Goal: Task Accomplishment & Management: Manage account settings

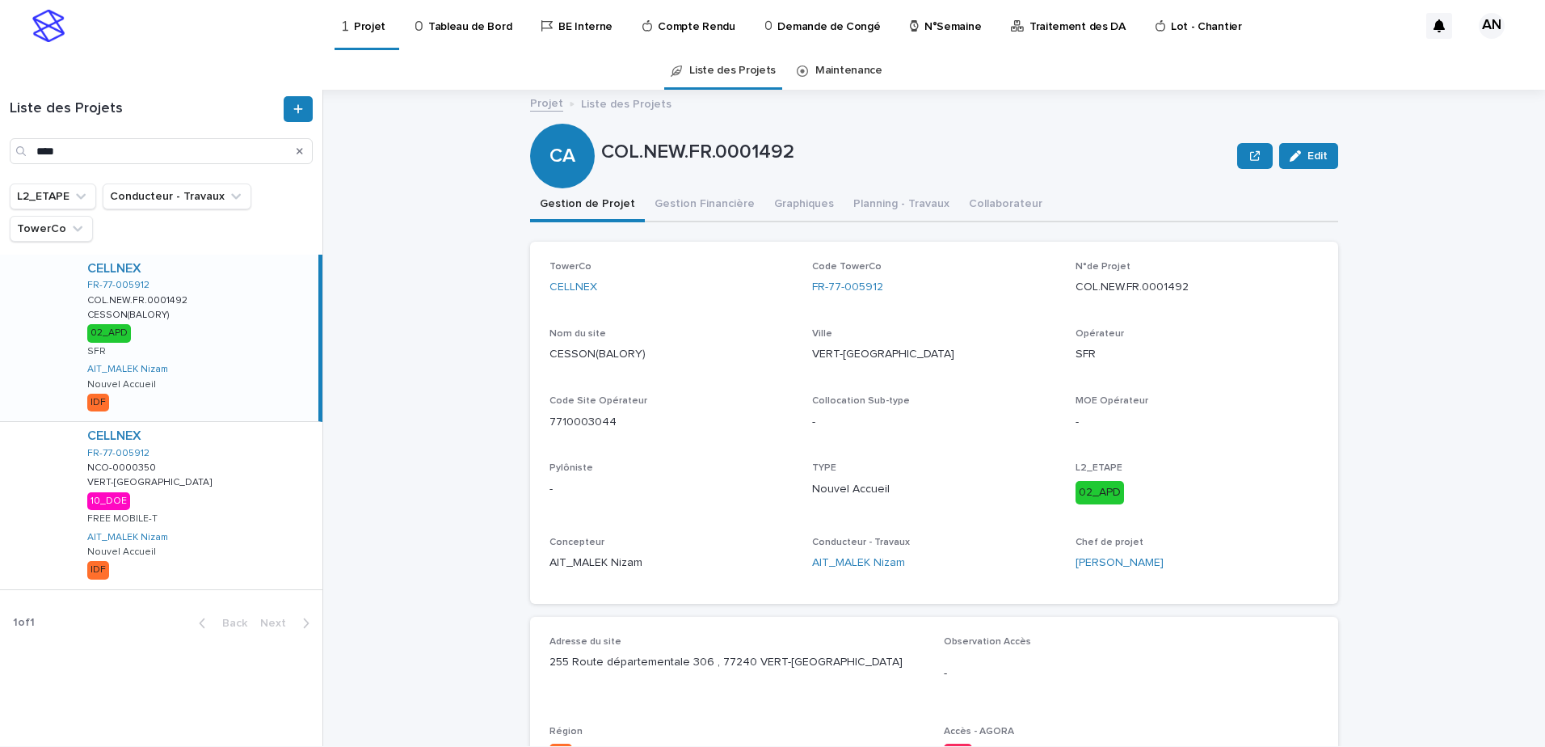
click at [301, 153] on icon "Search" at bounding box center [300, 151] width 6 height 6
click at [217, 153] on input "Search" at bounding box center [161, 151] width 303 height 26
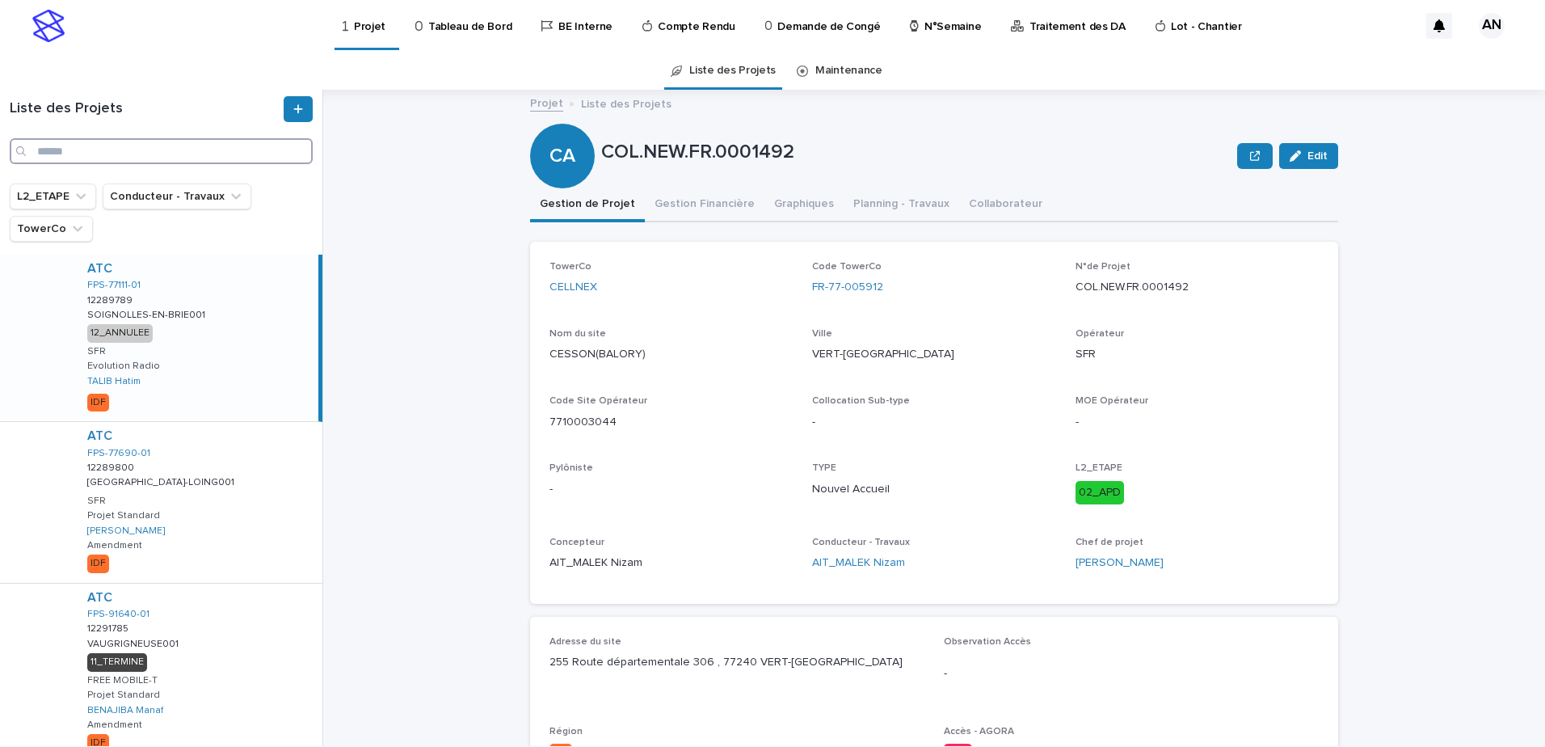
click at [213, 150] on input "Search" at bounding box center [161, 151] width 303 height 26
paste input "**********"
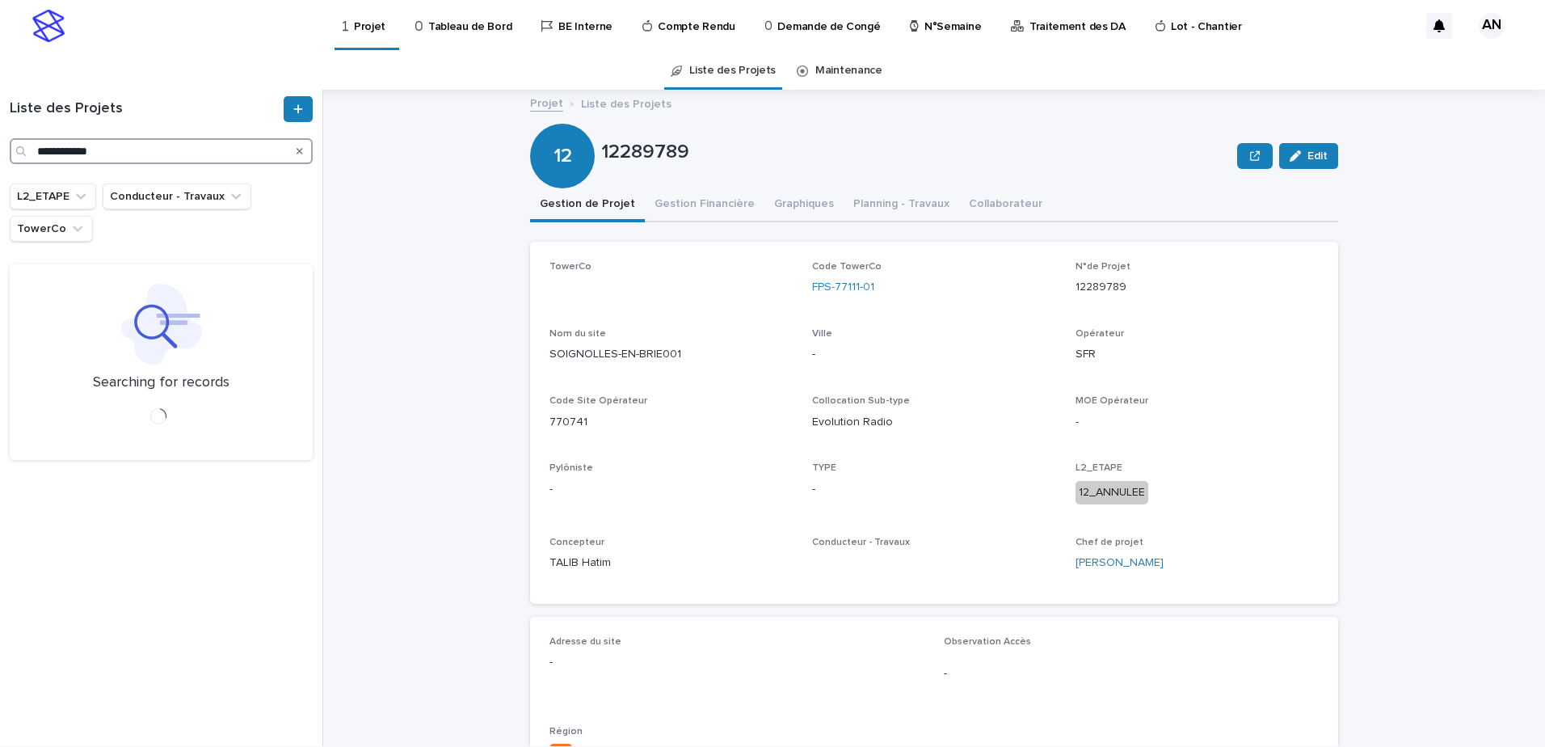
type input "**********"
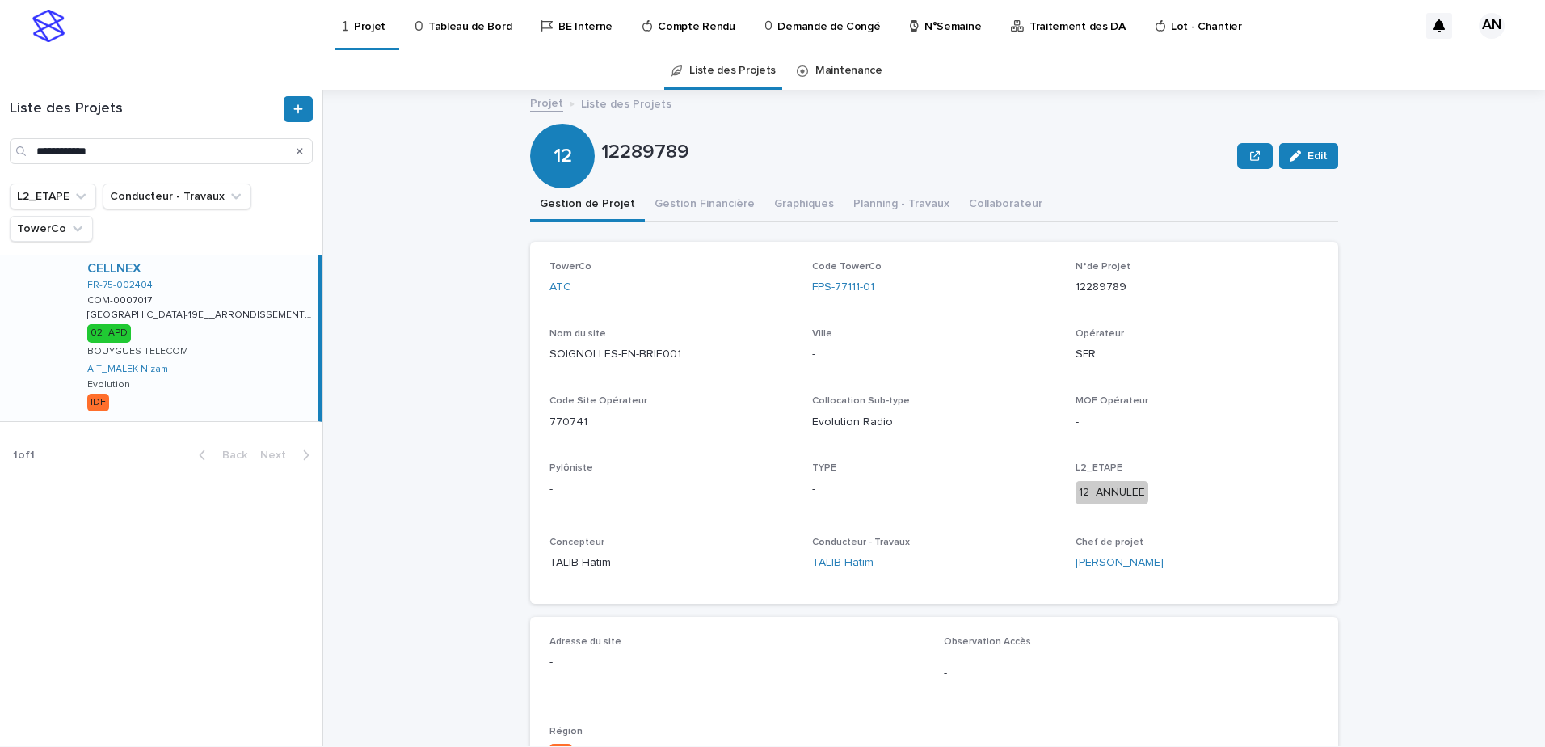
drag, startPoint x: 259, startPoint y: 289, endPoint x: 348, endPoint y: 292, distance: 88.1
click at [259, 289] on div "CELLNEX FR-75-002404 COM-0007017 COM-0007017 [GEOGRAPHIC_DATA]-19E__ARRONDISSEM…" at bounding box center [196, 338] width 244 height 166
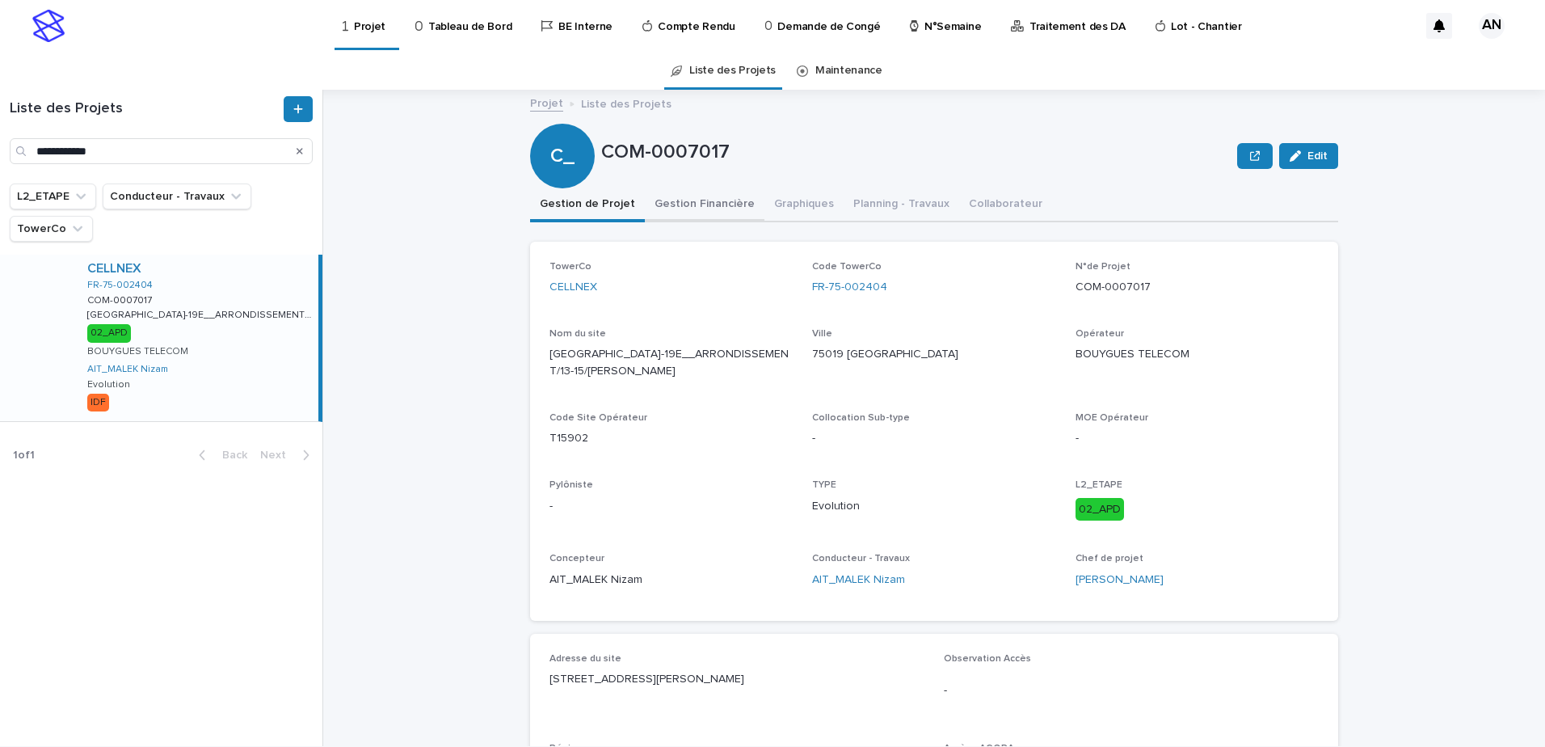
click at [689, 206] on button "Gestion Financière" at bounding box center [705, 205] width 120 height 34
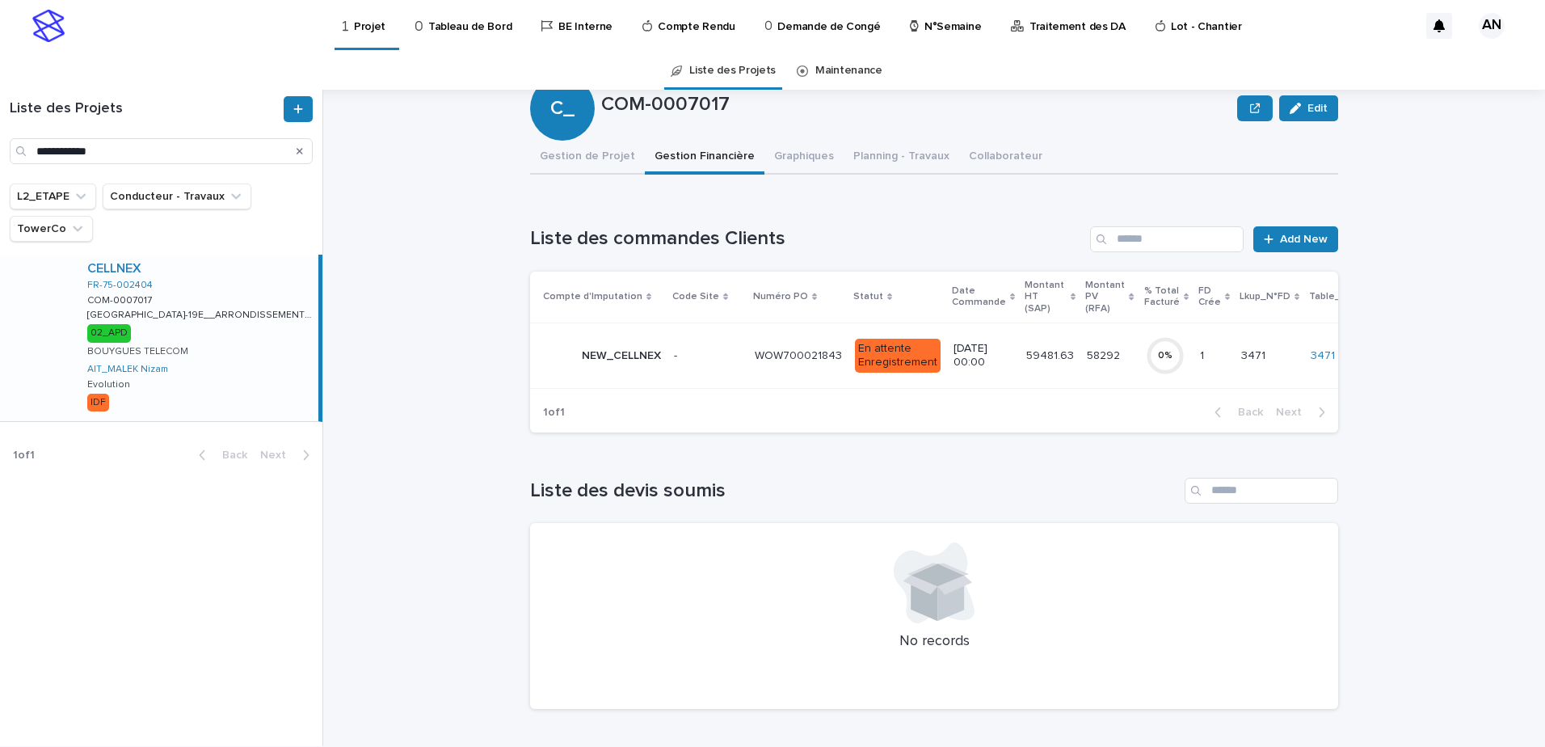
scroll to position [60, 0]
click at [718, 349] on p at bounding box center [708, 356] width 68 height 14
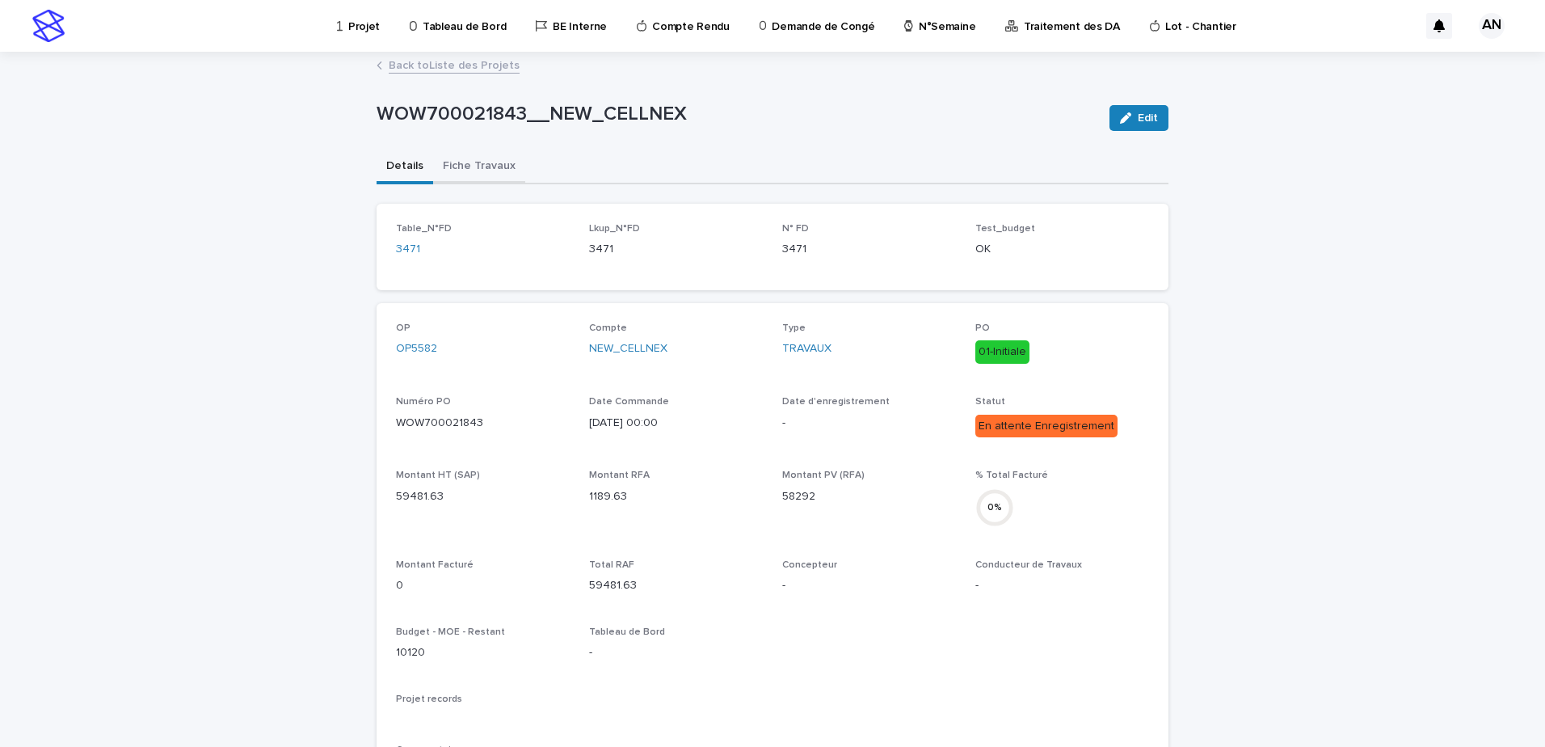
click at [478, 166] on button "Fiche Travaux" at bounding box center [479, 167] width 92 height 34
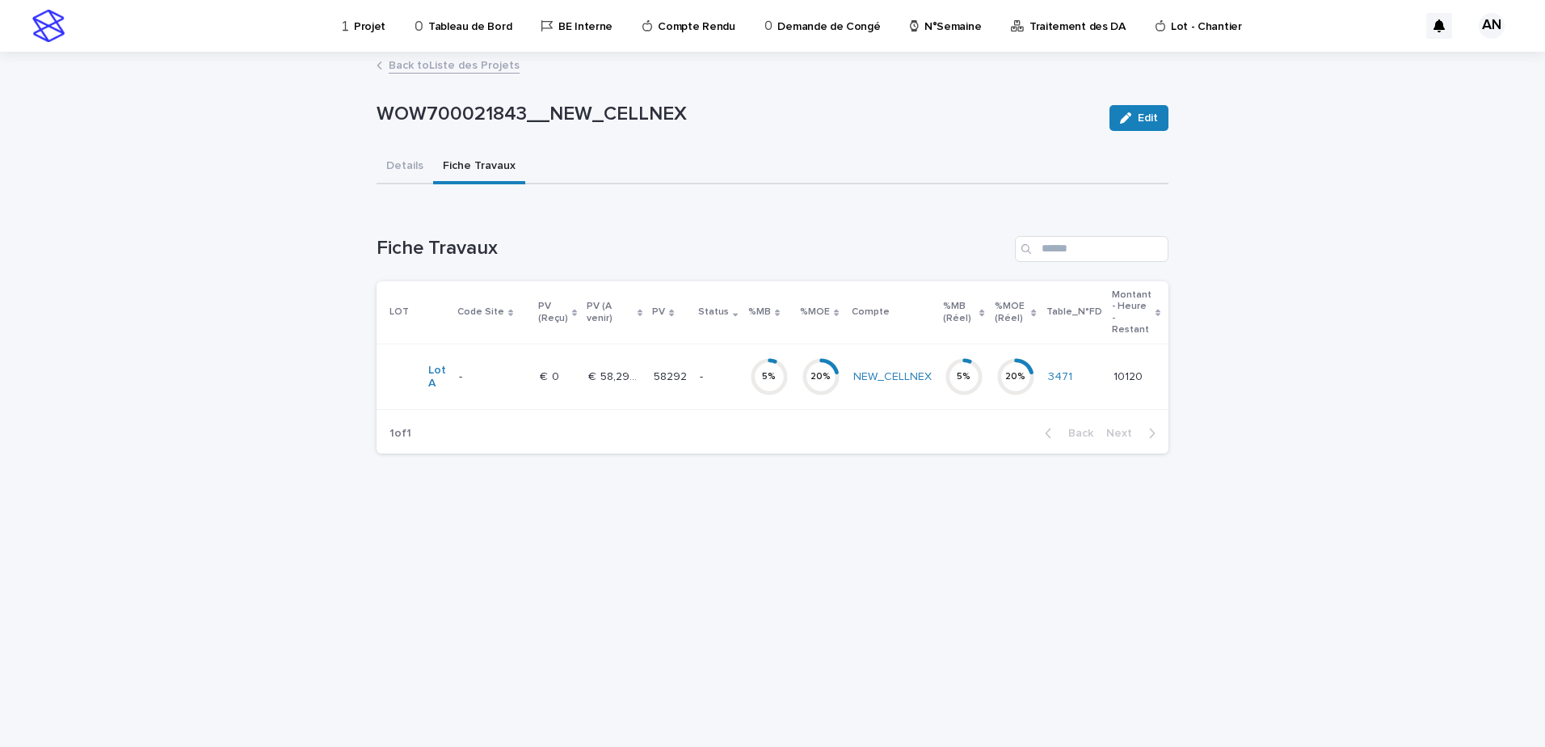
click at [530, 385] on td "- -" at bounding box center [493, 376] width 81 height 65
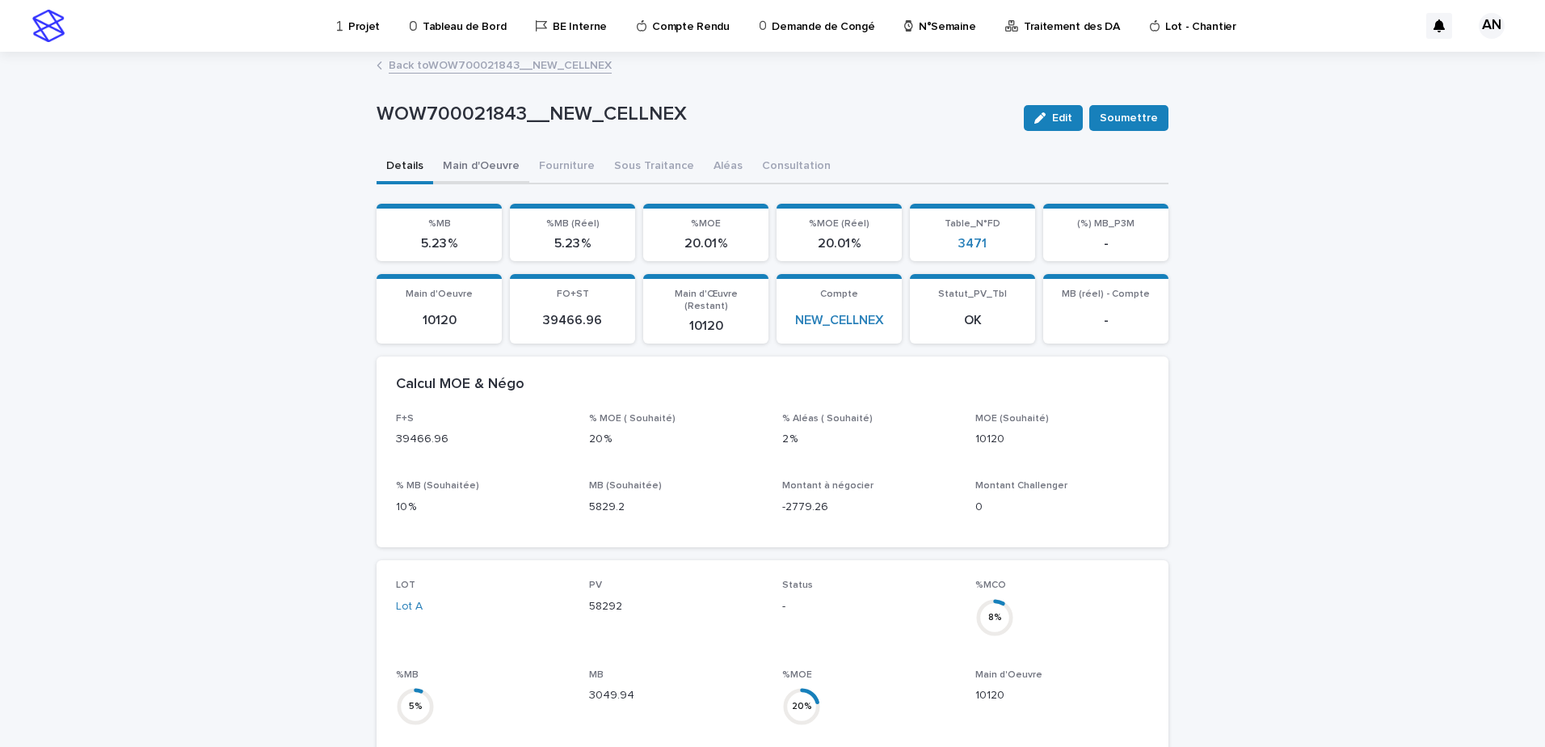
click at [479, 171] on button "Main d'Oeuvre" at bounding box center [481, 167] width 96 height 34
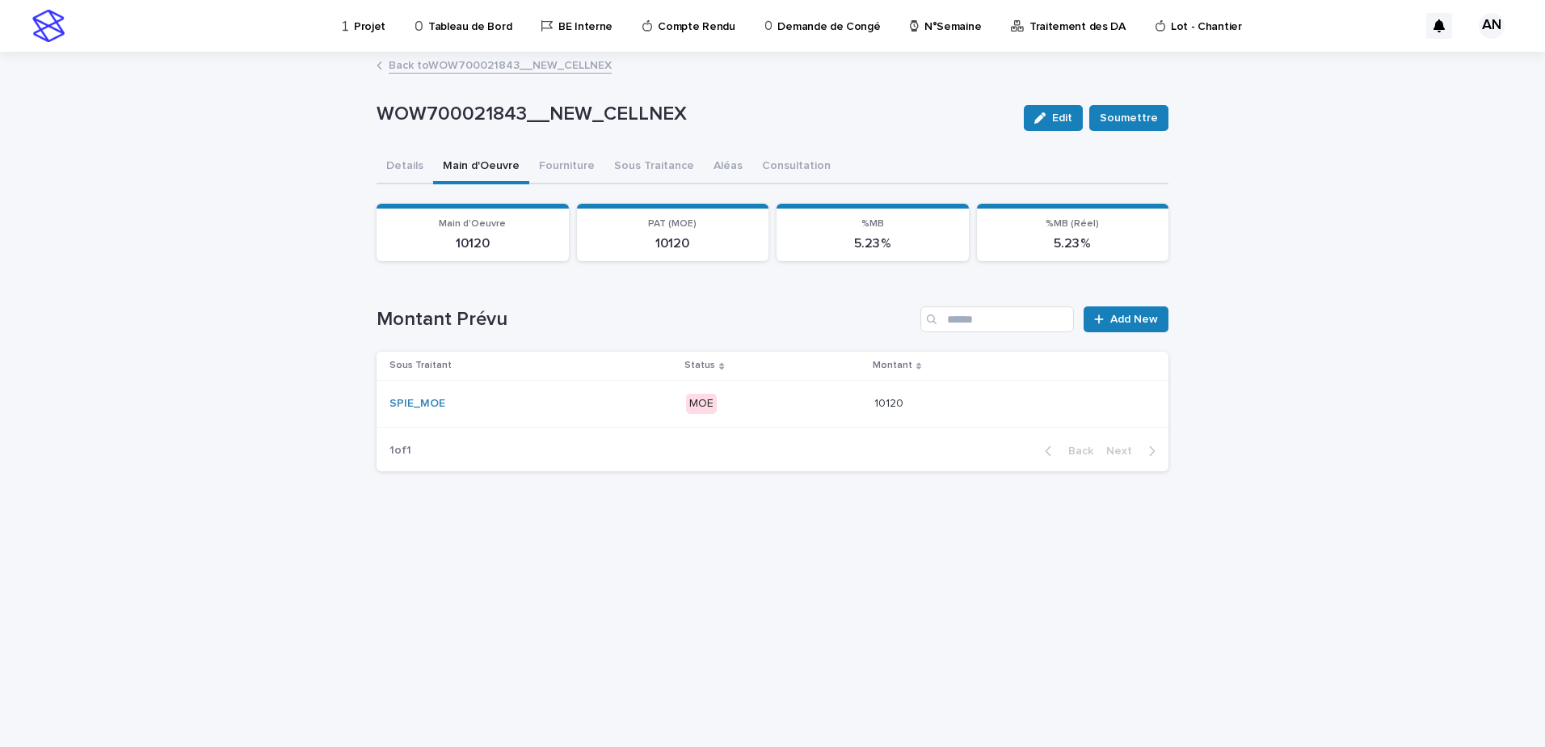
click at [594, 406] on div "SPIE_MOE" at bounding box center [531, 404] width 283 height 14
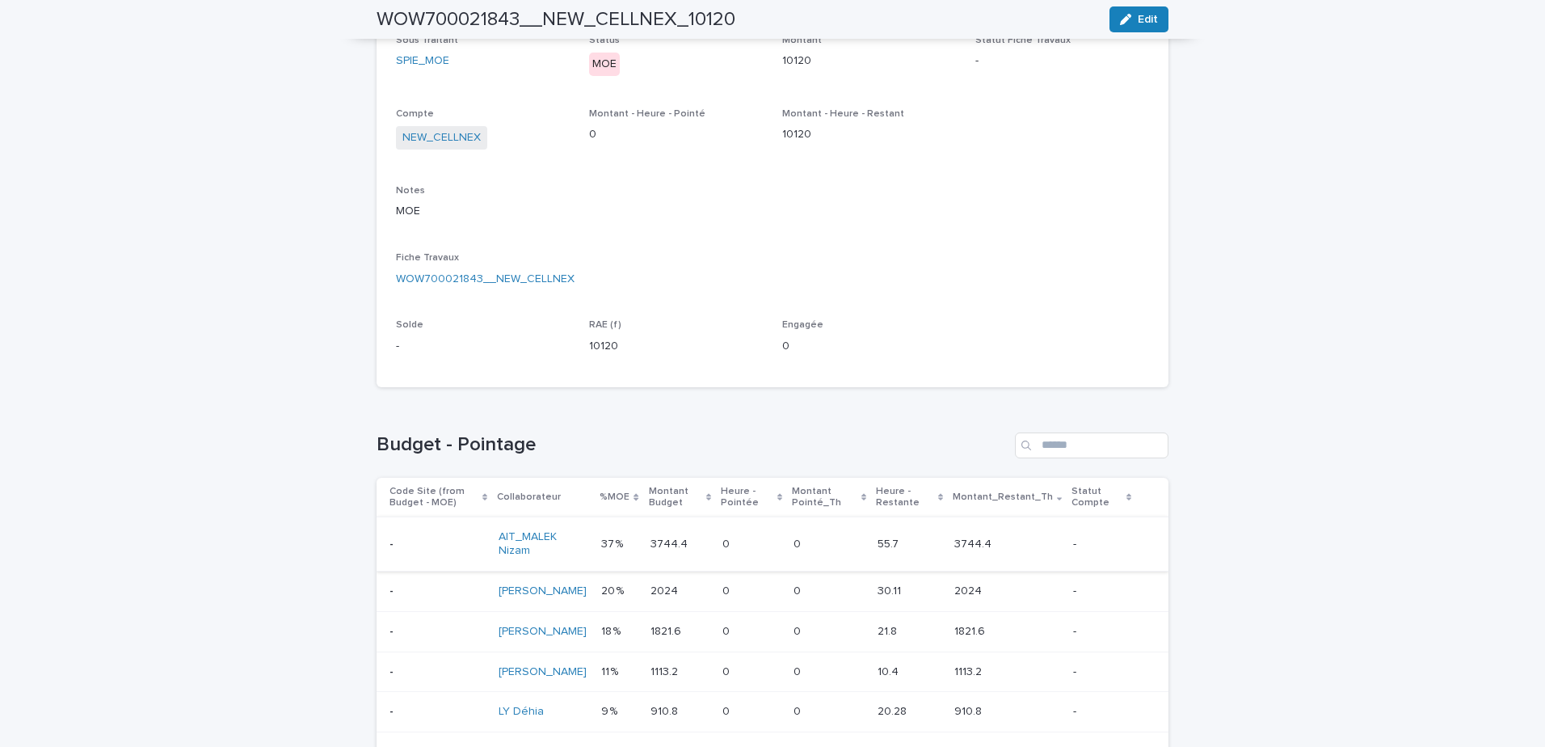
scroll to position [446, 0]
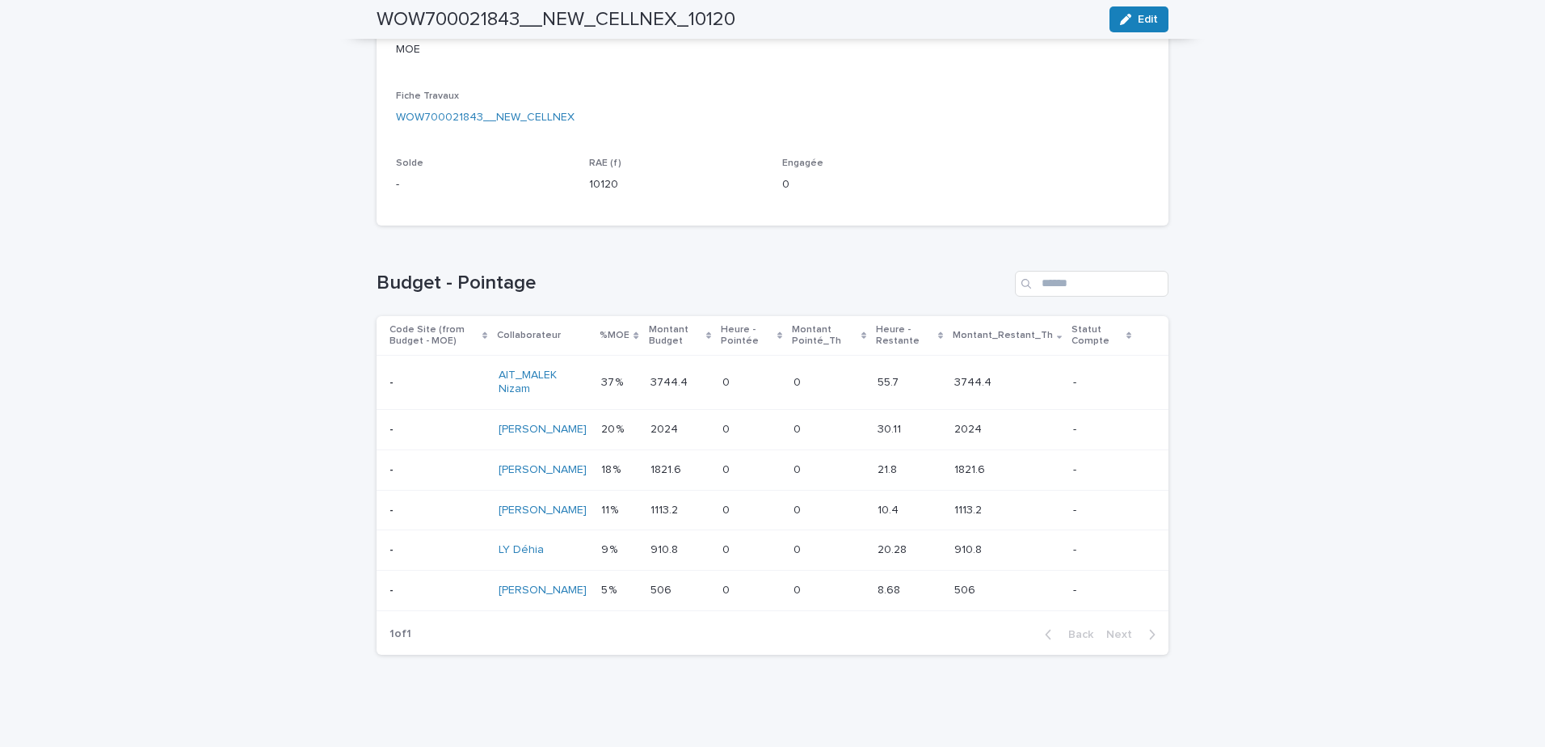
click at [474, 382] on p at bounding box center [438, 383] width 96 height 14
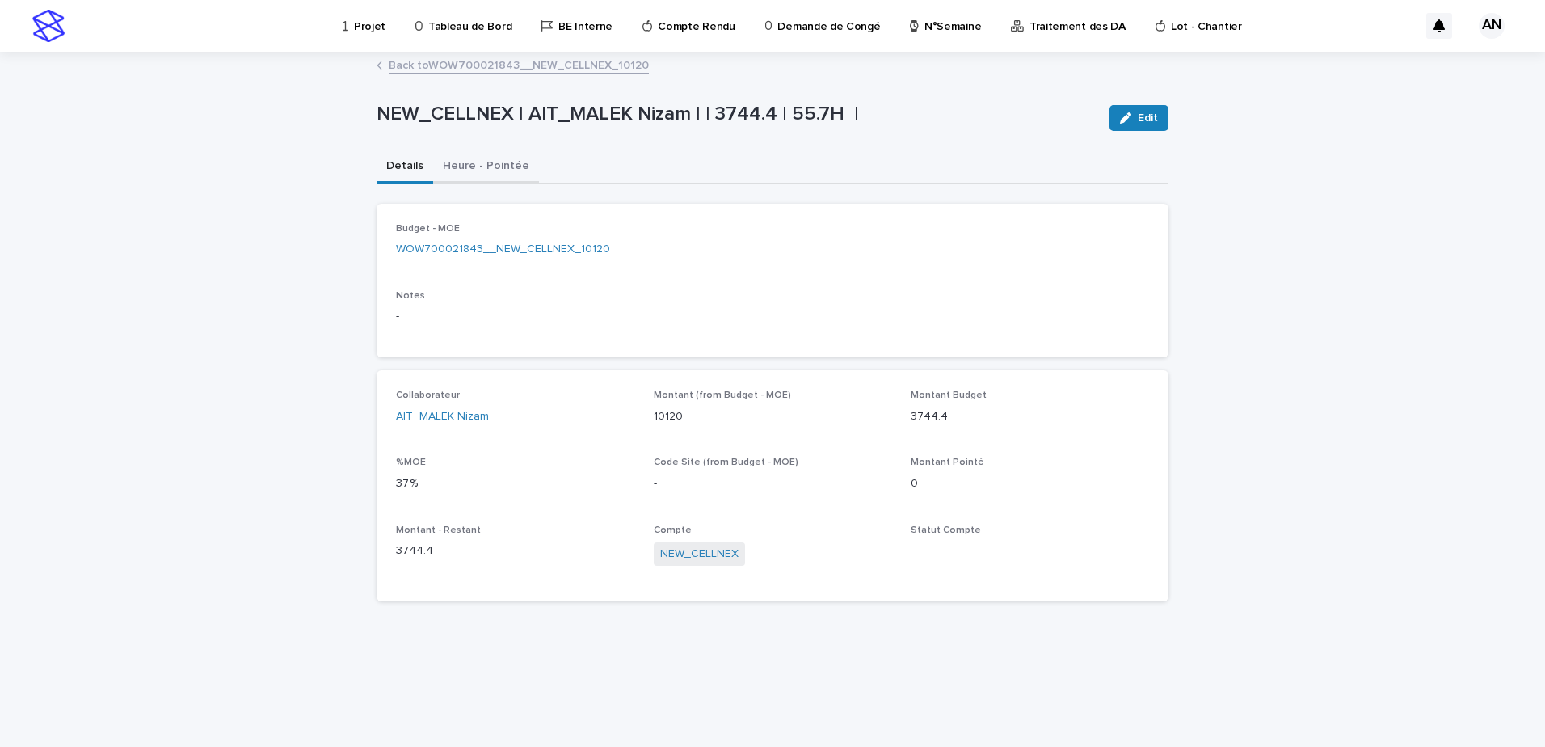
click at [476, 169] on button "Heure - Pointée" at bounding box center [486, 167] width 106 height 34
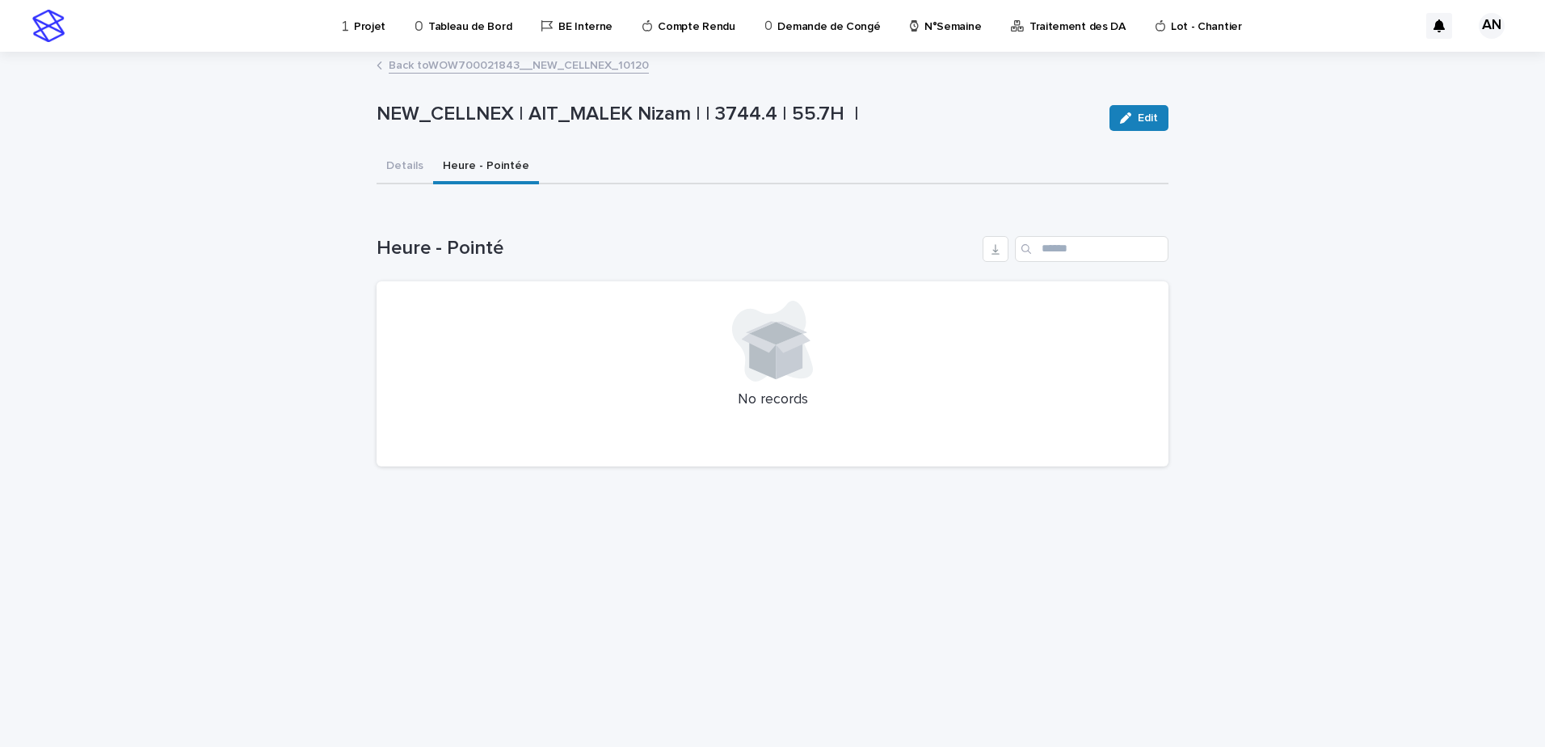
click at [499, 57] on link "Back to WOW700021843__NEW_CELLNEX_10120" at bounding box center [519, 64] width 260 height 19
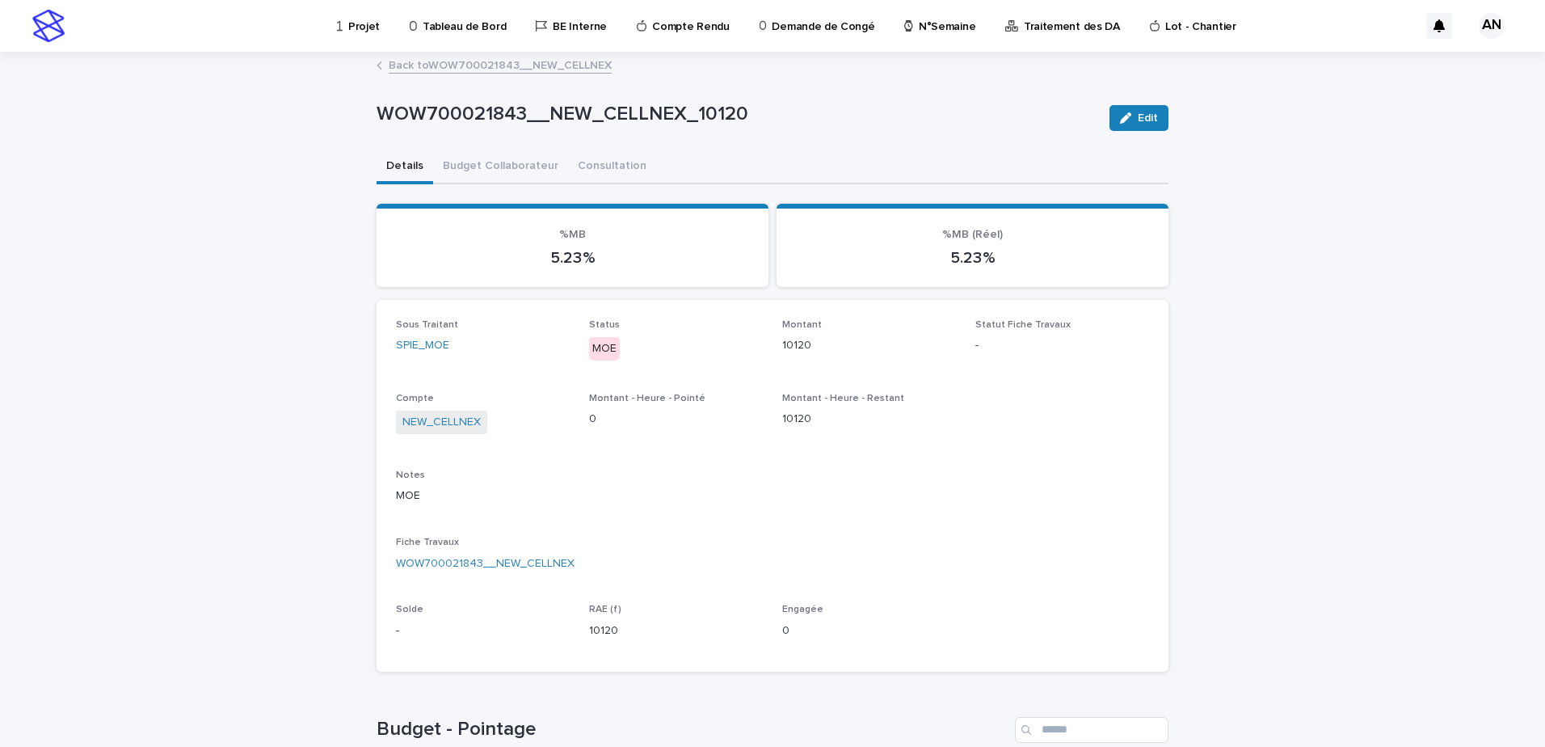
click at [496, 63] on link "Back to WOW700021843__NEW_CELLNEX" at bounding box center [500, 64] width 223 height 19
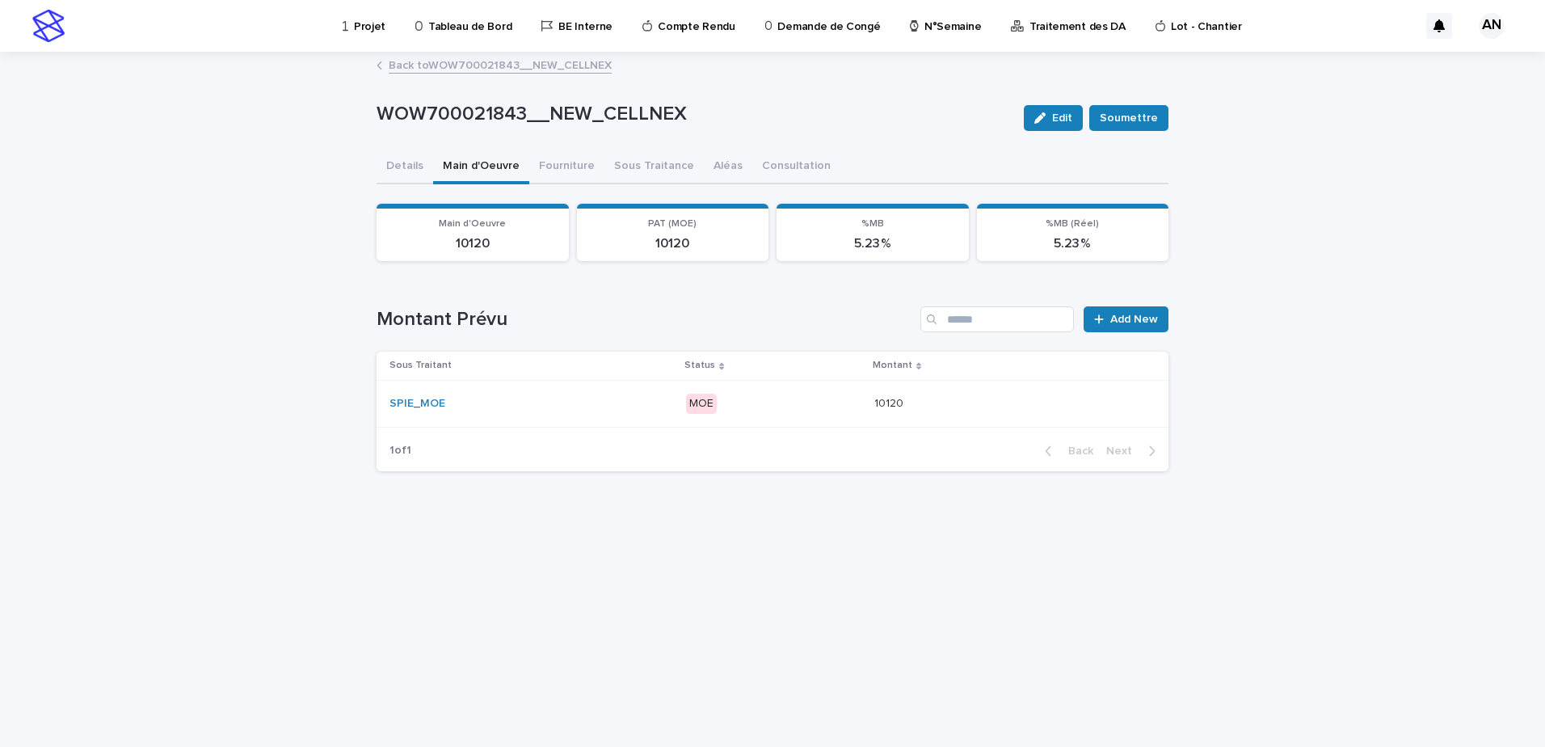
click at [494, 63] on link "Back to WOW700021843__NEW_CELLNEX" at bounding box center [500, 64] width 223 height 19
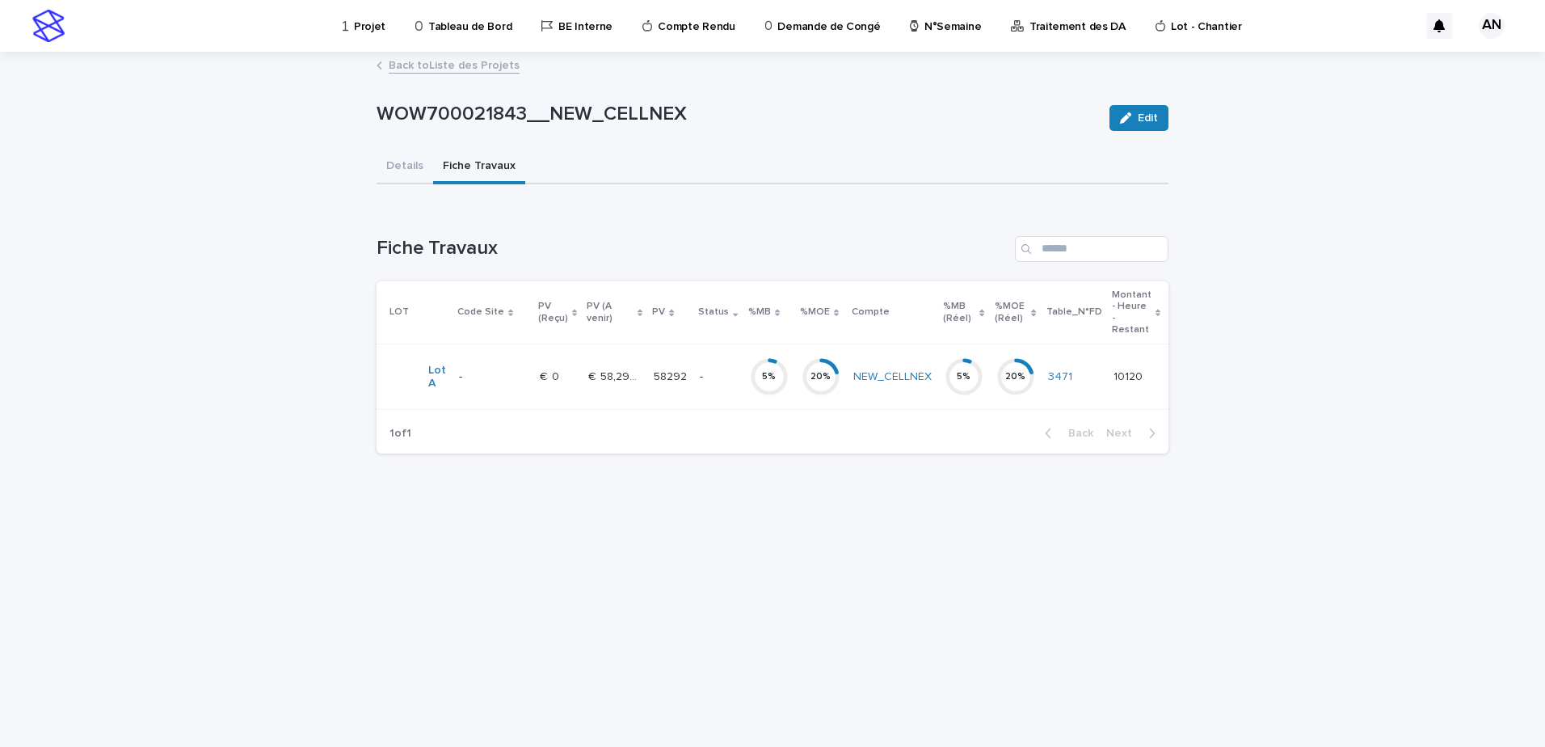
click at [486, 63] on link "Back to Liste des Projets" at bounding box center [454, 64] width 131 height 19
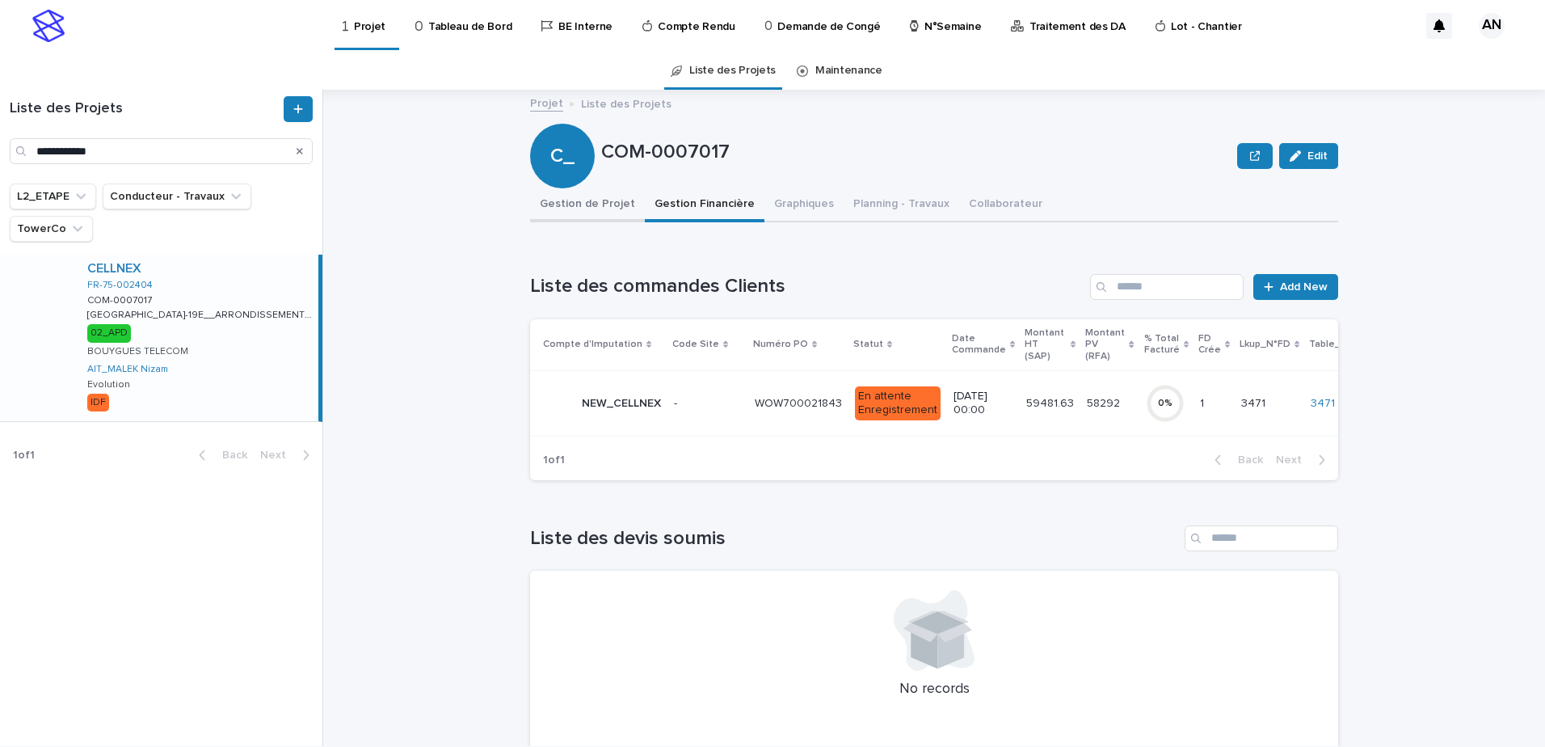
click at [598, 209] on button "Gestion de Projet" at bounding box center [587, 205] width 115 height 34
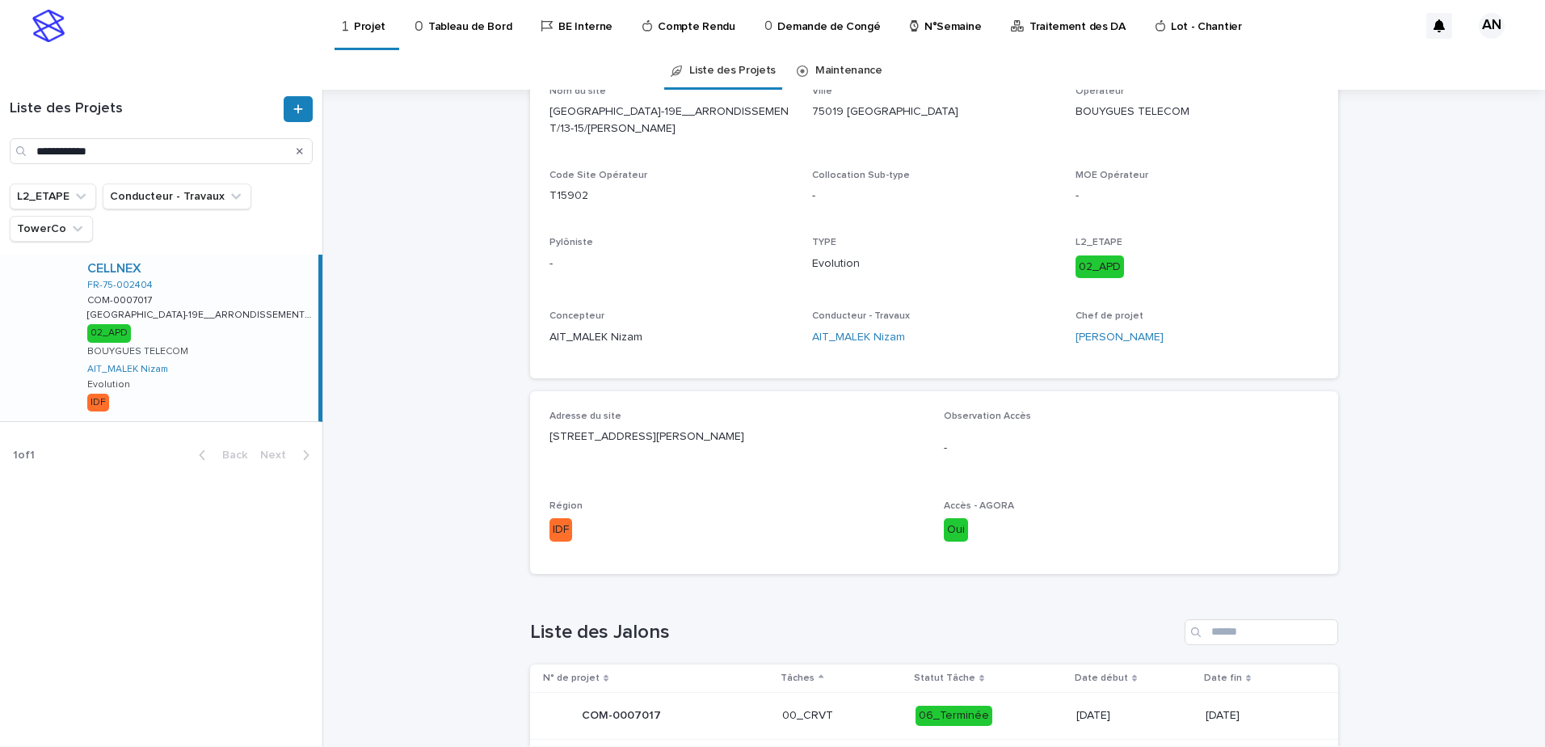
scroll to position [485, 0]
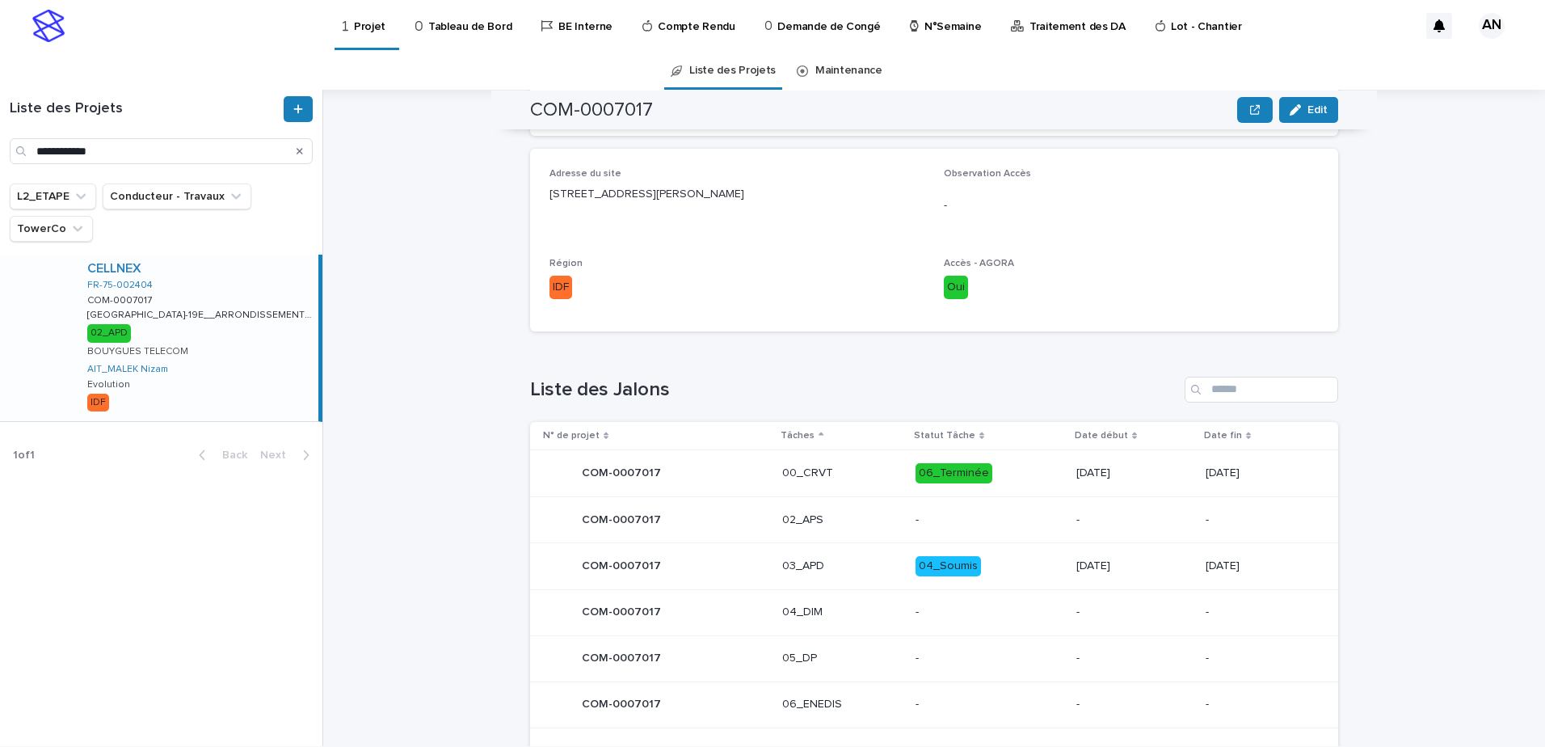
click at [838, 562] on p "03_APD" at bounding box center [842, 566] width 120 height 14
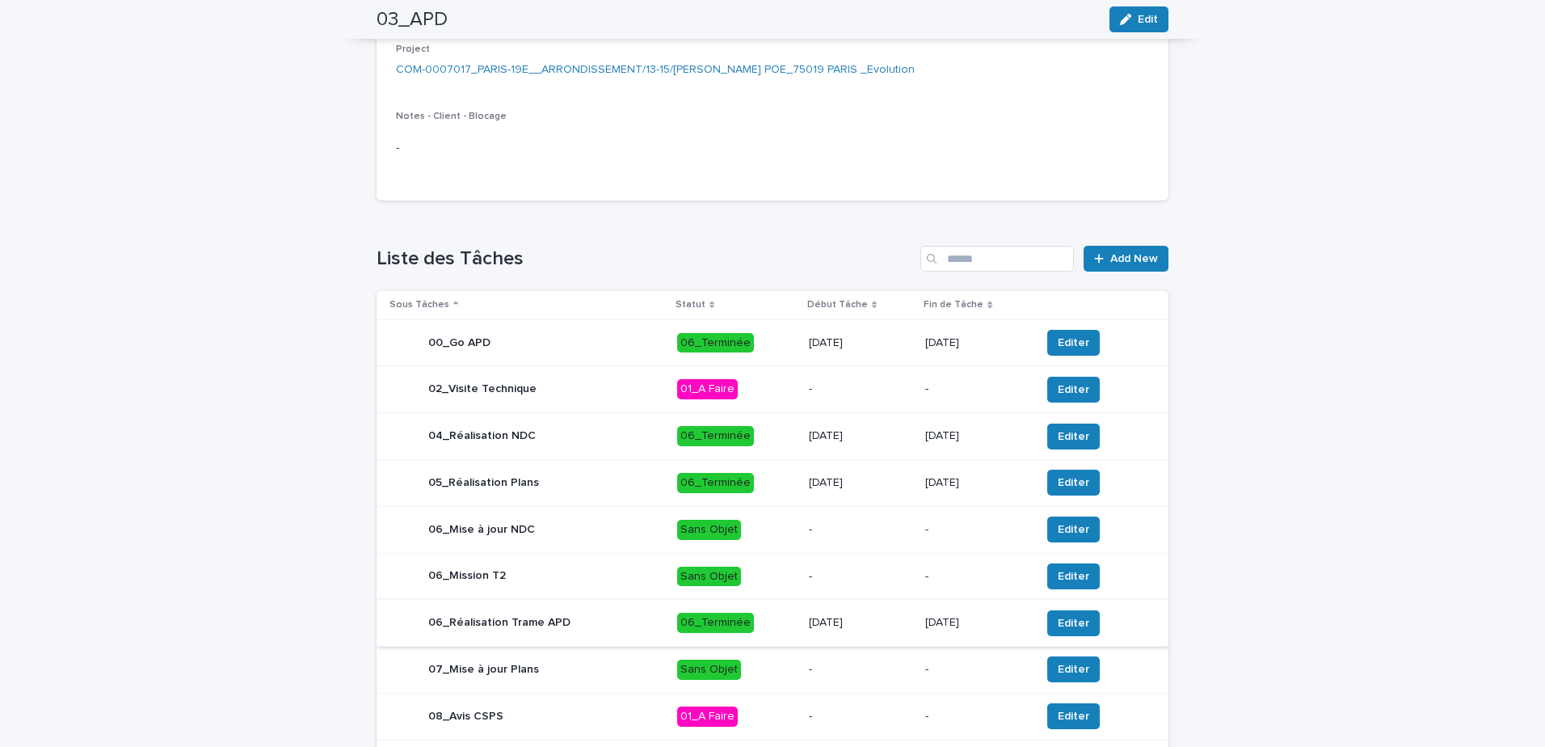
scroll to position [598, 0]
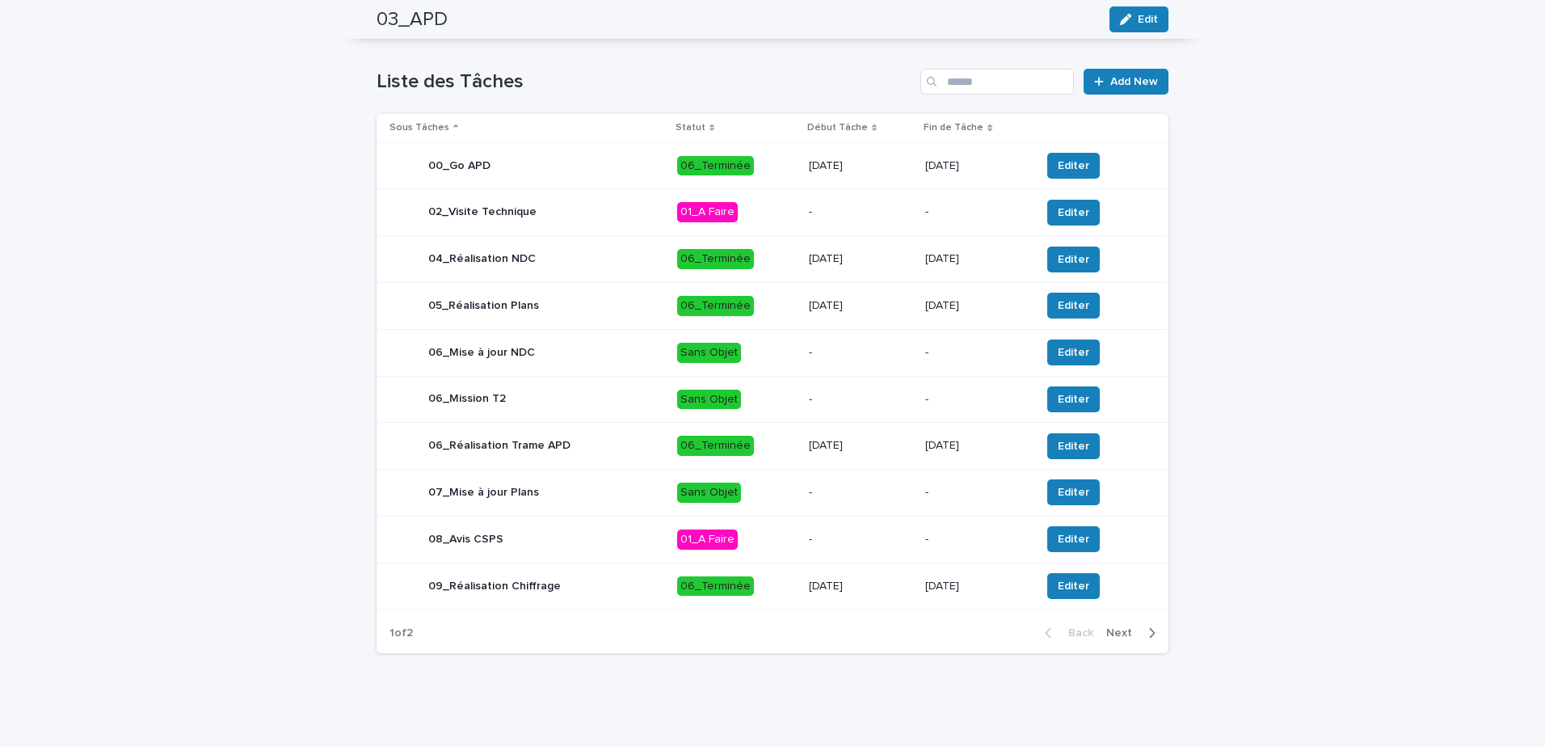
click at [621, 212] on div "02_Visite Technique" at bounding box center [527, 212] width 275 height 32
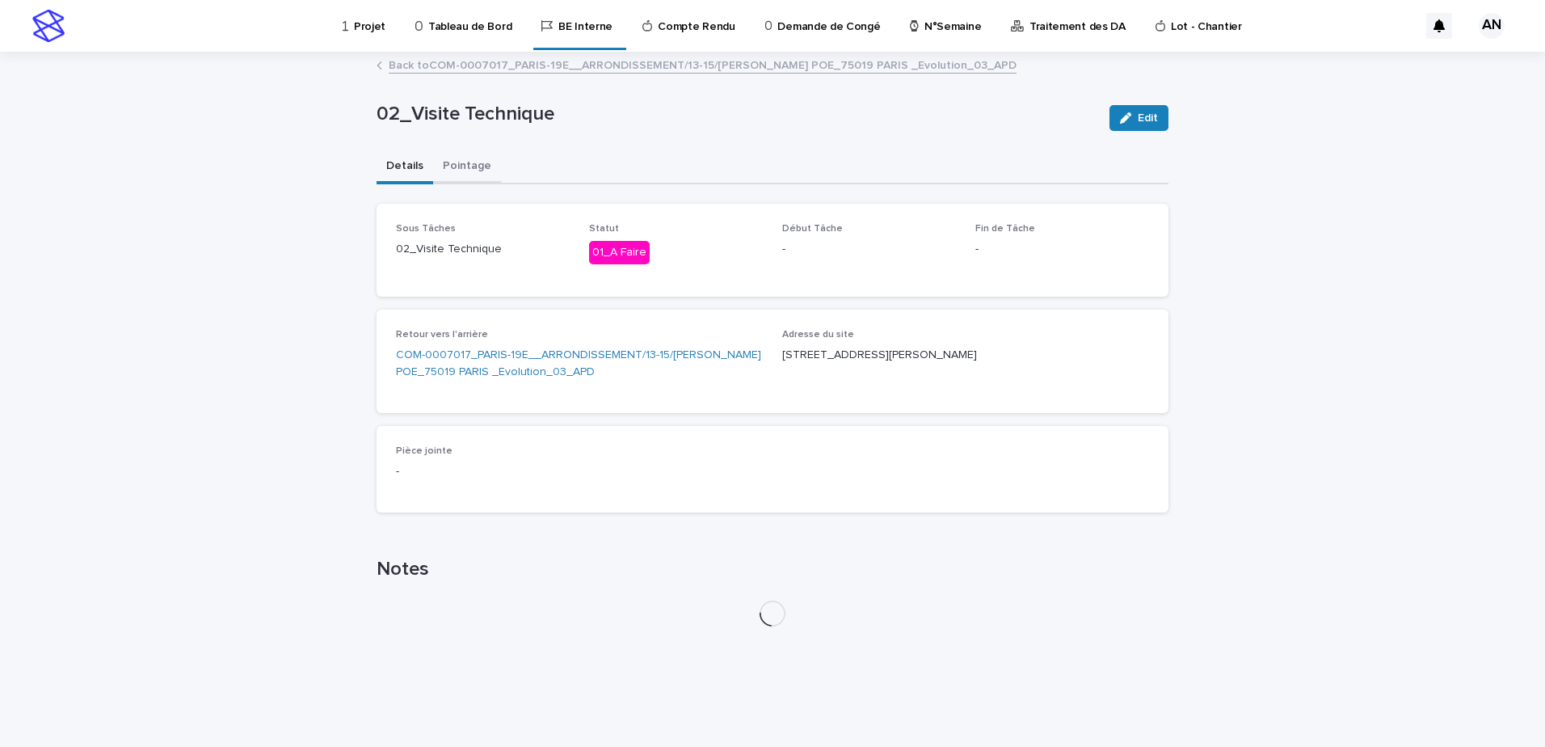
click at [461, 174] on button "Pointage" at bounding box center [467, 167] width 68 height 34
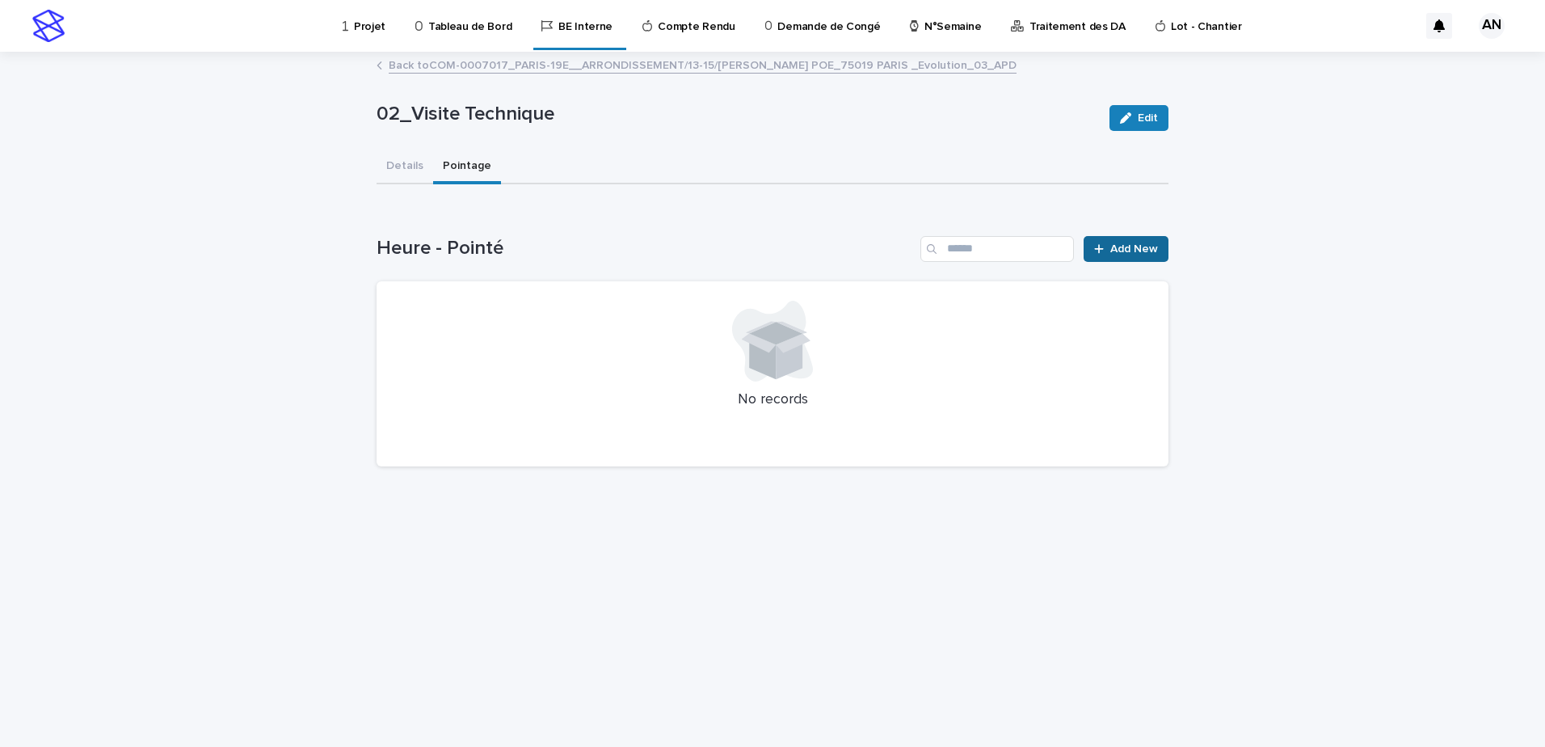
click at [1125, 244] on span "Add New" at bounding box center [1134, 248] width 48 height 11
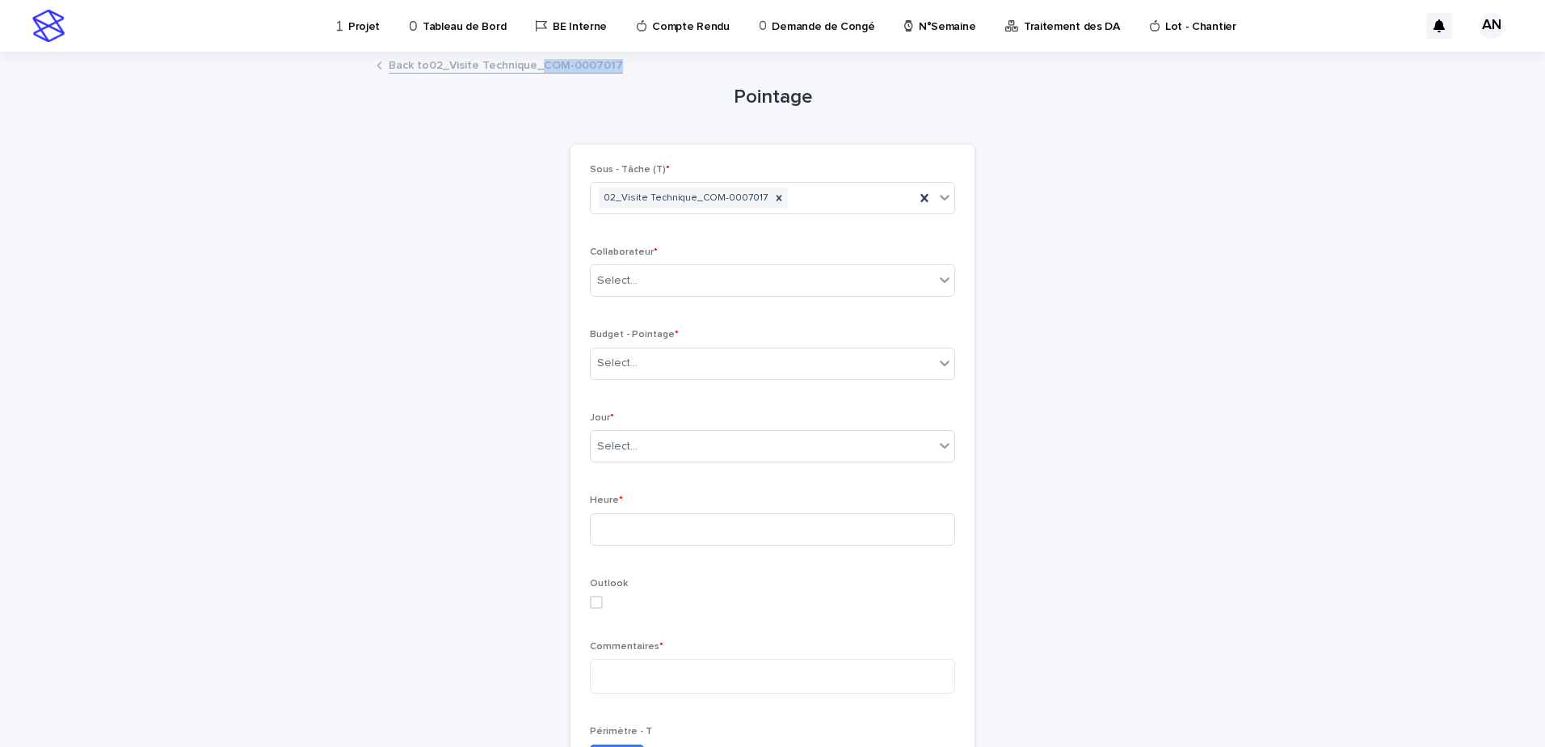
drag, startPoint x: 611, startPoint y: 62, endPoint x: 534, endPoint y: 65, distance: 76.8
click at [534, 65] on div "Back to 02_Visite Technique_COM-0007017" at bounding box center [773, 66] width 808 height 23
copy link "COM-0007017"
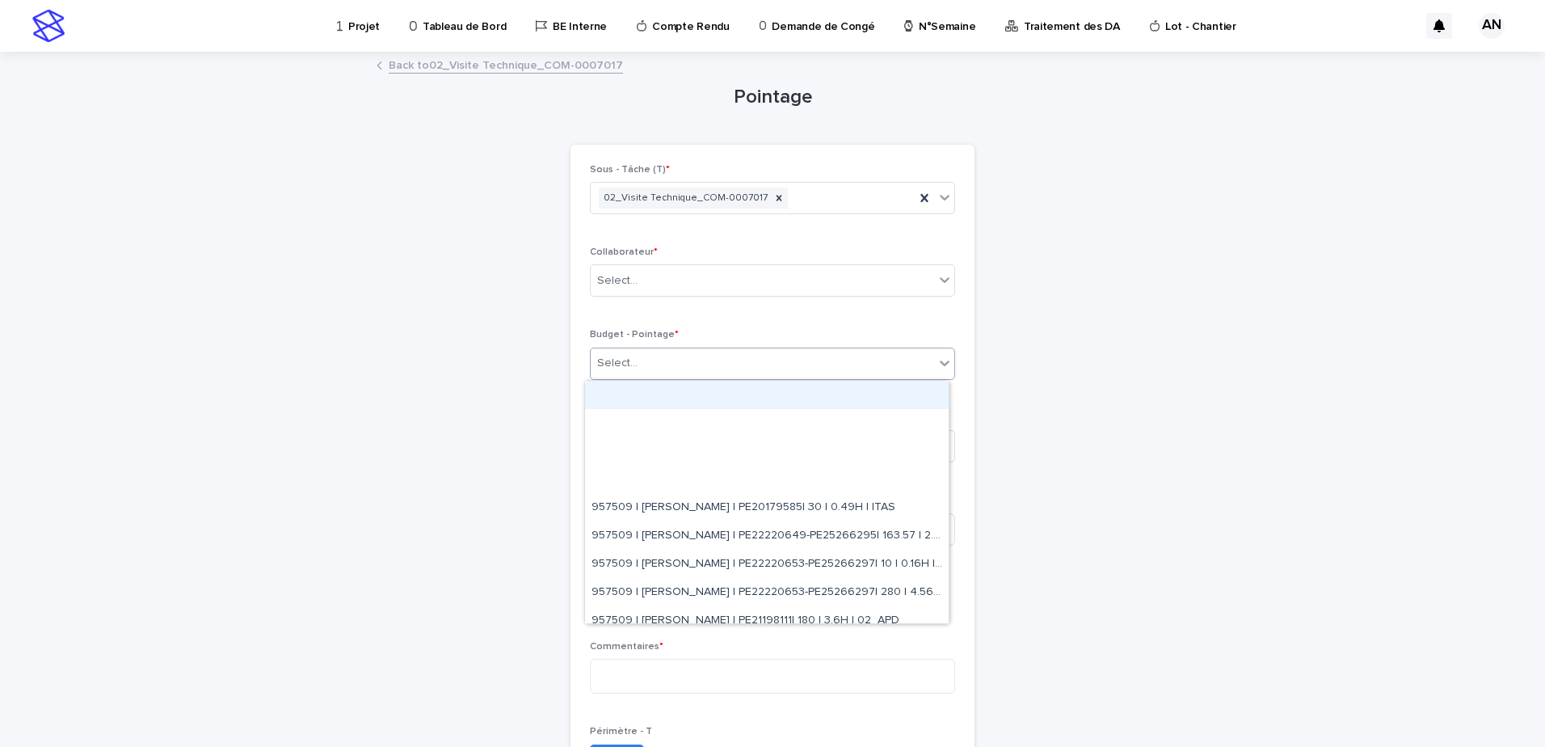
click at [691, 360] on div "Select..." at bounding box center [762, 363] width 343 height 27
paste input "**********"
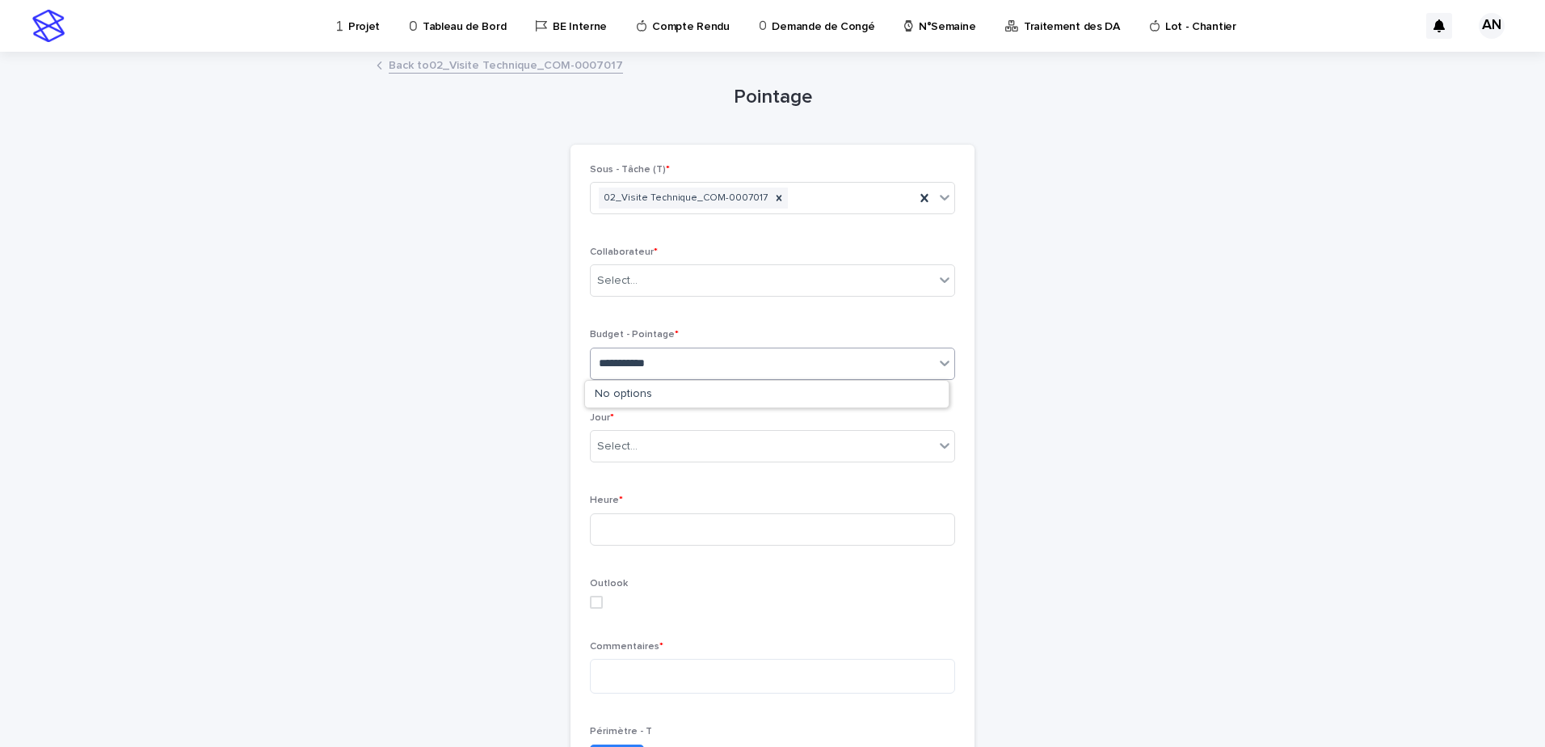
type input "**********"
click at [1194, 347] on div "Loading... Saving… Loading... Saving… Pointage Loading... Saving… Loading... Sa…" at bounding box center [772, 587] width 1545 height 1068
click at [486, 69] on link "Back to 02_Visite Technique_COM-0007017" at bounding box center [506, 64] width 234 height 19
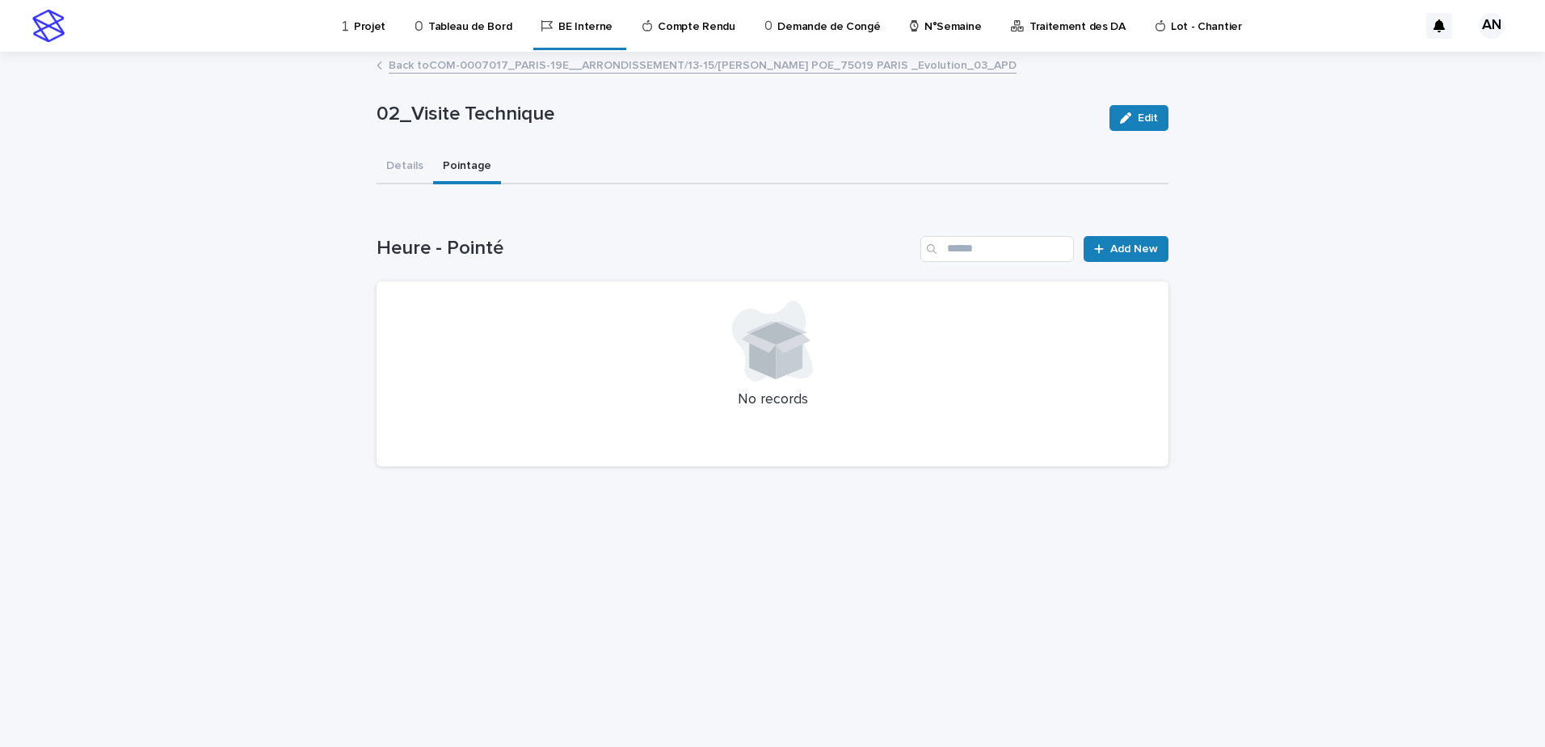
click at [486, 69] on link "Back to COM-0007017_PARIS-19E__ARRONDISSEMENT/13-15/[PERSON_NAME] POE_75019 PAR…" at bounding box center [703, 64] width 628 height 19
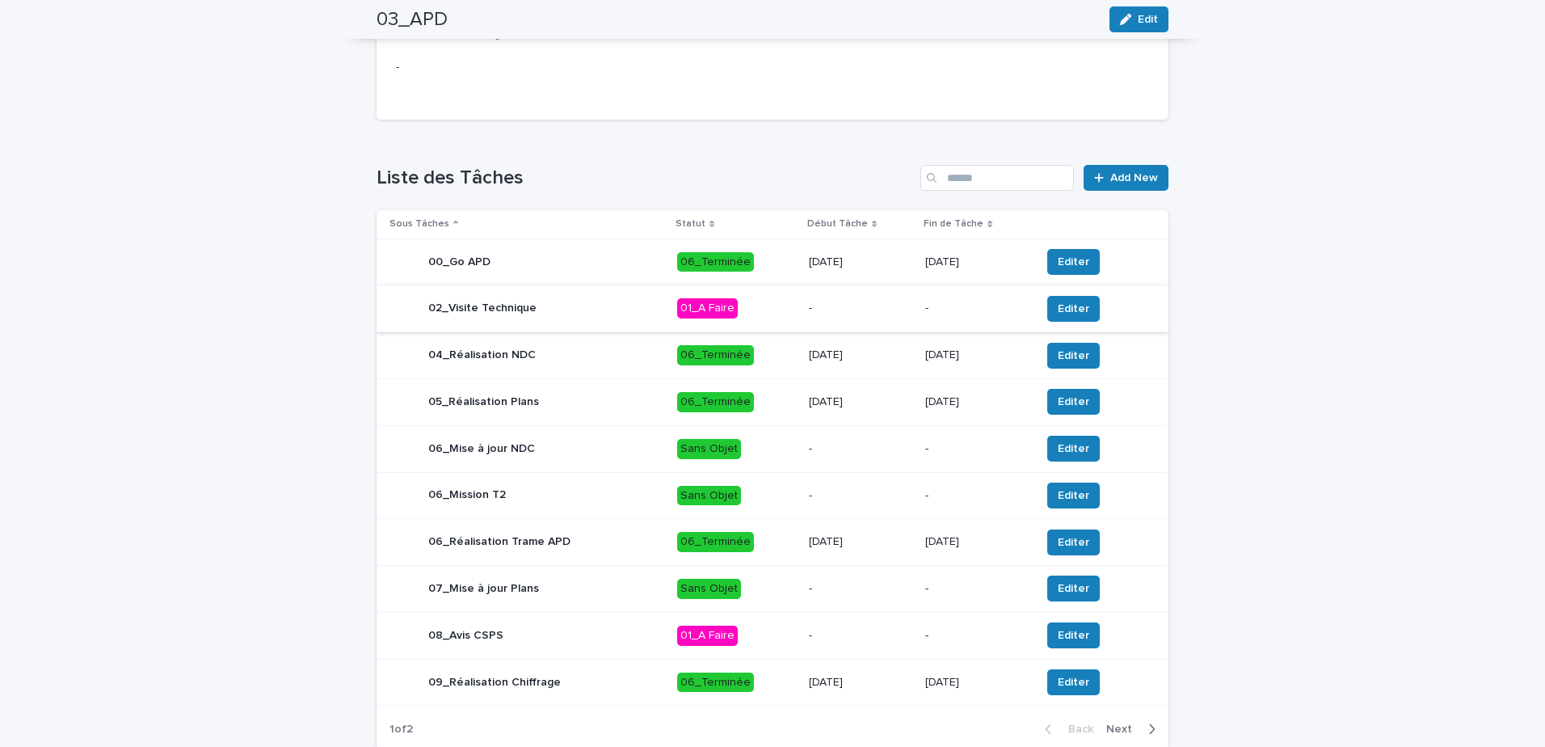
scroll to position [598, 0]
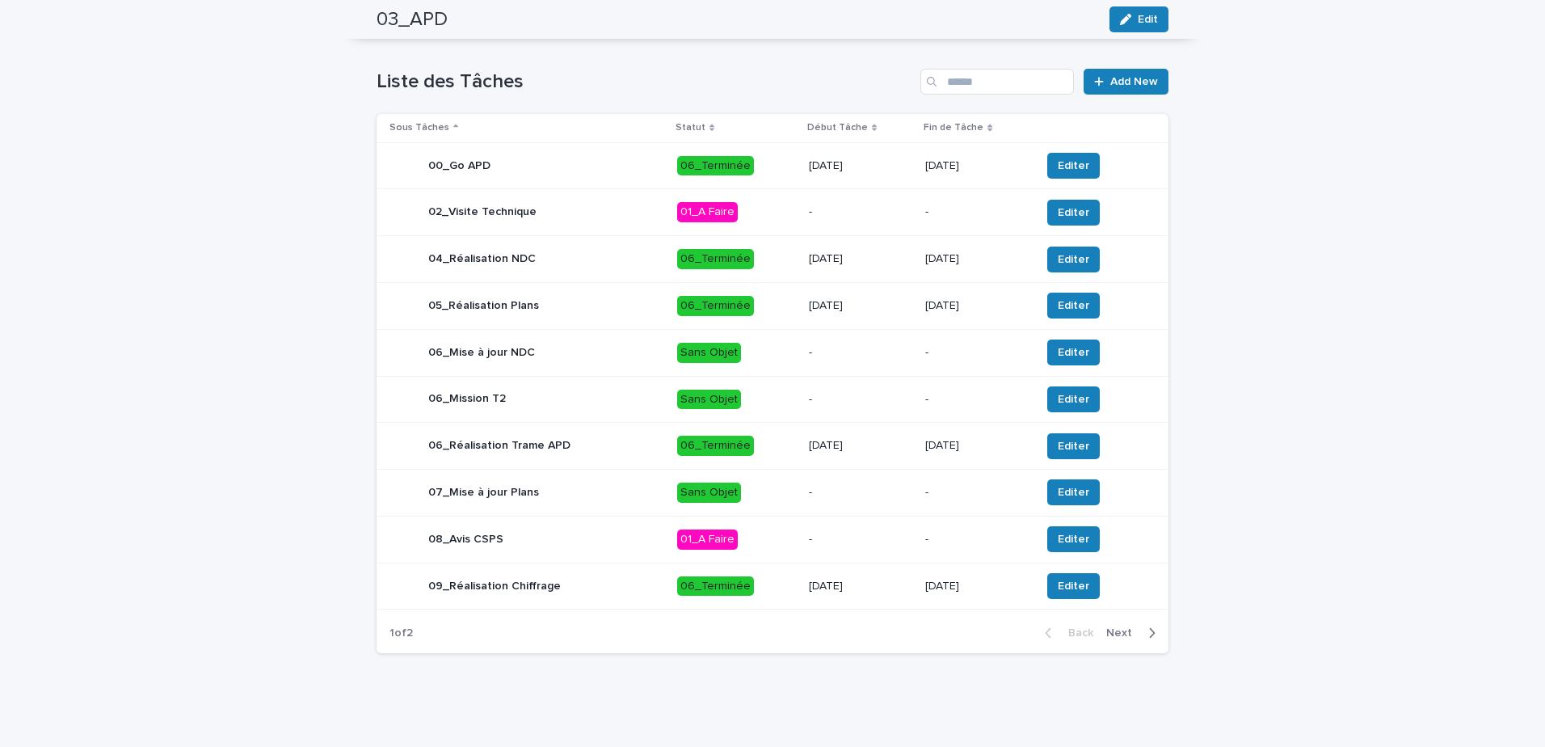
click at [1132, 633] on span "Next" at bounding box center [1124, 632] width 36 height 11
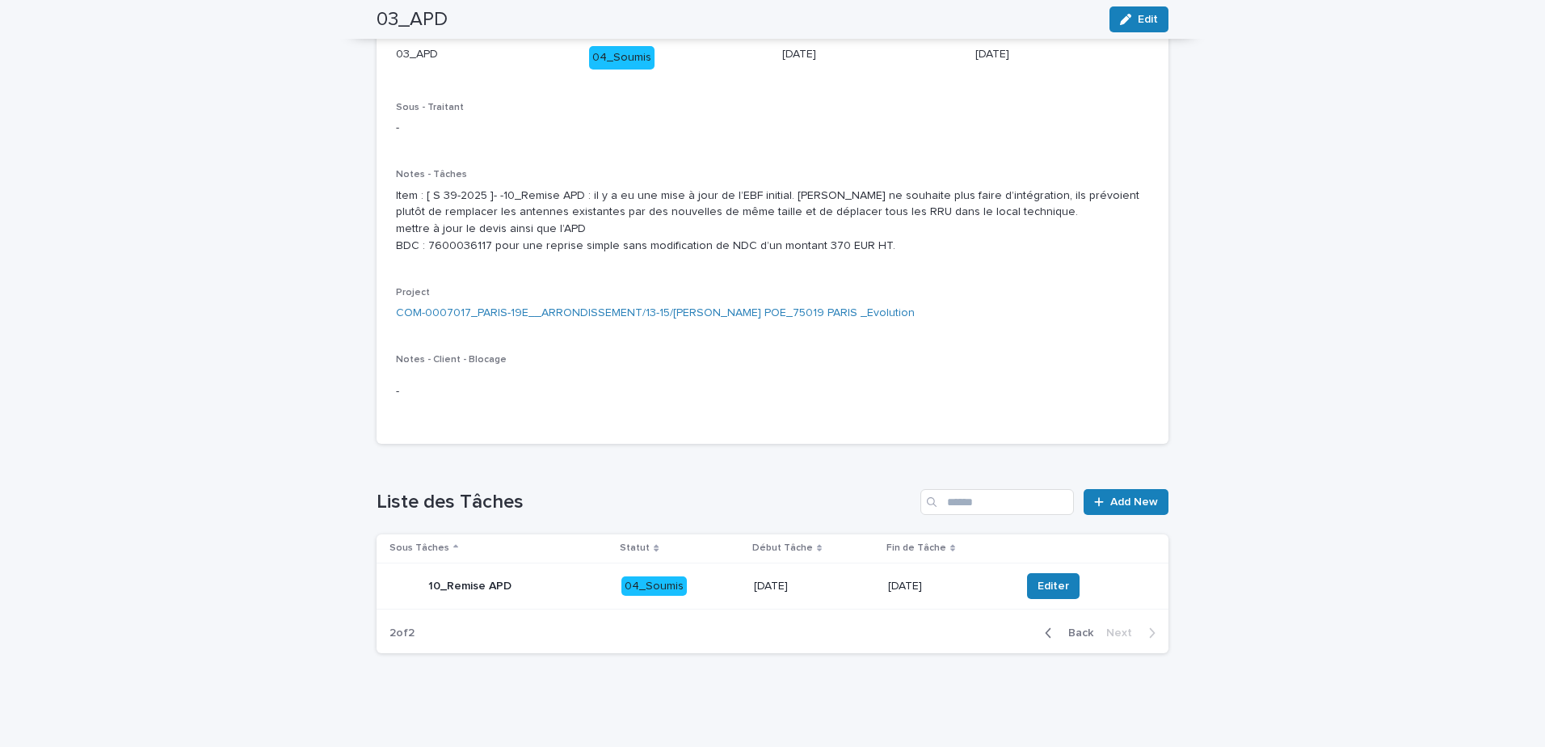
scroll to position [178, 0]
click at [1086, 637] on span "Back" at bounding box center [1076, 632] width 35 height 11
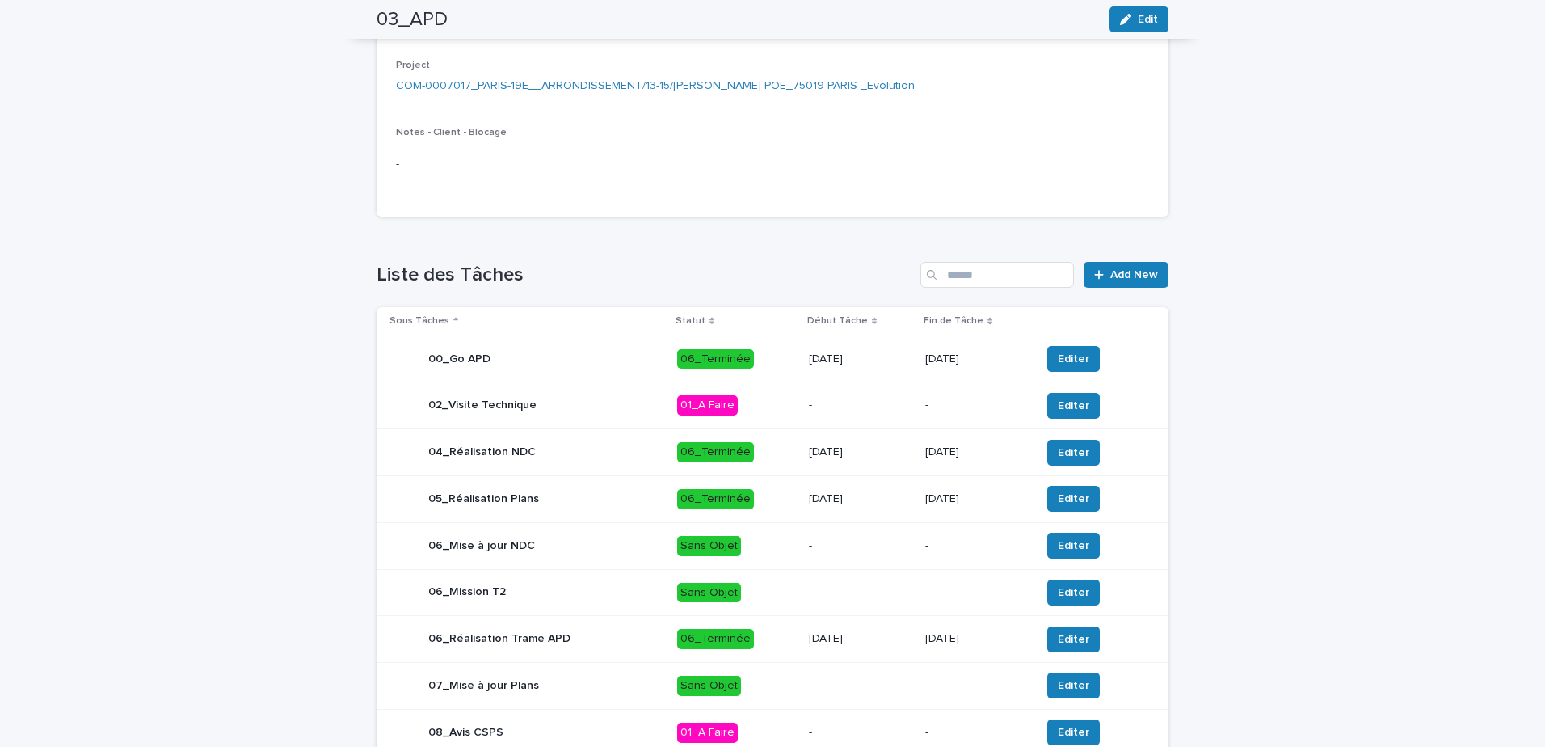
scroll to position [0, 0]
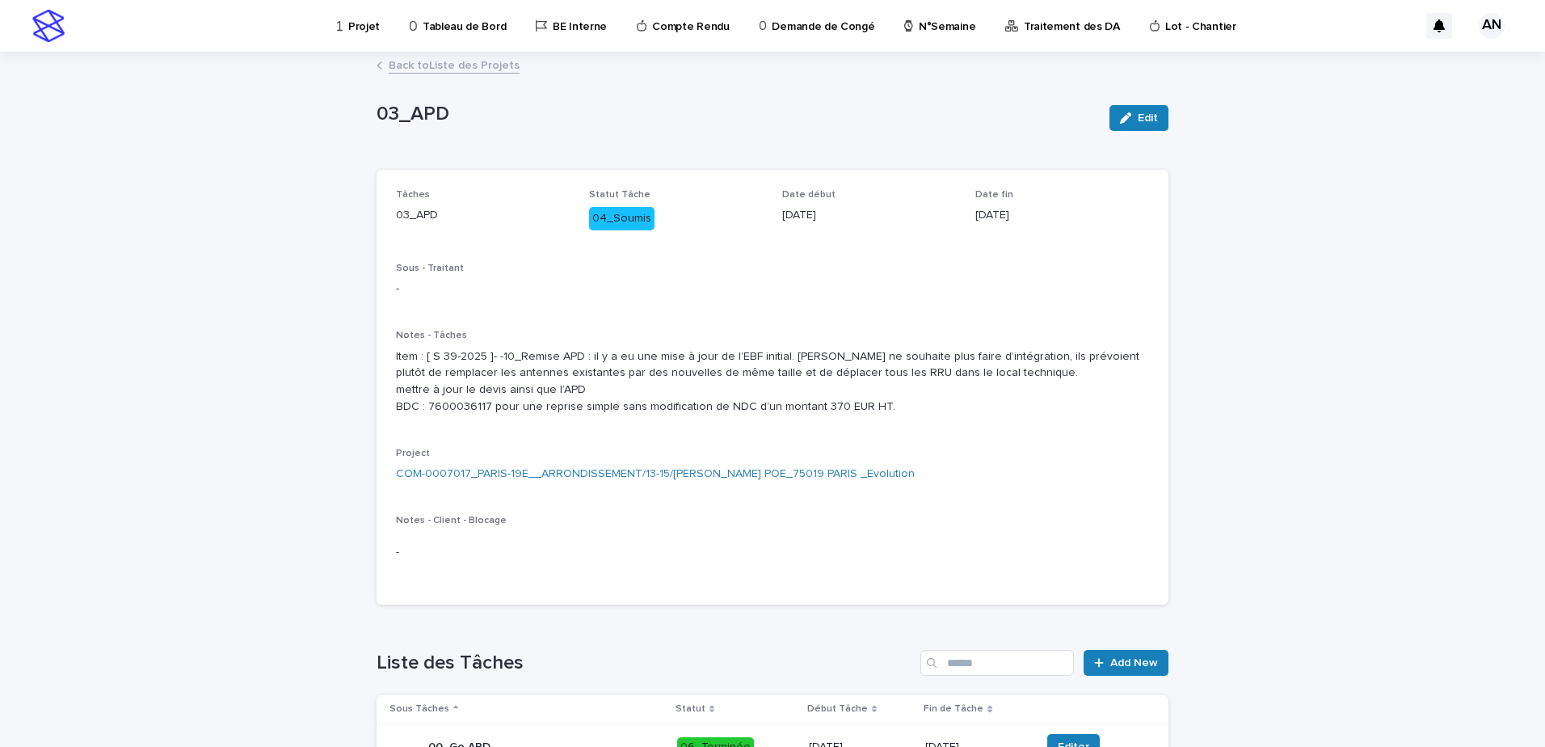
click at [428, 64] on link "Back to Liste des Projets" at bounding box center [454, 64] width 131 height 19
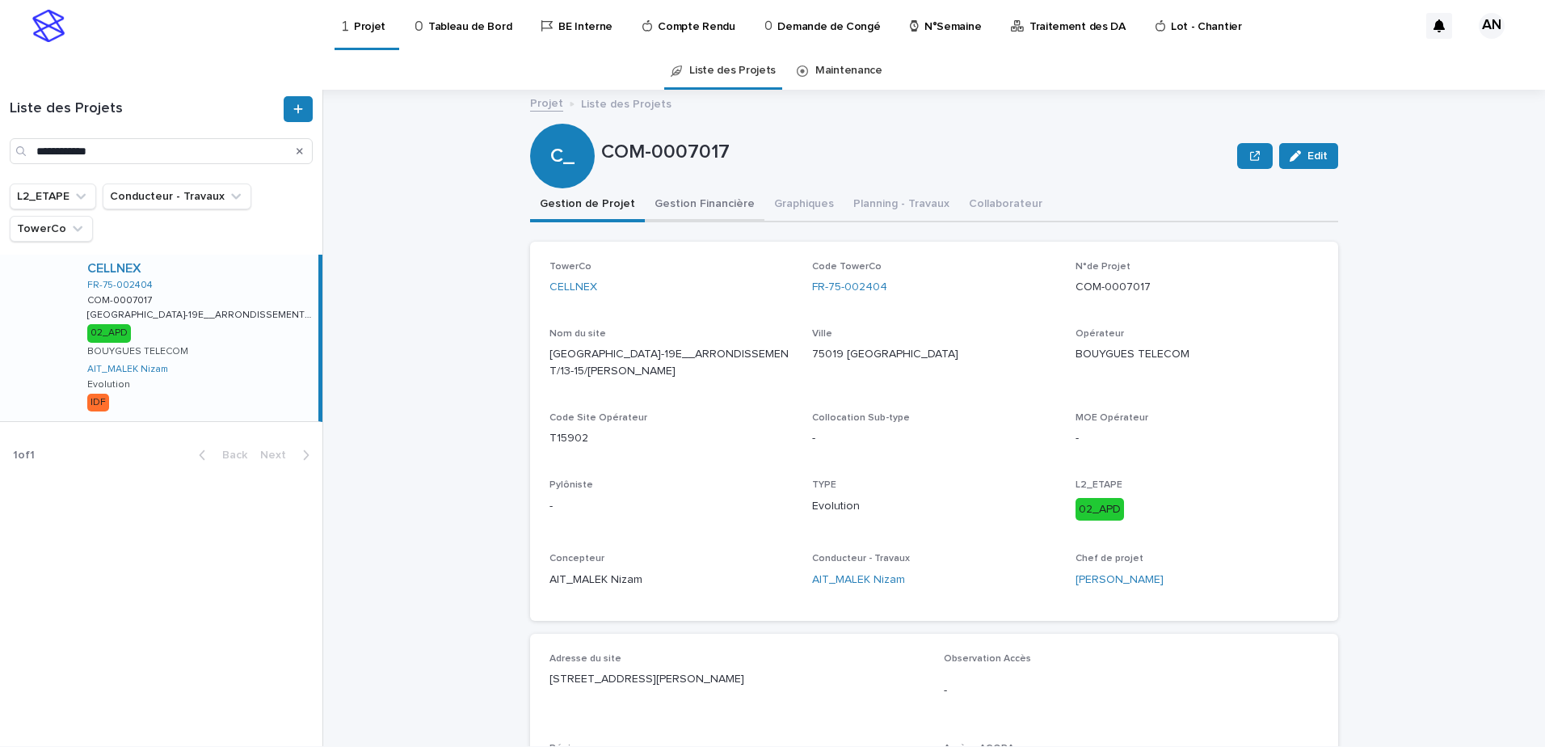
click at [663, 206] on button "Gestion Financière" at bounding box center [705, 205] width 120 height 34
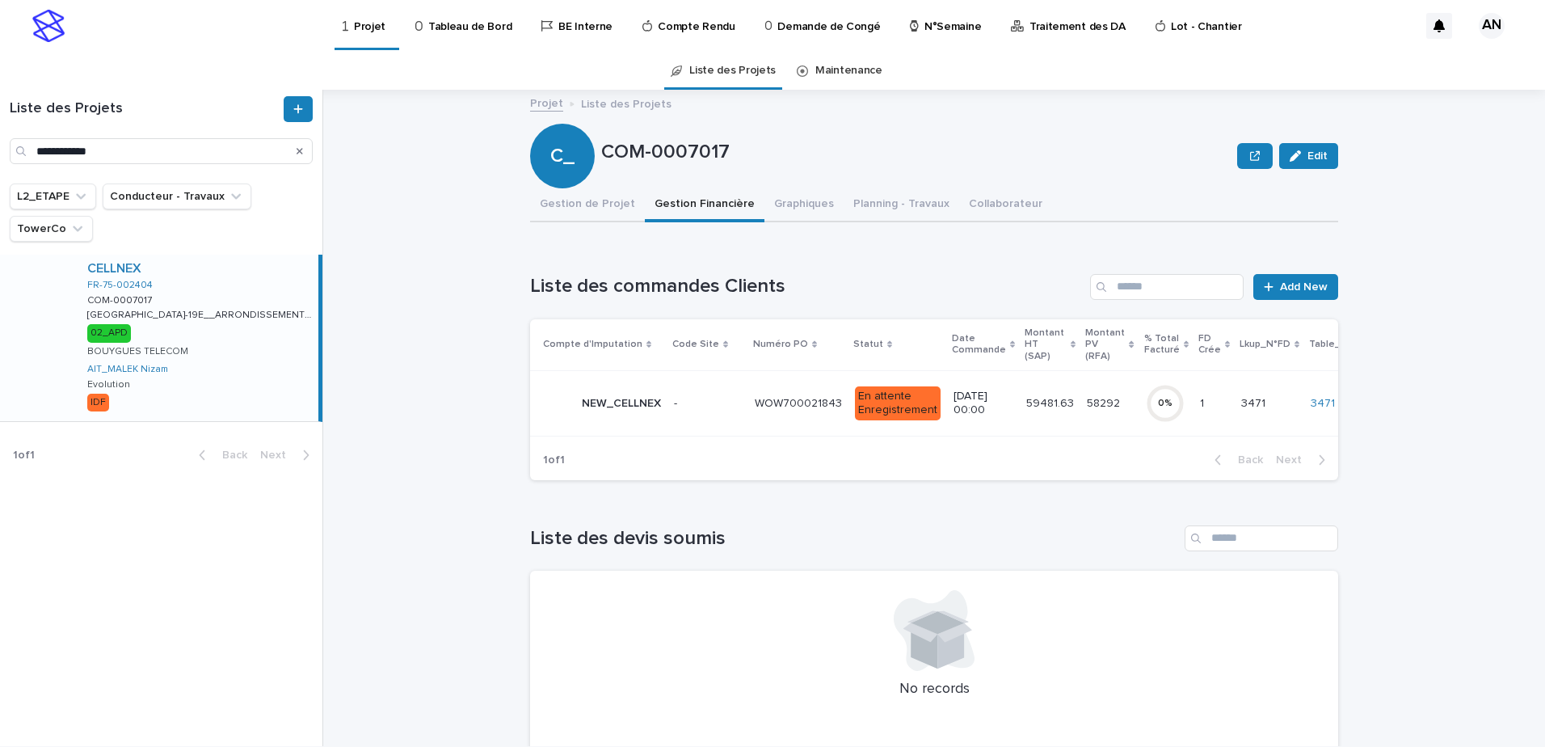
click at [712, 407] on p at bounding box center [708, 404] width 68 height 14
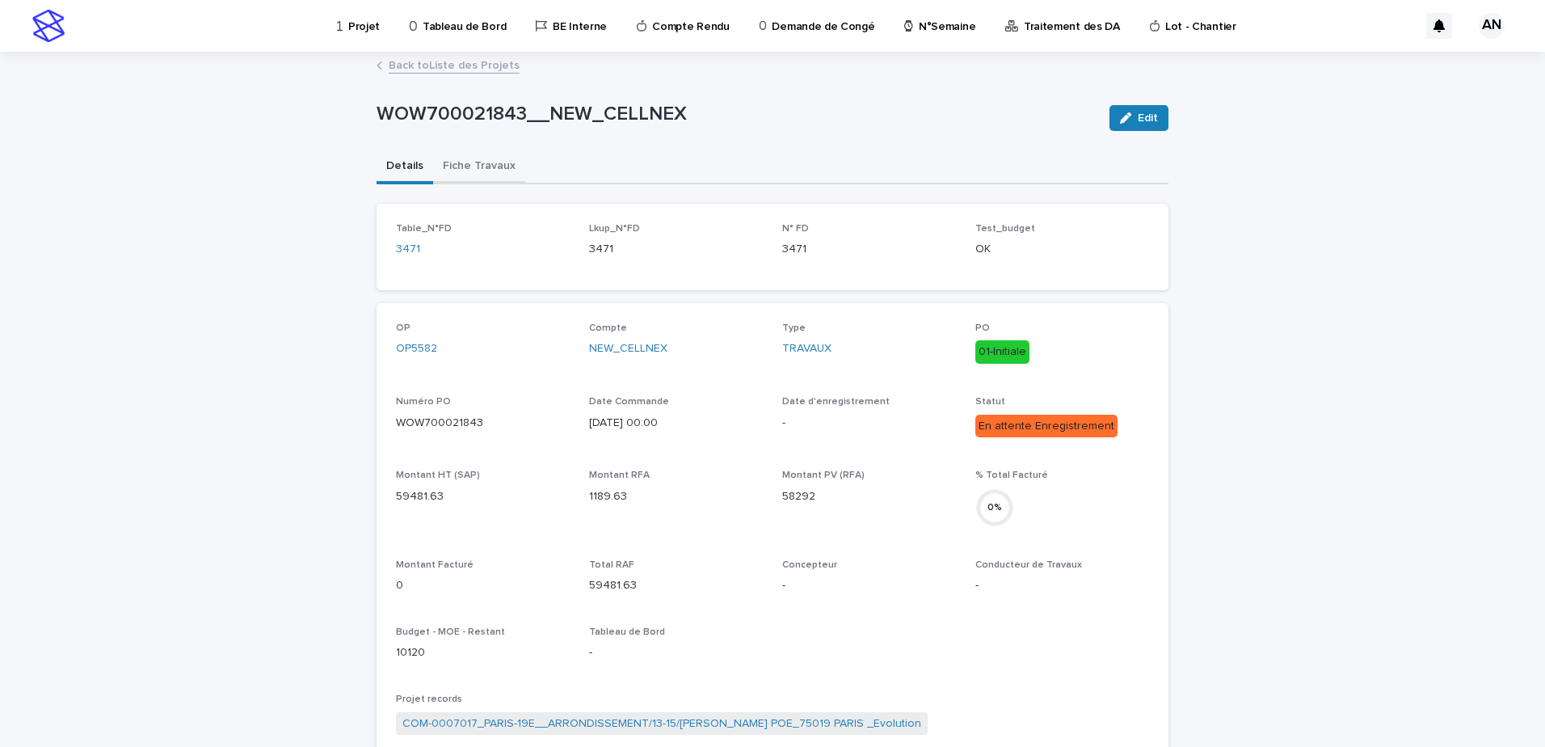
scroll to position [242, 0]
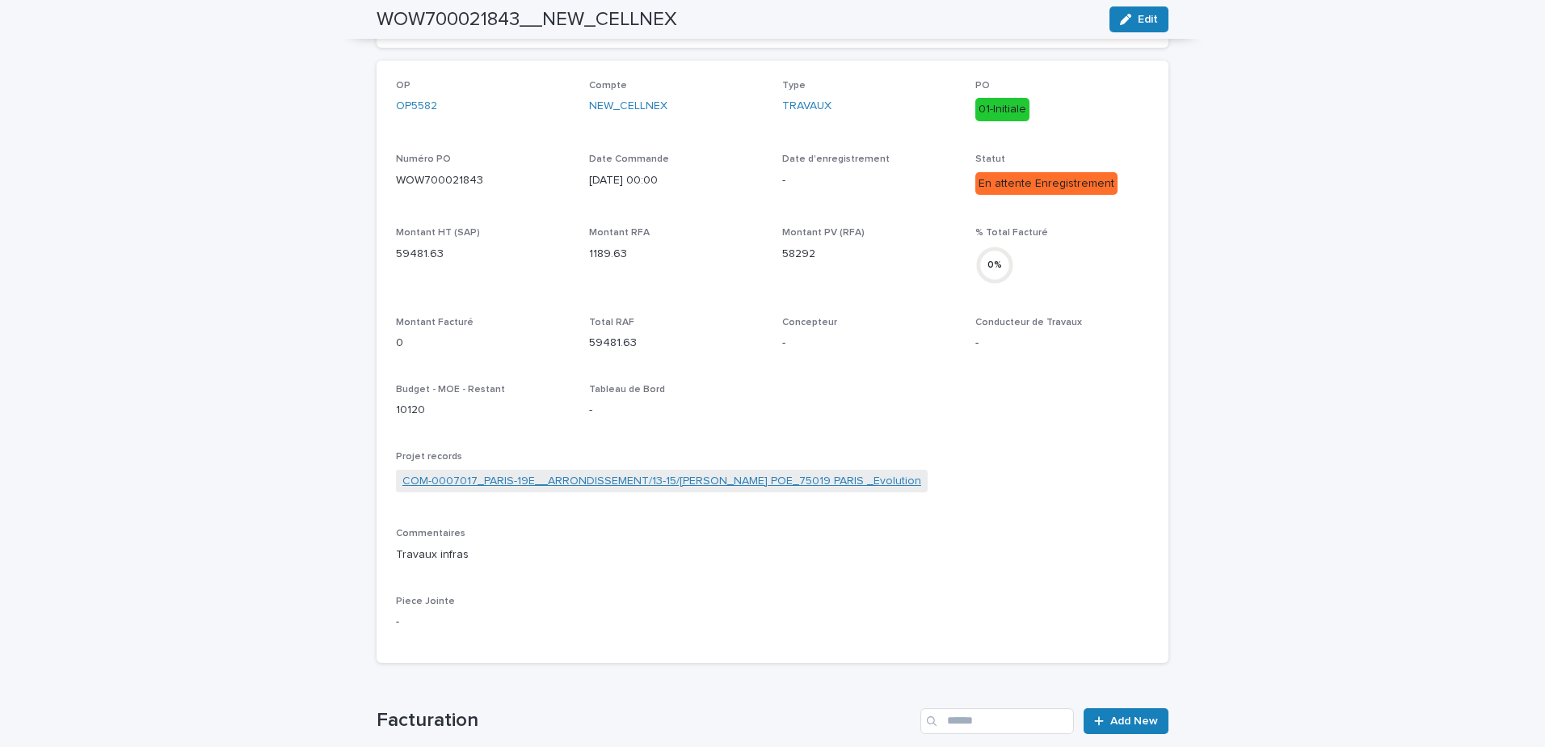
click at [571, 478] on link "COM-0007017_PARIS-19E__ARRONDISSEMENT/13-15/[PERSON_NAME] POE_75019 PARIS _Evol…" at bounding box center [661, 481] width 519 height 17
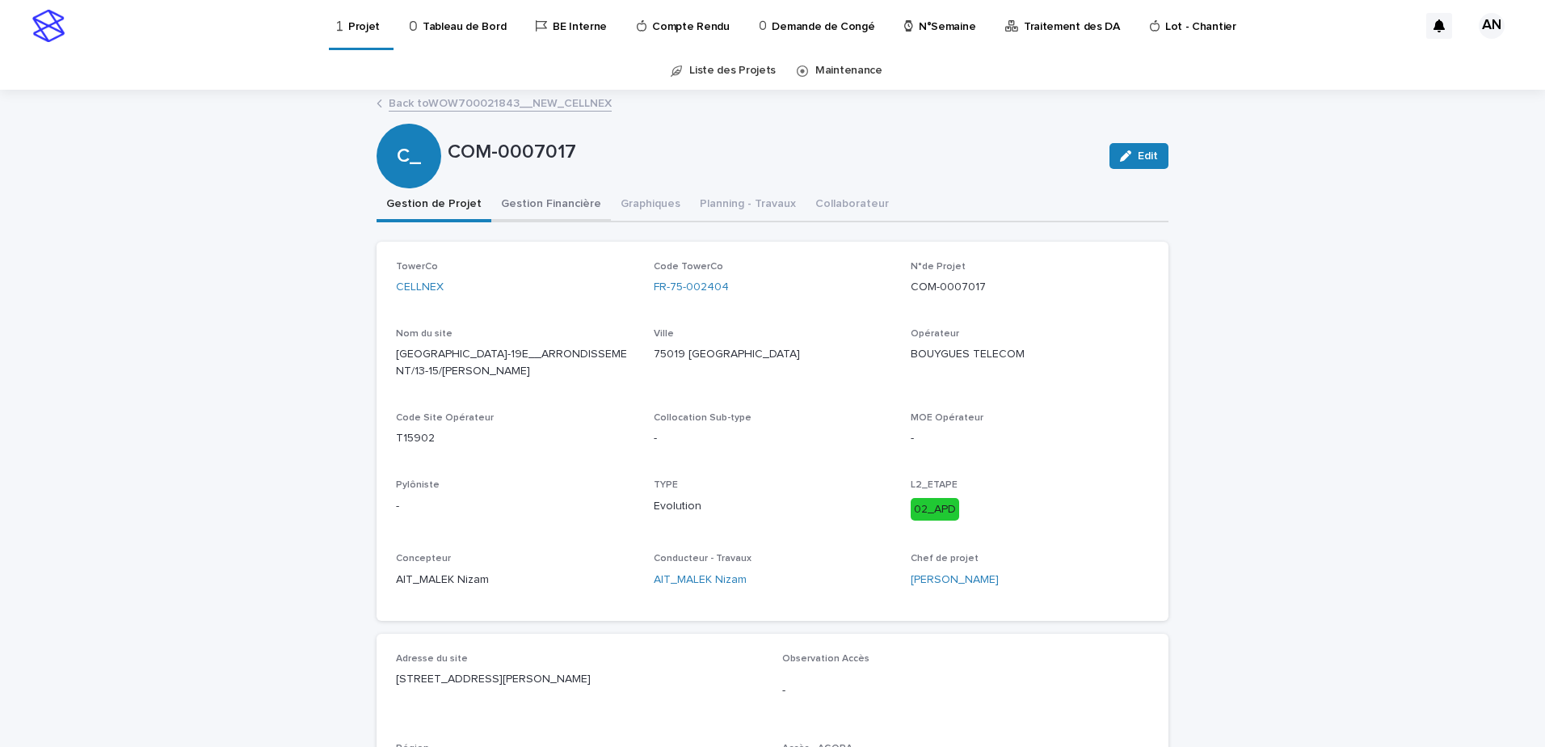
click at [520, 204] on button "Gestion Financière" at bounding box center [551, 205] width 120 height 34
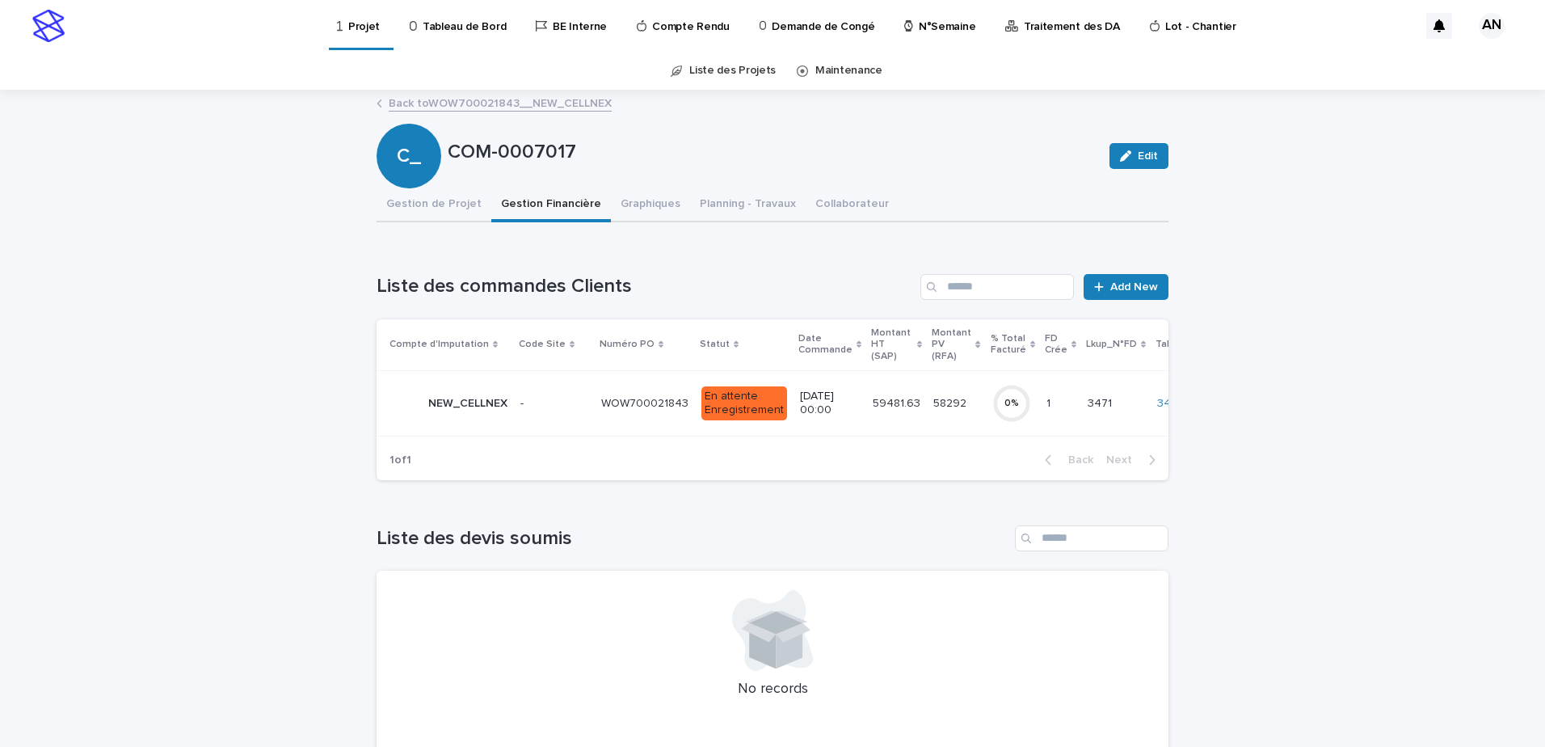
click at [588, 418] on td "- -" at bounding box center [554, 402] width 81 height 65
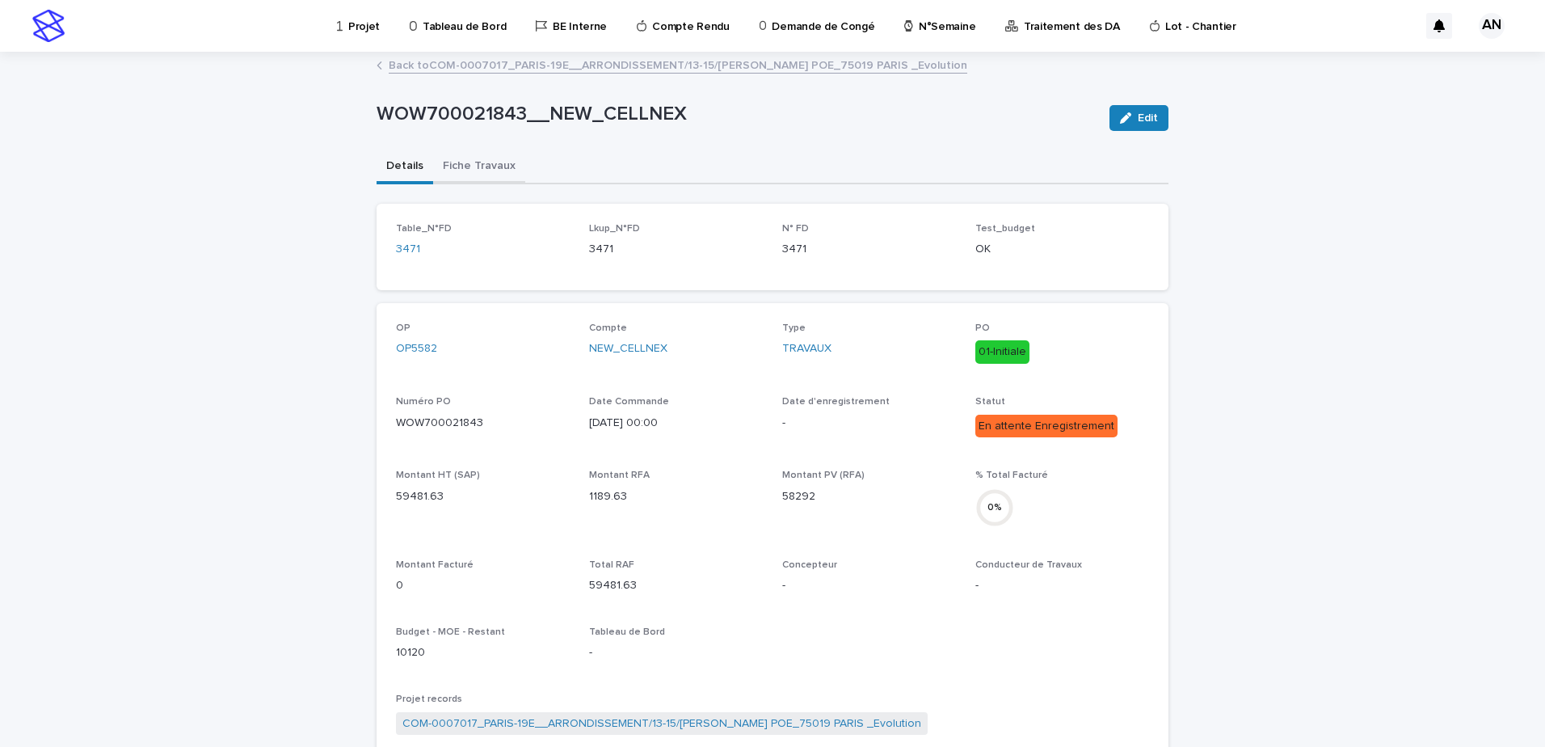
click at [460, 175] on button "Fiche Travaux" at bounding box center [479, 167] width 92 height 34
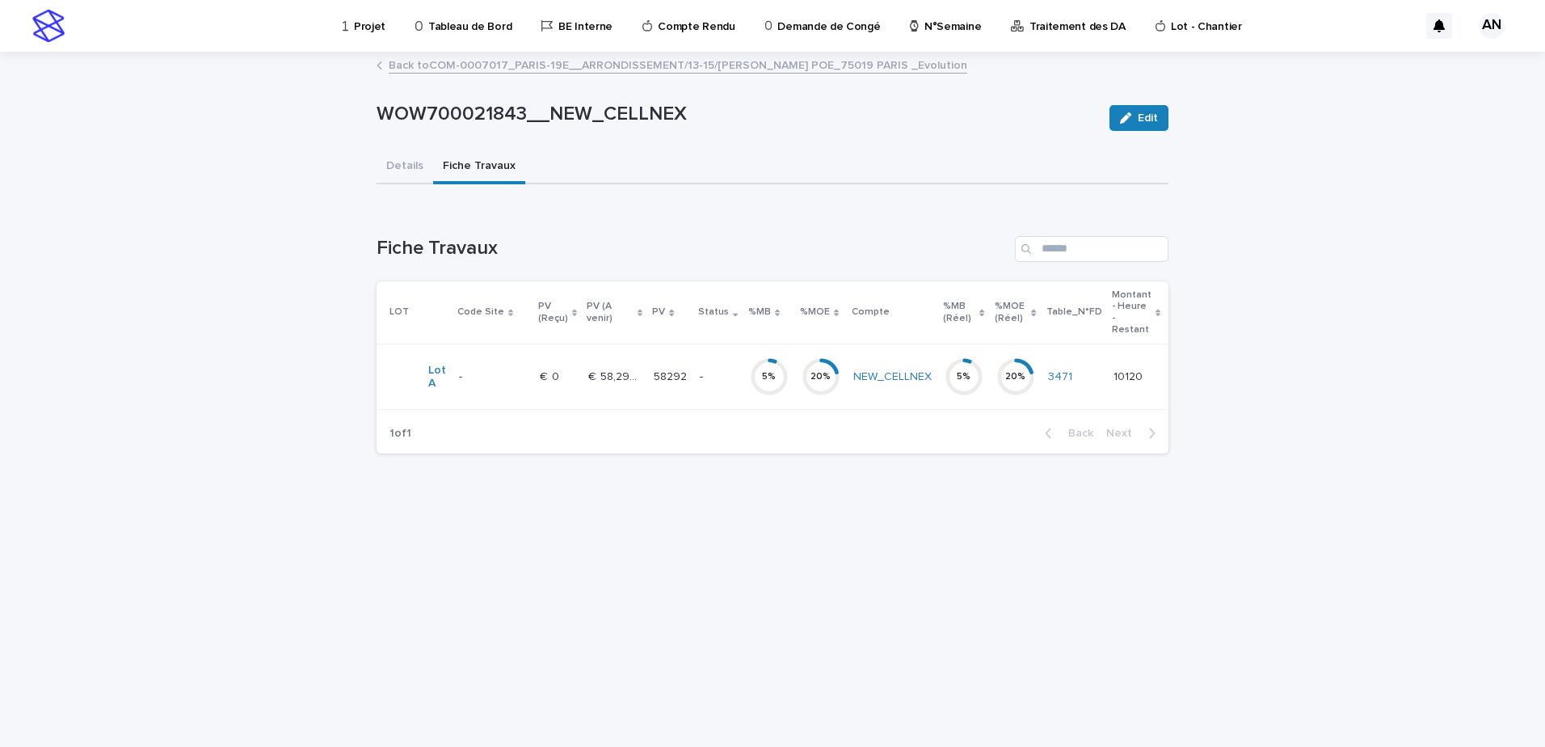
click at [575, 393] on td "€  0 €  0" at bounding box center [557, 376] width 48 height 65
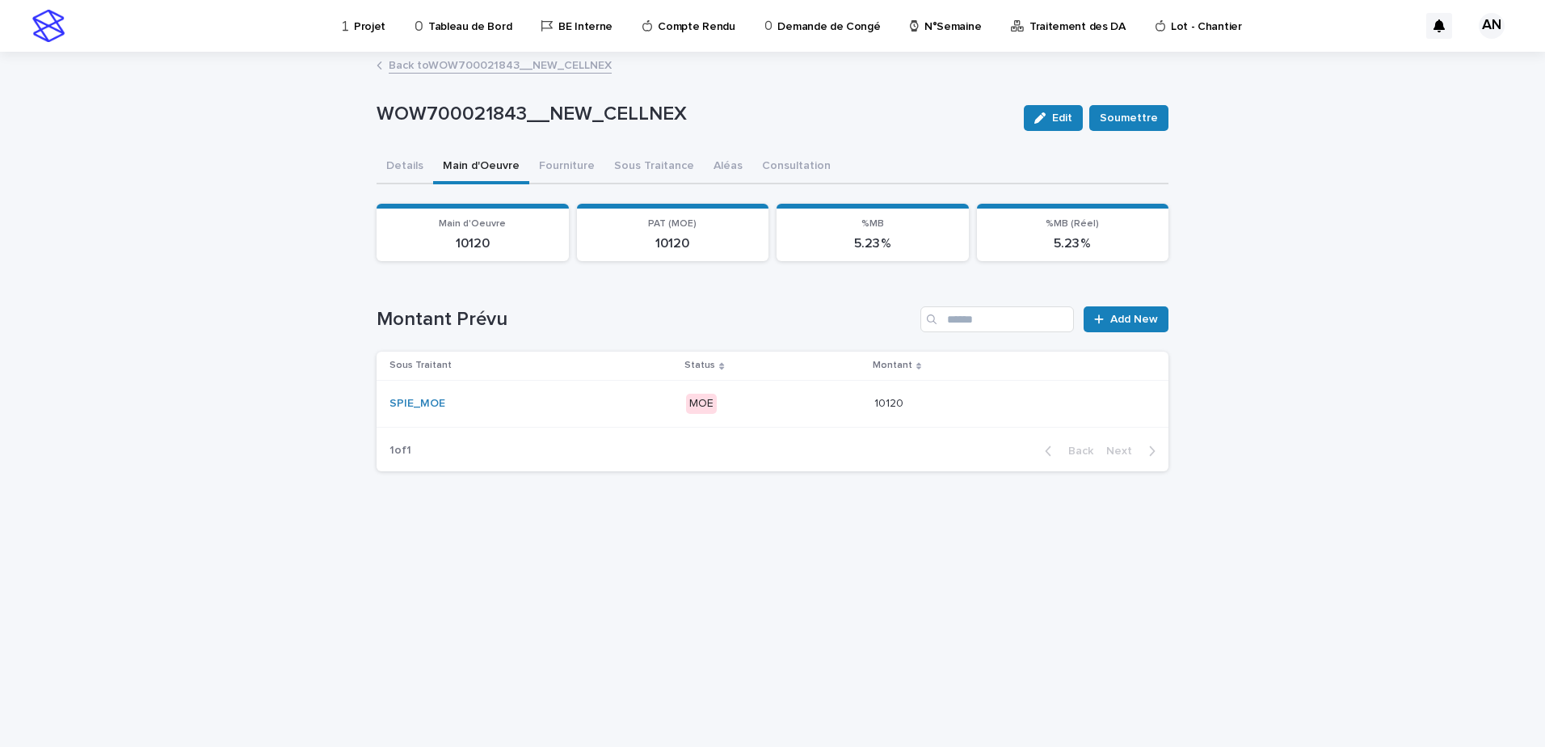
click at [491, 162] on button "Main d'Oeuvre" at bounding box center [481, 167] width 96 height 34
click at [588, 395] on div "SPIE_MOE" at bounding box center [532, 403] width 284 height 27
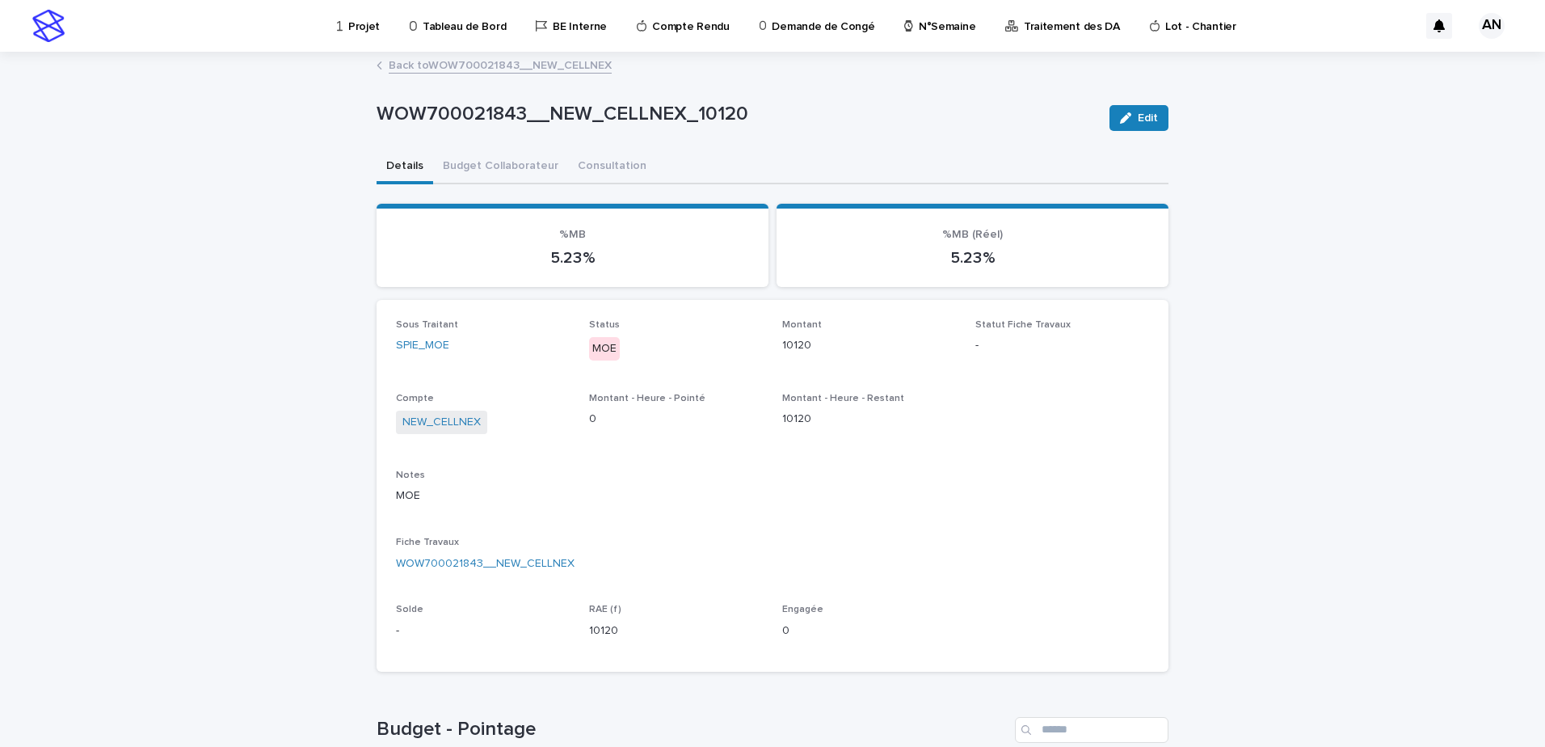
click at [529, 62] on link "Back to WOW700021843__NEW_CELLNEX" at bounding box center [500, 64] width 223 height 19
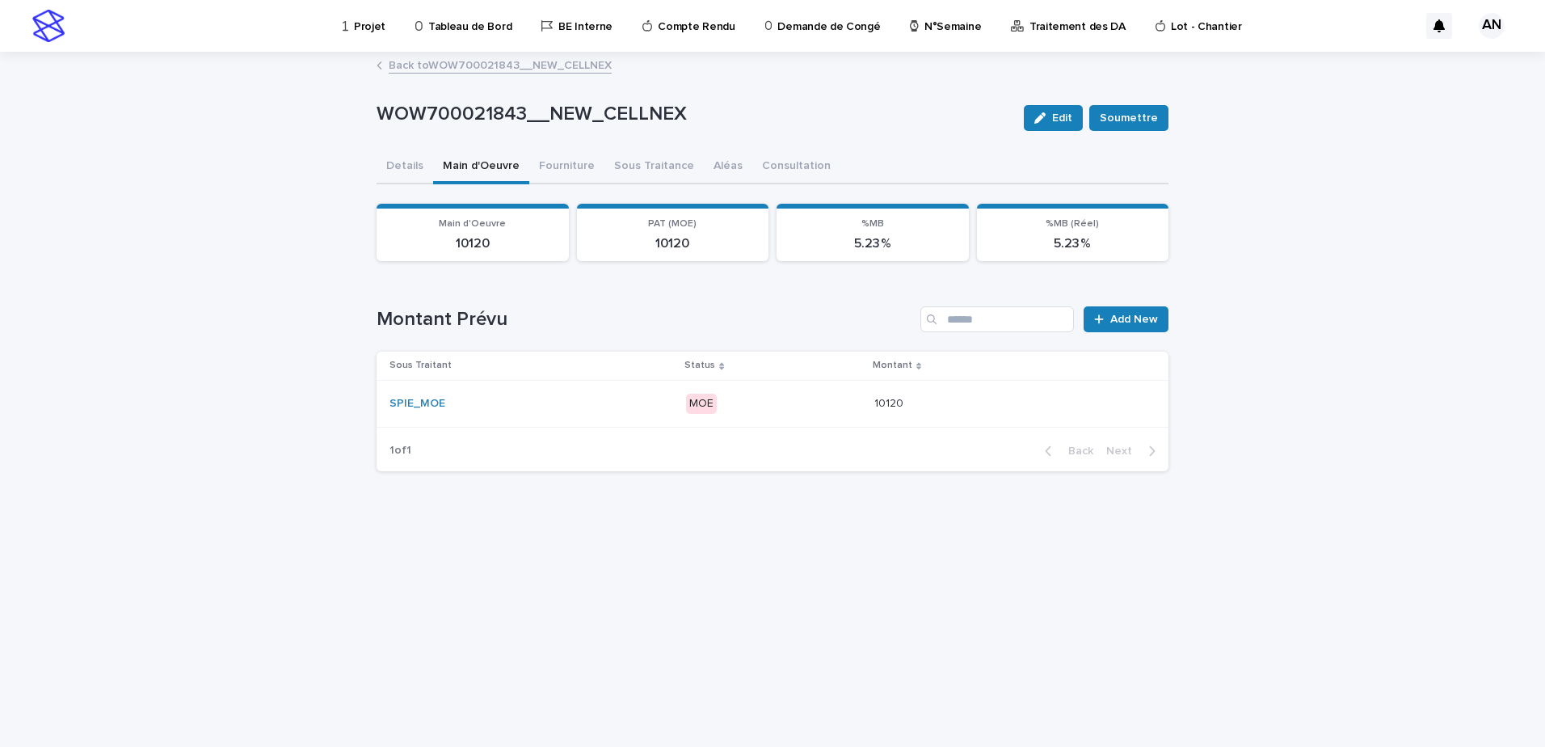
click at [482, 74] on div "Back to WOW700021843__NEW_CELLNEX" at bounding box center [773, 66] width 808 height 23
click at [481, 71] on link "Back to WOW700021843__NEW_CELLNEX" at bounding box center [500, 64] width 223 height 19
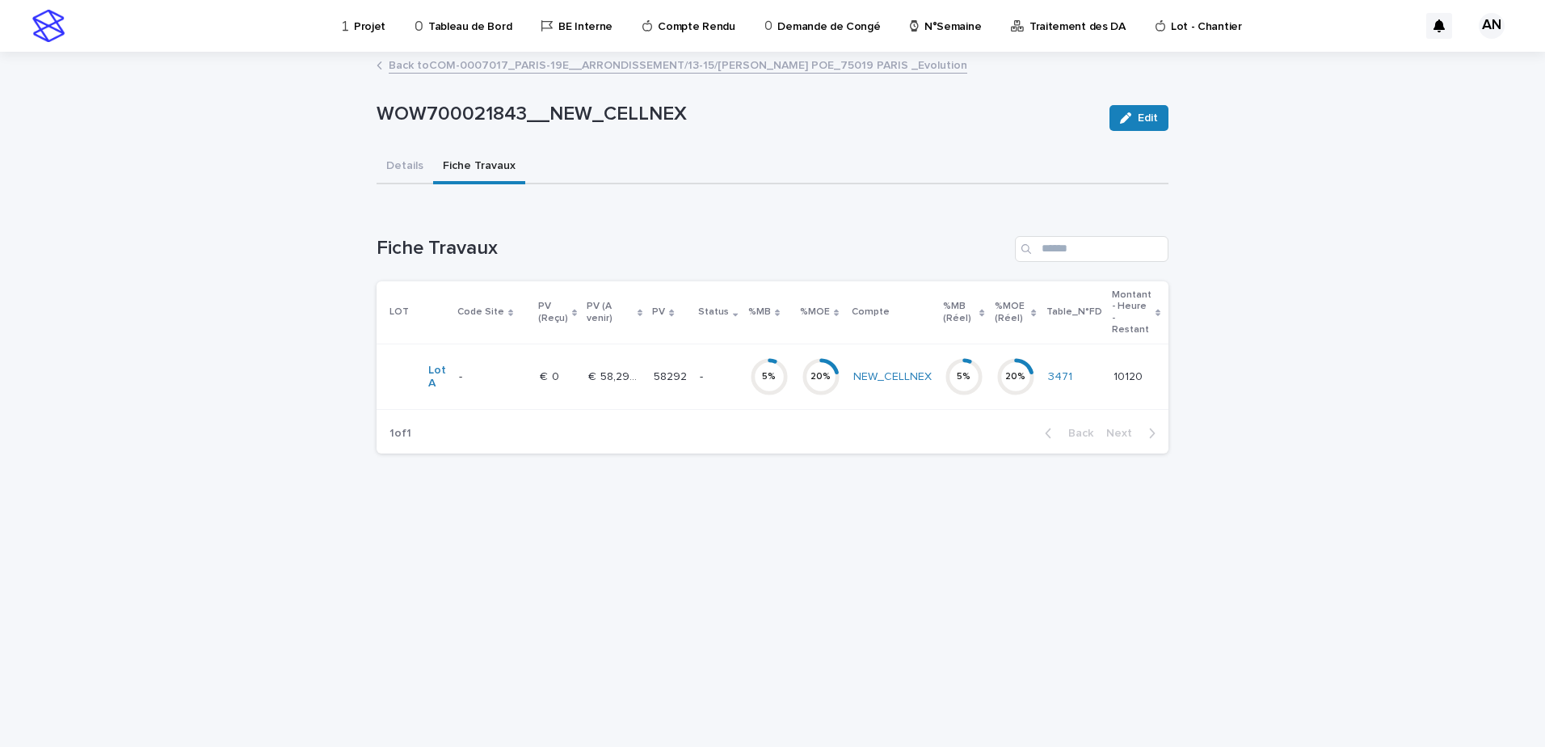
click at [470, 63] on link "Back to COM-0007017_PARIS-19E__ARRONDISSEMENT/13-15/[PERSON_NAME] POE_75019 PAR…" at bounding box center [678, 64] width 579 height 19
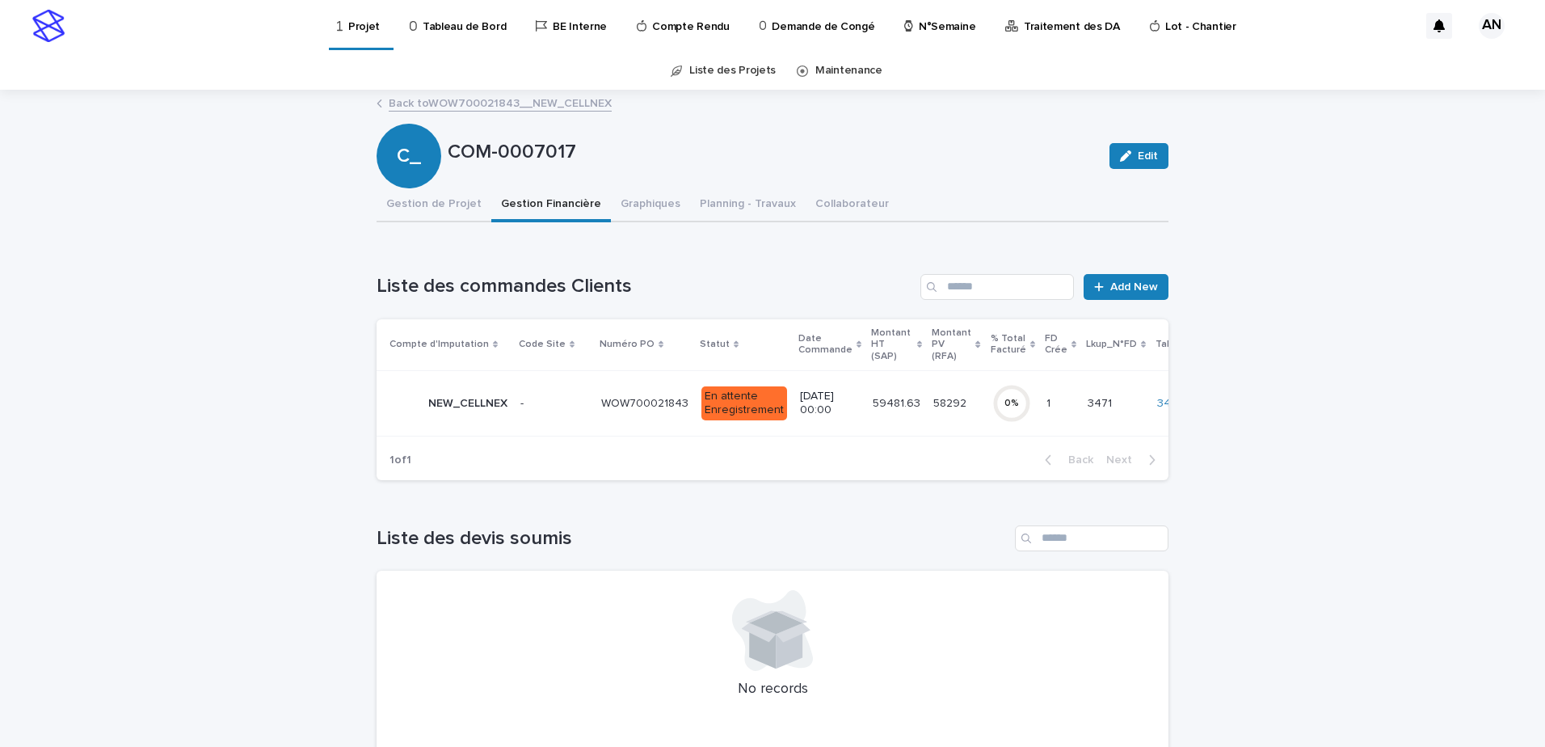
click at [536, 110] on link "Back to WOW700021843__NEW_CELLNEX" at bounding box center [500, 102] width 223 height 19
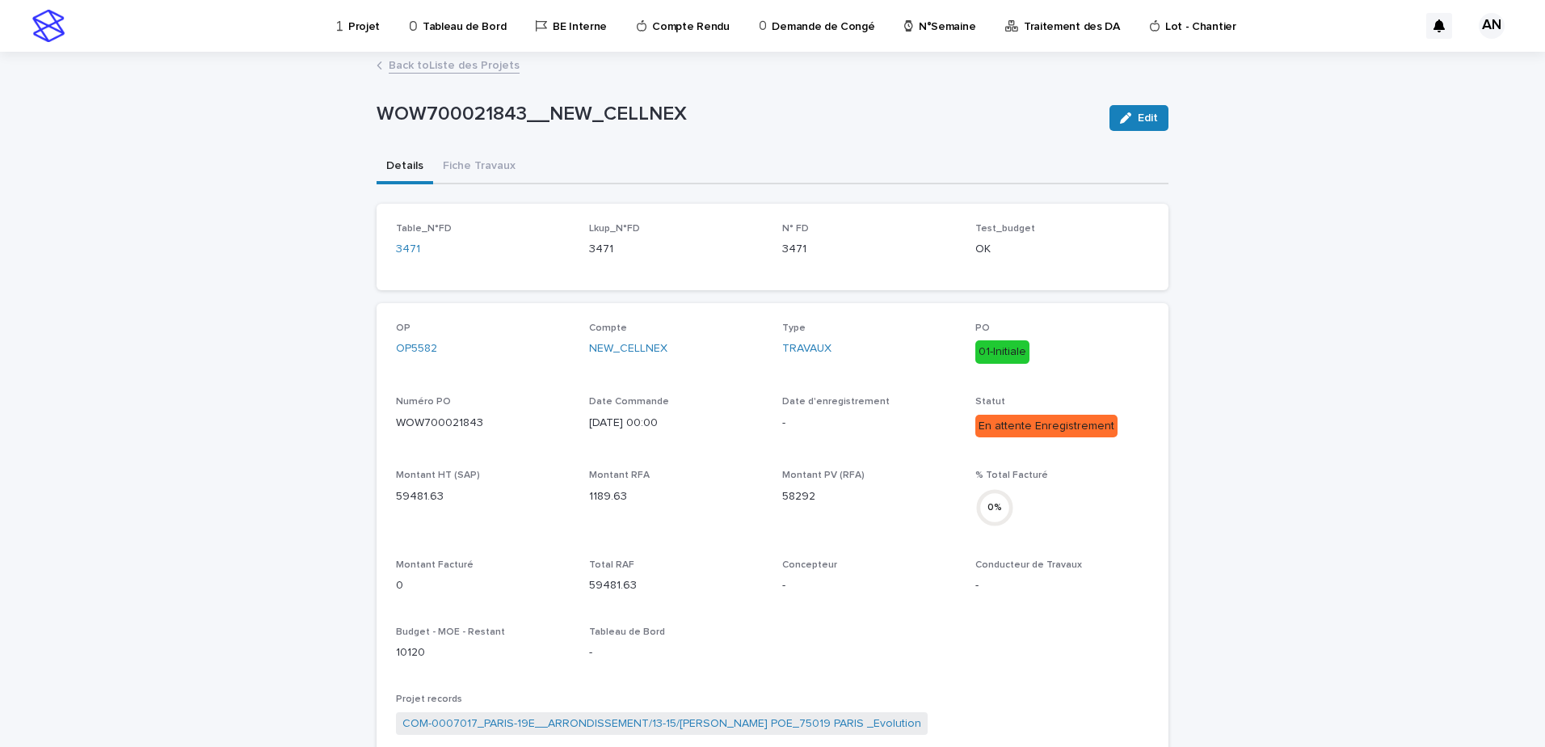
click at [470, 65] on link "Back to Liste des Projets" at bounding box center [454, 64] width 131 height 19
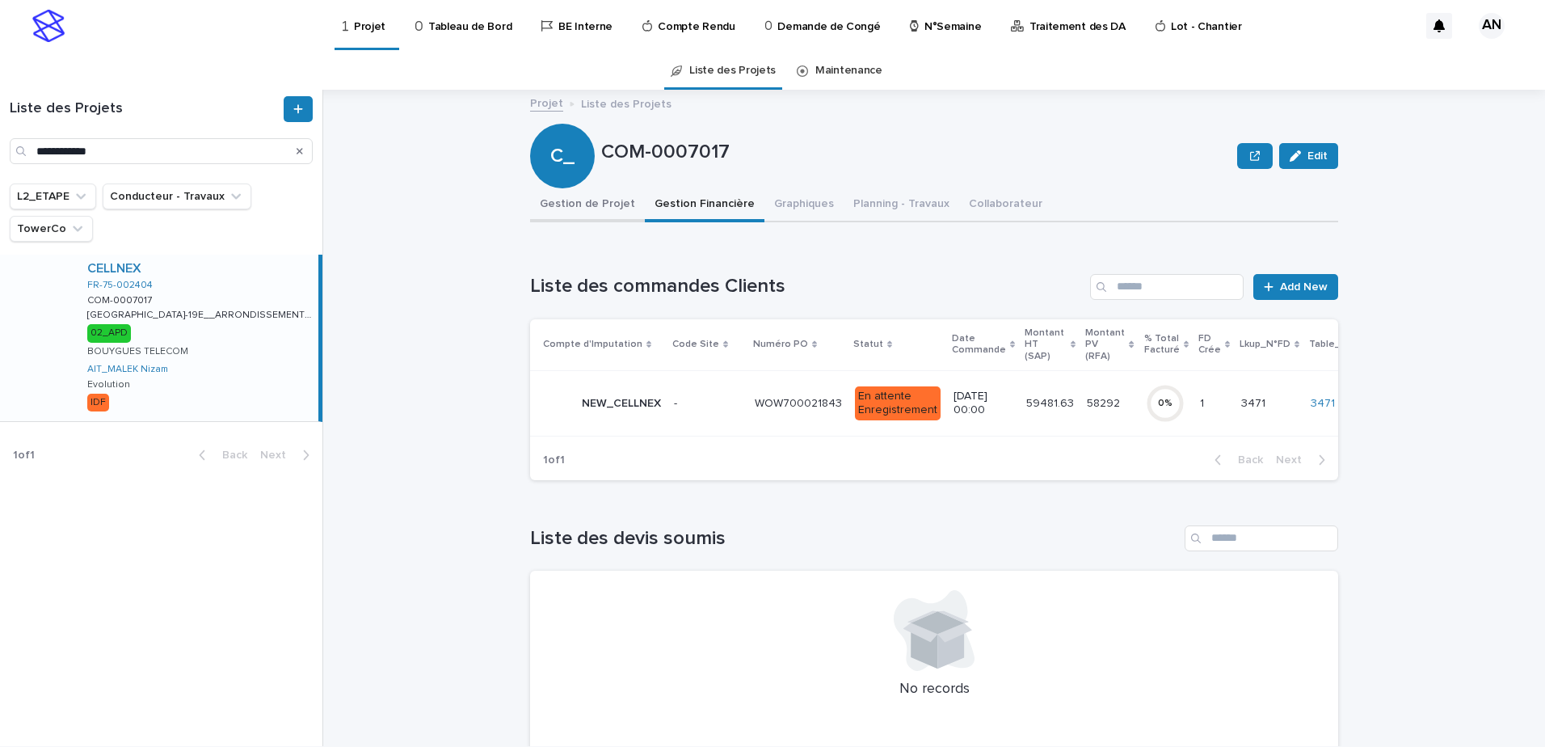
click at [595, 209] on button "Gestion de Projet" at bounding box center [587, 205] width 115 height 34
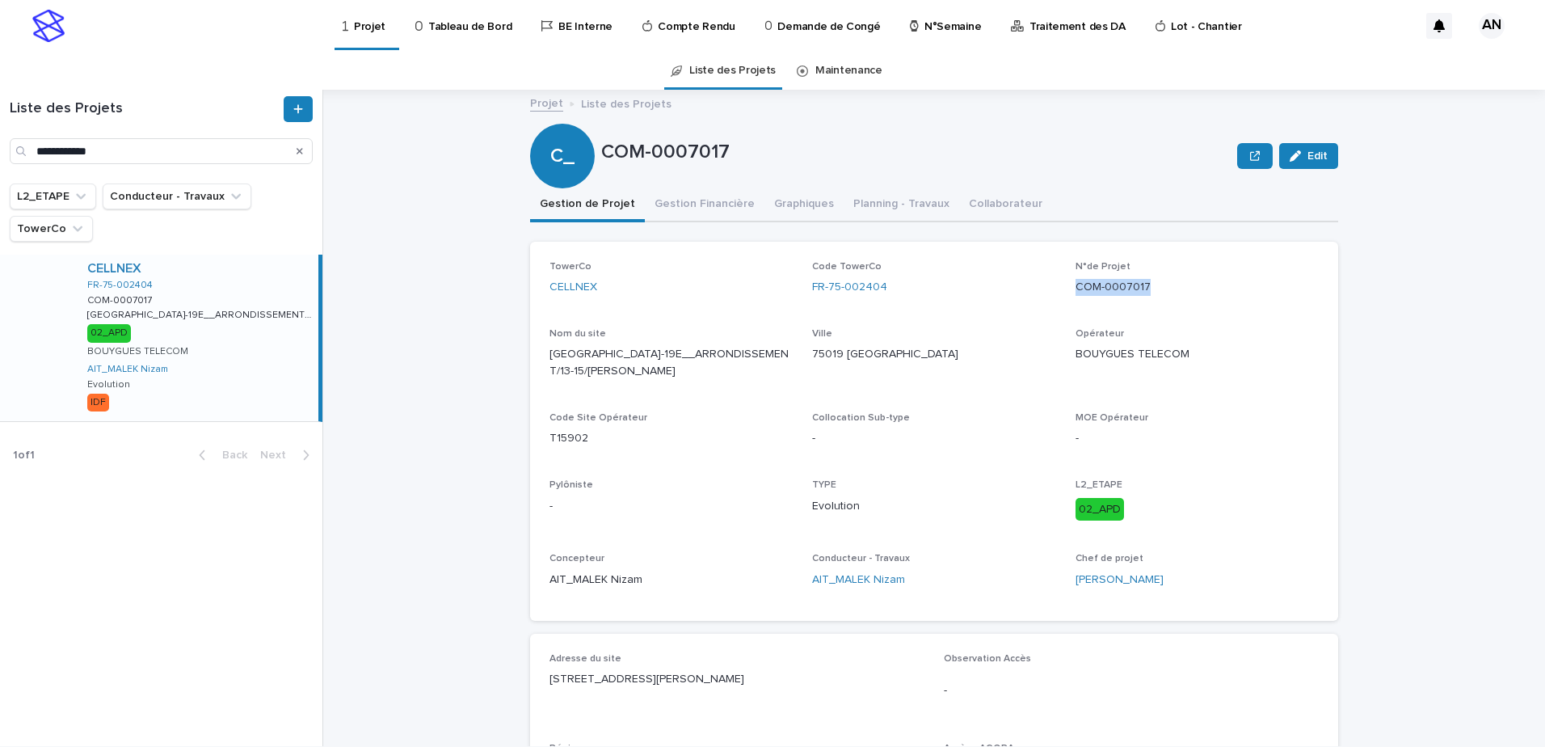
drag, startPoint x: 1149, startPoint y: 287, endPoint x: 1068, endPoint y: 301, distance: 82.9
click at [1068, 301] on div "TowerCo CELLNEX Code TowerCo FR-75-002404 N°de Projet COM-0007017 Nom du site […" at bounding box center [934, 431] width 769 height 340
copy p "COM-0007017"
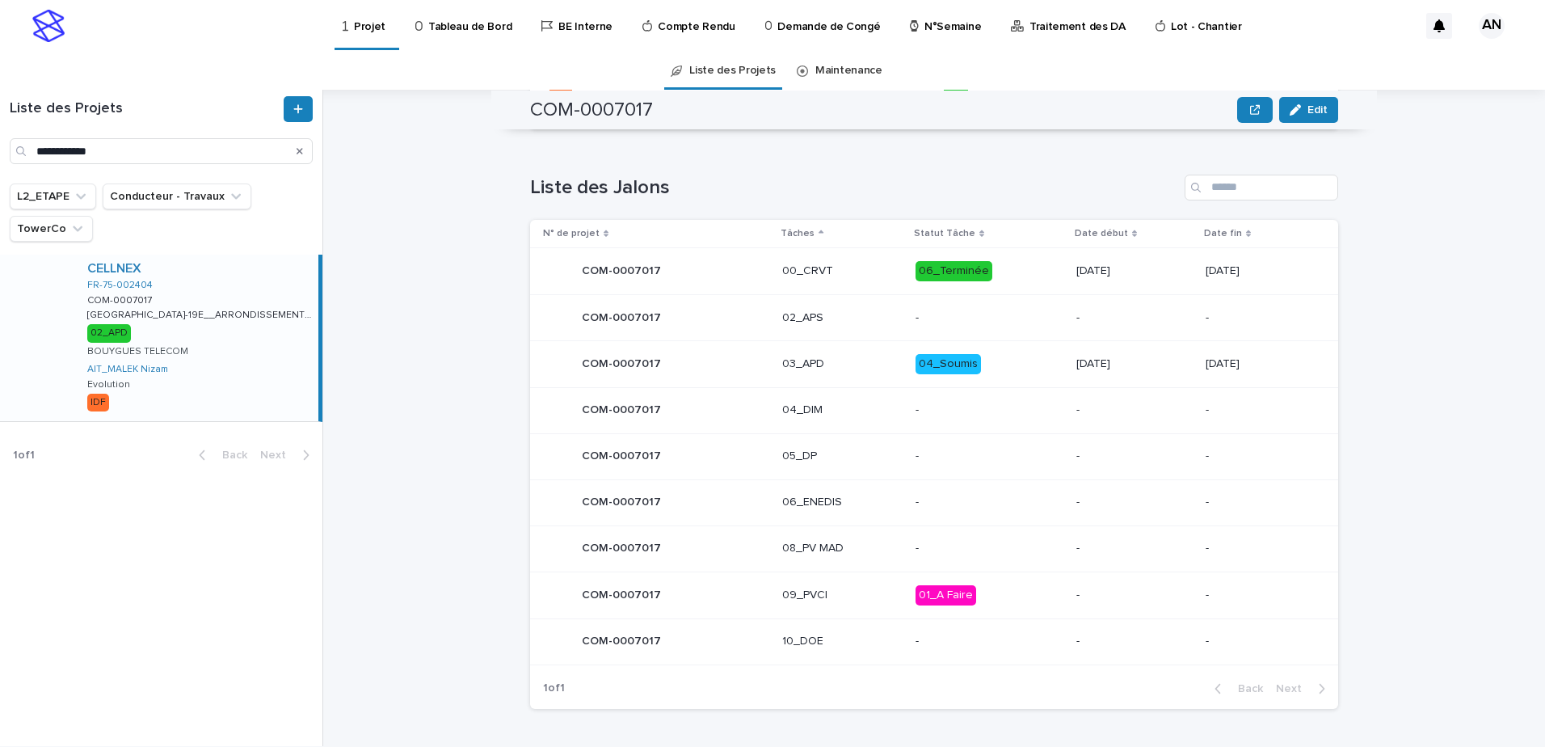
scroll to position [202, 0]
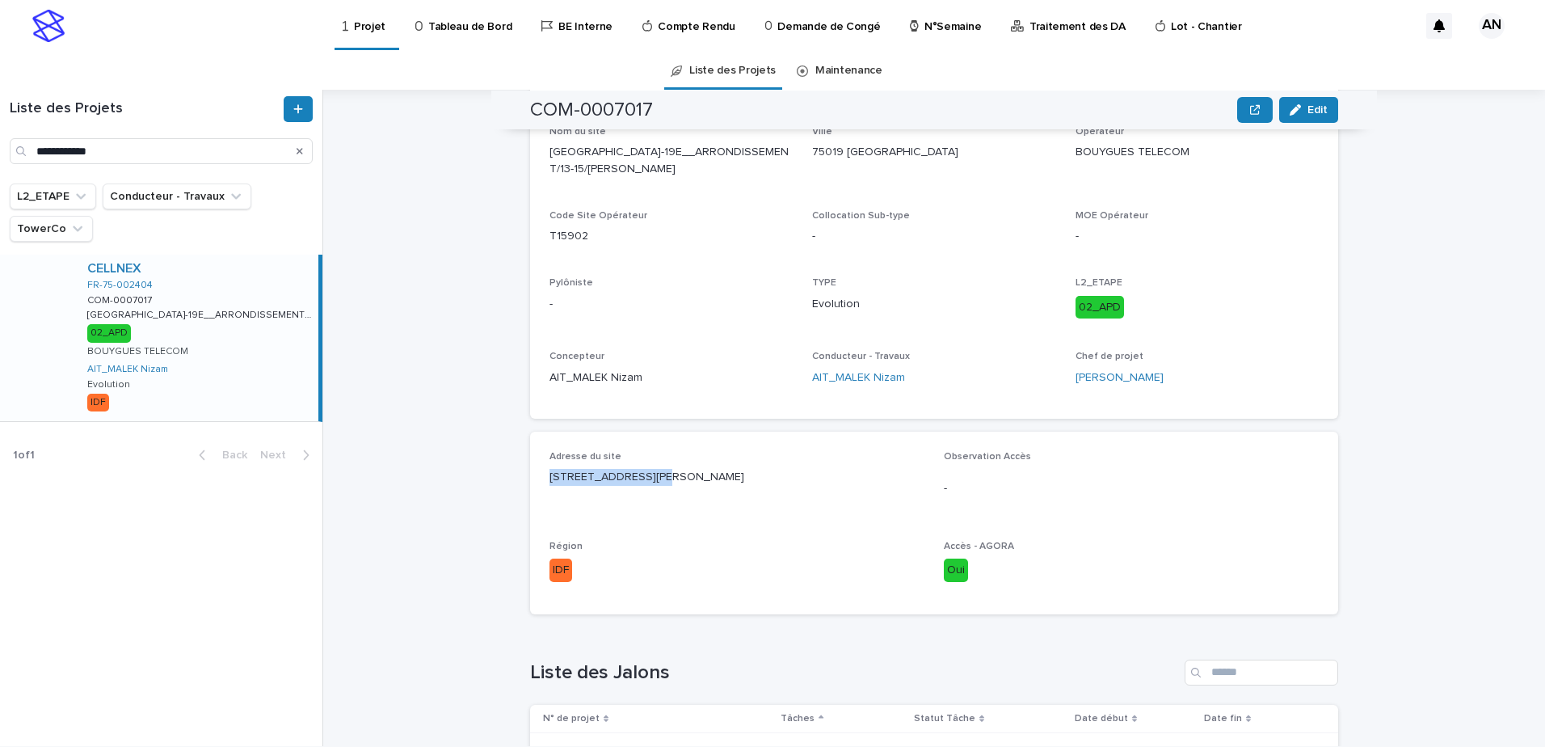
drag, startPoint x: 662, startPoint y: 475, endPoint x: 539, endPoint y: 478, distance: 122.9
click at [539, 478] on div "Adresse du site [STREET_ADDRESS][PERSON_NAME] IDF Accès - AGORA Oui" at bounding box center [934, 523] width 808 height 183
copy p "[STREET_ADDRESS][PERSON_NAME]"
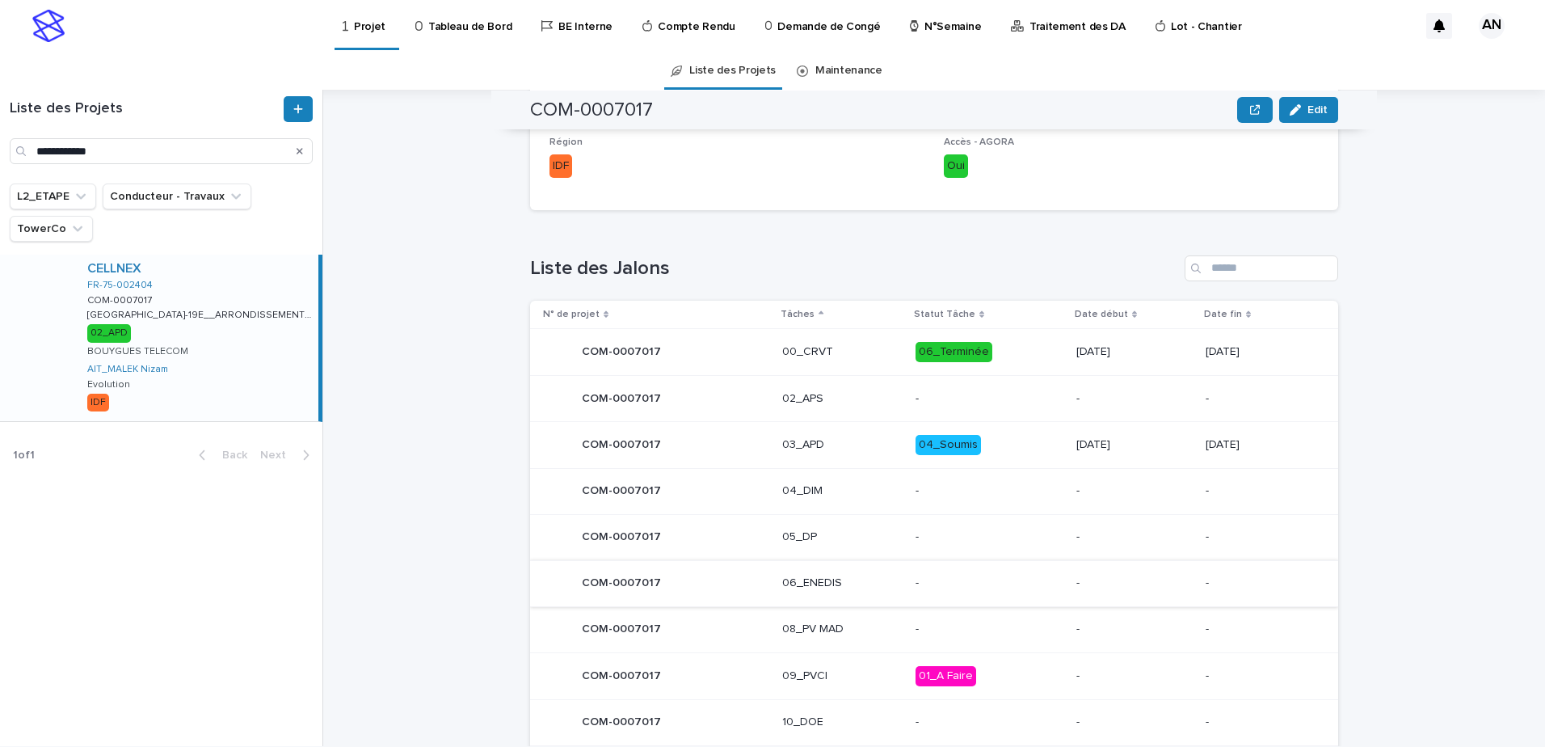
scroll to position [687, 0]
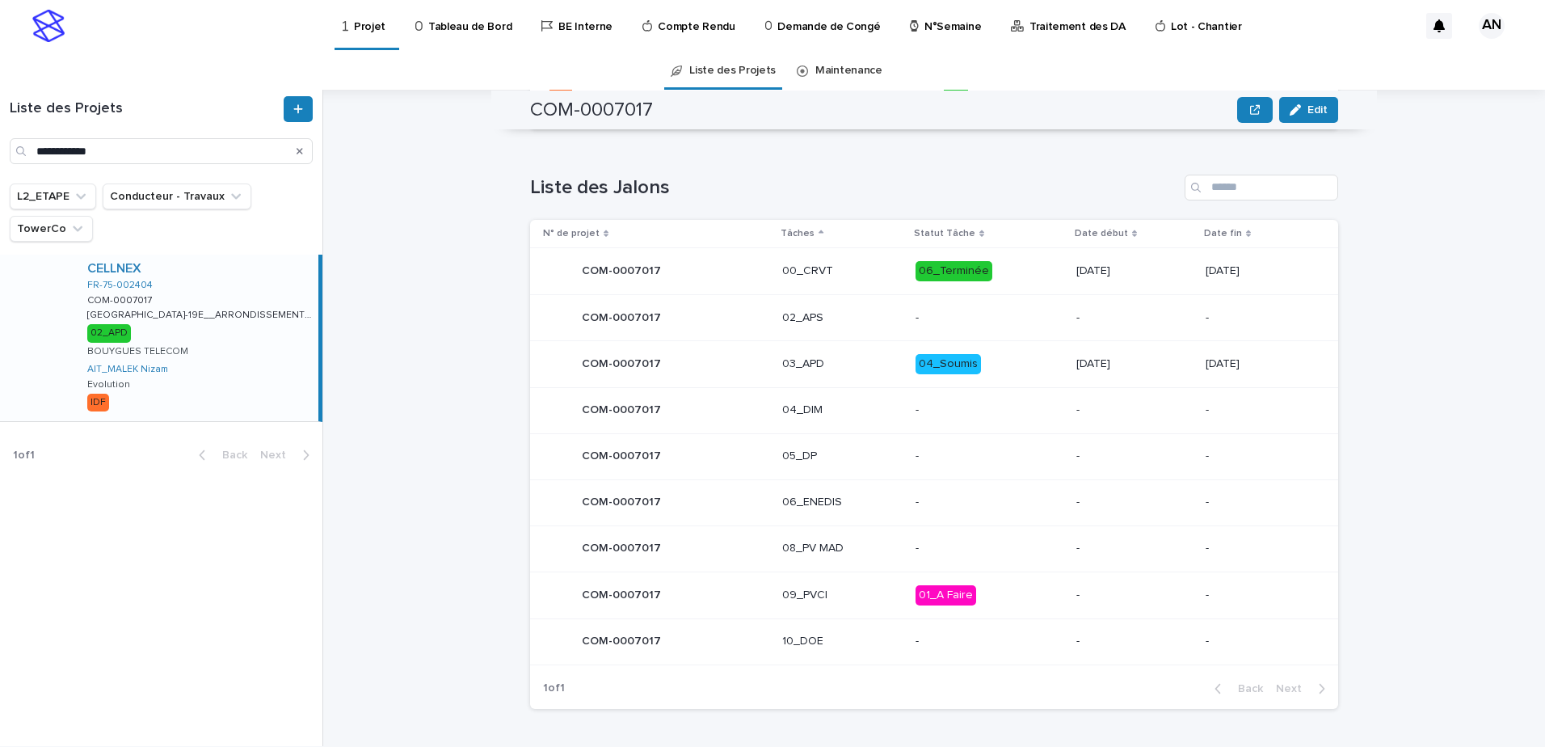
click at [300, 149] on icon "Search" at bounding box center [300, 151] width 6 height 10
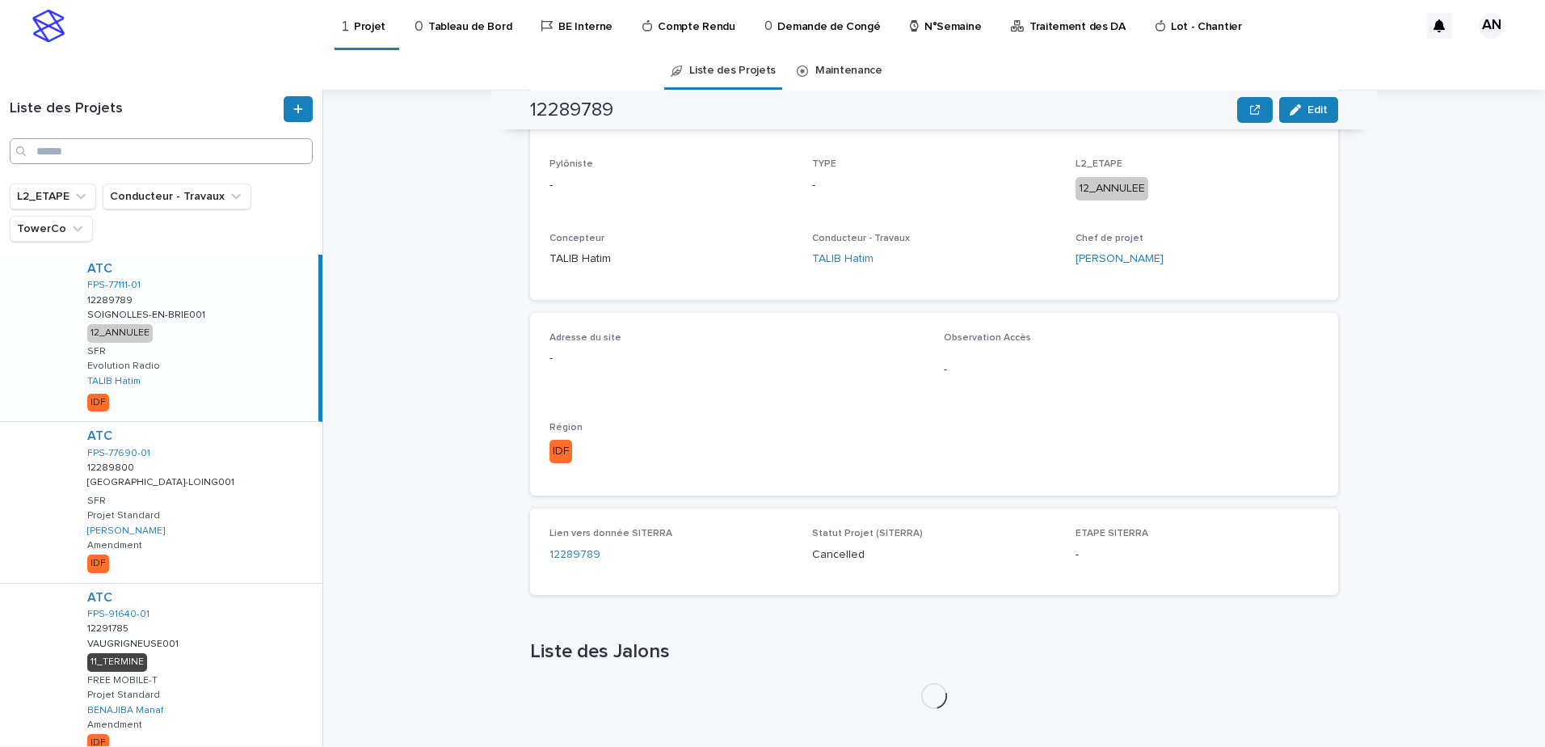
scroll to position [687, 0]
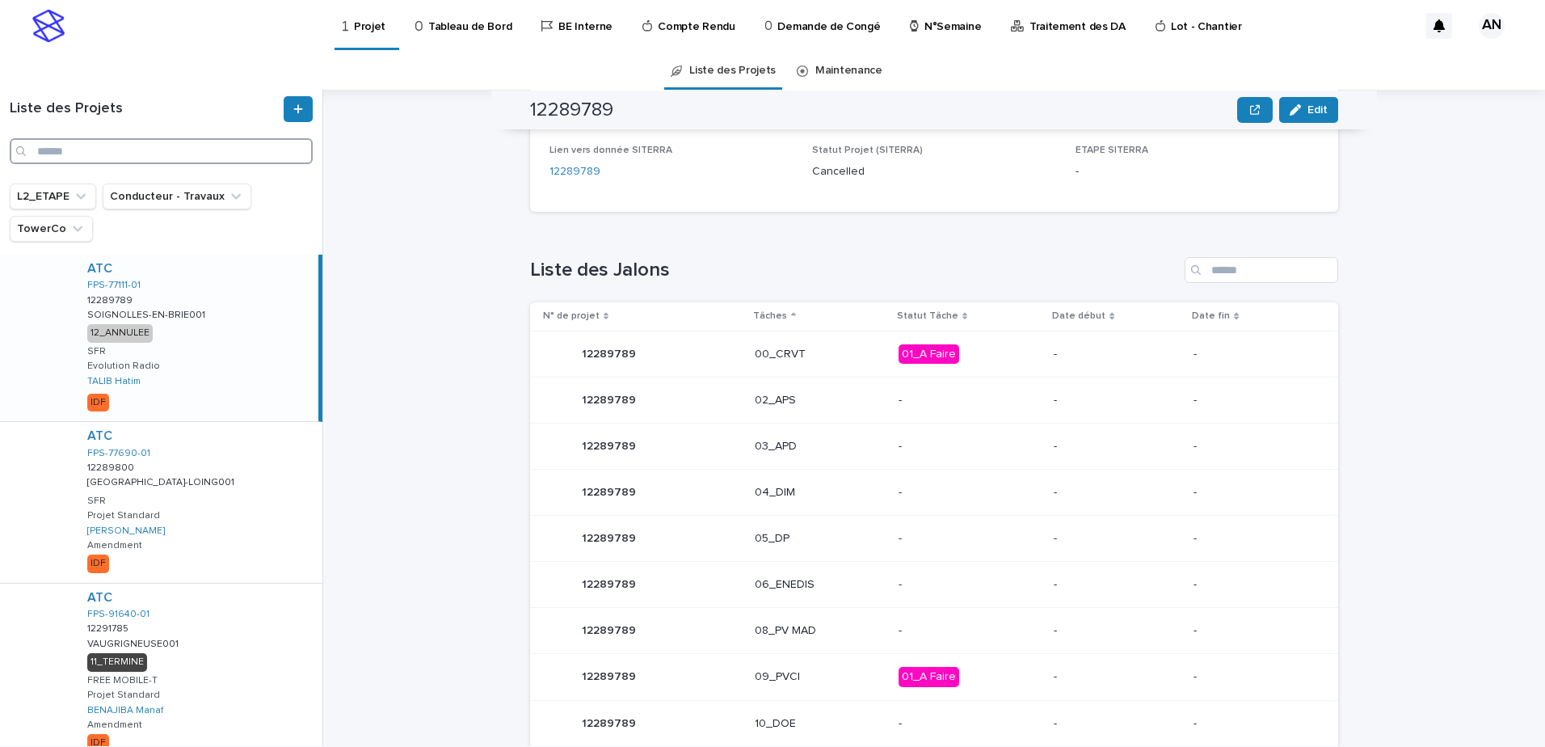
click at [135, 148] on input "Search" at bounding box center [161, 151] width 303 height 26
paste input "**********"
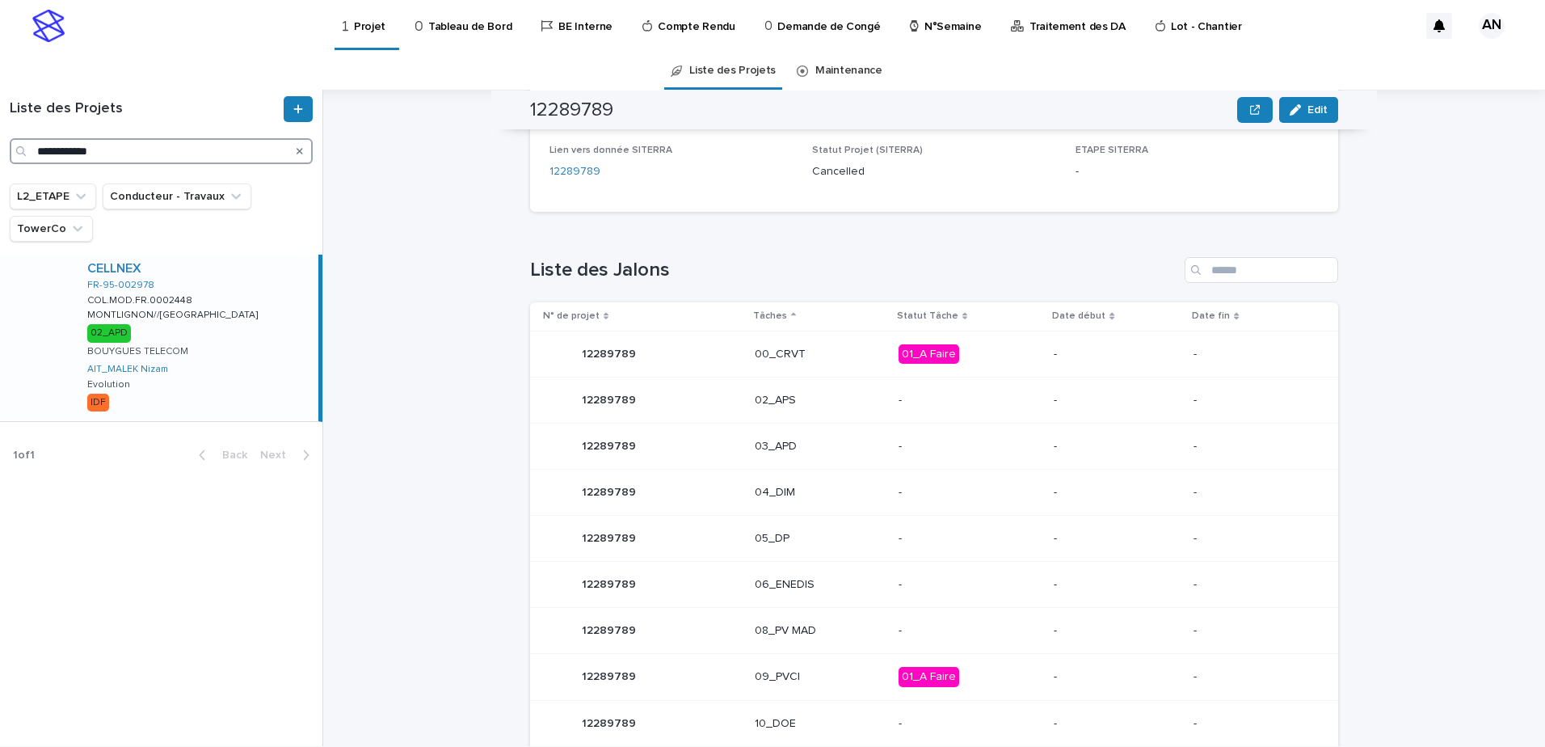
type input "**********"
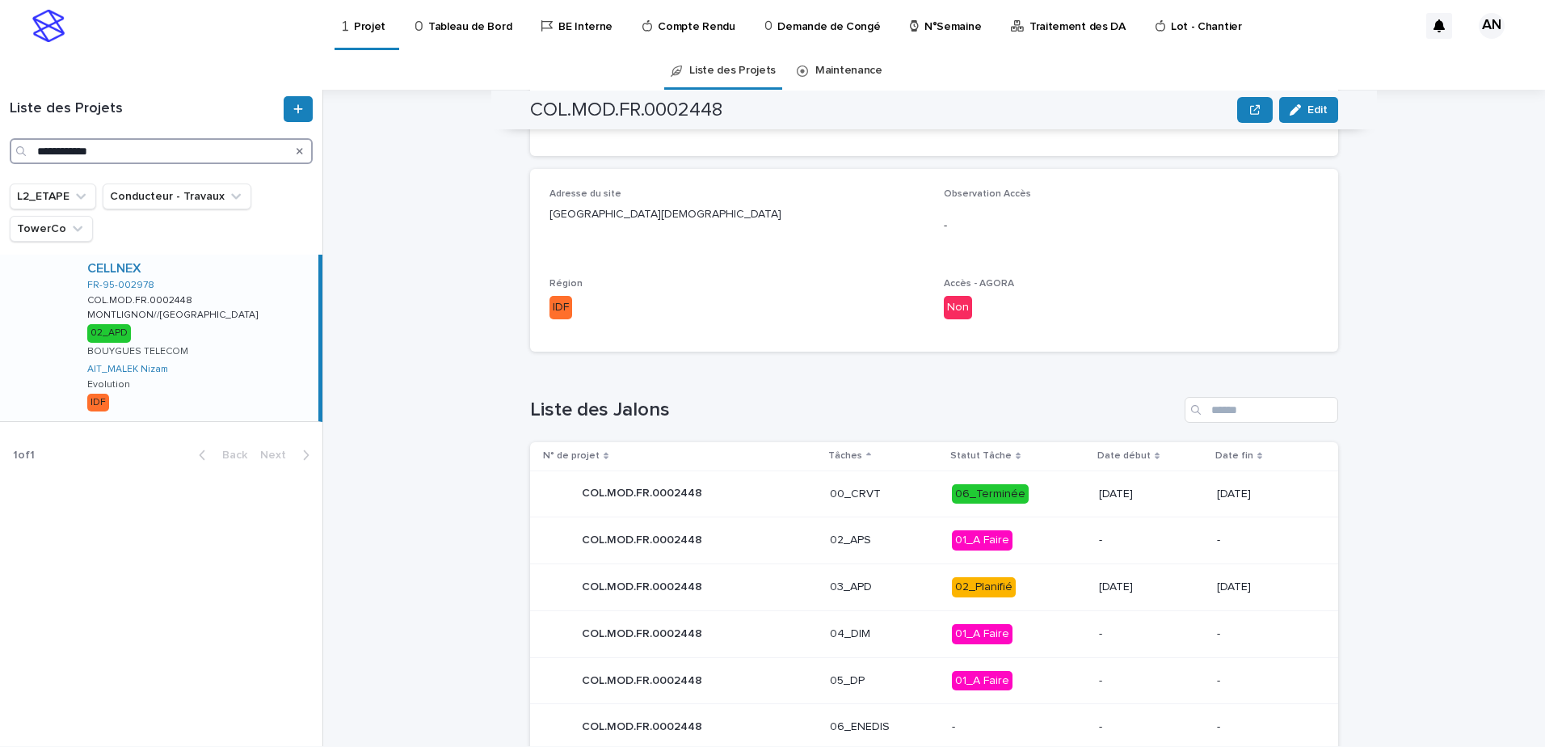
scroll to position [609, 0]
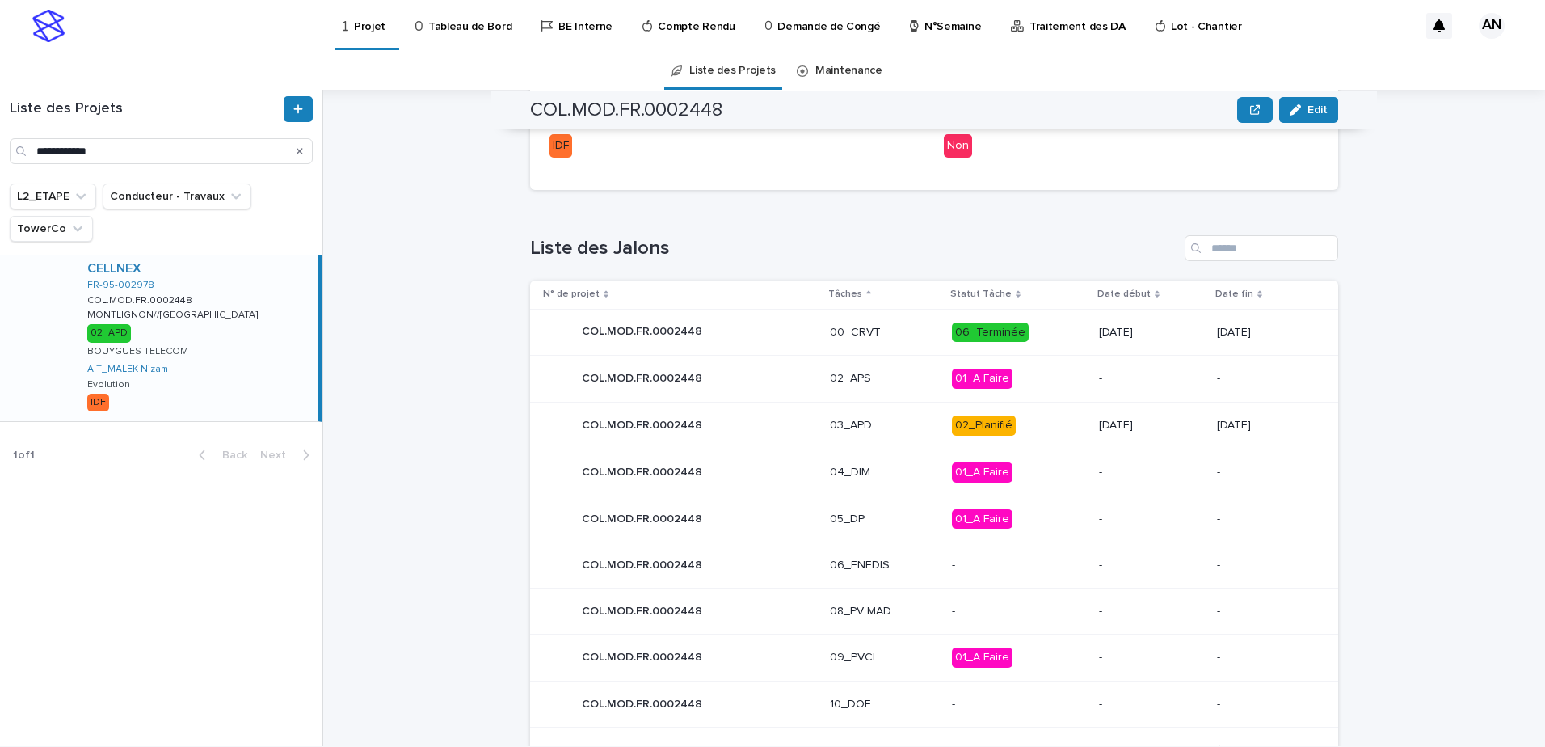
click at [899, 429] on p "03_APD" at bounding box center [884, 426] width 109 height 14
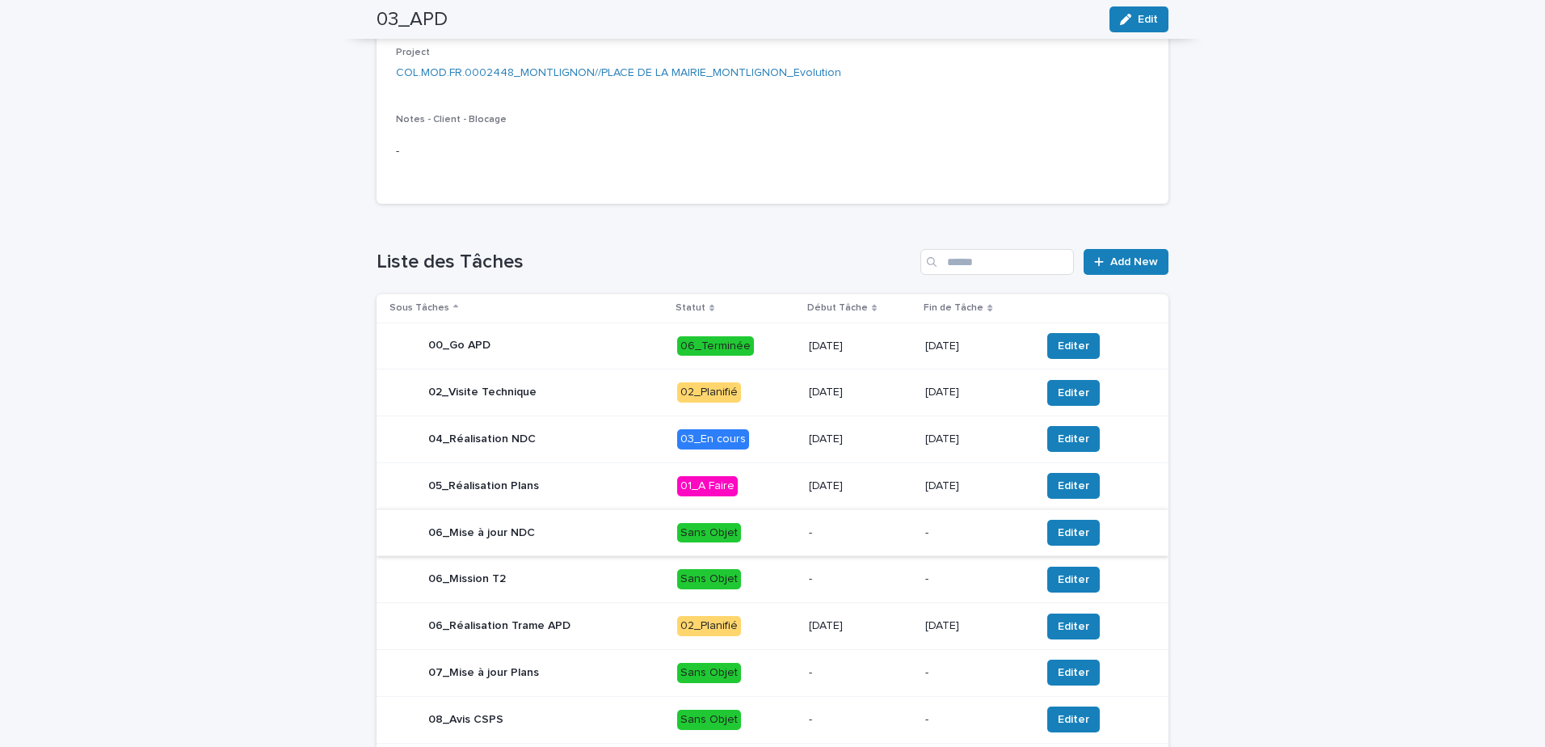
scroll to position [647, 0]
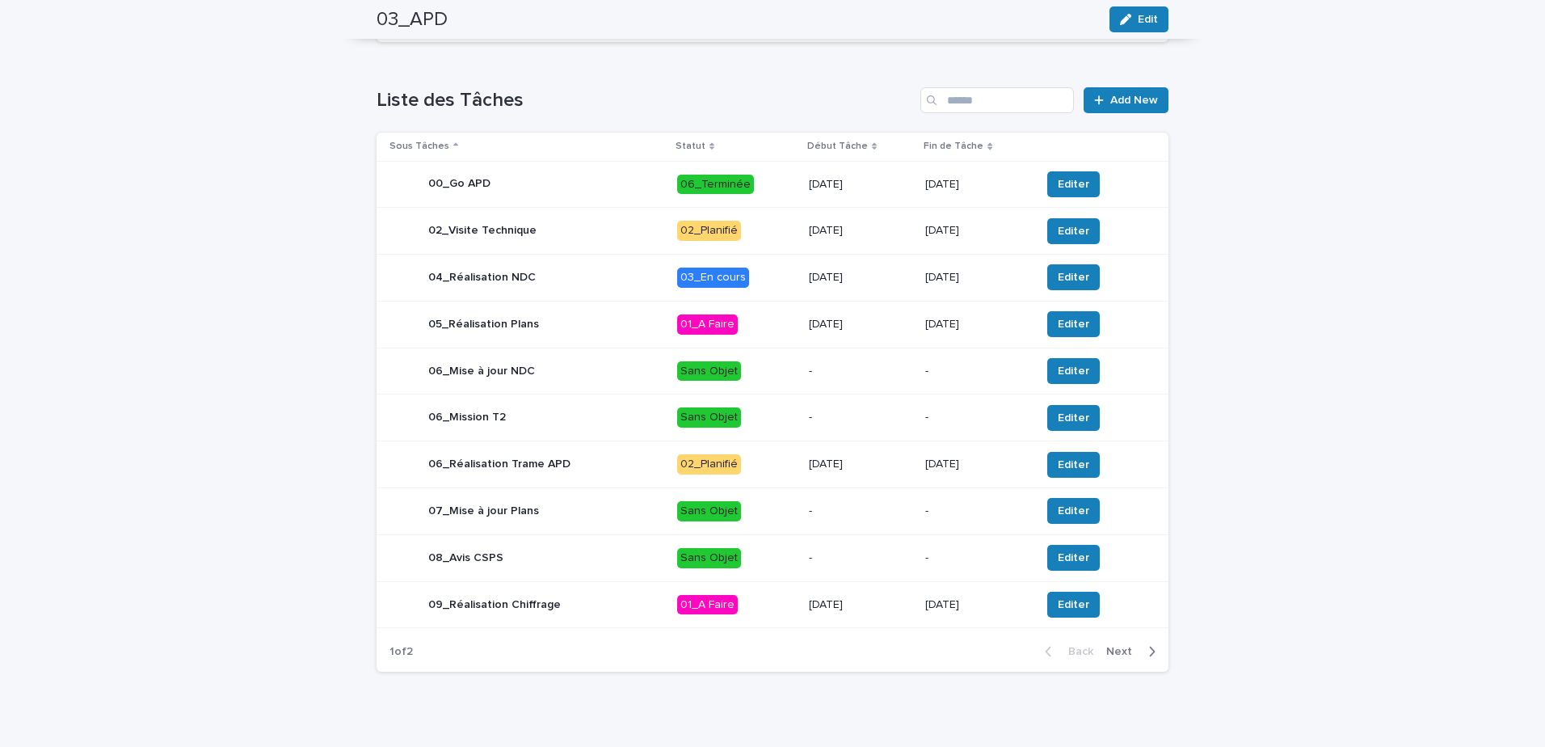
click at [1142, 659] on div "button" at bounding box center [1149, 651] width 14 height 15
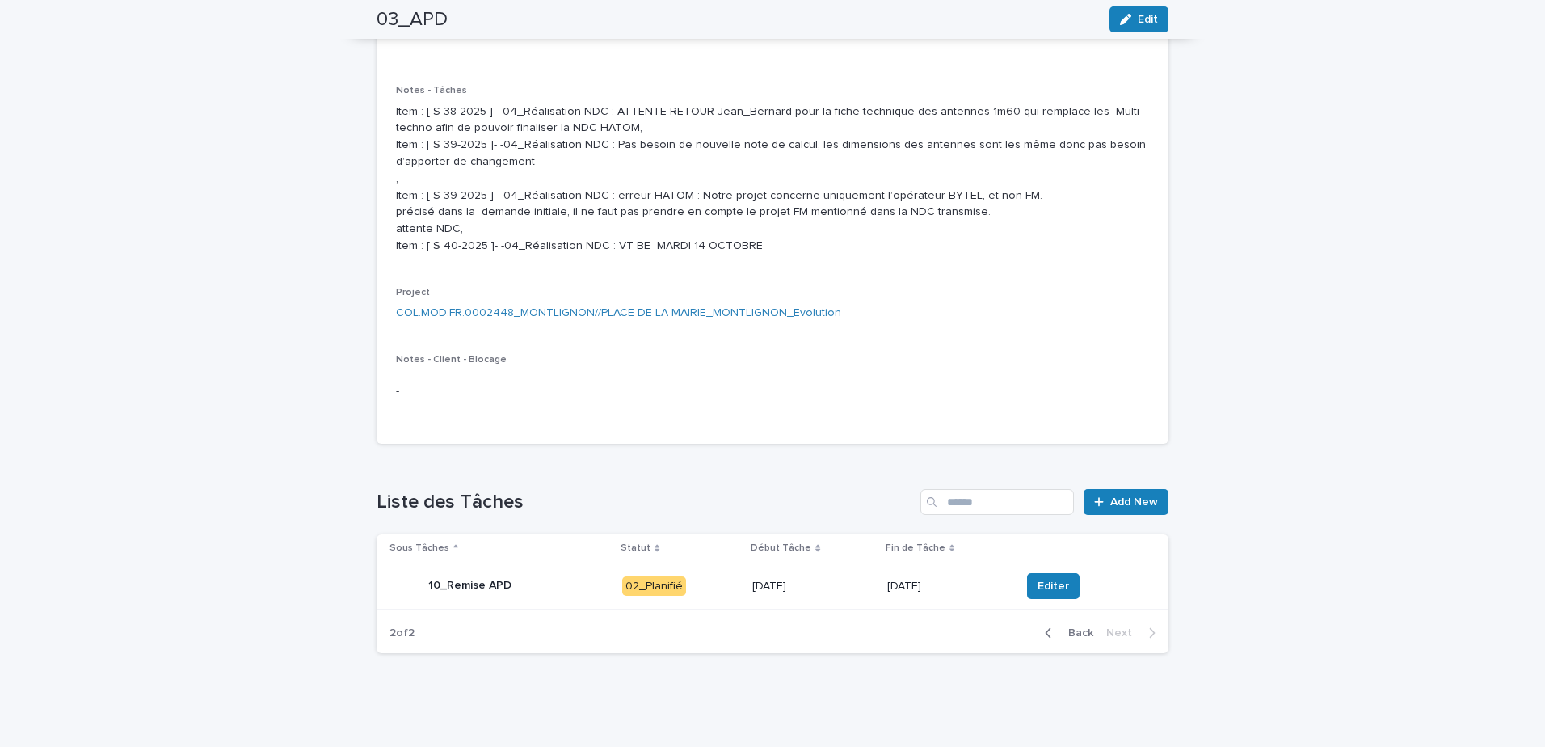
click at [567, 588] on div "10_Remise APD" at bounding box center [500, 586] width 220 height 32
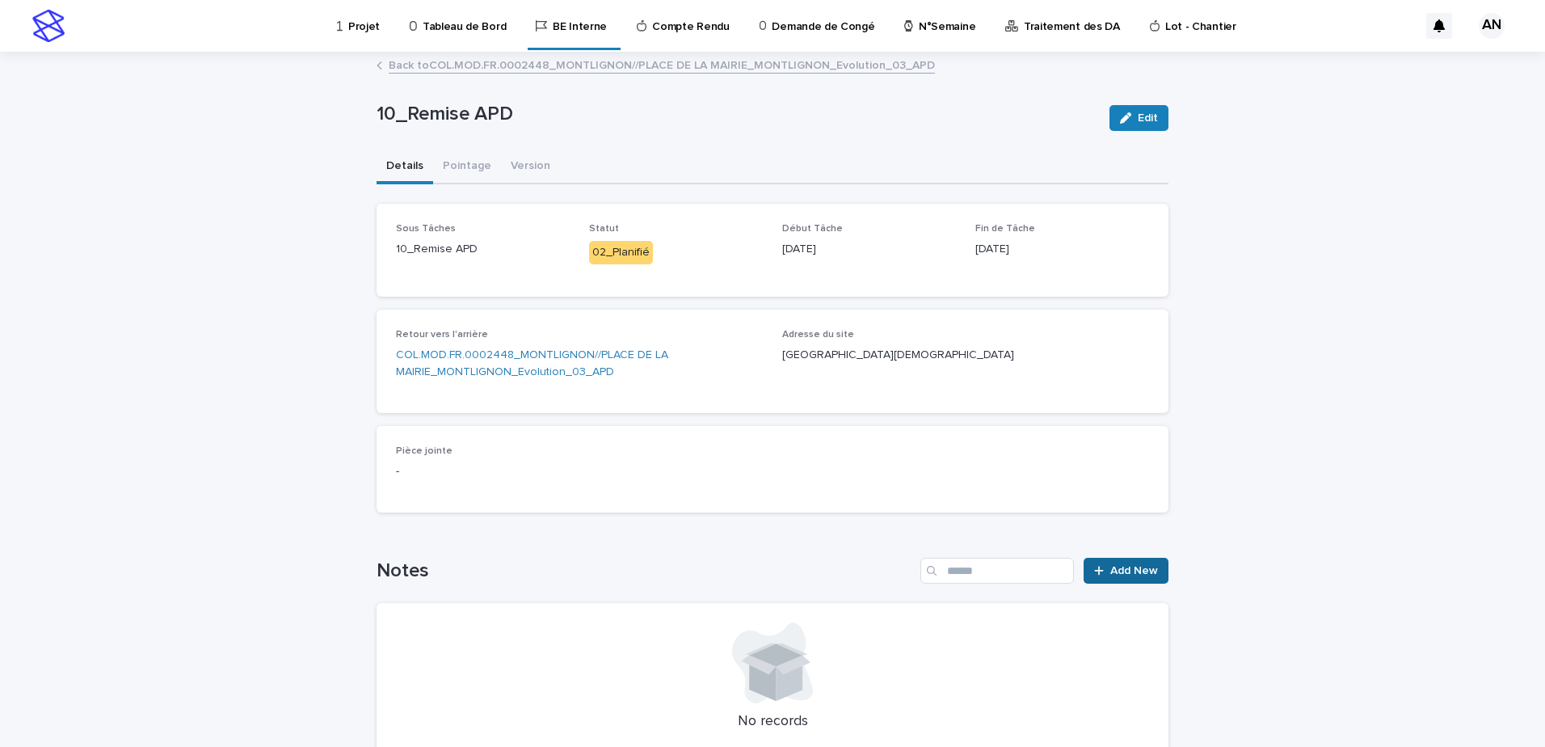
click at [1136, 574] on span "Add New" at bounding box center [1134, 570] width 48 height 11
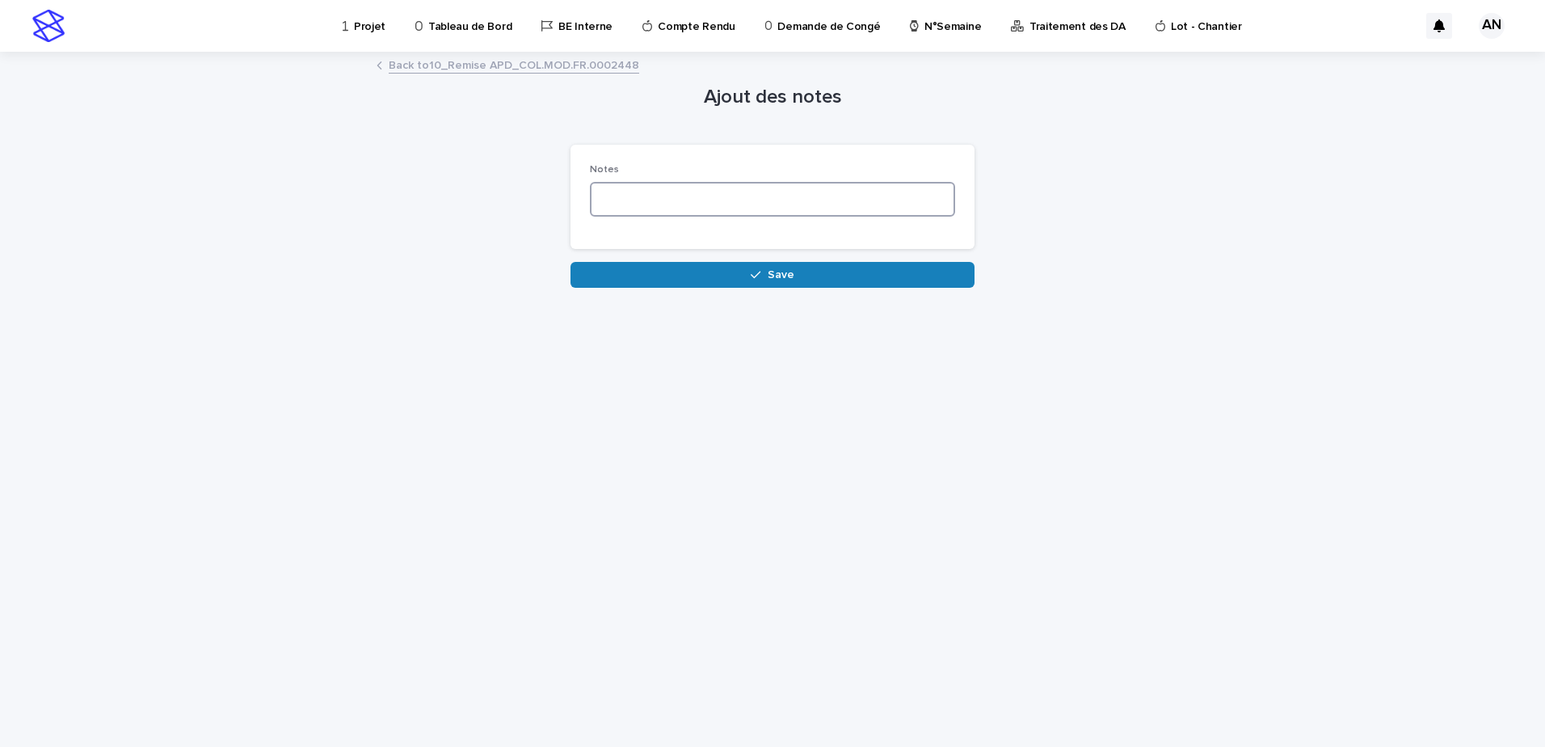
click at [655, 209] on textarea at bounding box center [772, 199] width 365 height 35
paste textarea "**********"
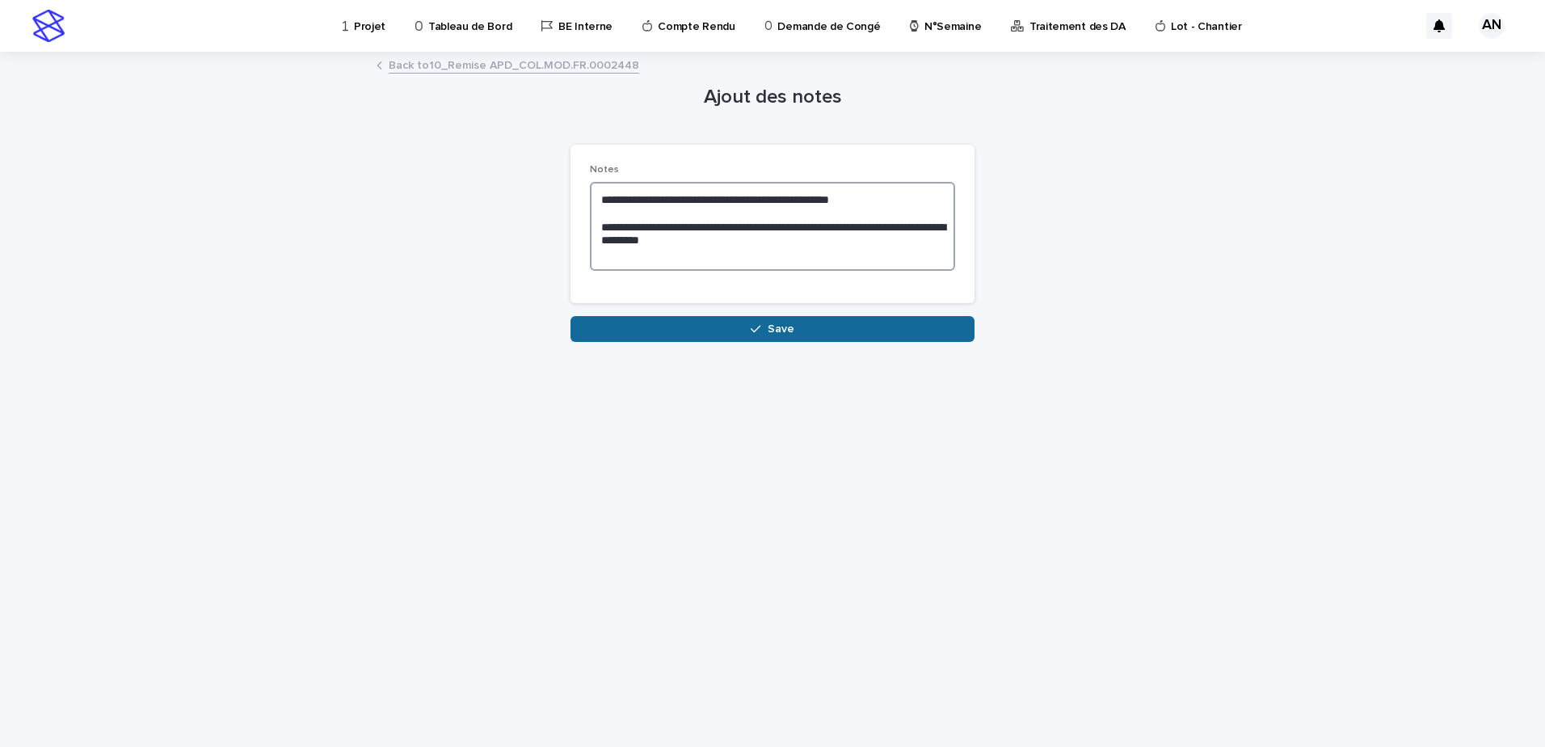
type textarea "**********"
click at [767, 333] on button "Save" at bounding box center [773, 329] width 404 height 26
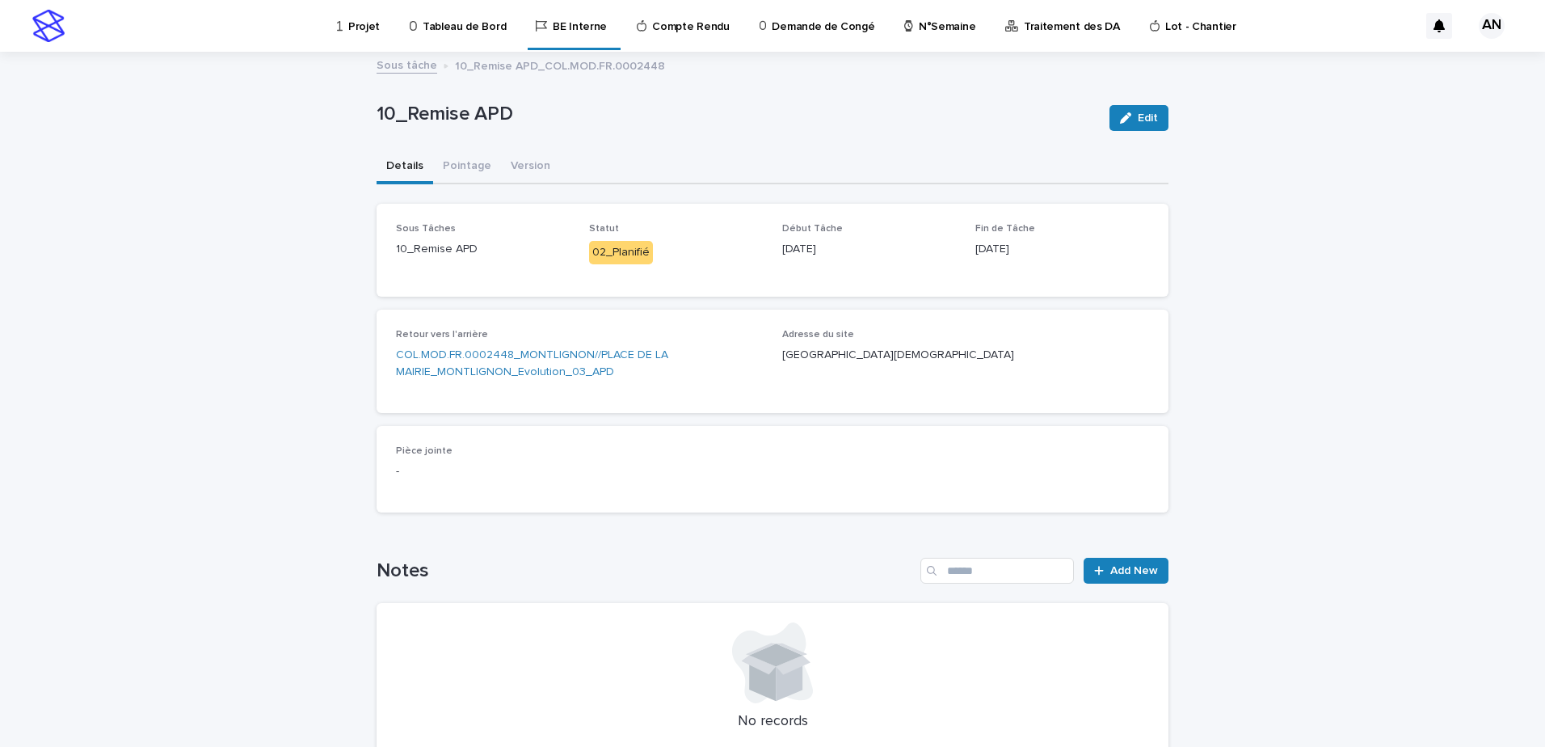
click at [356, 28] on p "Projet" at bounding box center [364, 17] width 32 height 34
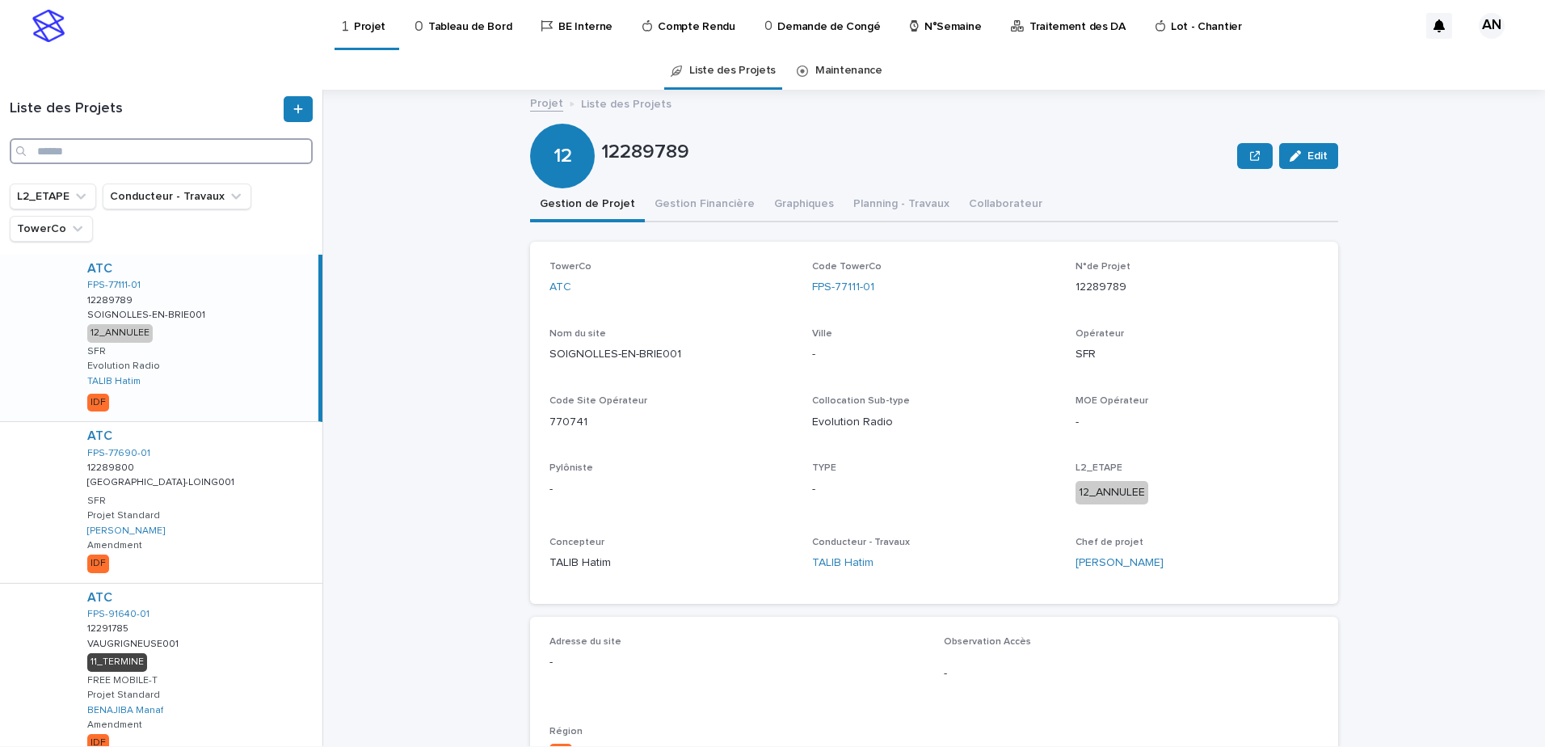
click at [95, 145] on input "Search" at bounding box center [161, 151] width 303 height 26
paste input "**********"
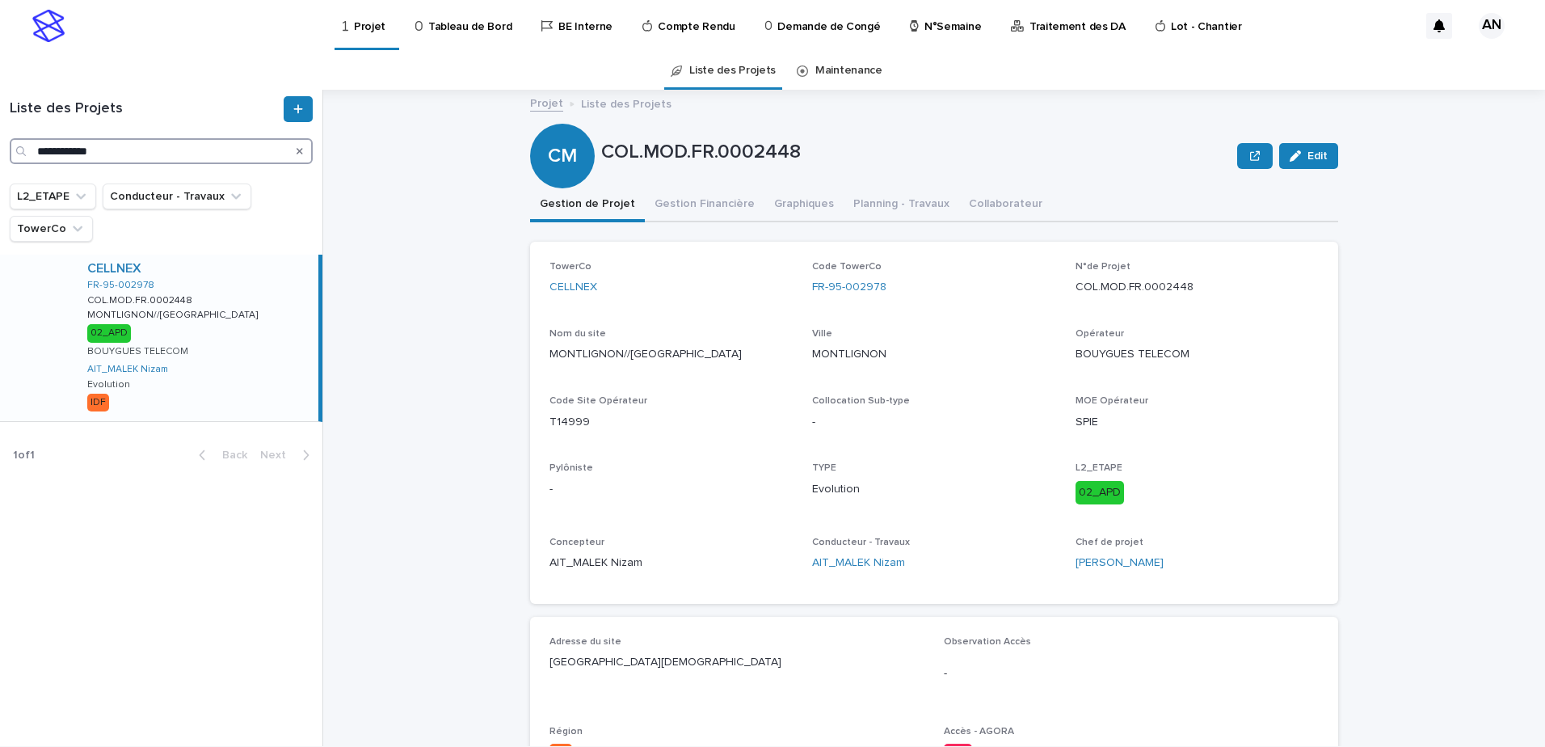
type input "**********"
click at [195, 153] on input "**********" at bounding box center [161, 151] width 303 height 26
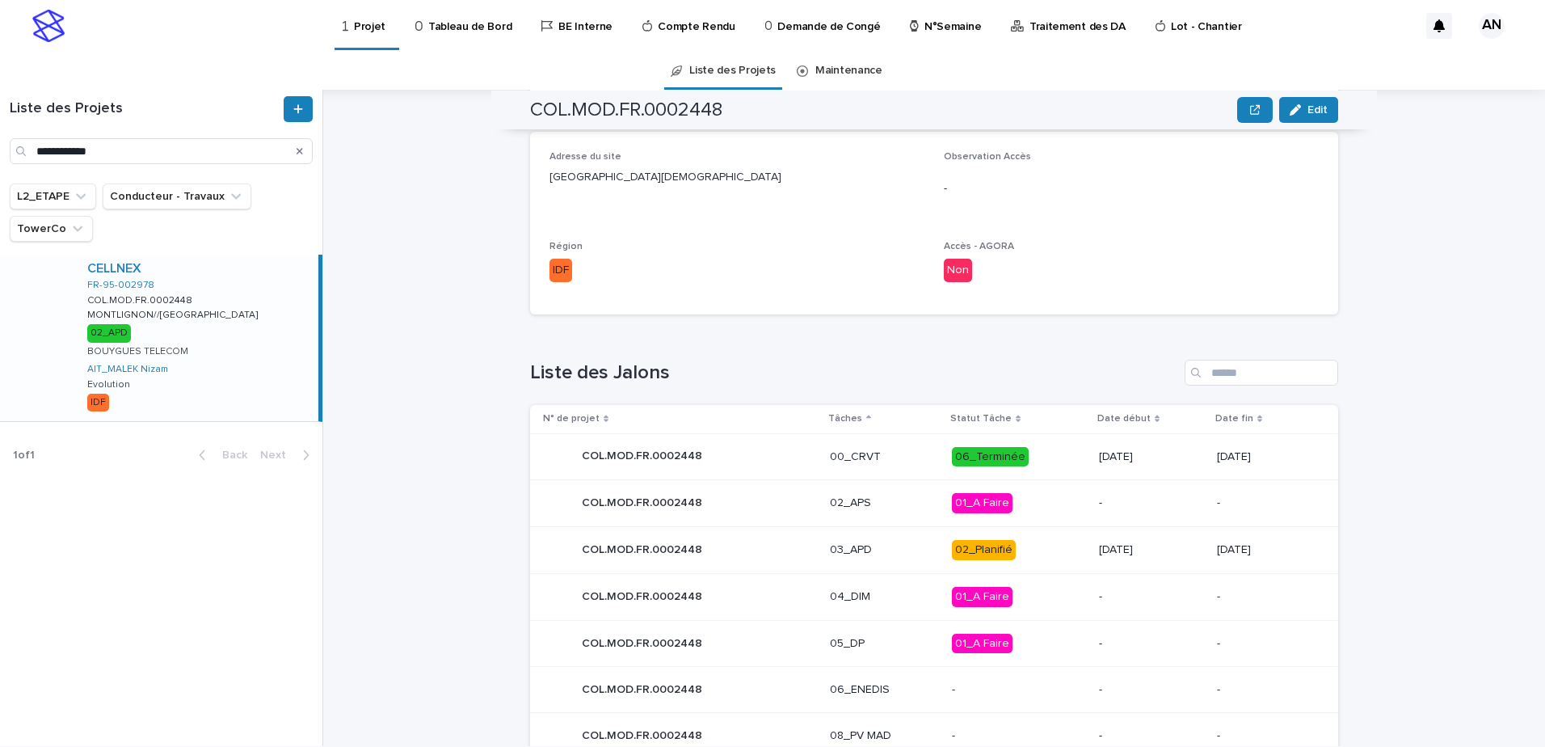
click at [888, 549] on p "03_APD" at bounding box center [884, 550] width 109 height 14
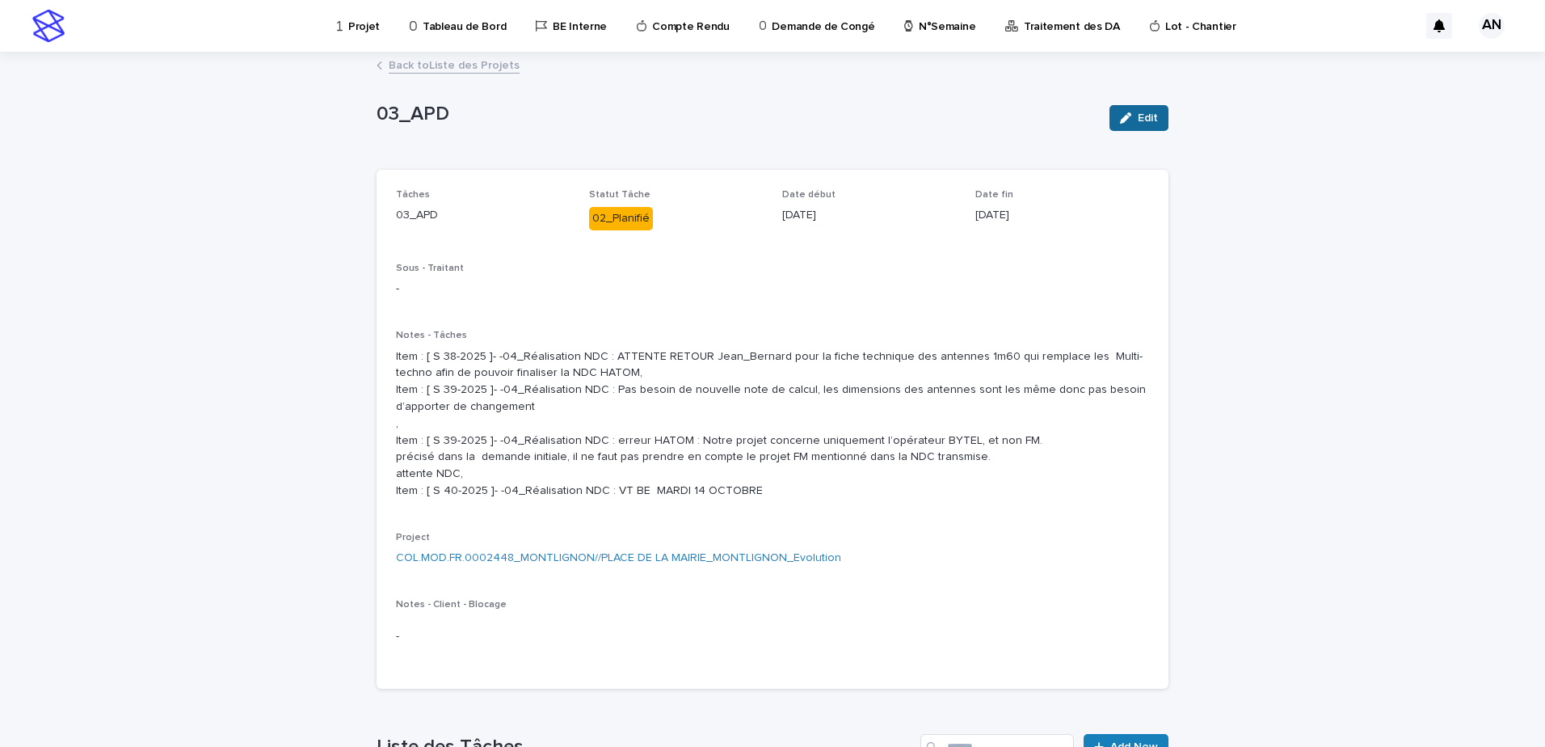
click at [1143, 124] on button "Edit" at bounding box center [1139, 118] width 59 height 26
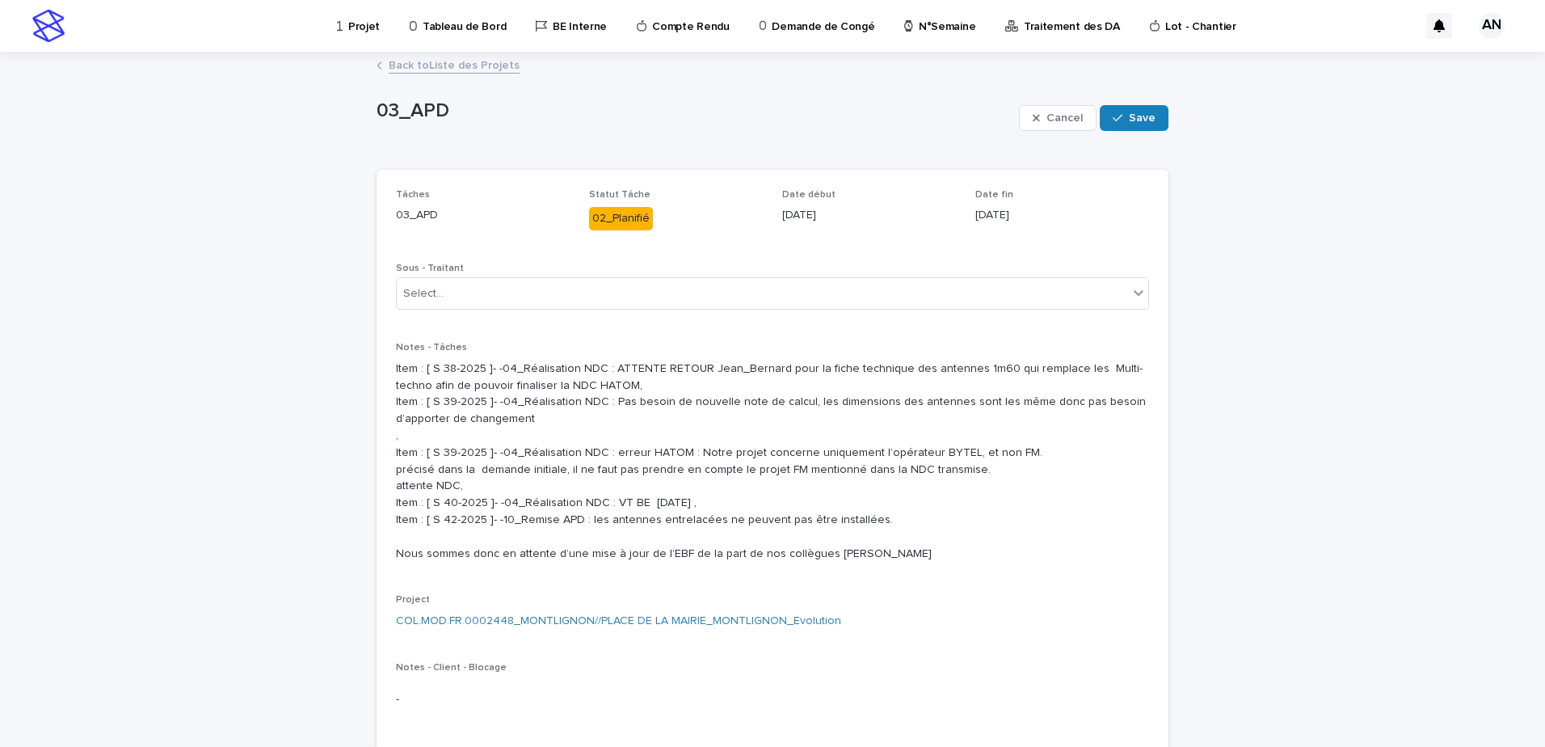
click at [476, 63] on link "Back to Liste des Projets" at bounding box center [454, 64] width 131 height 19
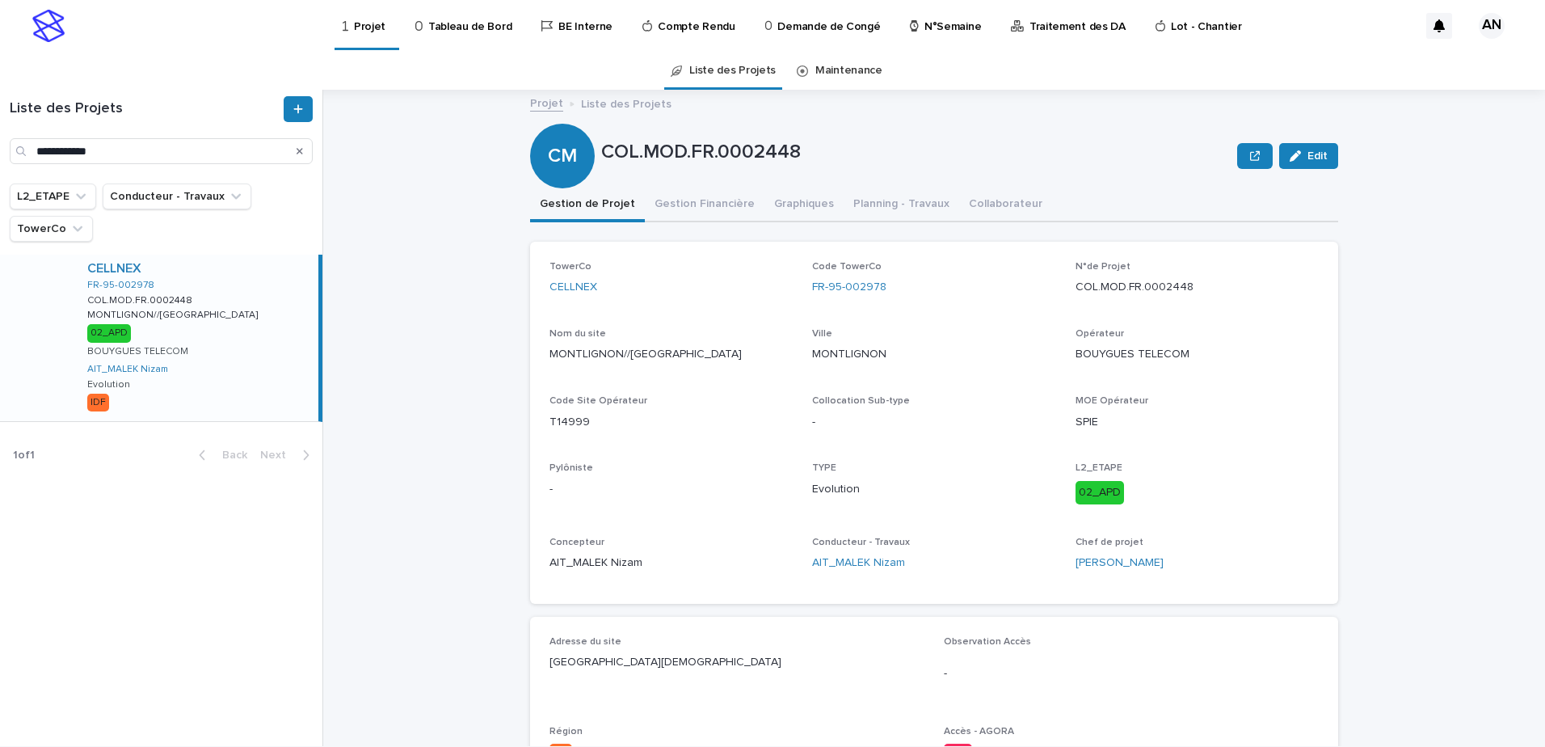
scroll to position [647, 0]
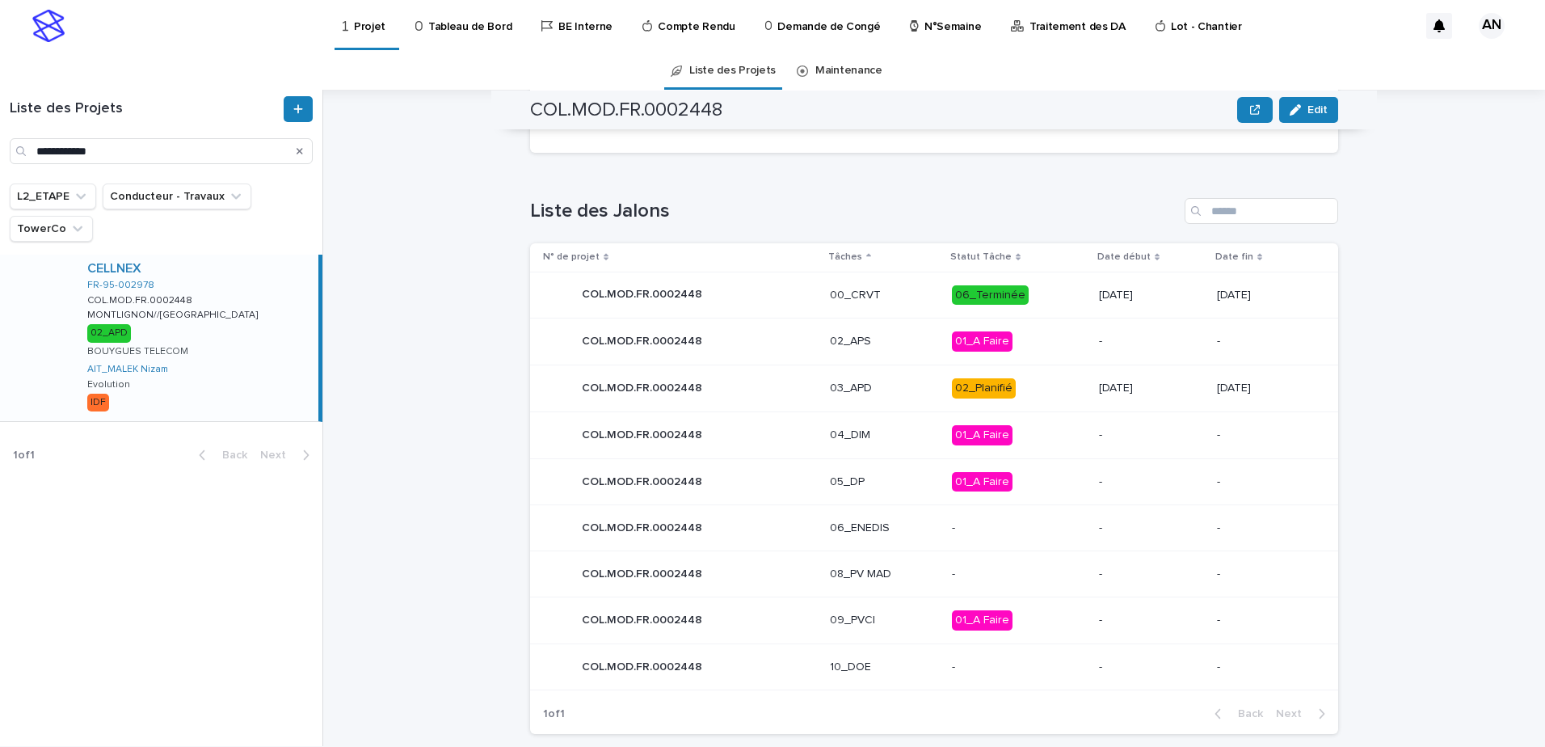
click at [895, 390] on p "03_APD" at bounding box center [884, 388] width 109 height 14
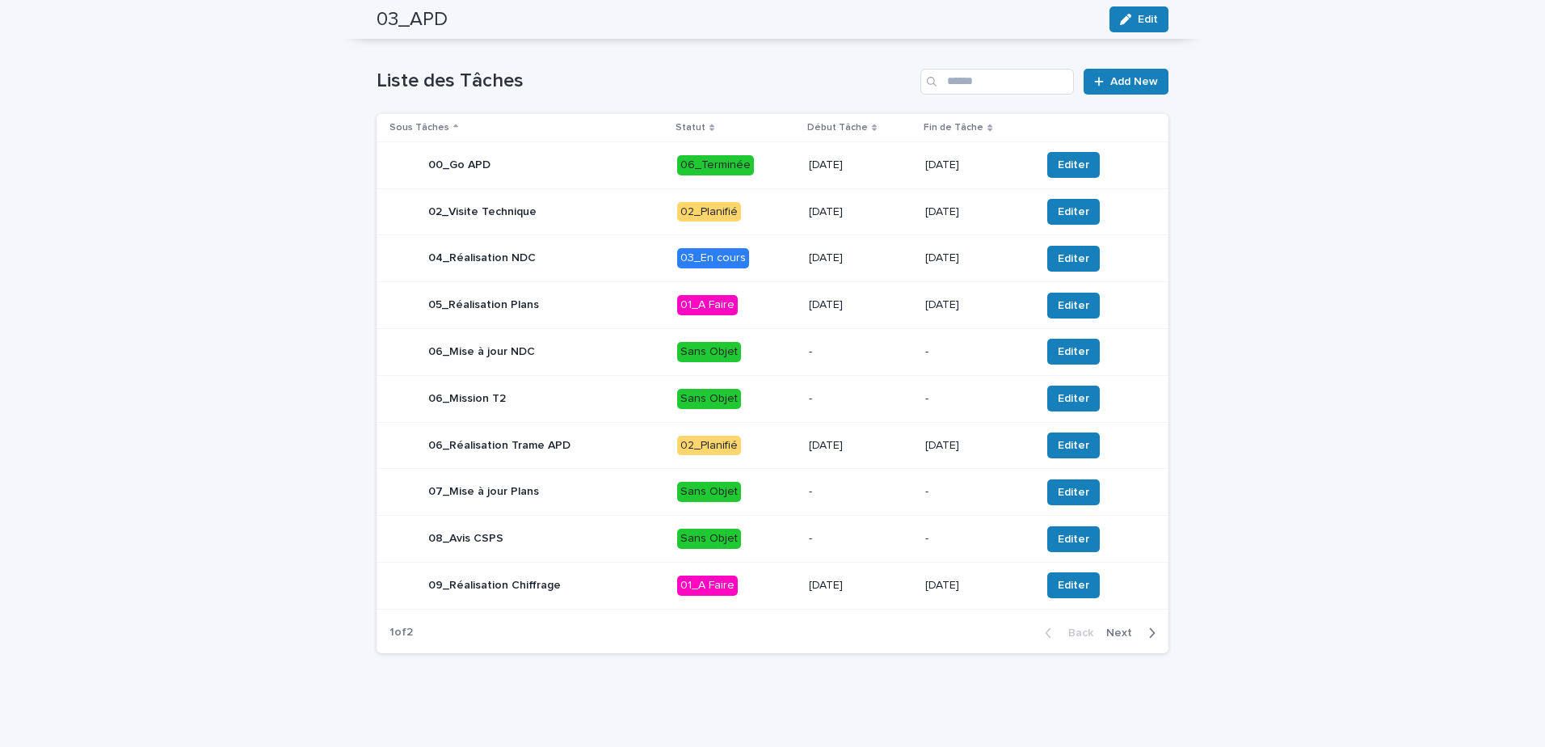
click at [1142, 630] on div "button" at bounding box center [1149, 633] width 14 height 15
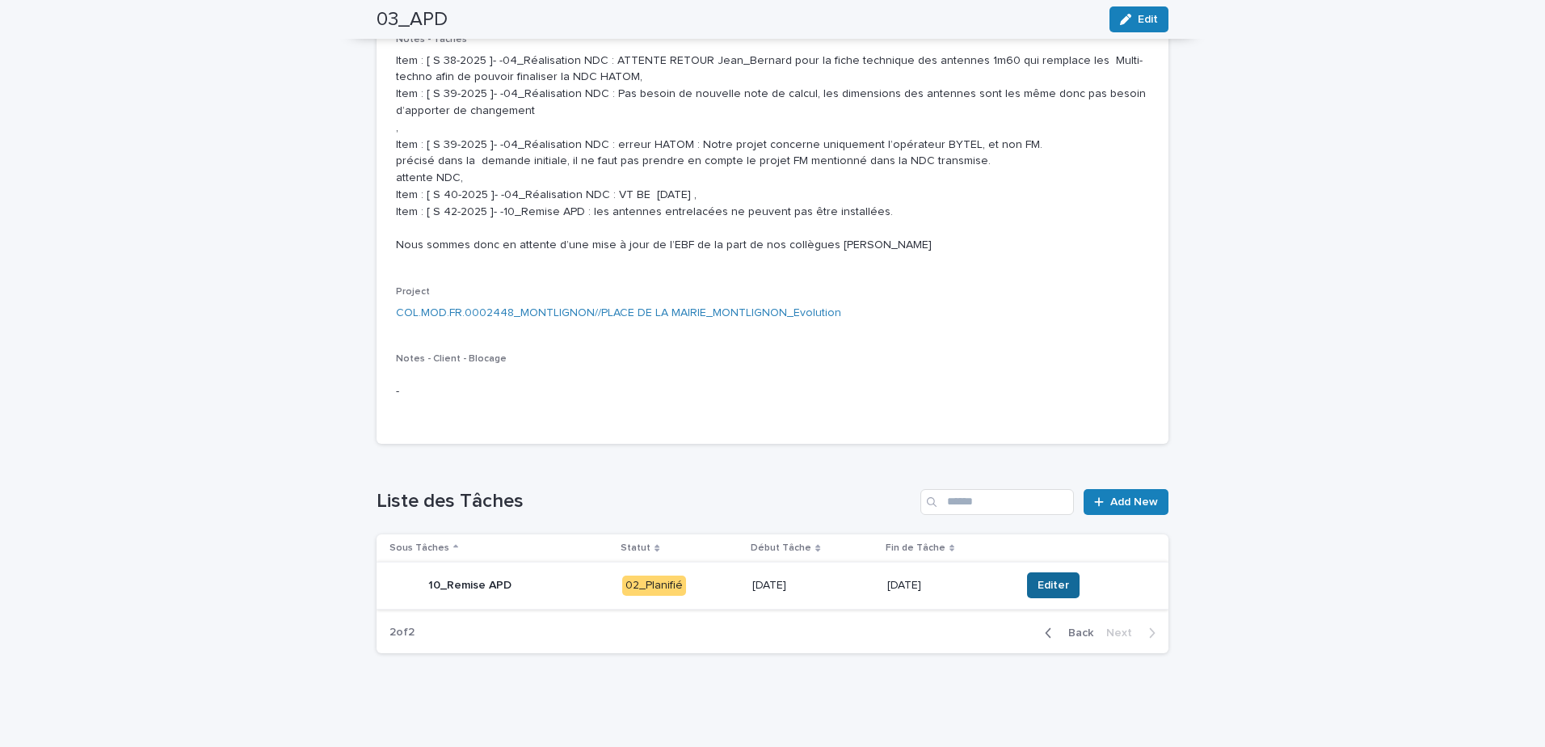
click at [1038, 583] on span "Editer" at bounding box center [1054, 585] width 32 height 16
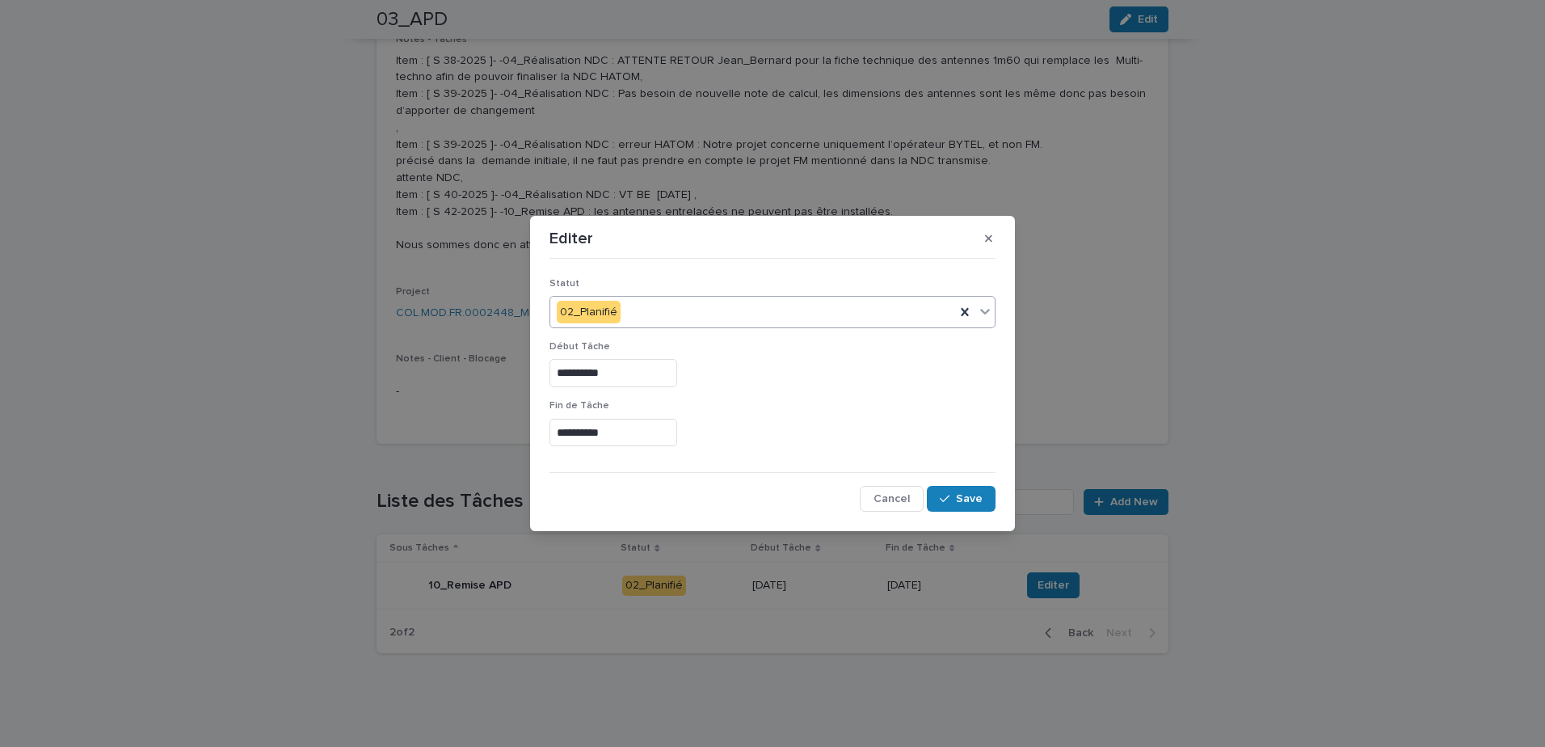
click at [990, 311] on icon at bounding box center [985, 311] width 16 height 16
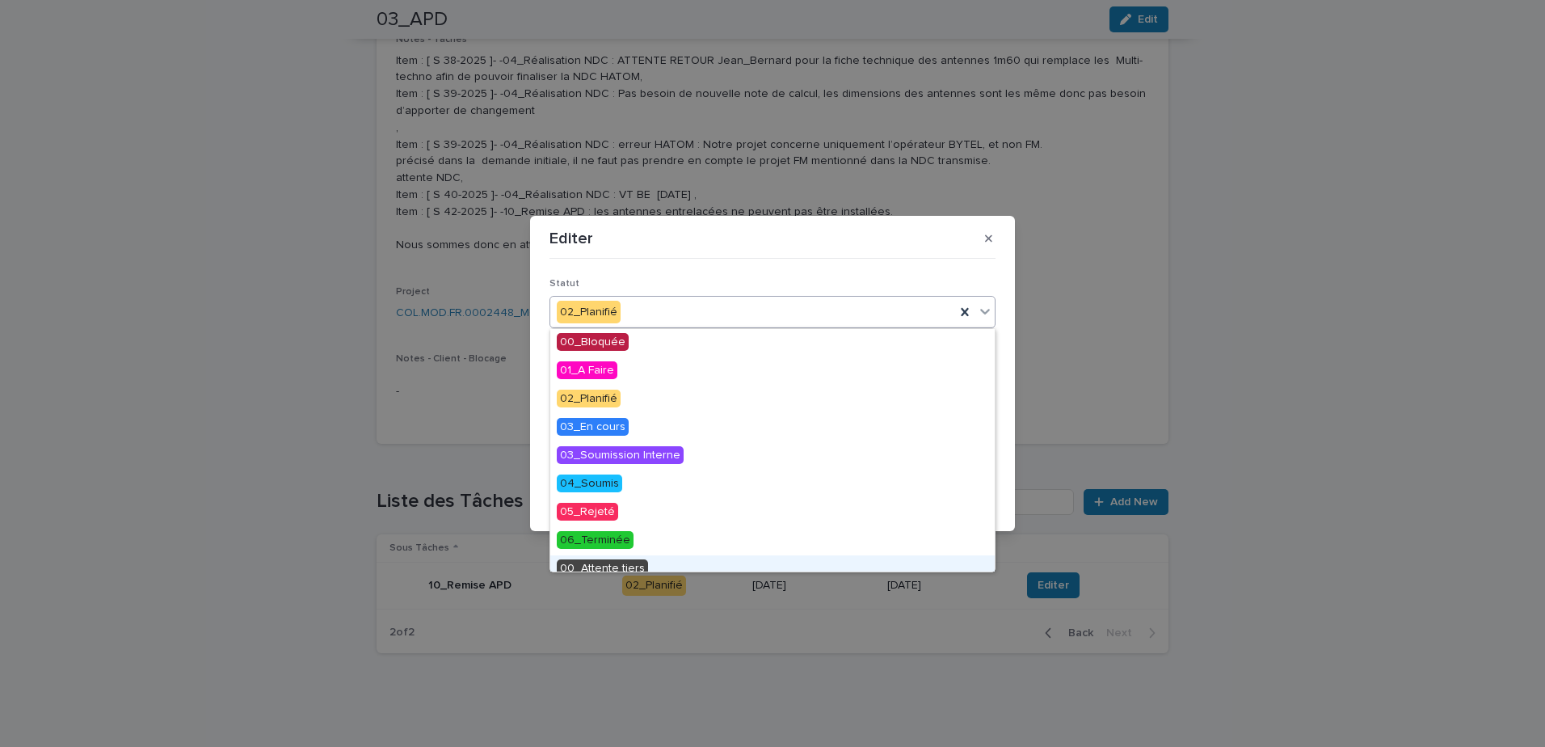
click at [637, 566] on span "00_Attente tiers" at bounding box center [602, 568] width 91 height 18
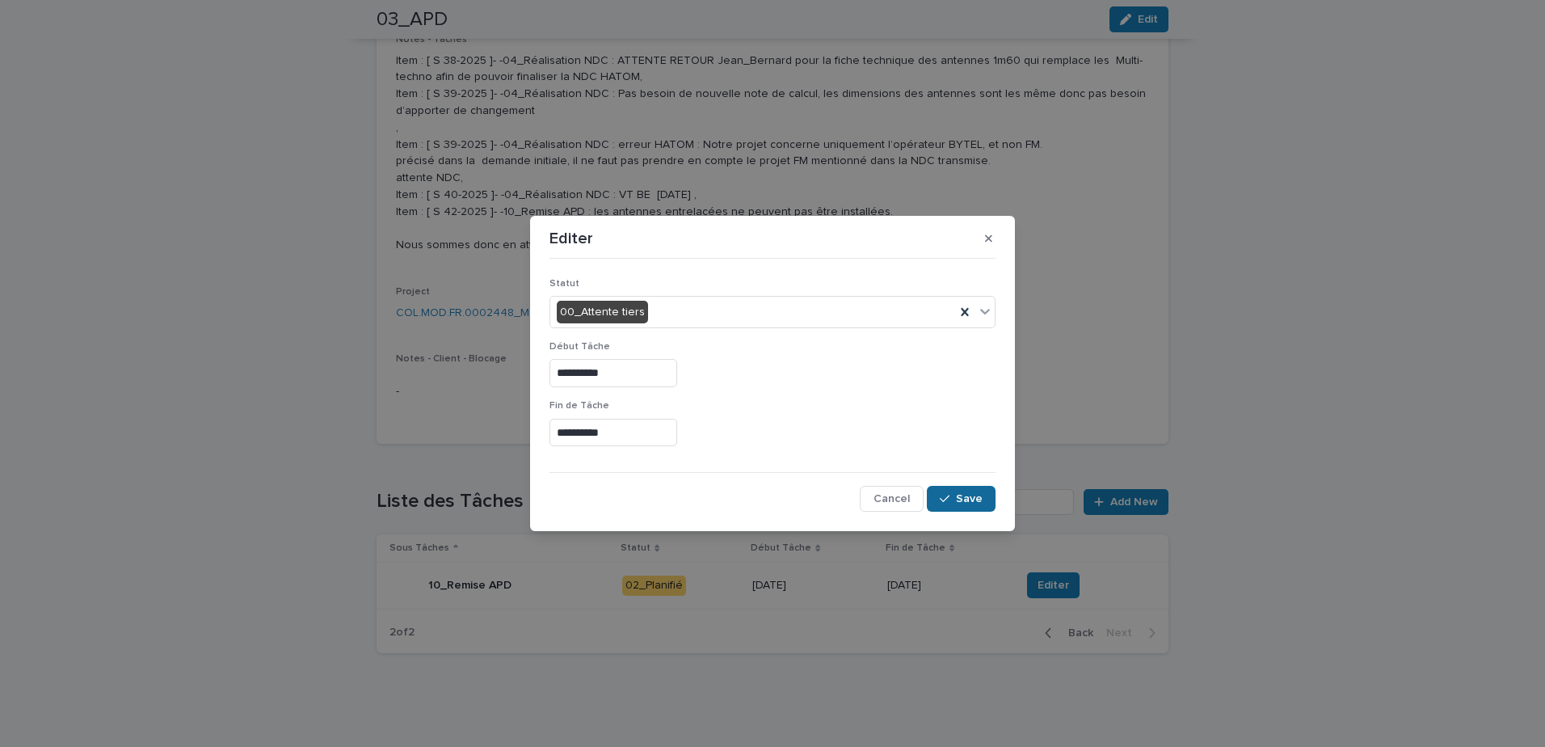
click at [961, 499] on span "Save" at bounding box center [969, 498] width 27 height 11
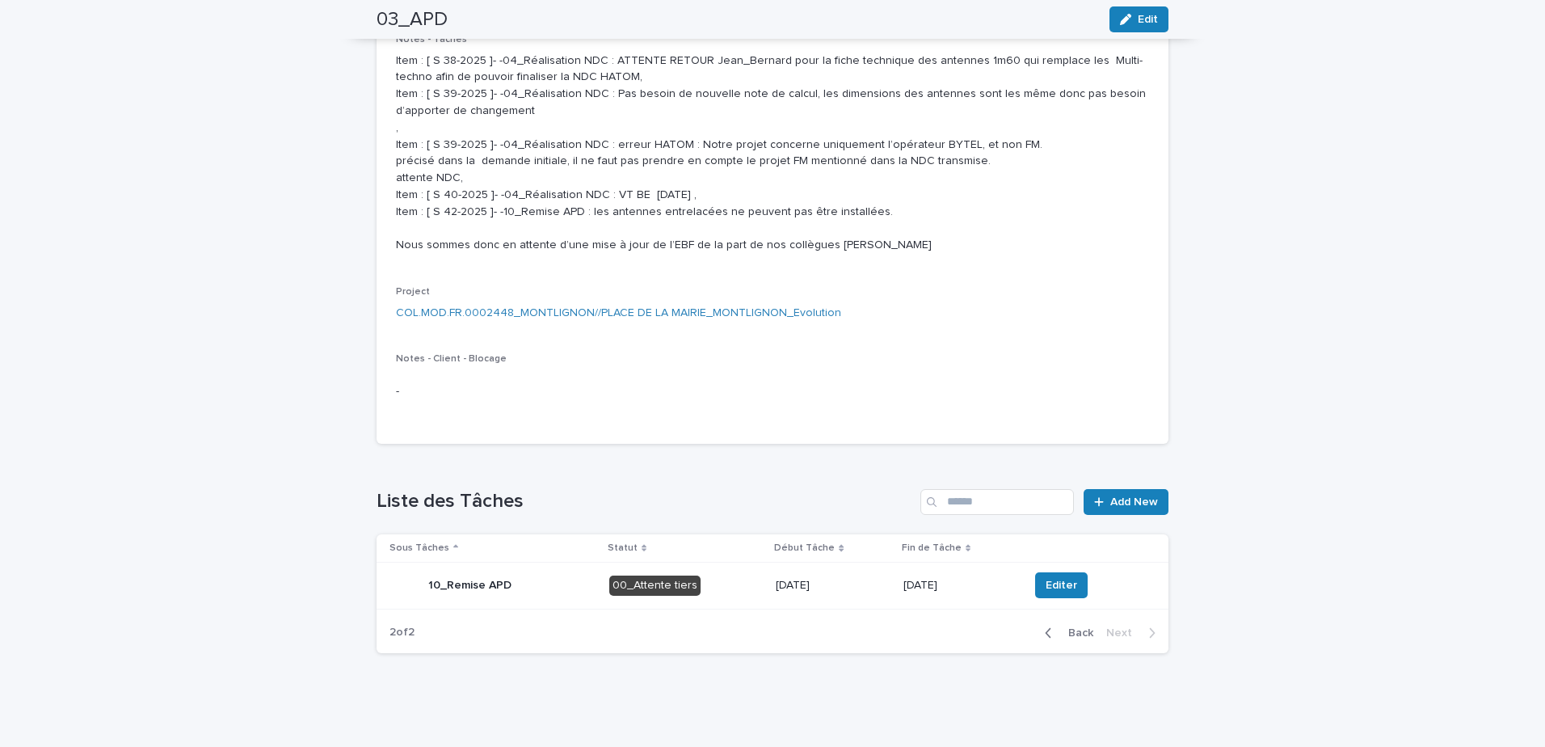
scroll to position [0, 0]
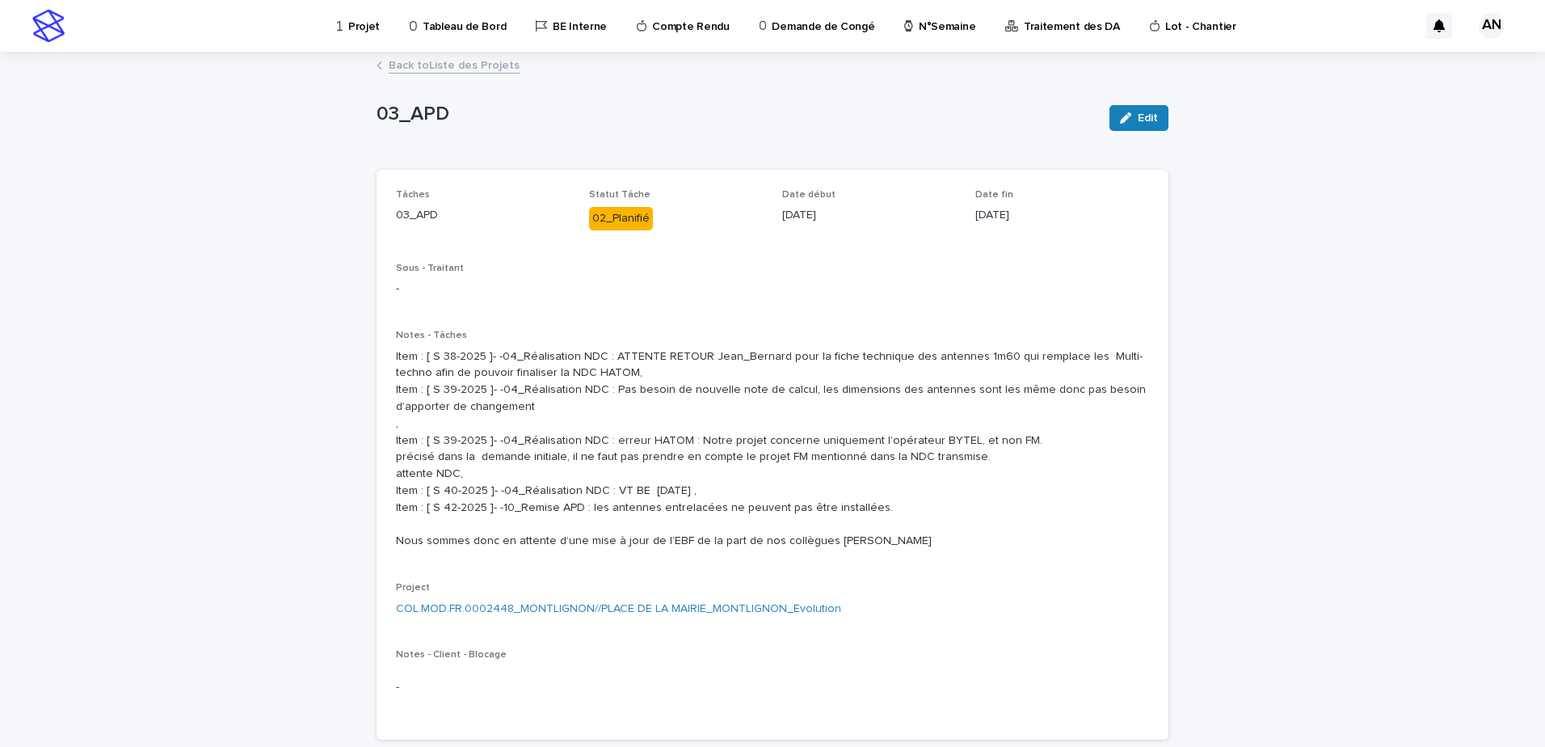
click at [360, 18] on p "Projet" at bounding box center [364, 17] width 32 height 34
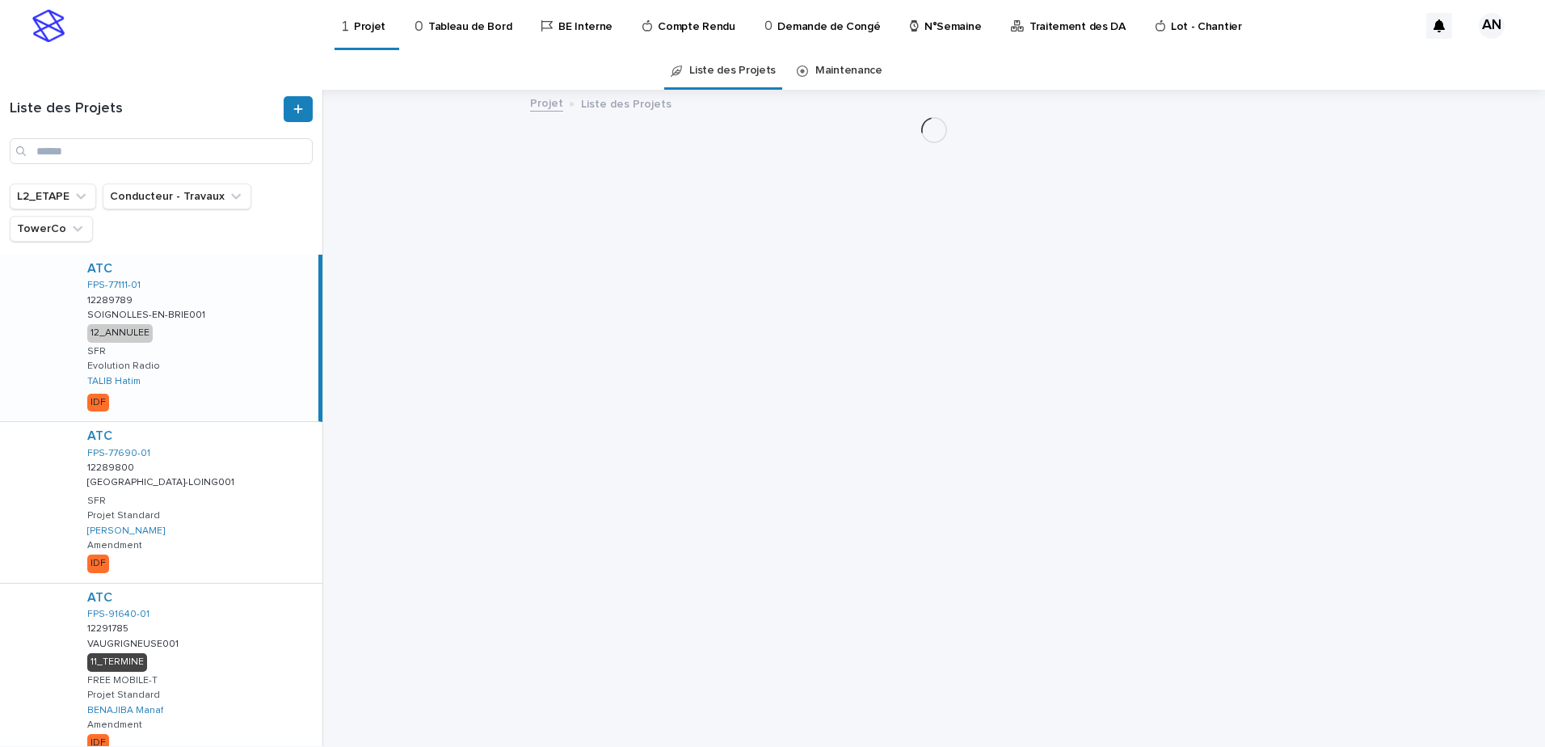
click at [941, 34] on link "N°Semaine" at bounding box center [948, 25] width 80 height 50
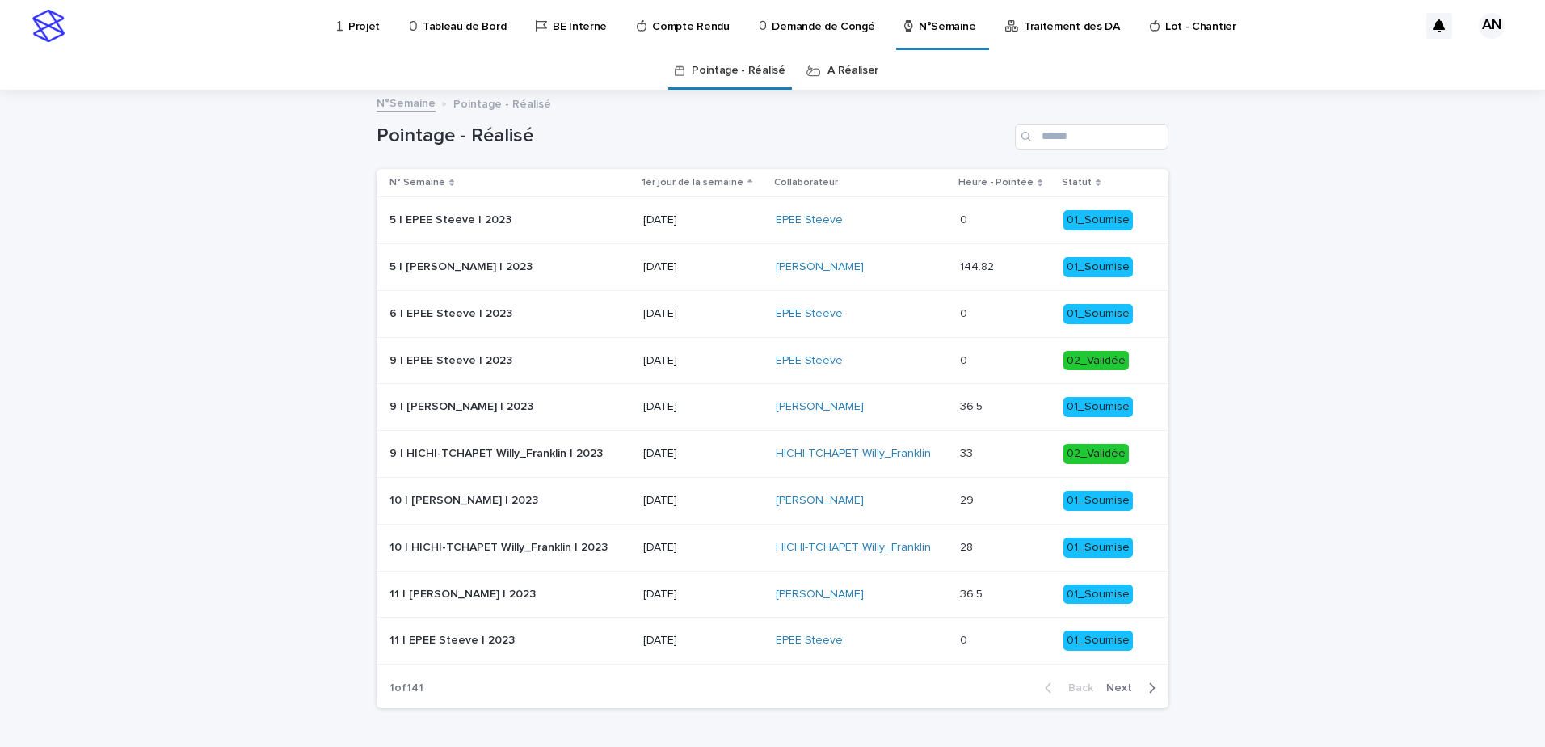
click at [845, 68] on link "A Réaliser" at bounding box center [853, 71] width 51 height 38
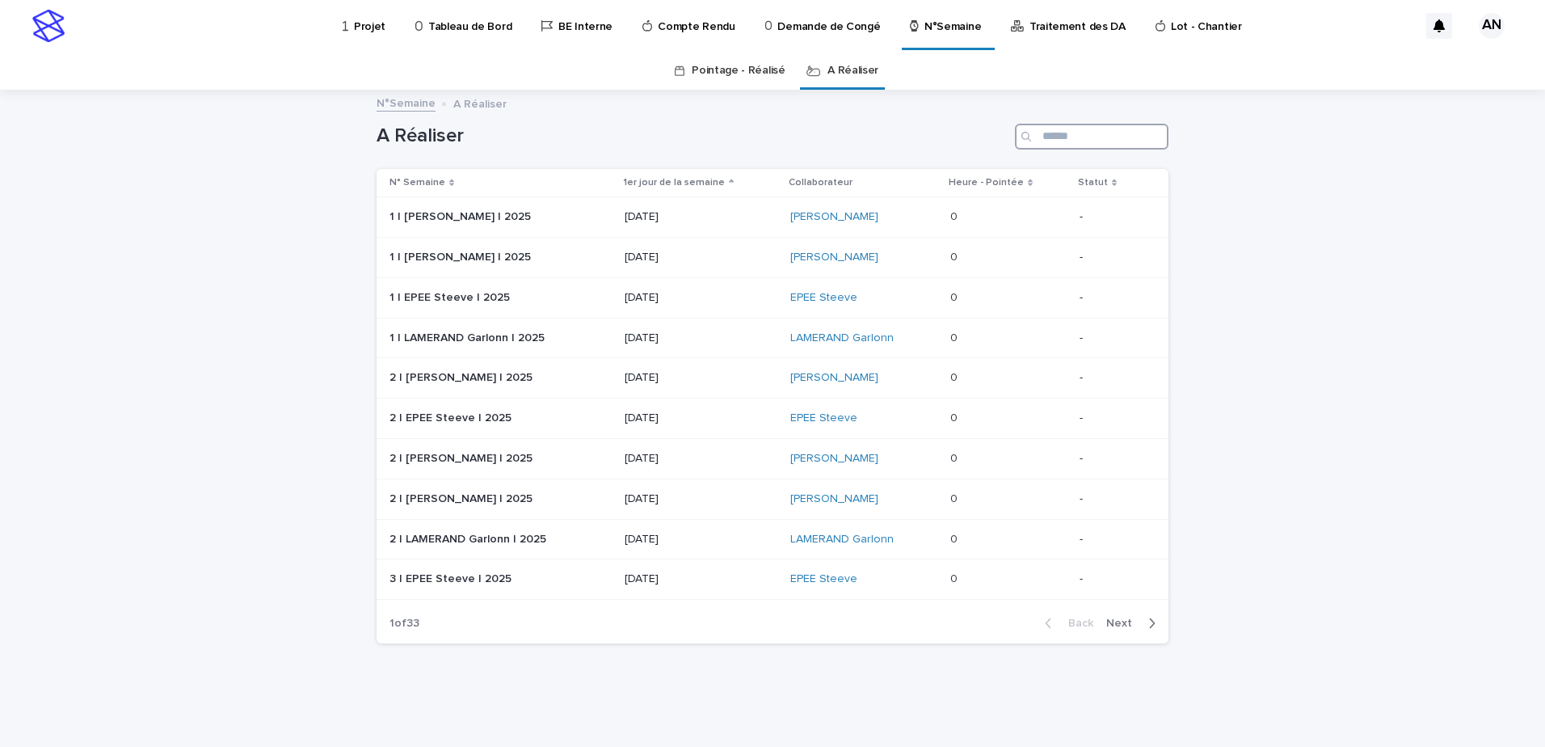
click at [1051, 139] on input "Search" at bounding box center [1092, 137] width 154 height 26
type input "*****"
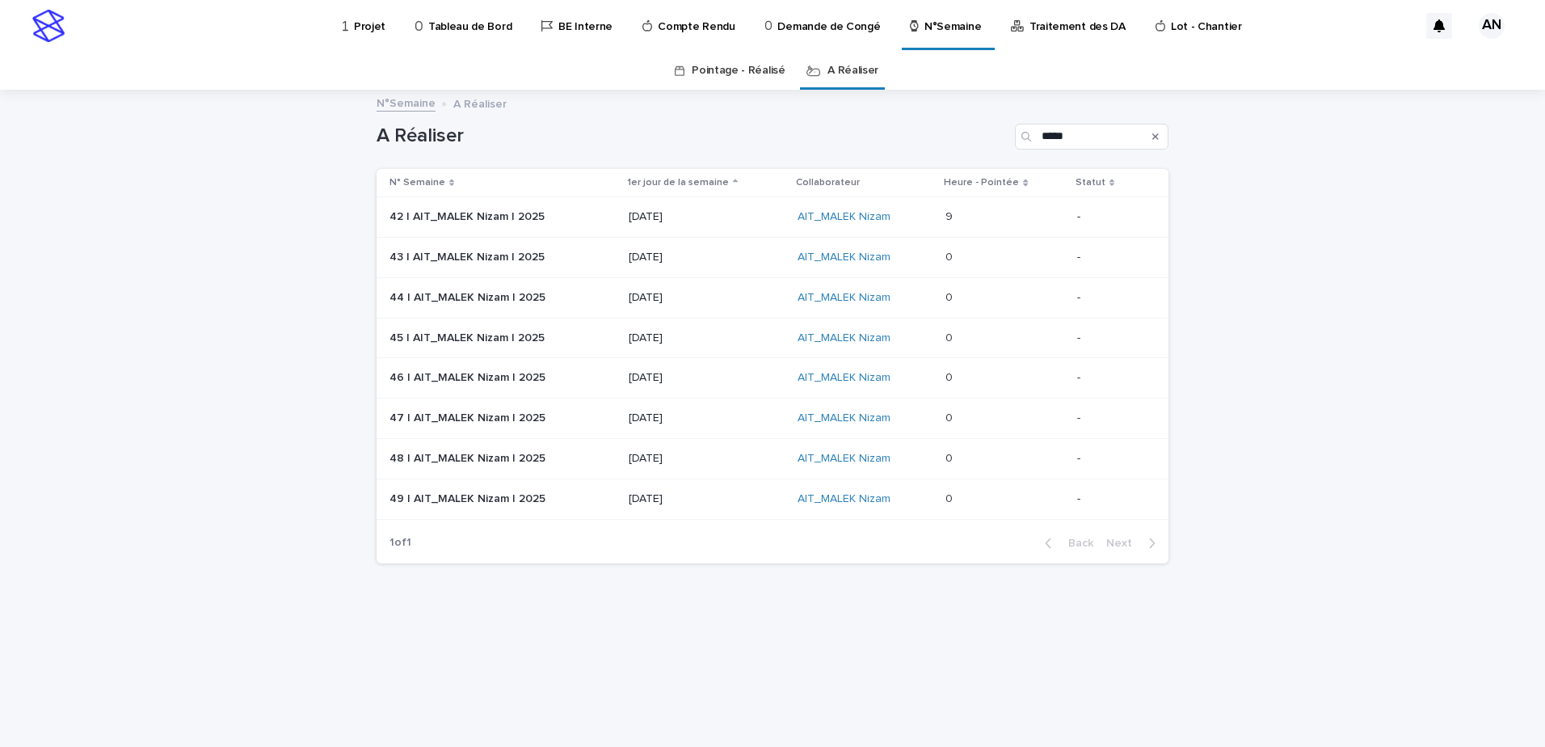
click at [749, 217] on p "13/10/2025" at bounding box center [707, 217] width 156 height 14
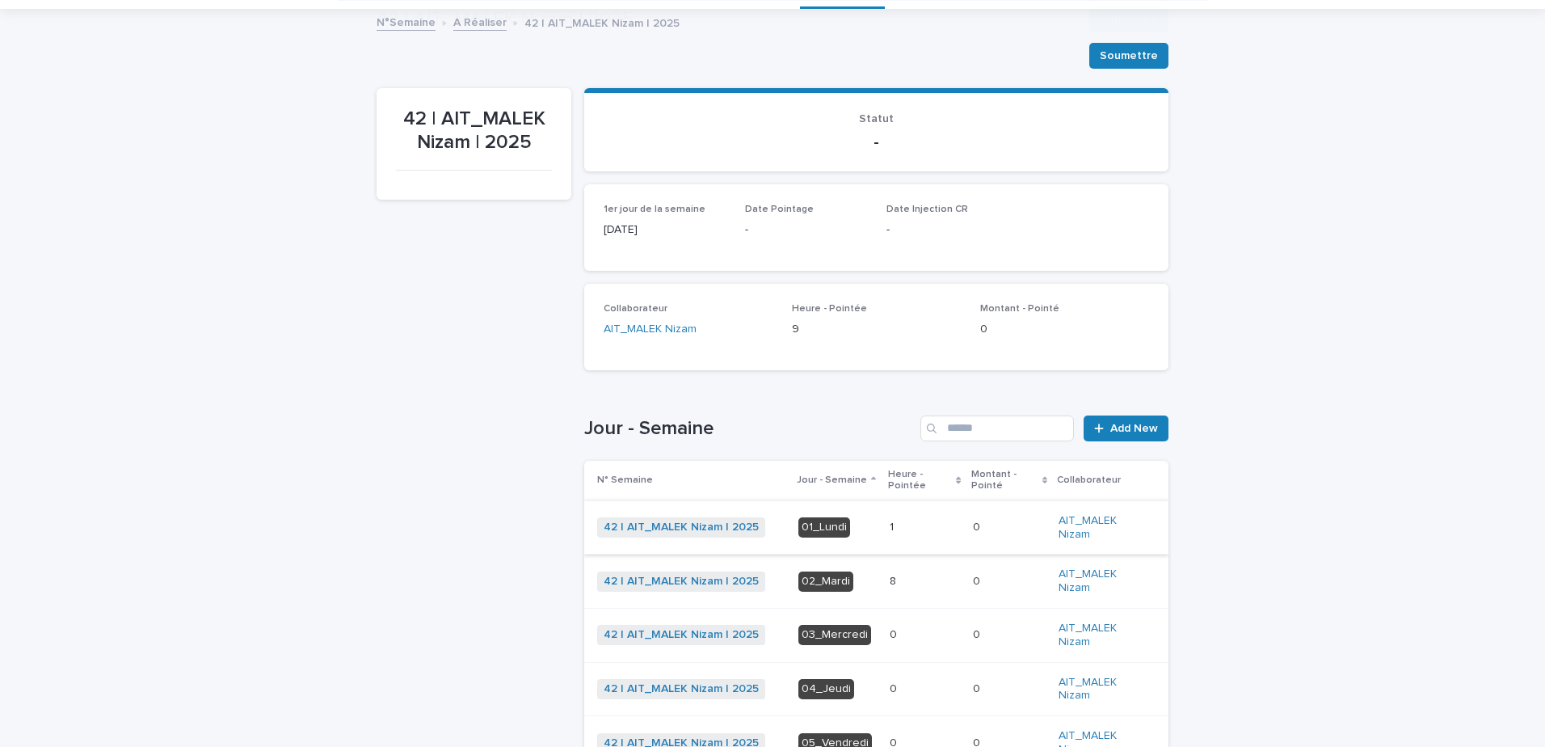
scroll to position [242, 0]
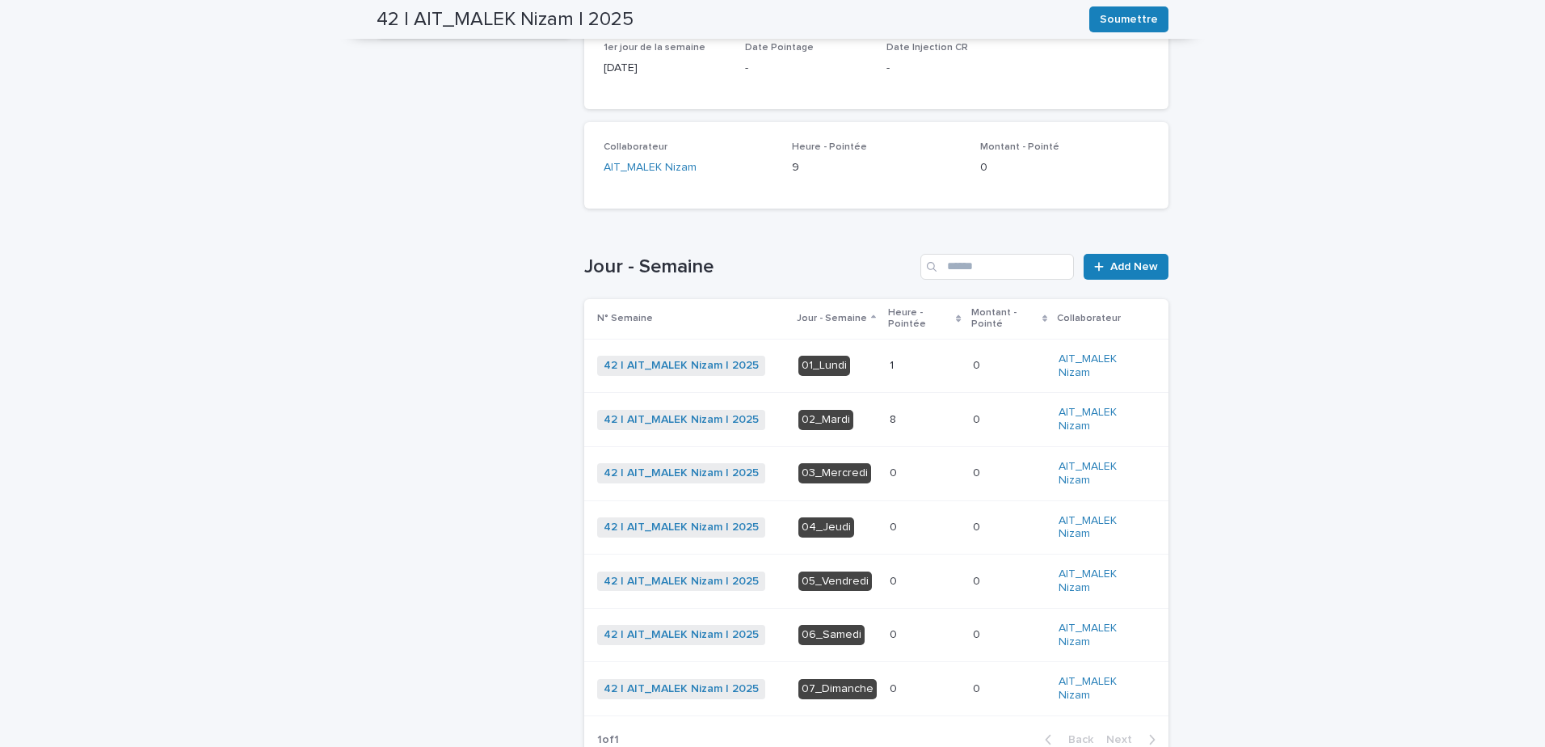
click at [895, 418] on p at bounding box center [925, 420] width 70 height 14
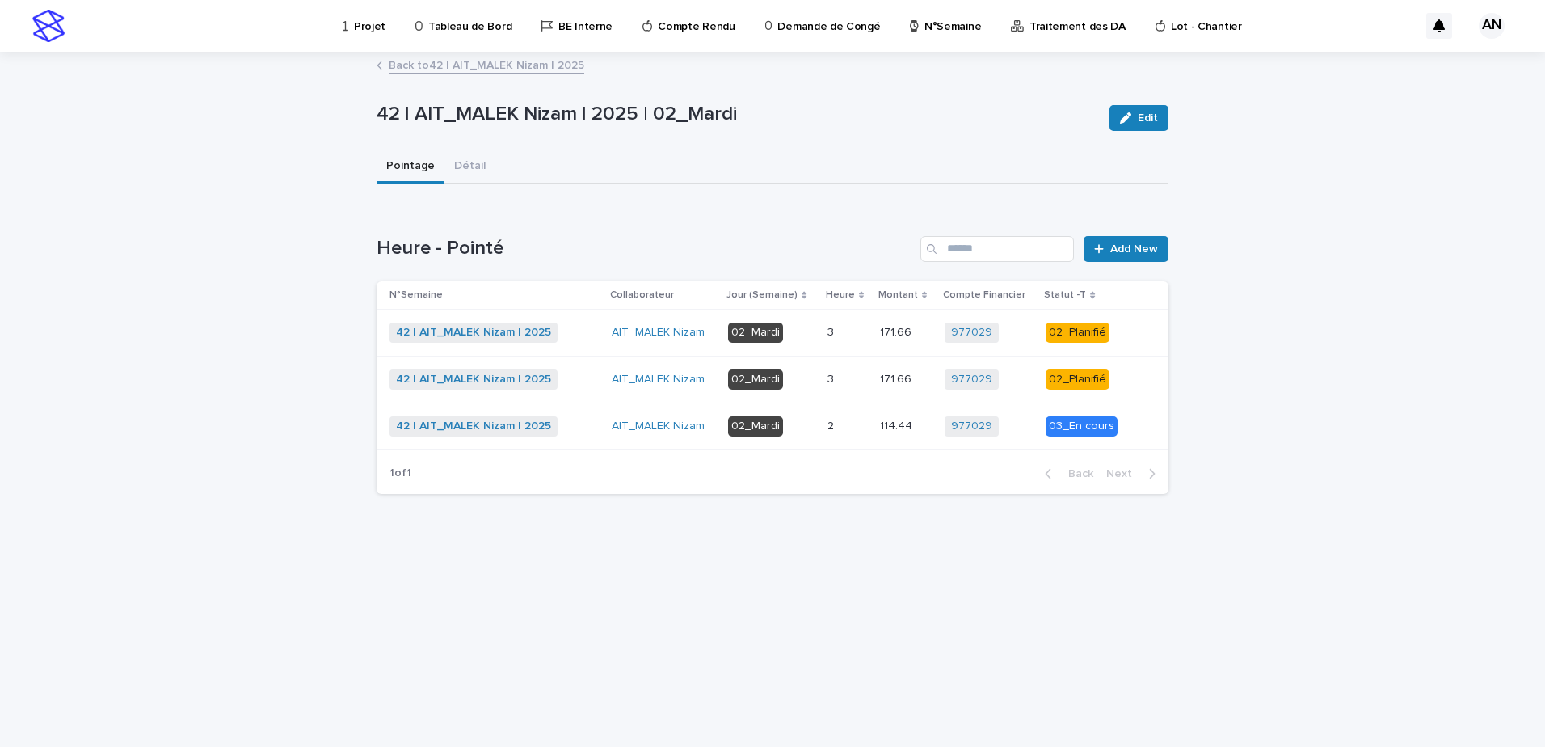
click at [585, 331] on div "42 | AIT_MALEK Nizam | 2025 + 0" at bounding box center [494, 332] width 209 height 20
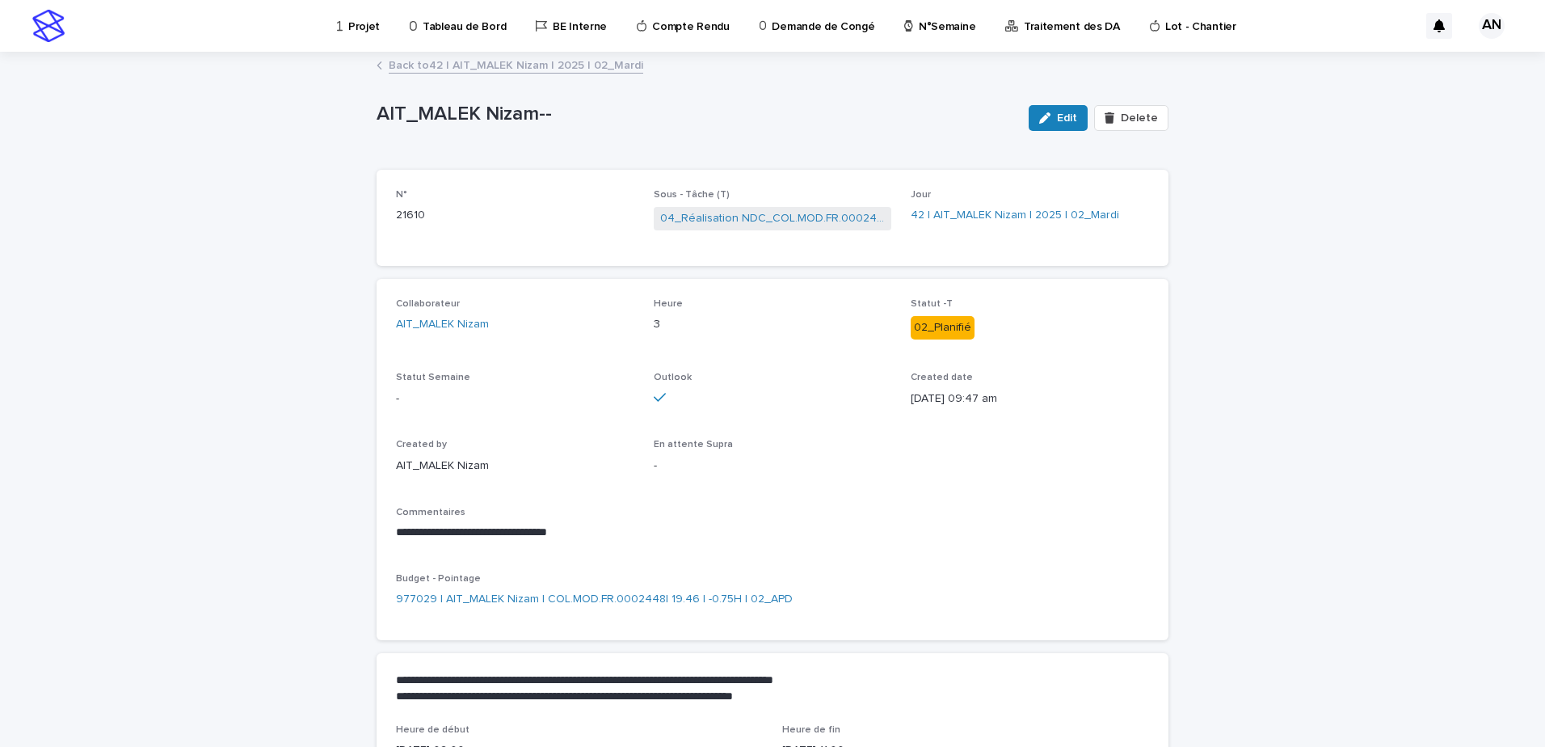
click at [565, 71] on link "Back to 42 | AIT_MALEK Nizam | 2025 | 02_Mardi" at bounding box center [516, 64] width 255 height 19
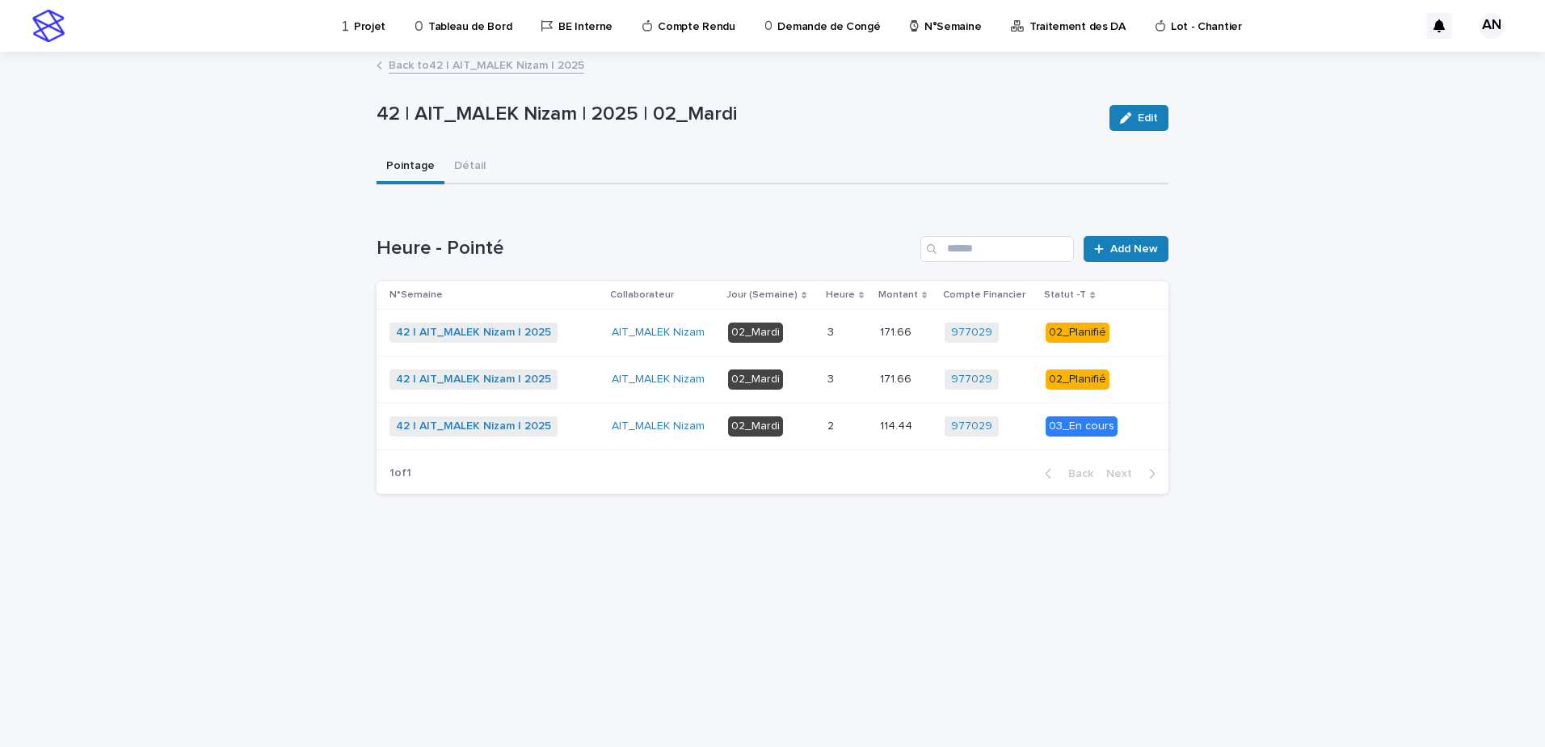
click at [593, 385] on div "42 | AIT_MALEK Nizam | 2025 + 0" at bounding box center [494, 379] width 209 height 20
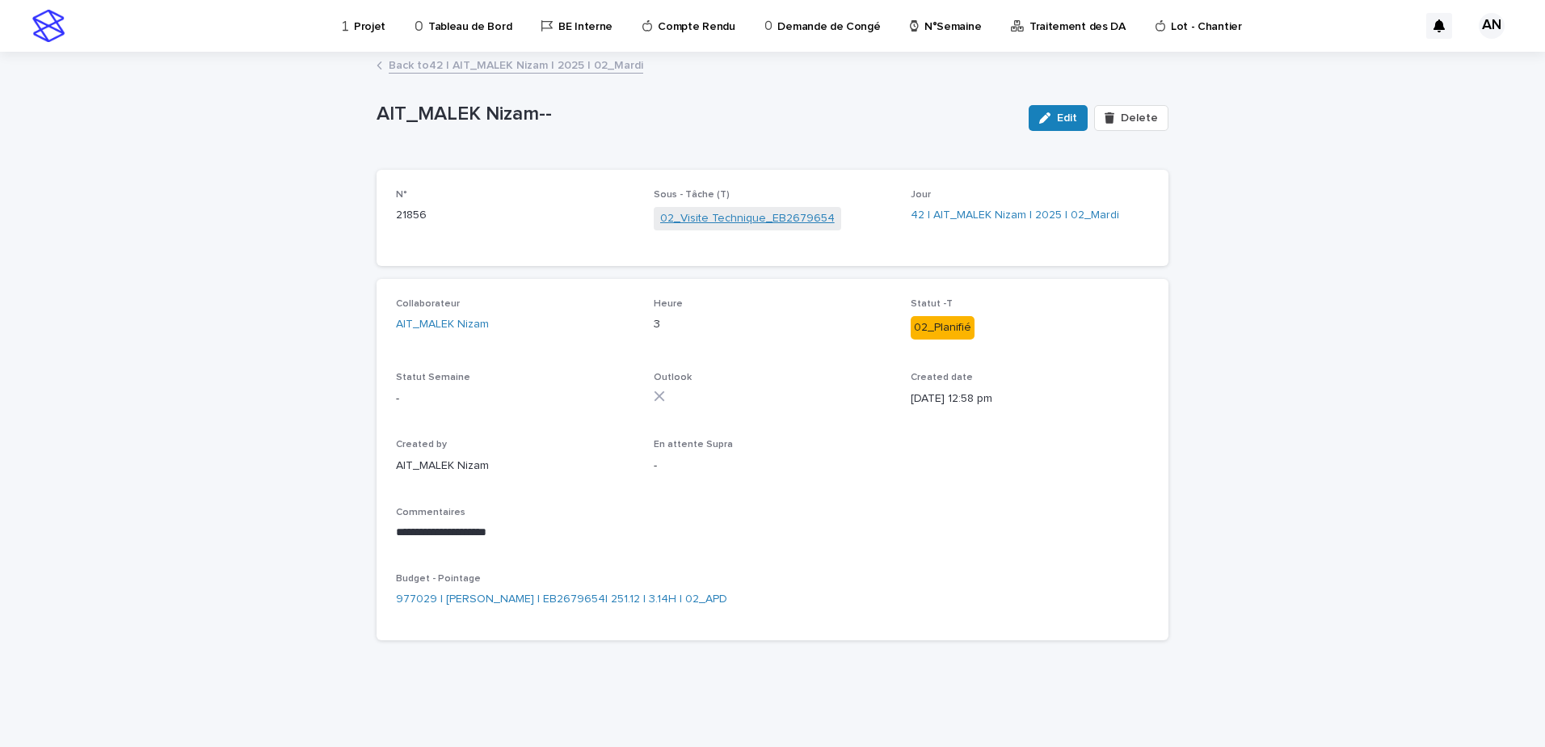
click at [756, 221] on link "02_Visite Technique_EB2679654" at bounding box center [747, 218] width 175 height 17
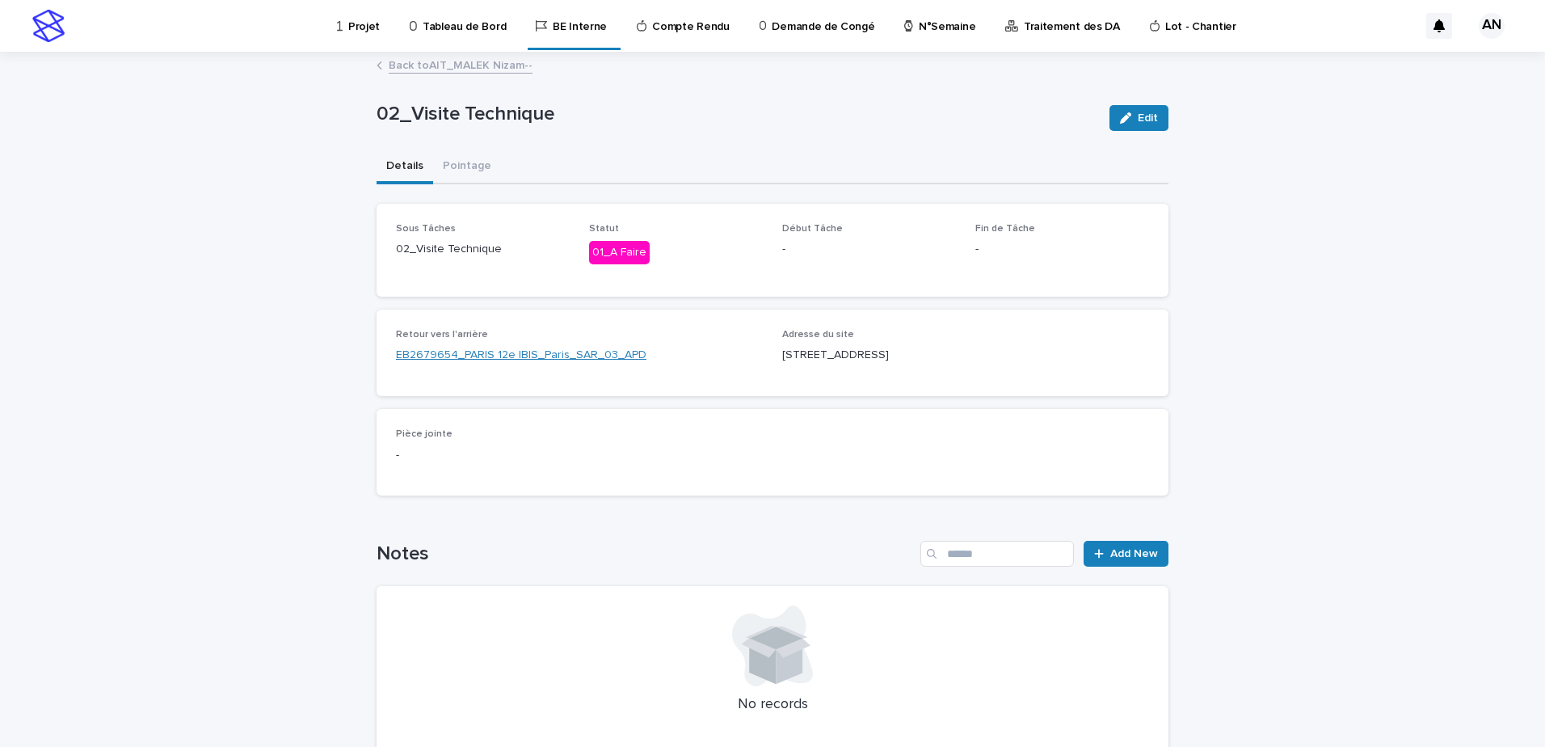
click at [556, 357] on link "EB2679654_PARIS 12e IBIS_Paris_SAR_03_APD" at bounding box center [521, 355] width 251 height 17
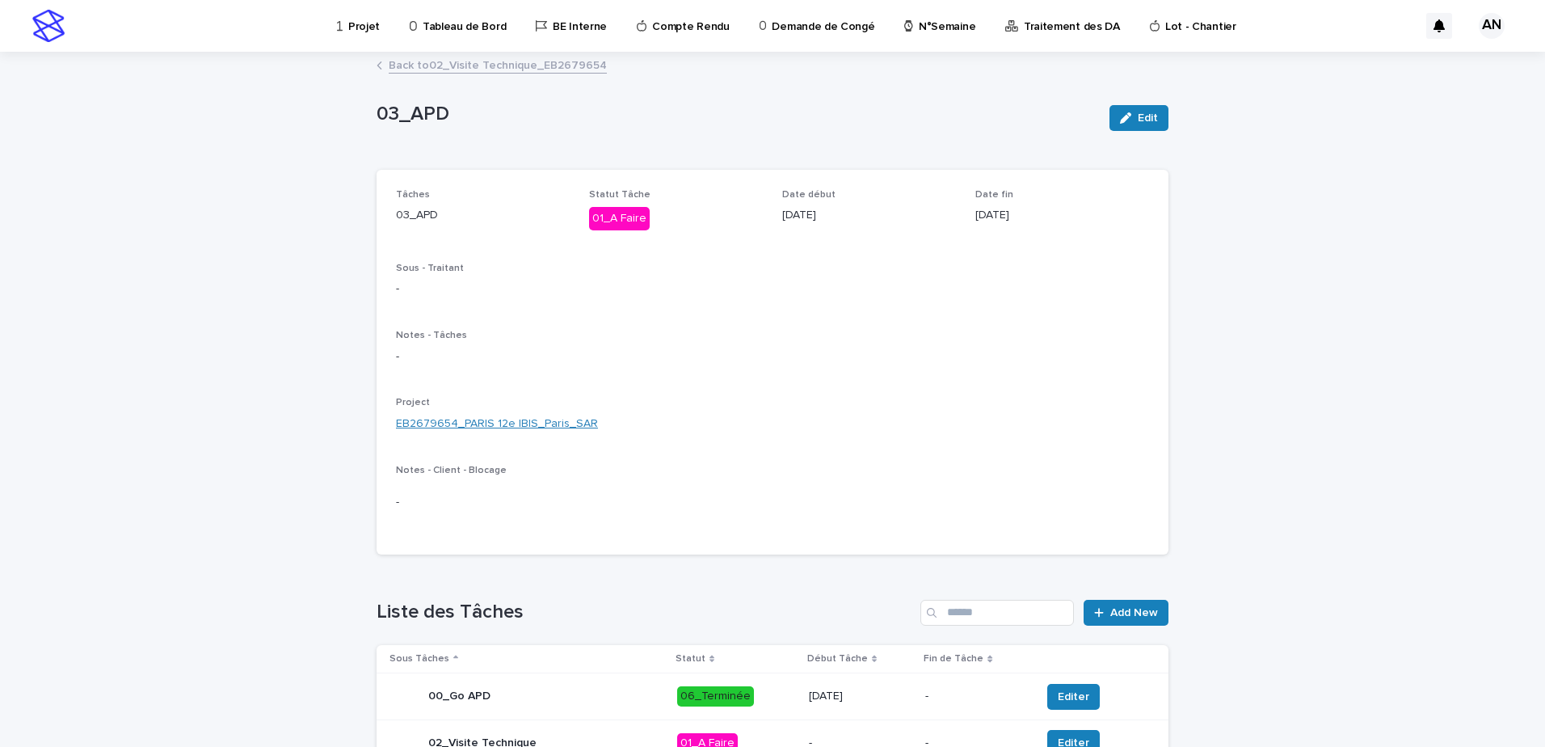
click at [533, 423] on link "EB2679654_PARIS 12e IBIS_Paris_SAR" at bounding box center [497, 423] width 202 height 17
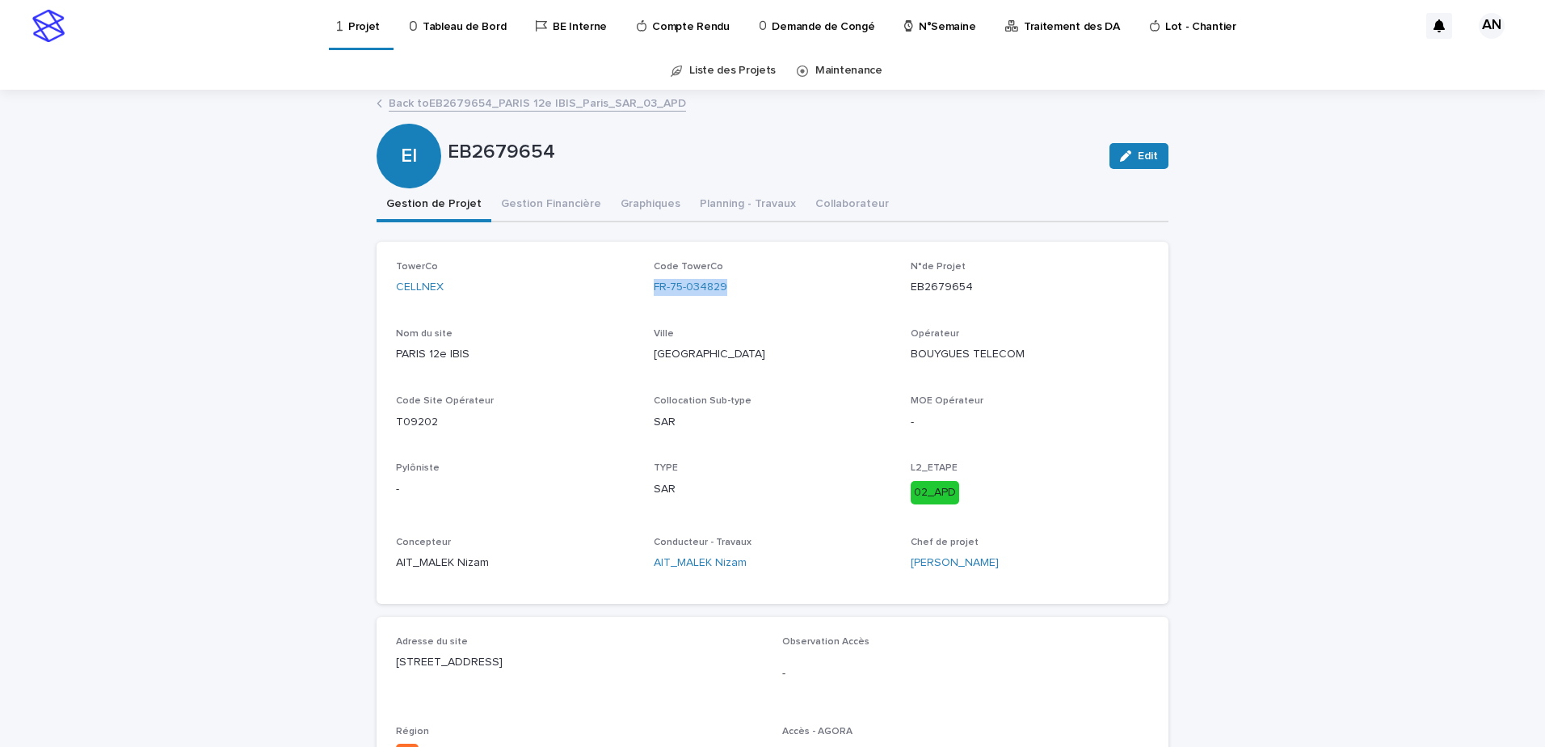
drag, startPoint x: 735, startPoint y: 289, endPoint x: 645, endPoint y: 301, distance: 91.2
click at [645, 301] on div "TowerCo CELLNEX Code TowerCo FR-75-034829 N°de Projet EB2679654 Nom du site PAR…" at bounding box center [772, 422] width 753 height 323
copy link "FR-75-034829"
click at [588, 102] on link "Back to EB2679654_PARIS 12e IBIS_Paris_SAR_03_APD" at bounding box center [537, 102] width 297 height 19
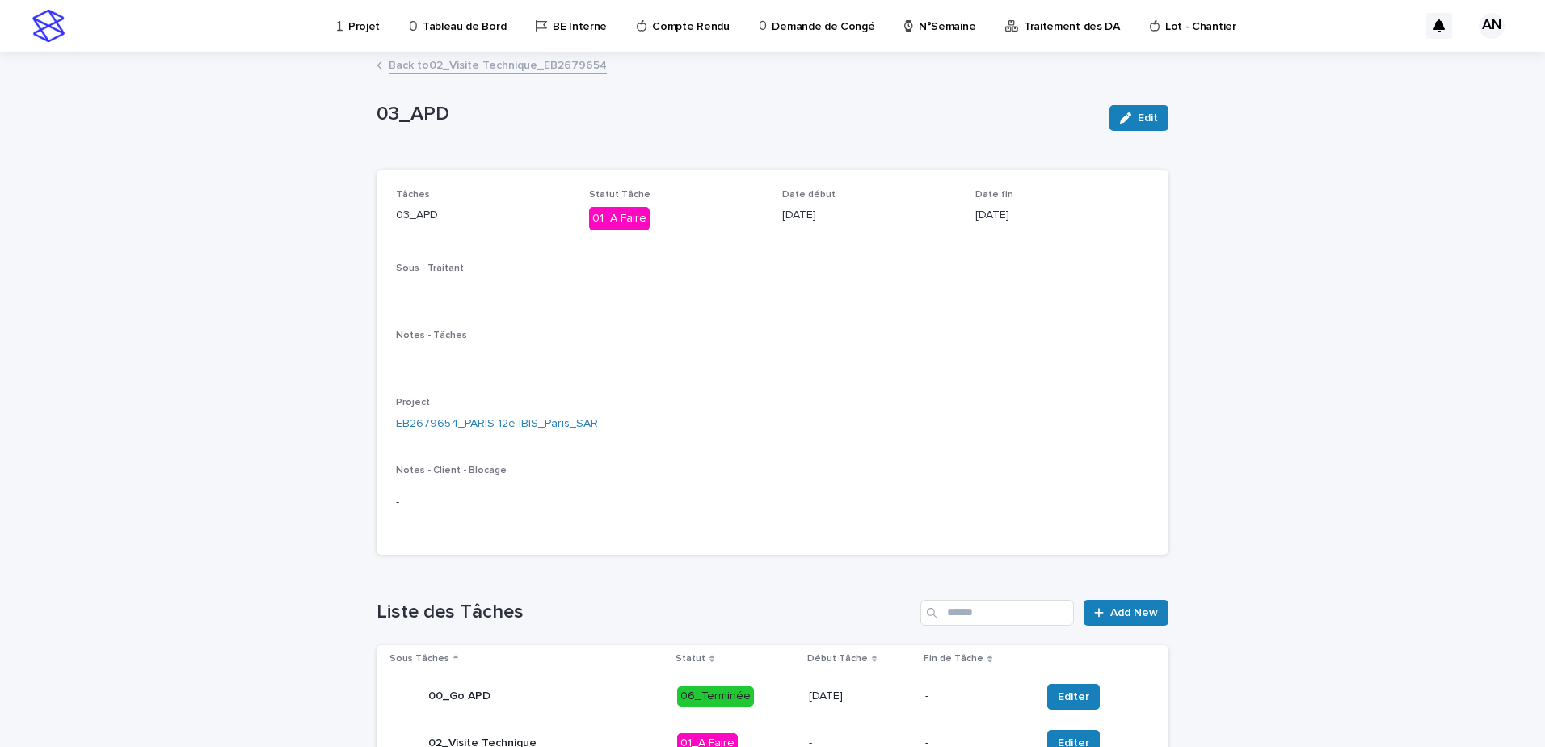
click at [530, 71] on link "Back to 02_Visite Technique_EB2679654" at bounding box center [498, 64] width 218 height 19
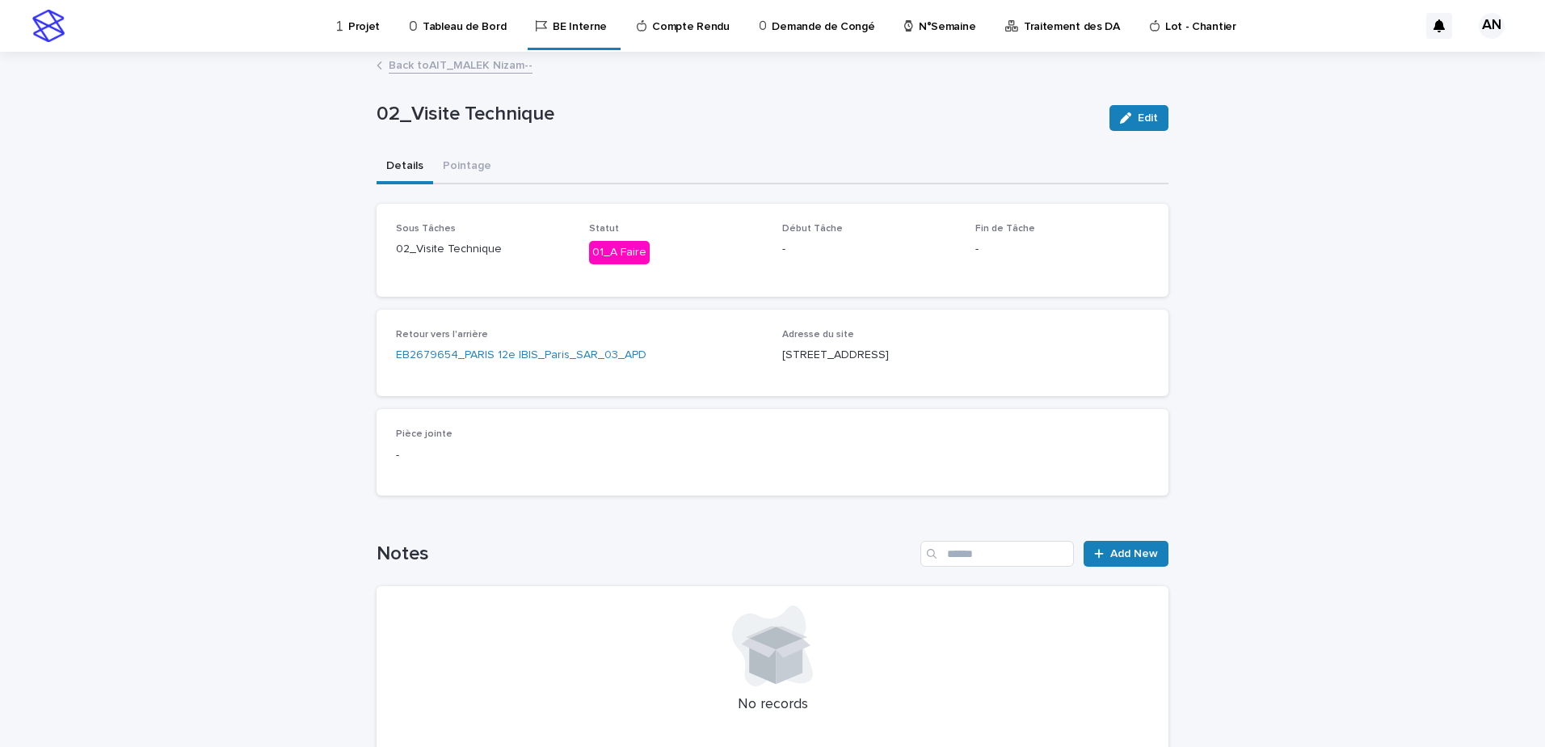
click at [487, 64] on link "Back to AIT_MALEK Nizam--" at bounding box center [461, 64] width 144 height 19
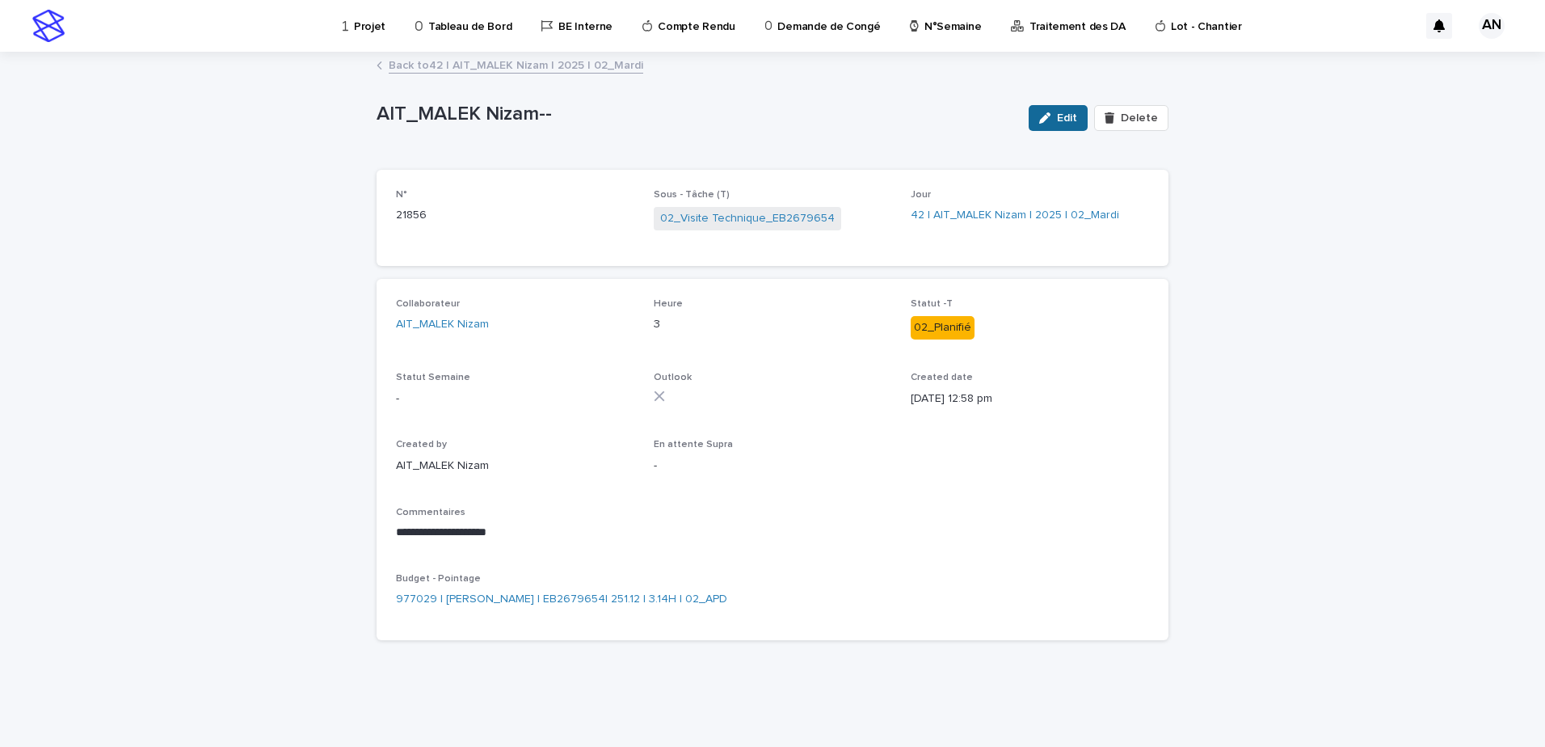
click at [1064, 120] on span "Edit" at bounding box center [1067, 117] width 20 height 11
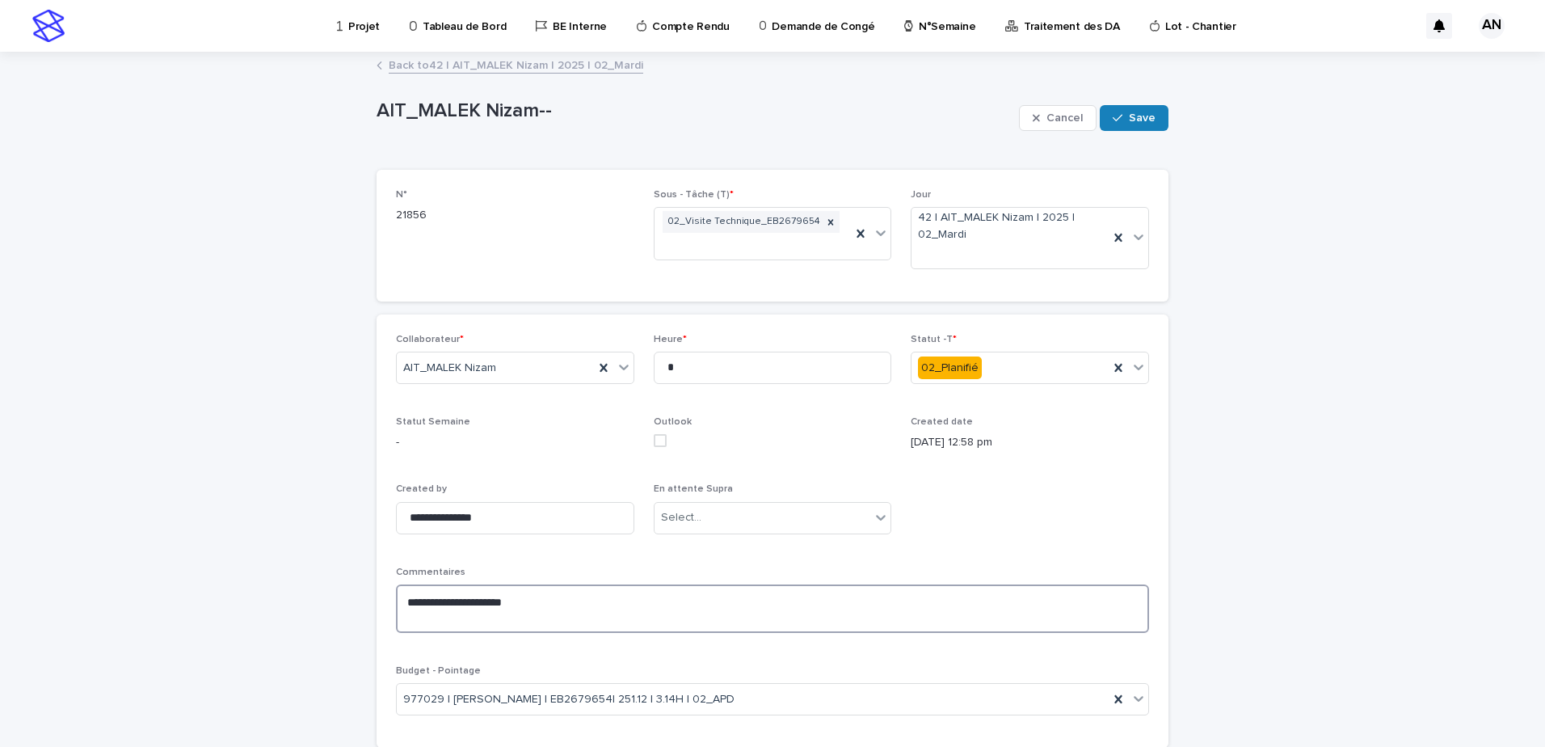
click at [555, 598] on textarea "**********" at bounding box center [772, 608] width 753 height 48
paste textarea "**********"
type textarea "**********"
click at [1132, 365] on icon at bounding box center [1139, 367] width 16 height 16
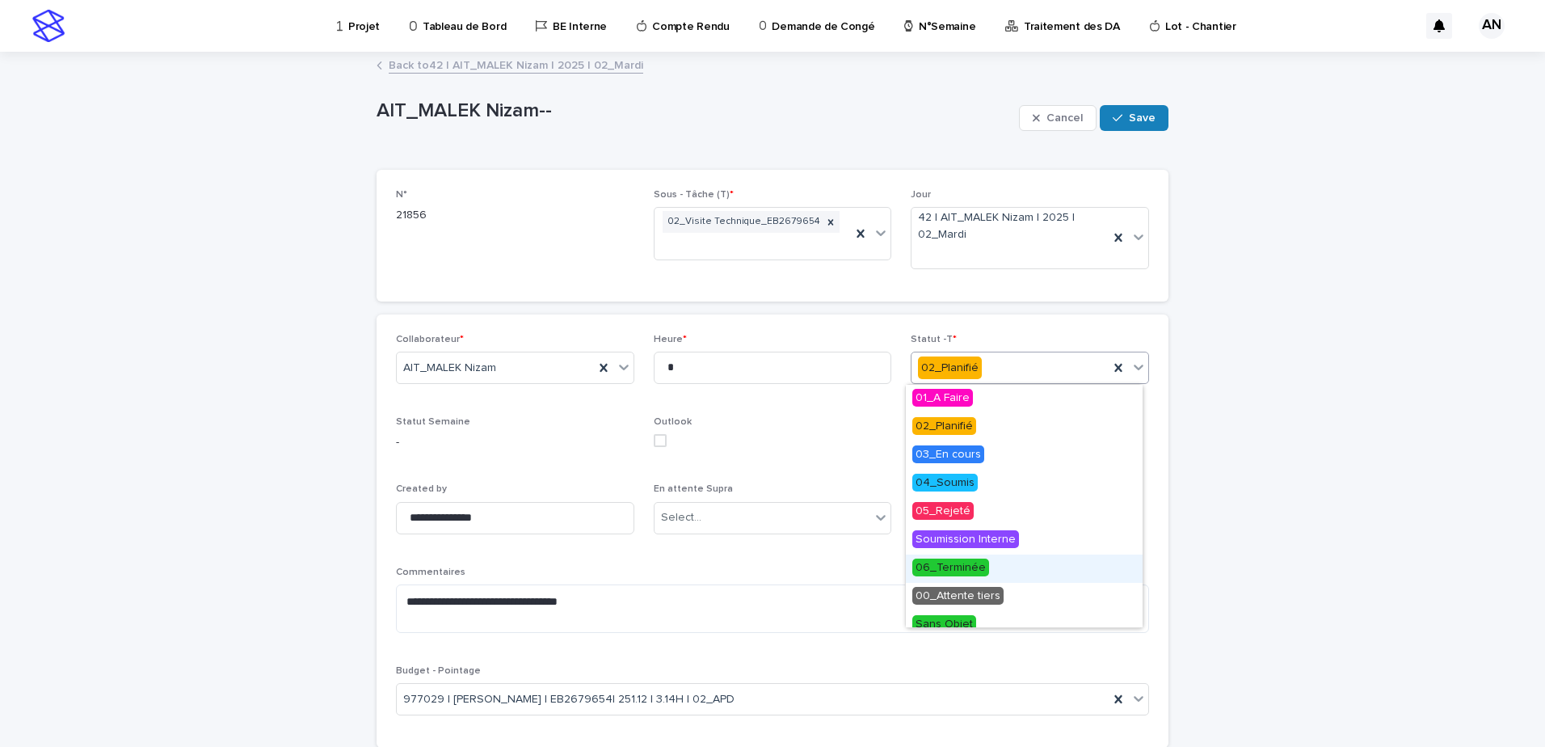
click at [977, 571] on span "06_Terminée" at bounding box center [950, 567] width 77 height 18
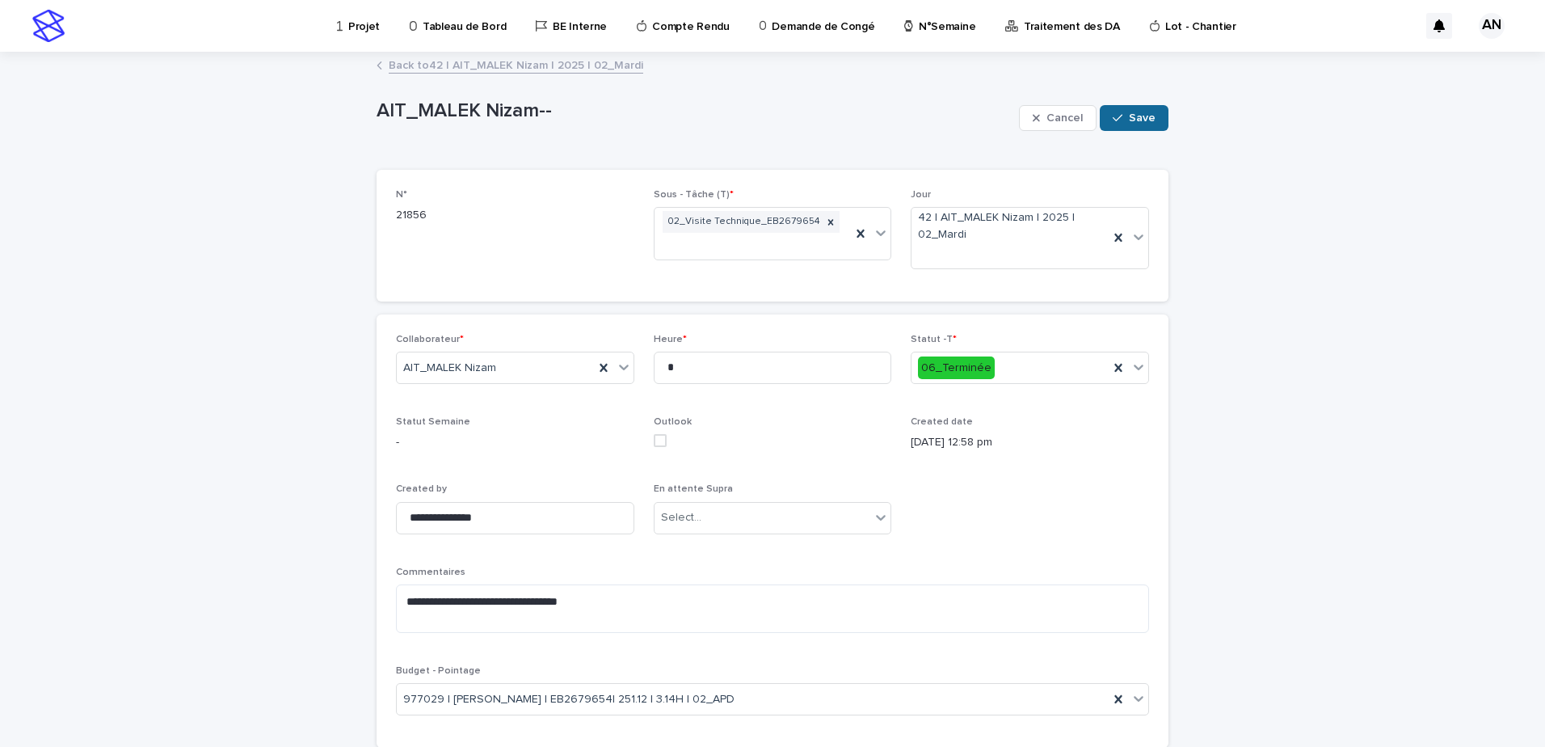
click at [1144, 124] on button "Save" at bounding box center [1134, 118] width 69 height 26
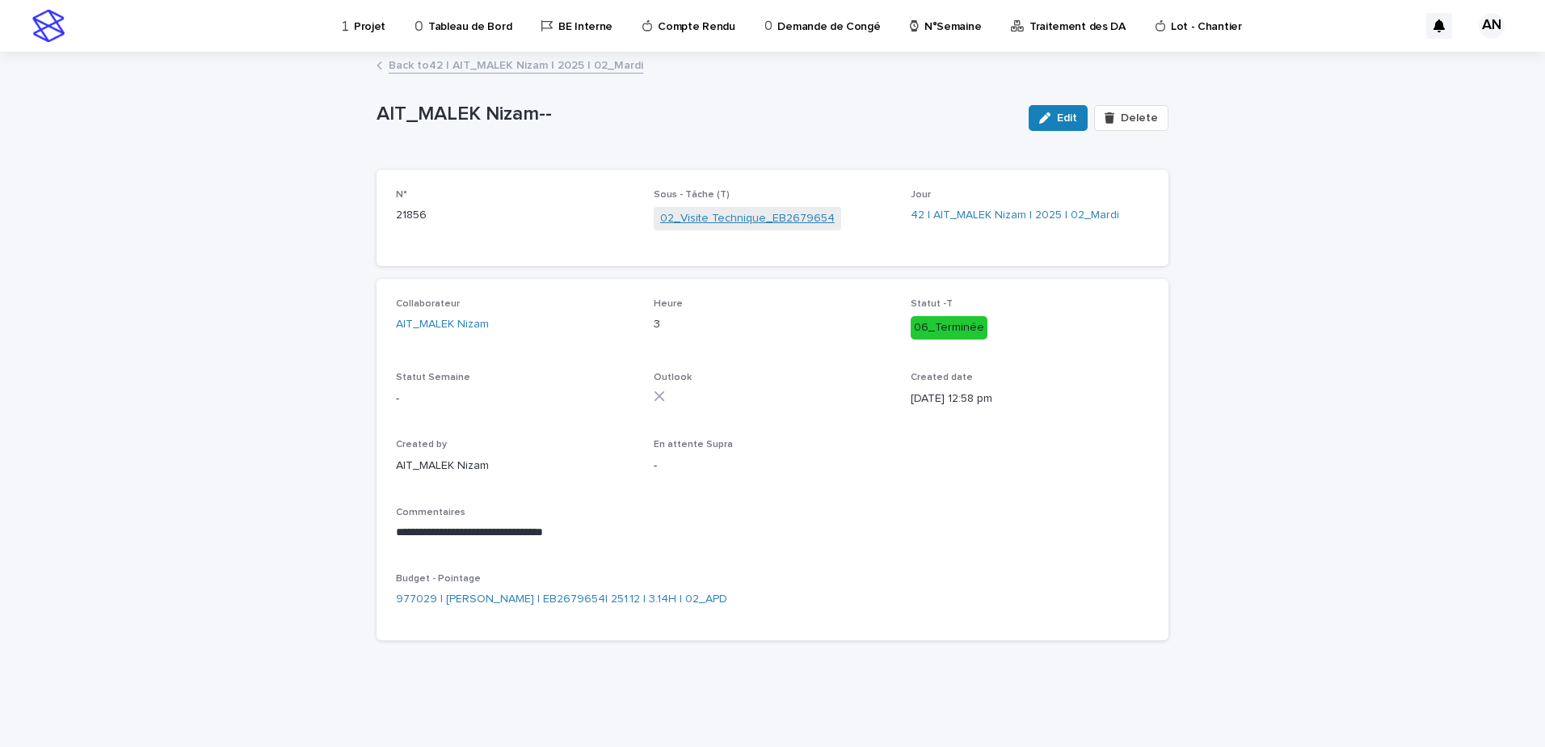
click at [726, 216] on link "02_Visite Technique_EB2679654" at bounding box center [747, 218] width 175 height 17
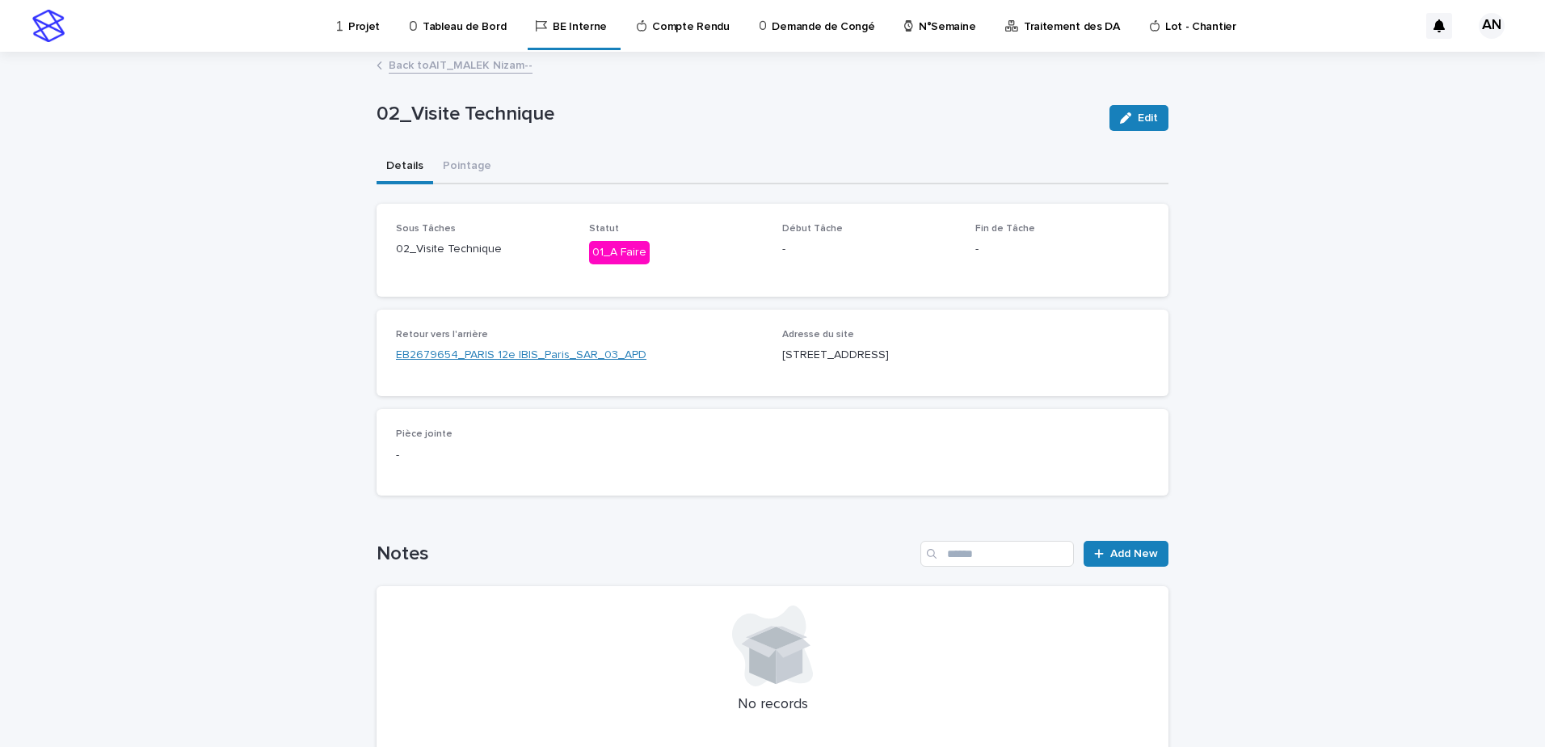
click at [541, 355] on link "EB2679654_PARIS 12e IBIS_Paris_SAR_03_APD" at bounding box center [521, 355] width 251 height 17
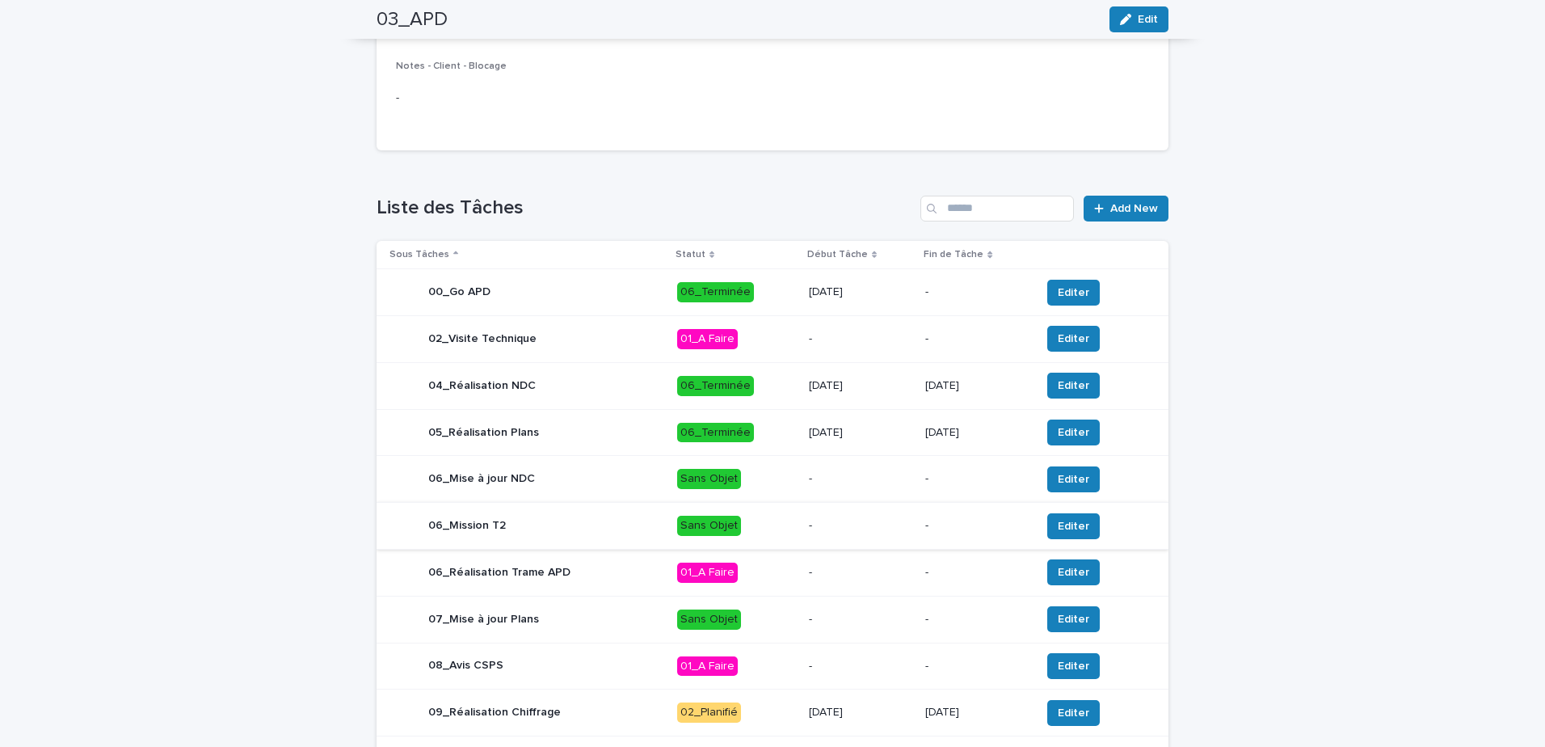
scroll to position [485, 0]
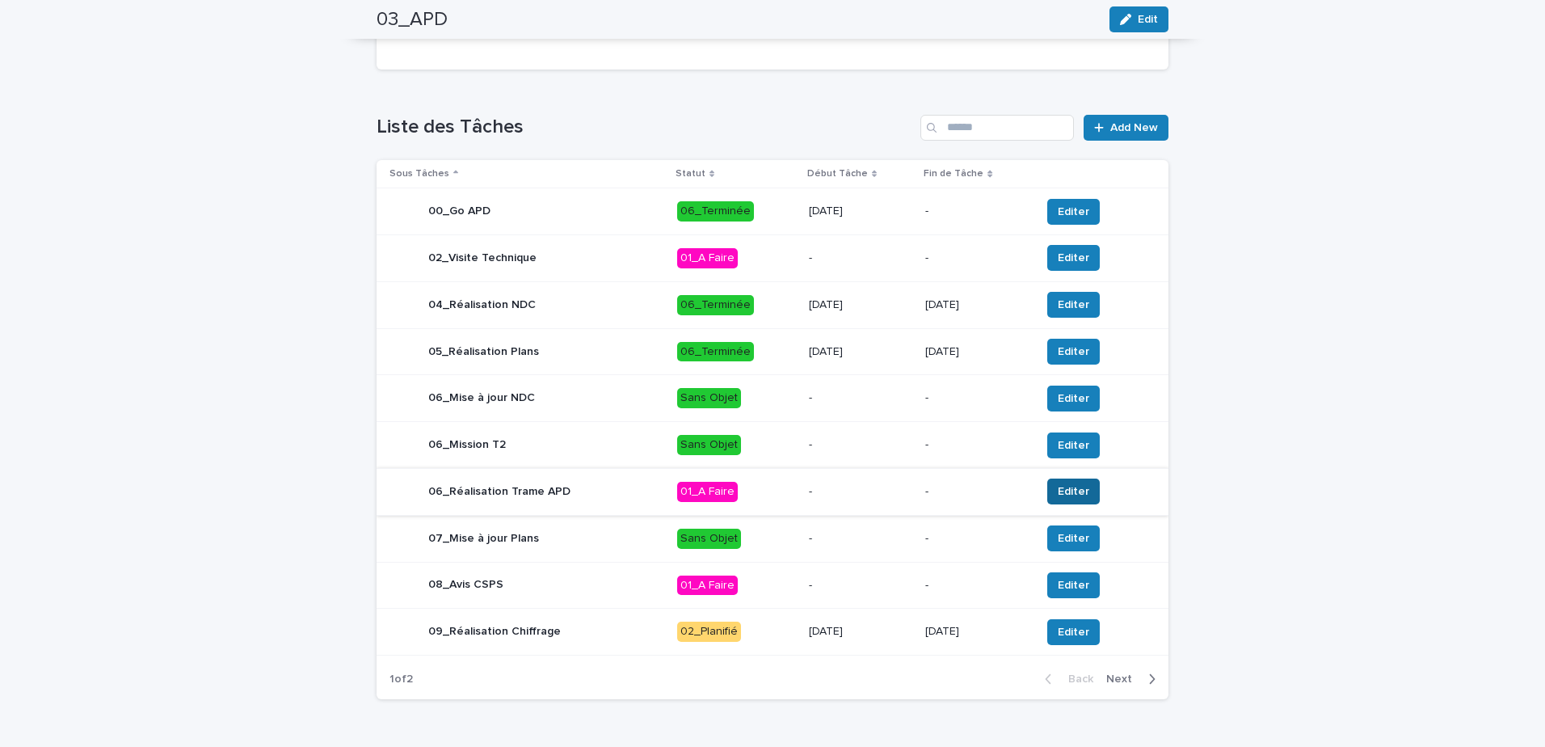
click at [1058, 484] on span "Editer" at bounding box center [1074, 491] width 32 height 16
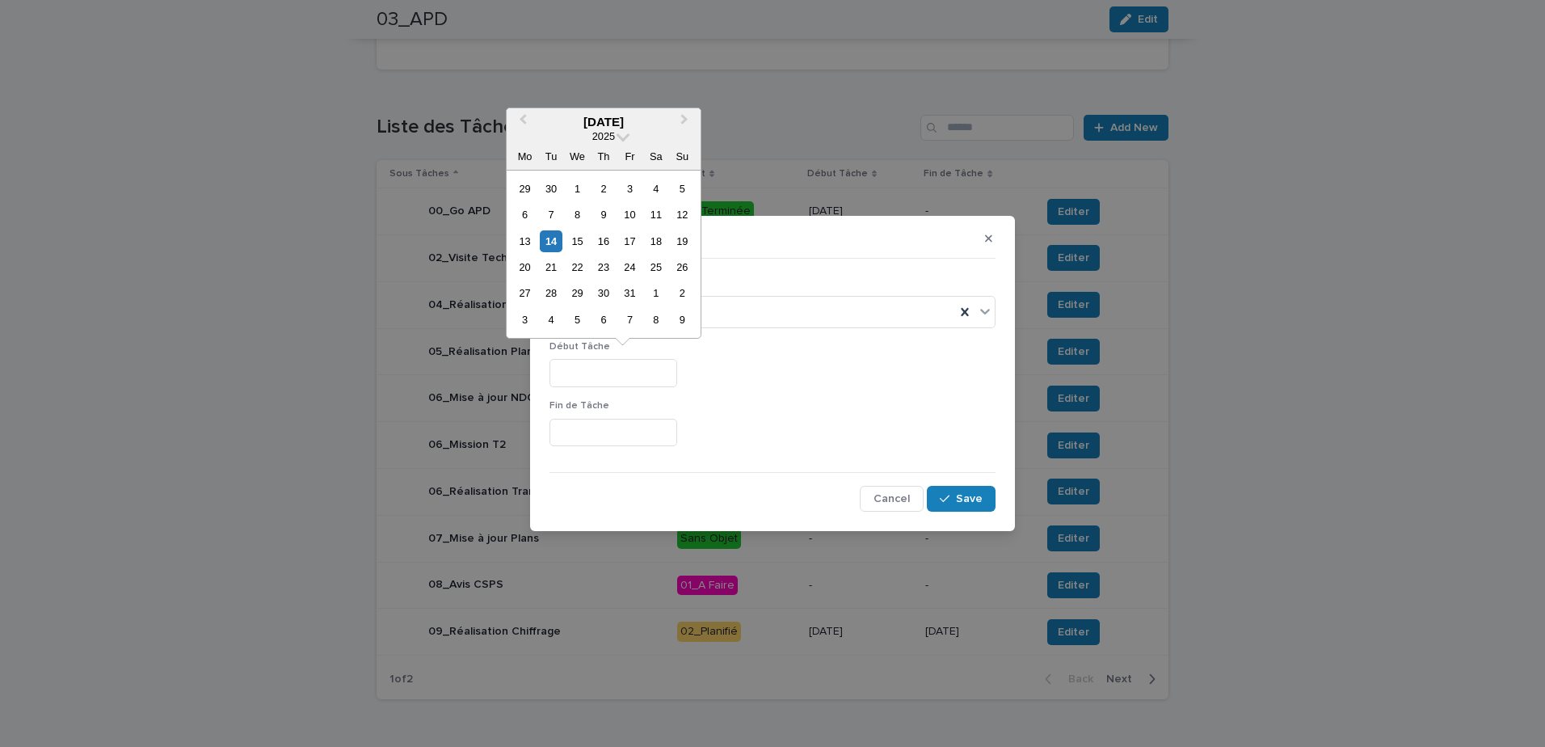
click at [617, 377] on input "text" at bounding box center [614, 373] width 128 height 28
click at [550, 242] on div "14" at bounding box center [551, 241] width 22 height 22
type input "**********"
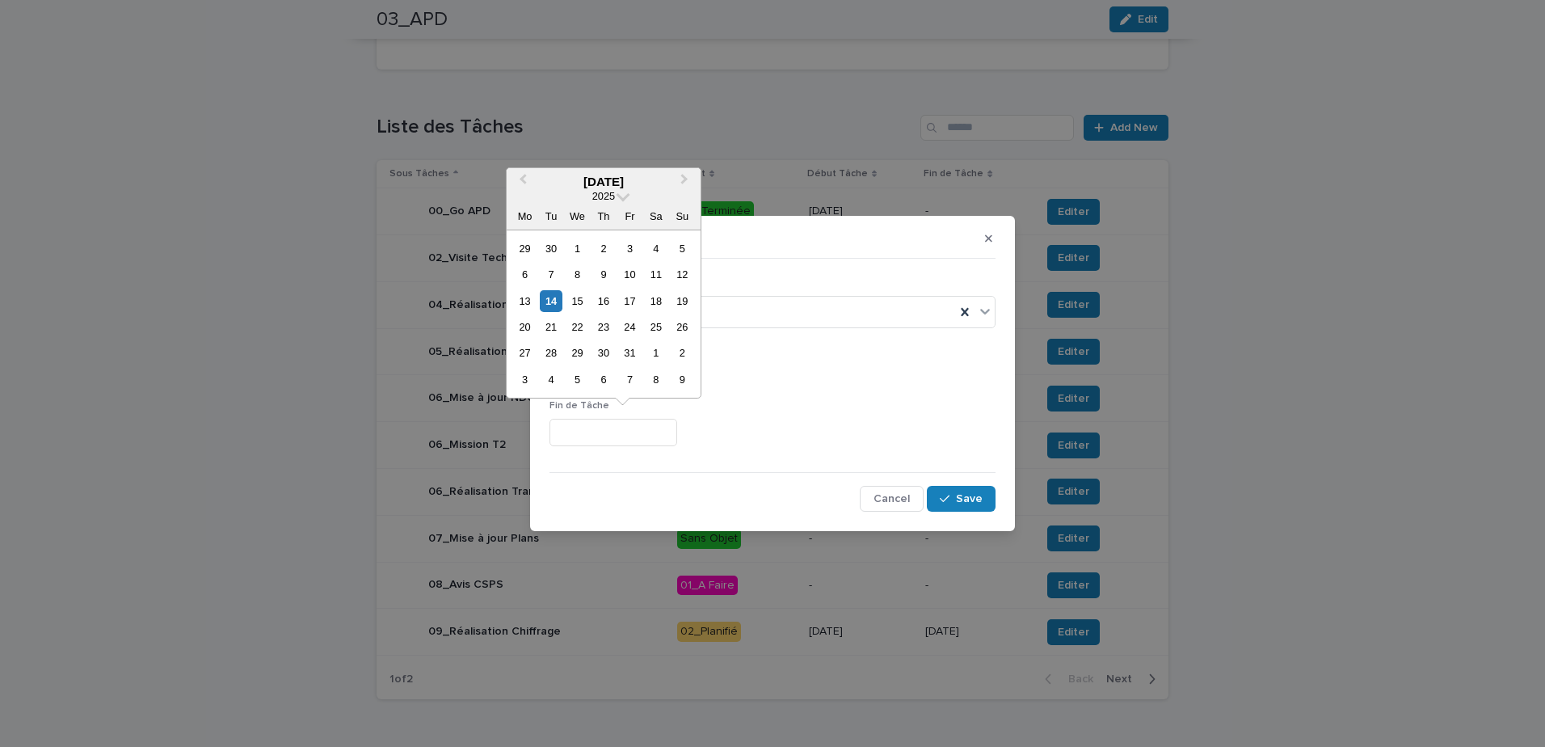
click at [604, 421] on input "text" at bounding box center [614, 433] width 128 height 28
click at [582, 301] on div "15" at bounding box center [578, 301] width 22 height 22
type input "**********"
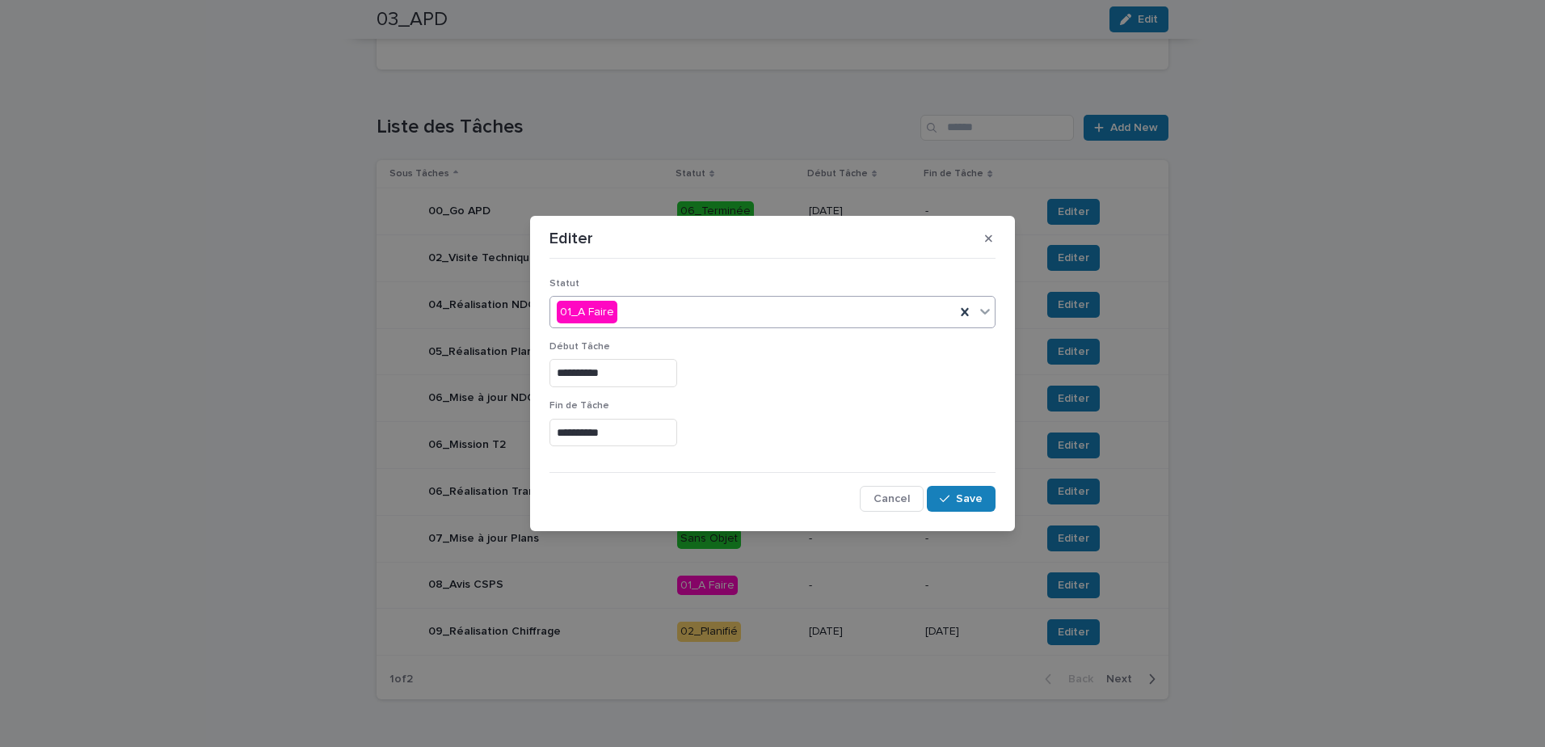
click at [978, 313] on icon at bounding box center [985, 311] width 16 height 16
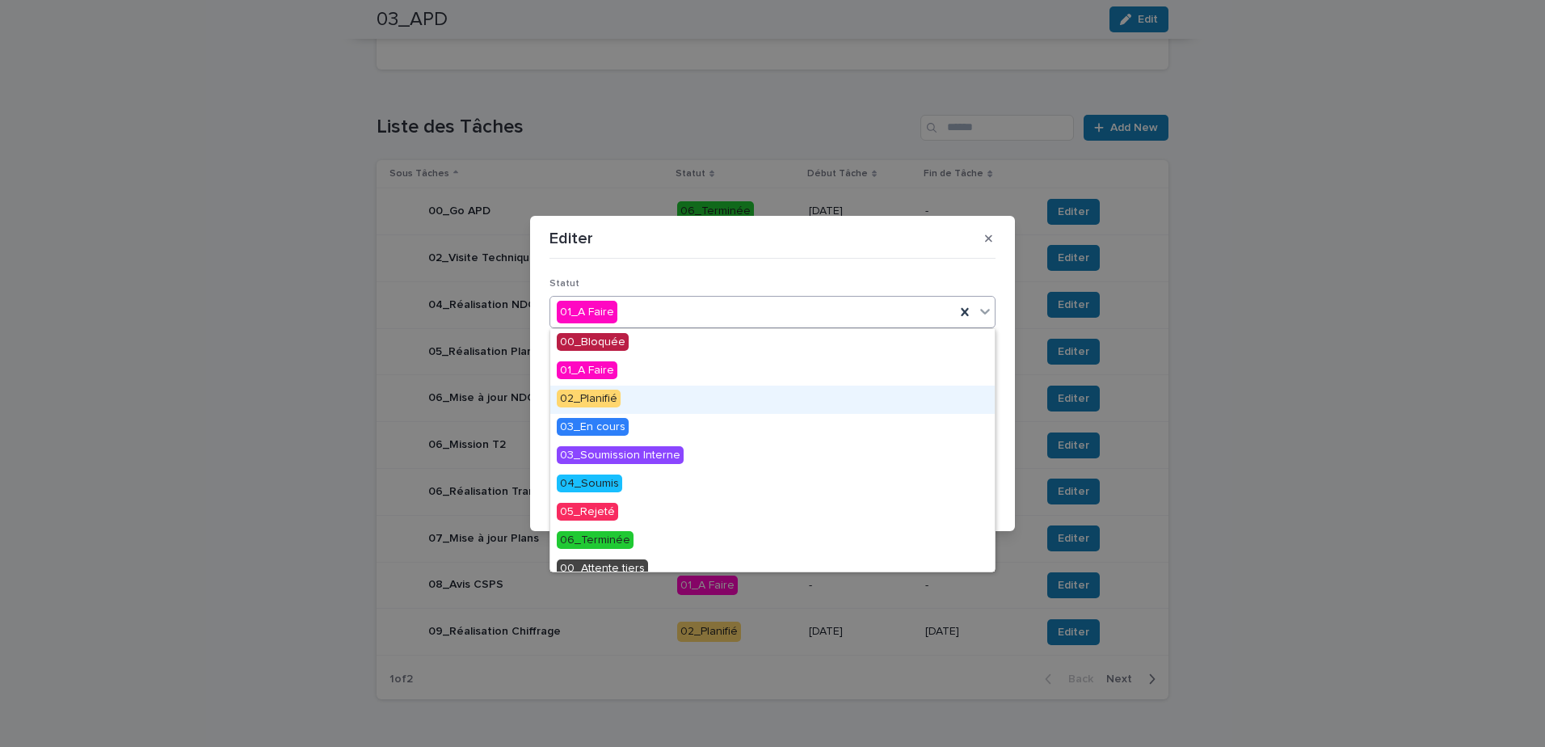
click at [592, 401] on span "02_Planifié" at bounding box center [589, 399] width 64 height 18
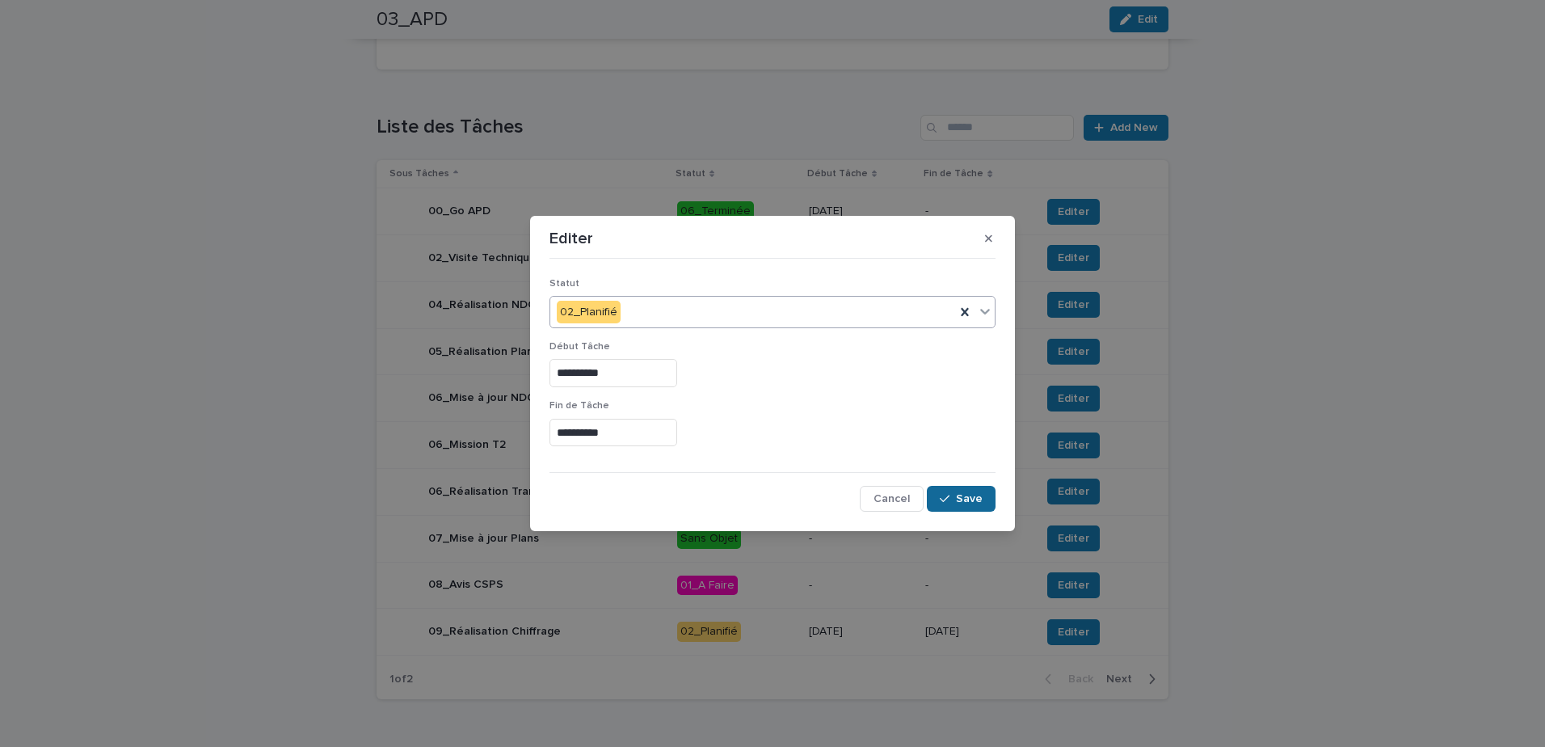
click at [957, 494] on button "Save" at bounding box center [961, 499] width 69 height 26
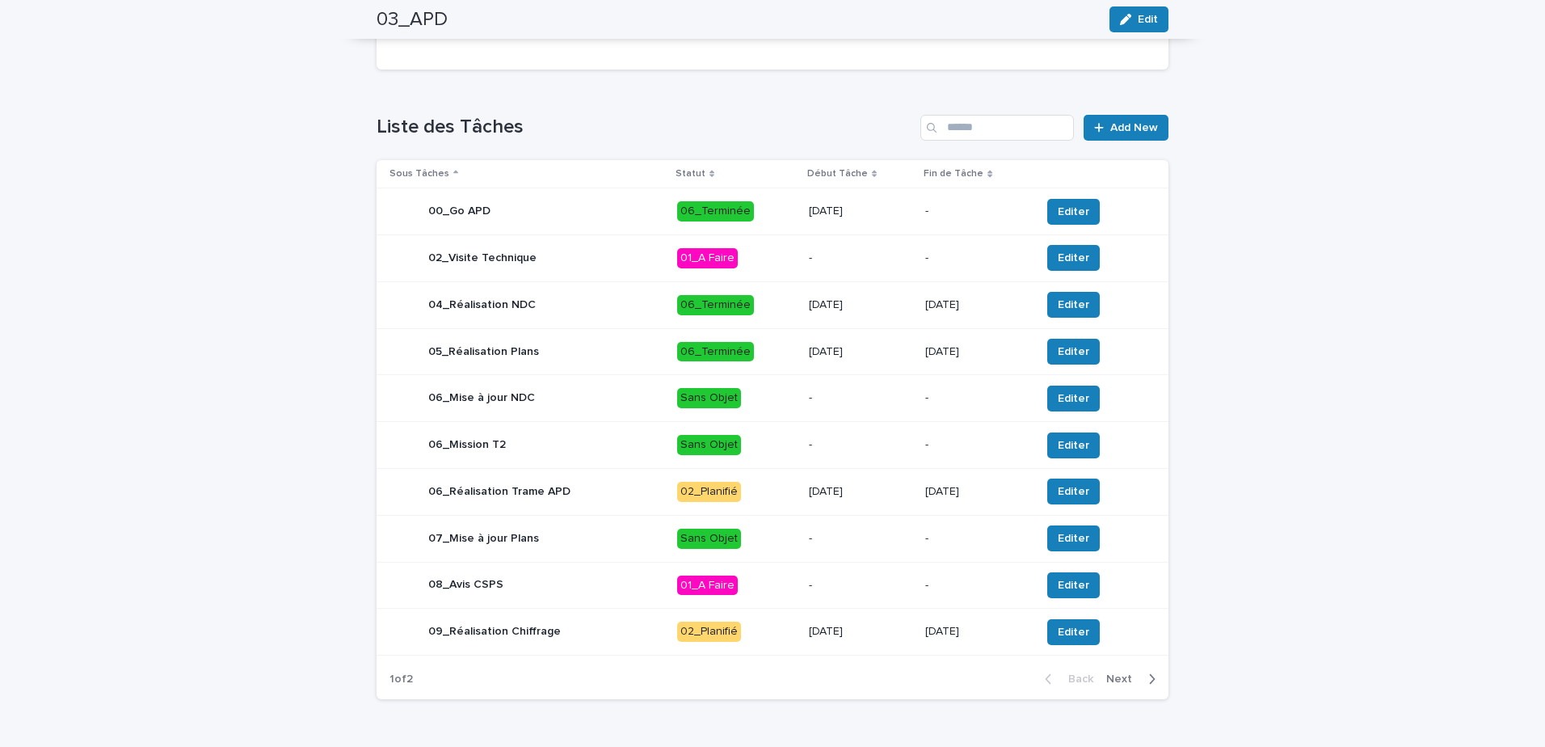
click at [618, 494] on div "06_Réalisation Trame APD" at bounding box center [527, 491] width 275 height 32
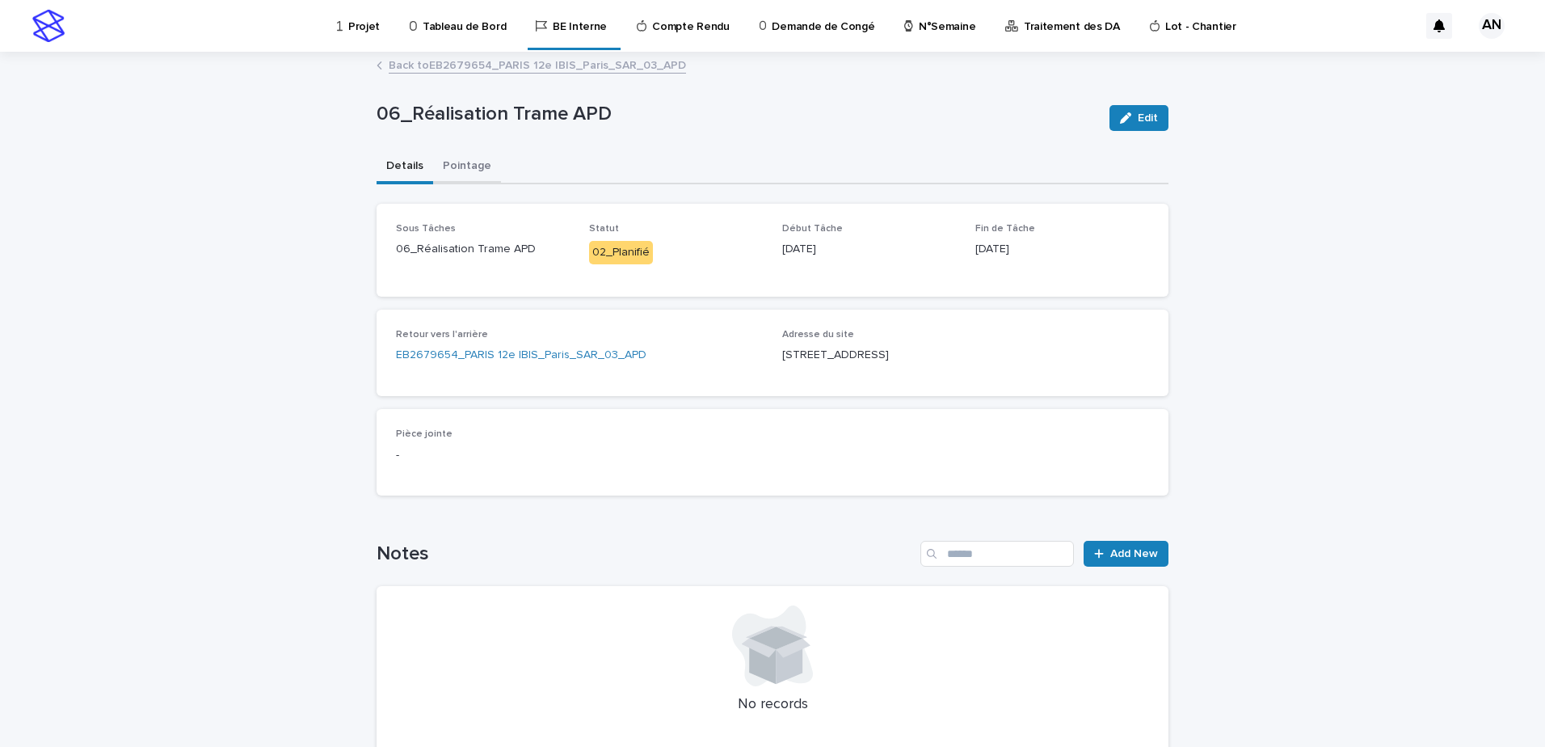
click at [470, 165] on button "Pointage" at bounding box center [467, 167] width 68 height 34
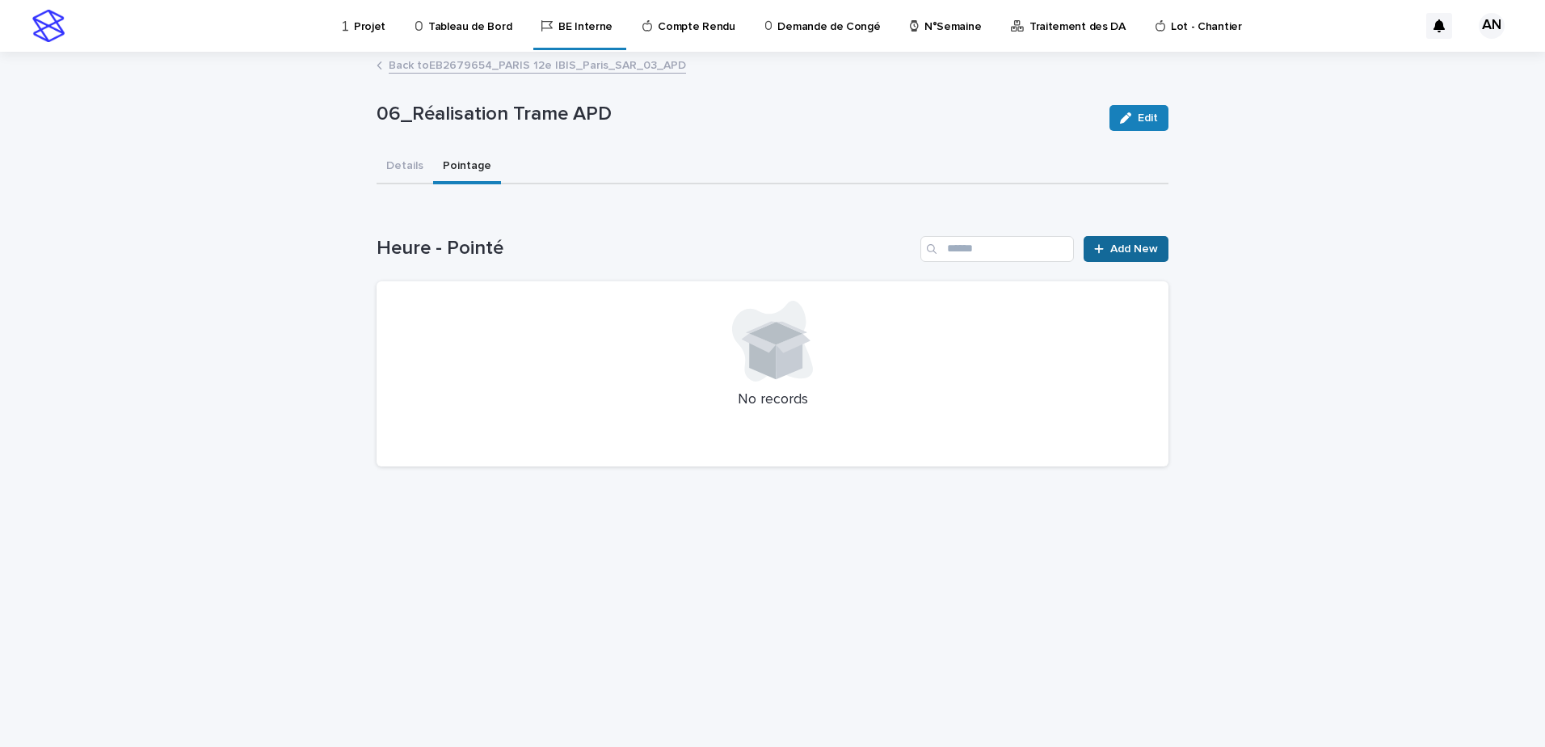
click at [1117, 245] on span "Add New" at bounding box center [1134, 248] width 48 height 11
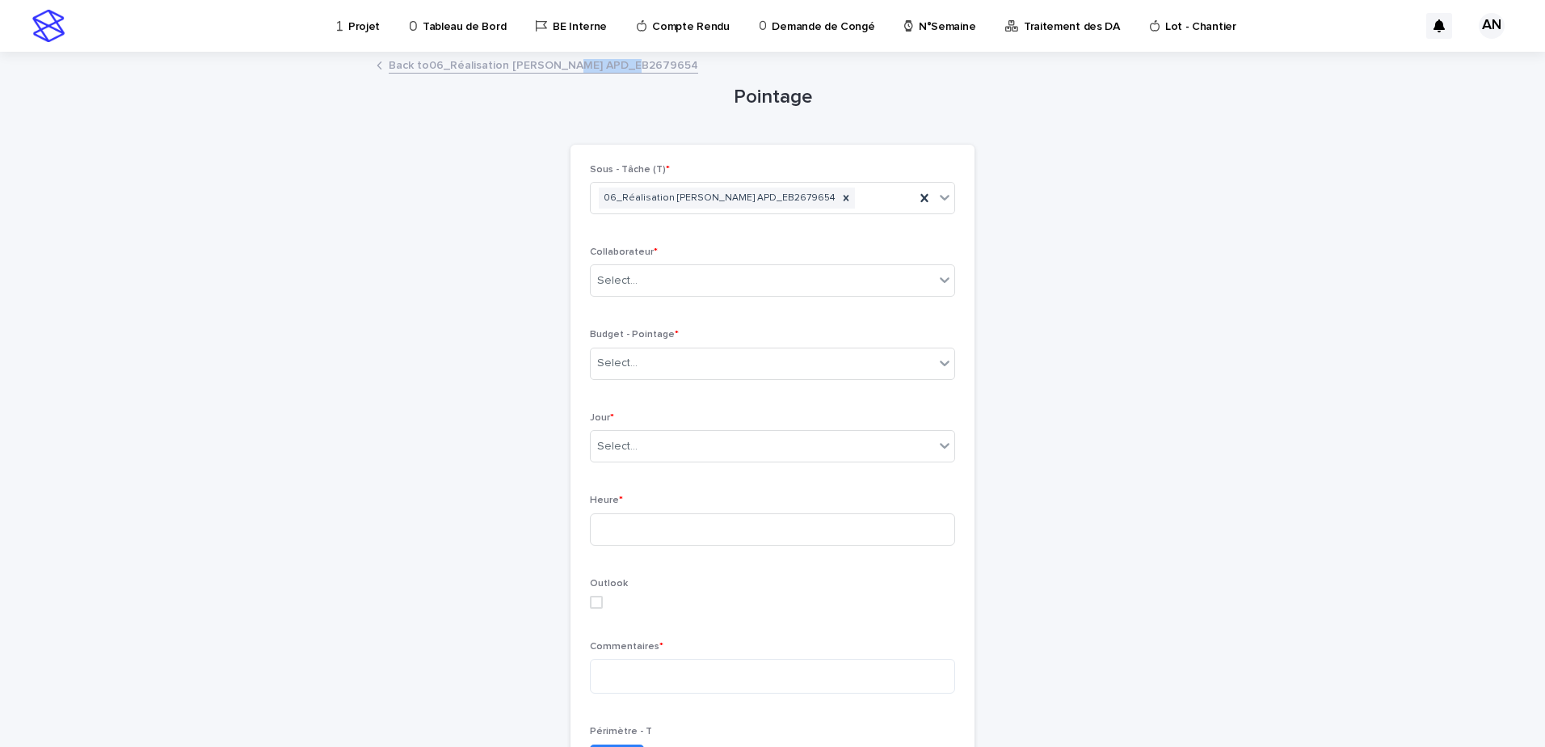
drag, startPoint x: 633, startPoint y: 63, endPoint x: 565, endPoint y: 70, distance: 68.3
click at [565, 70] on div "Back to 06_Réalisation Trame APD_EB2679654" at bounding box center [773, 66] width 808 height 23
copy link "EB2679654"
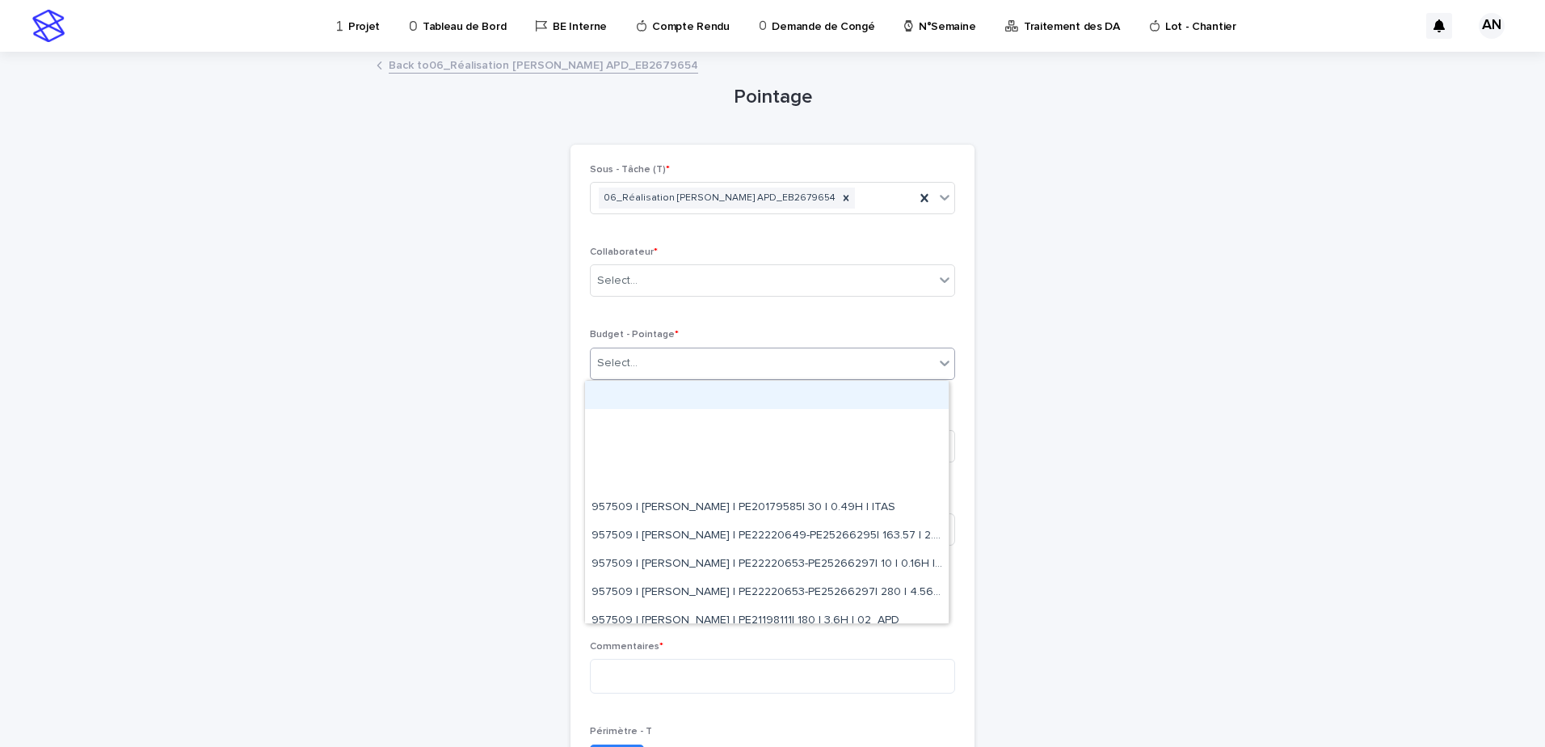
click at [689, 358] on div "Select..." at bounding box center [762, 363] width 343 height 27
paste input "*********"
type input "*********"
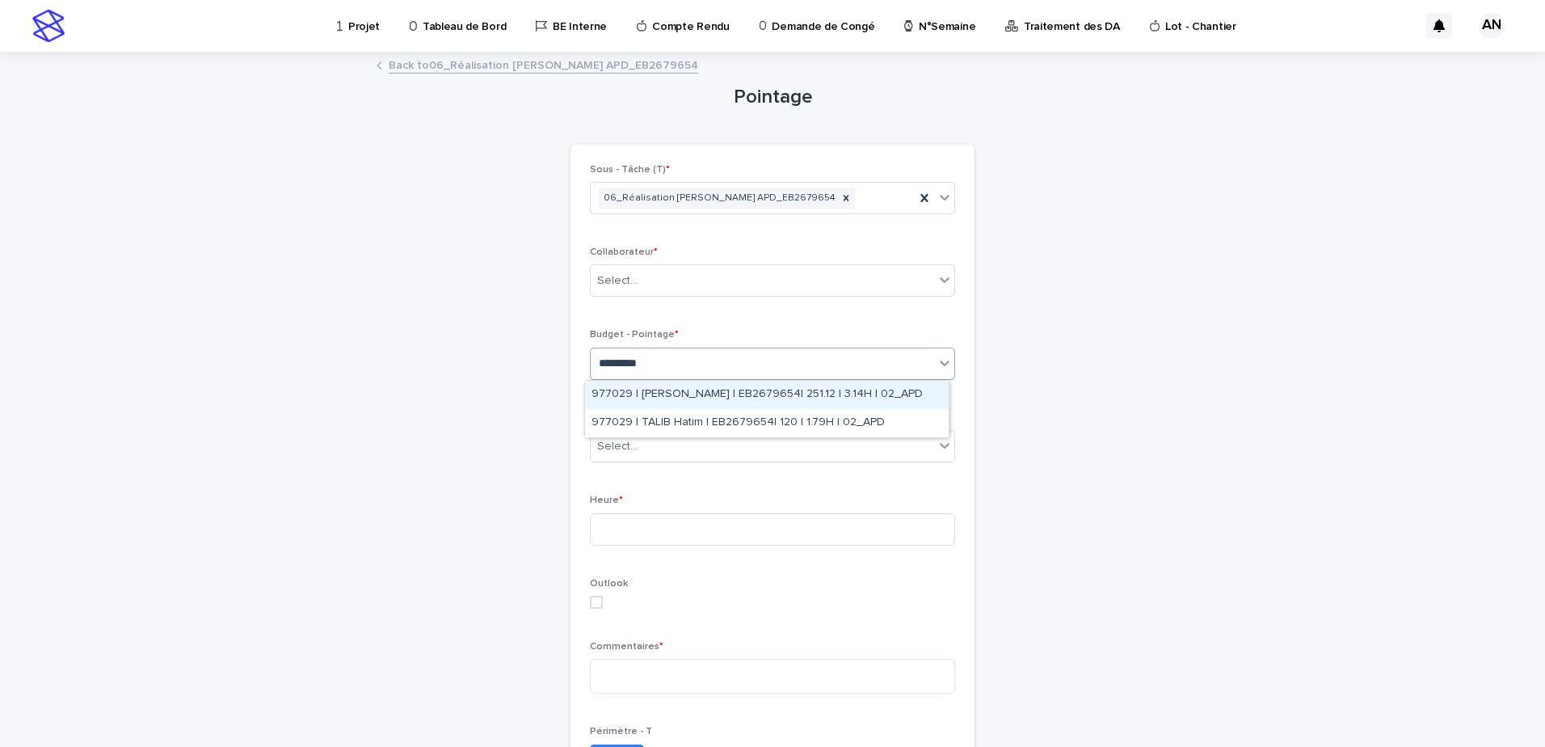
click at [734, 398] on div "977029 | AIT_MALEK Nizam | EB2679654| 251.12 | 3.14H | 02_APD" at bounding box center [767, 395] width 364 height 28
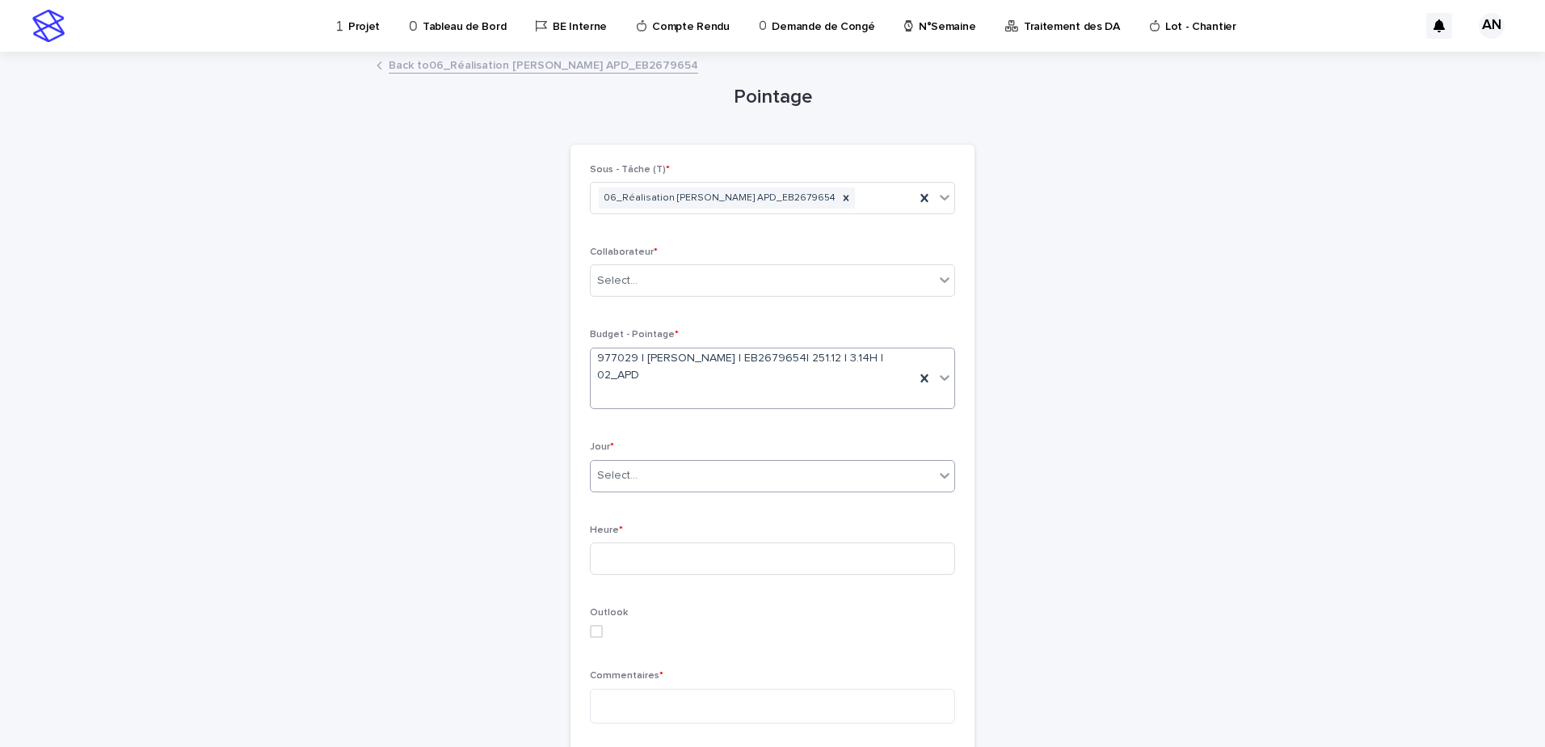
click at [637, 472] on div "Select..." at bounding box center [762, 475] width 343 height 27
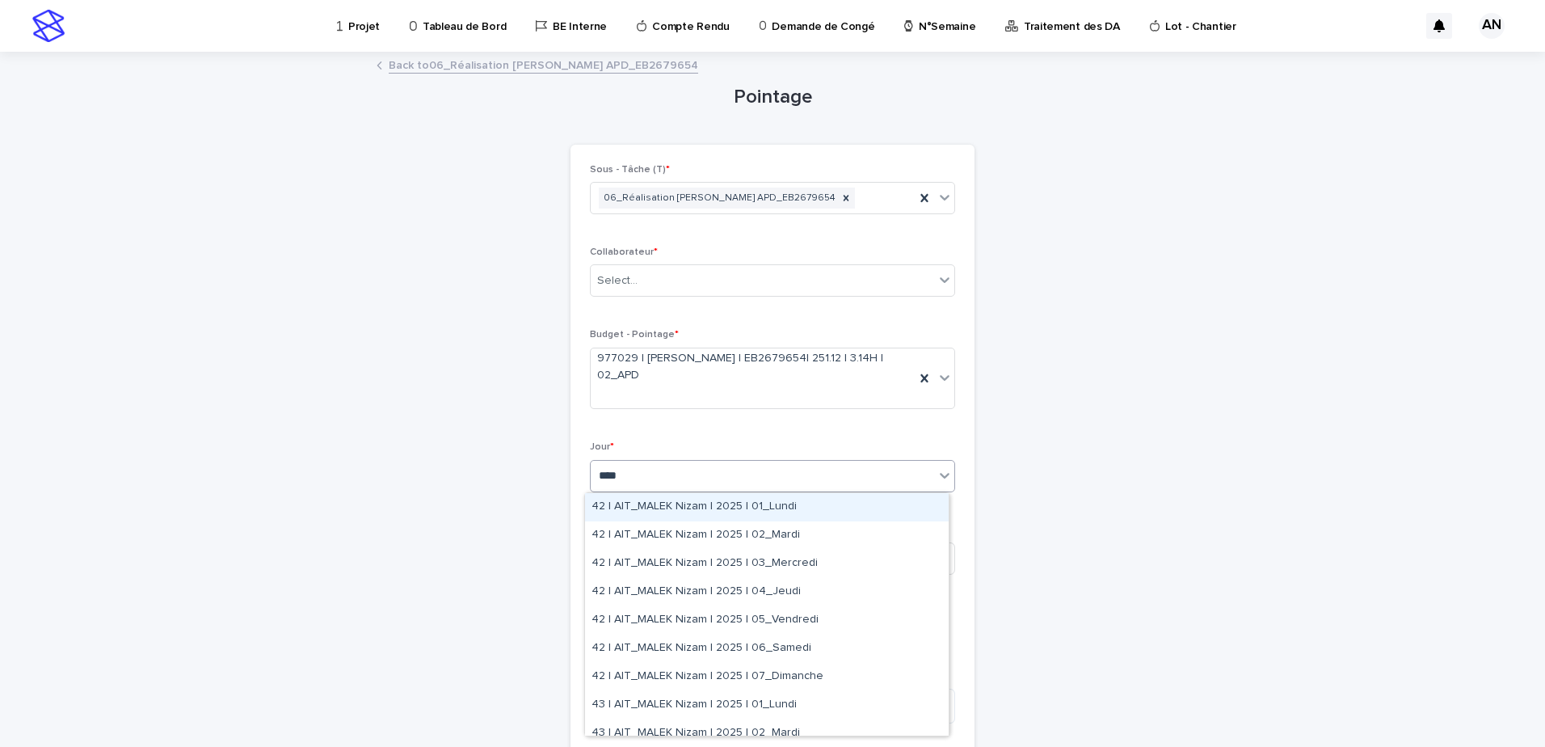
type input "*****"
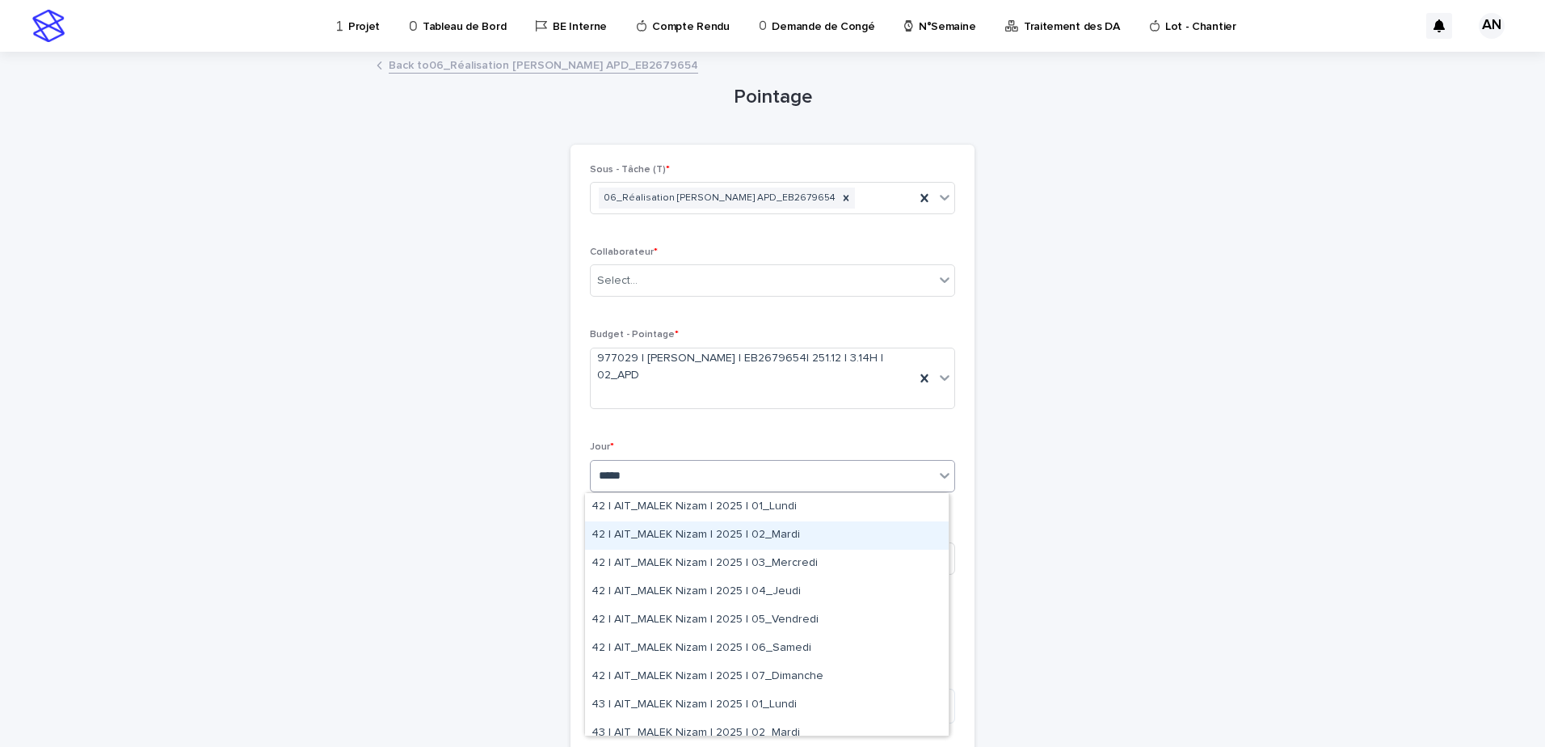
click at [781, 537] on div "42 | AIT_MALEK Nizam | 2025 | 02_Mardi" at bounding box center [767, 535] width 364 height 28
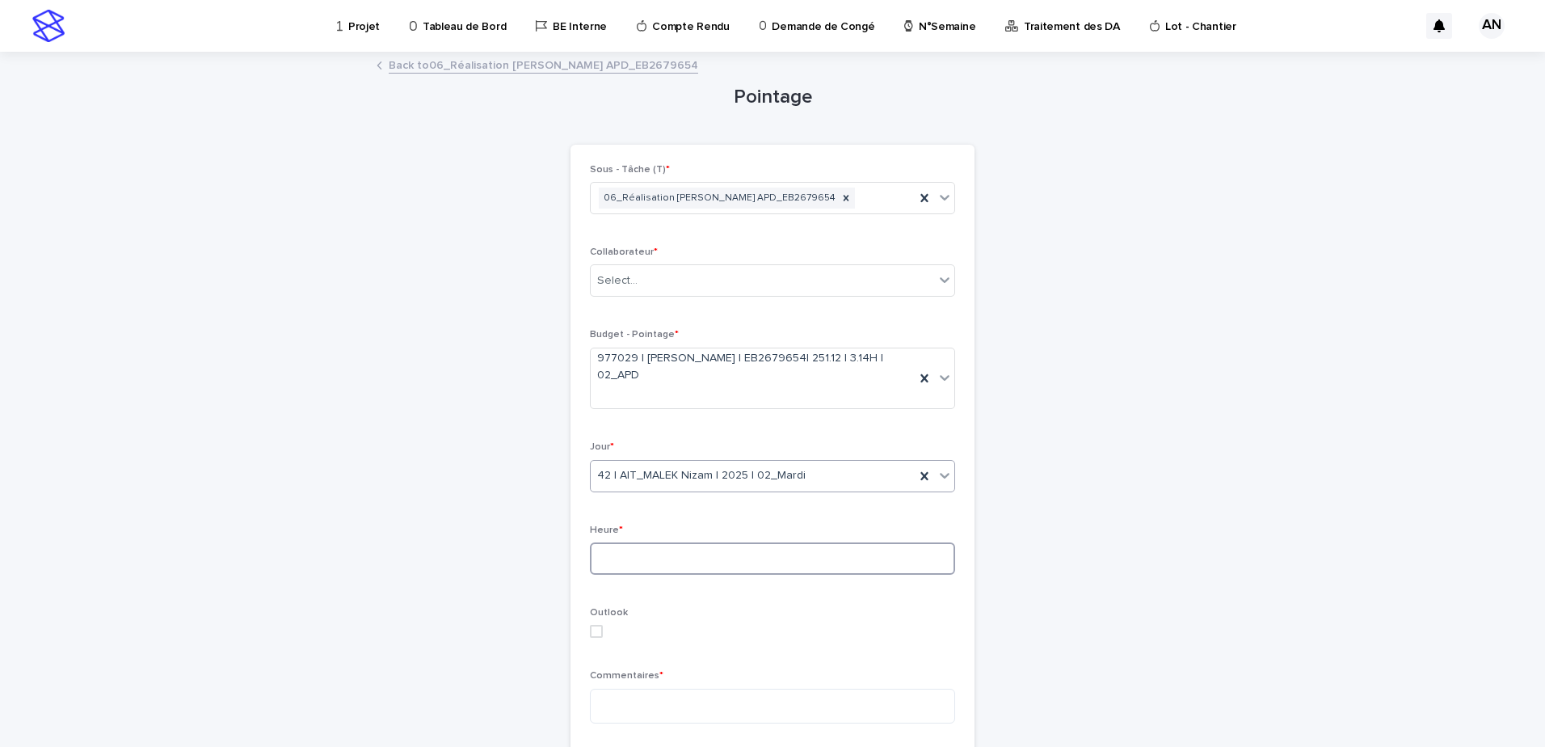
click at [716, 550] on input at bounding box center [772, 558] width 365 height 32
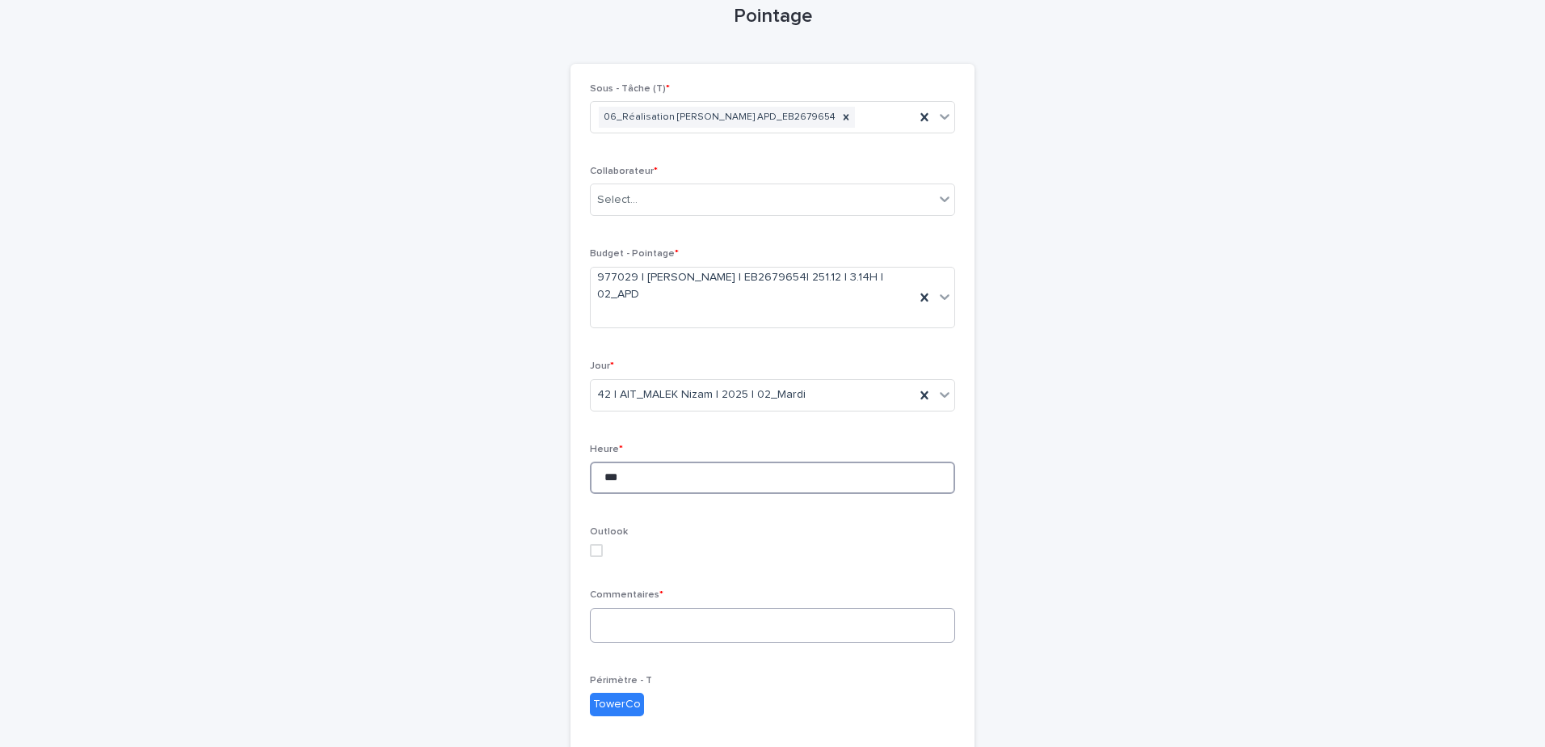
type input "***"
click at [743, 621] on textarea at bounding box center [772, 625] width 365 height 35
type textarea "**********"
click at [777, 205] on div "Select..." at bounding box center [762, 200] width 343 height 27
type input "*****"
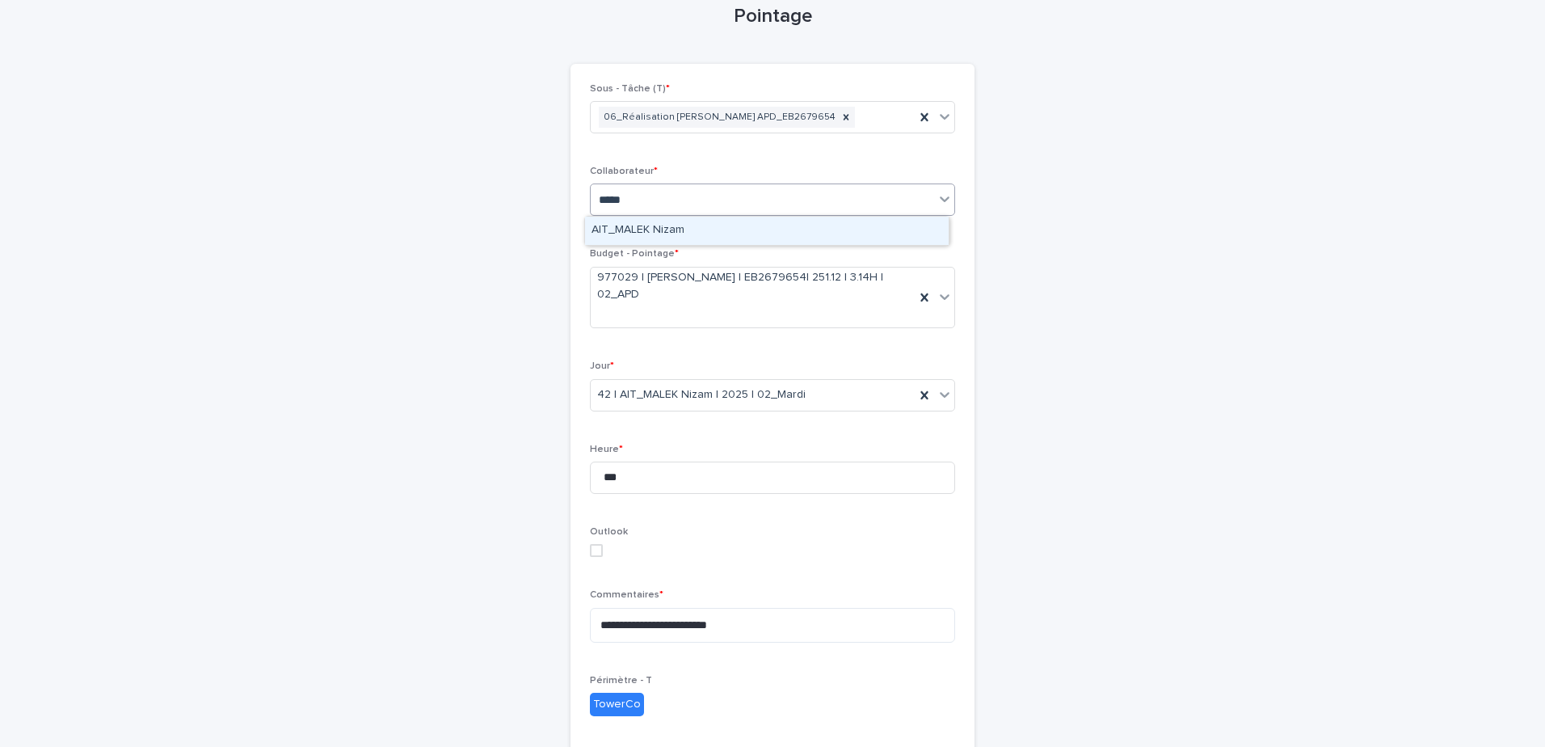
click at [743, 230] on div "AIT_MALEK Nizam" at bounding box center [767, 231] width 364 height 28
click at [760, 624] on textarea "**********" at bounding box center [772, 625] width 365 height 35
paste textarea "**********"
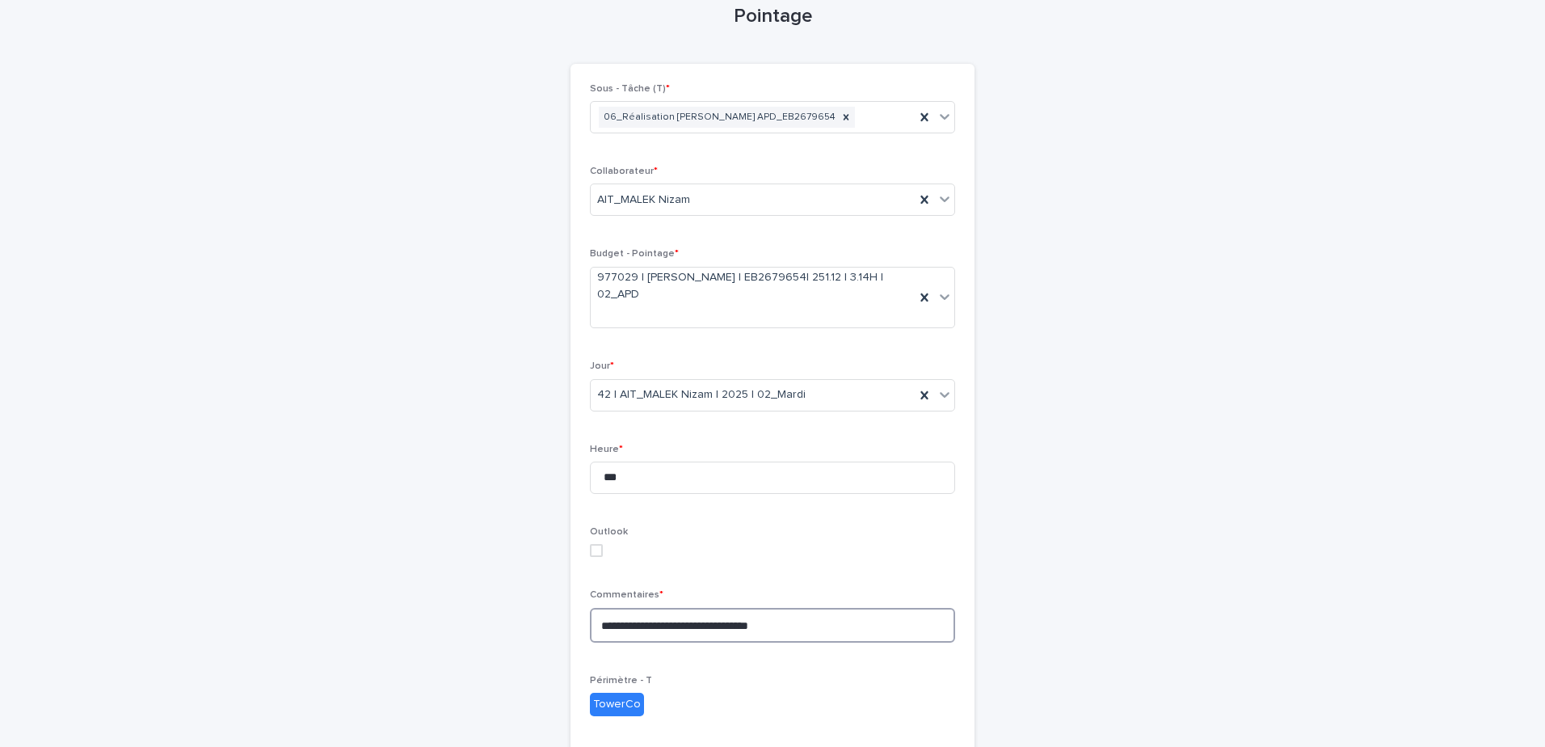
drag, startPoint x: 796, startPoint y: 626, endPoint x: 728, endPoint y: 620, distance: 68.1
click at [728, 620] on textarea "**********" at bounding box center [772, 625] width 365 height 35
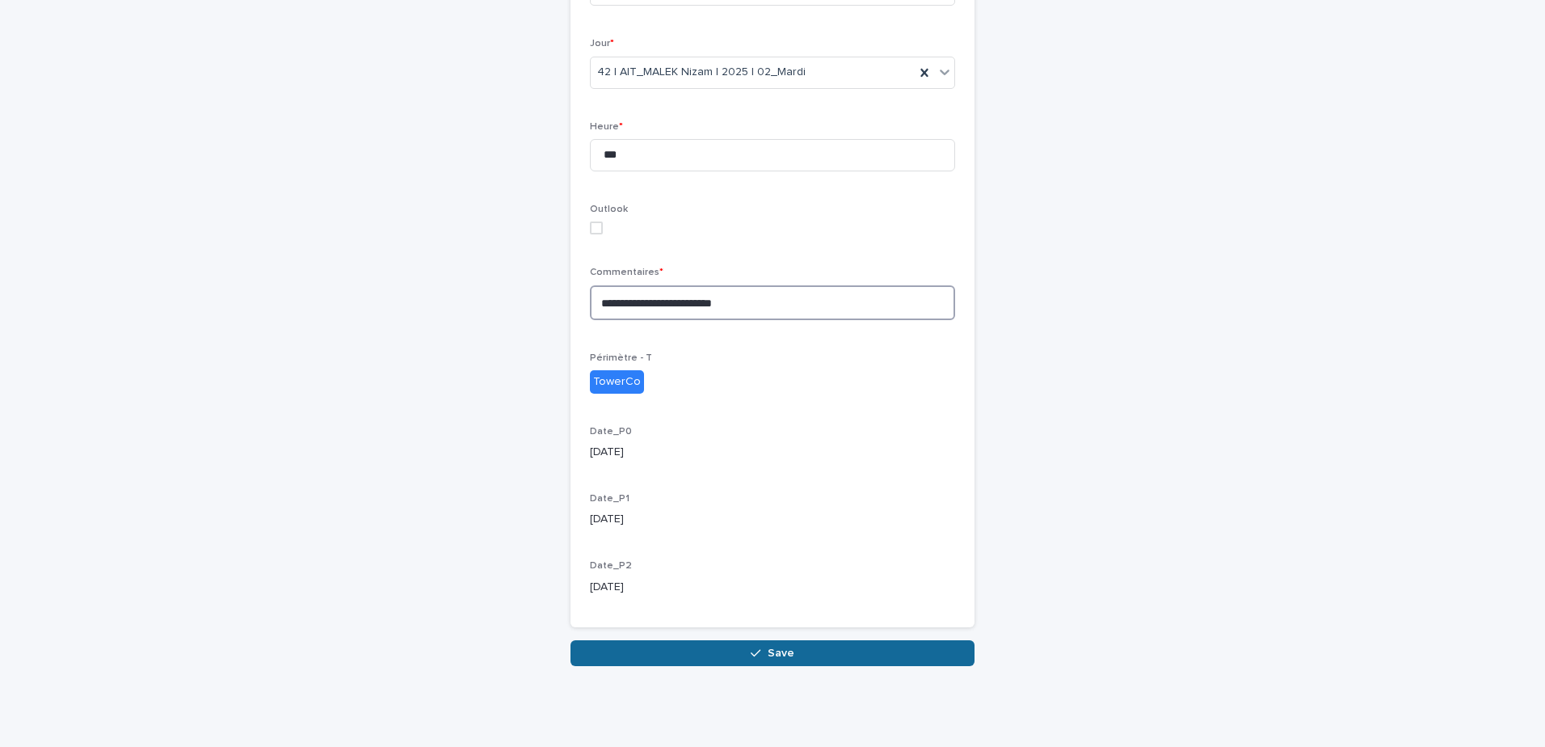
type textarea "**********"
click at [795, 653] on button "Save" at bounding box center [773, 653] width 404 height 26
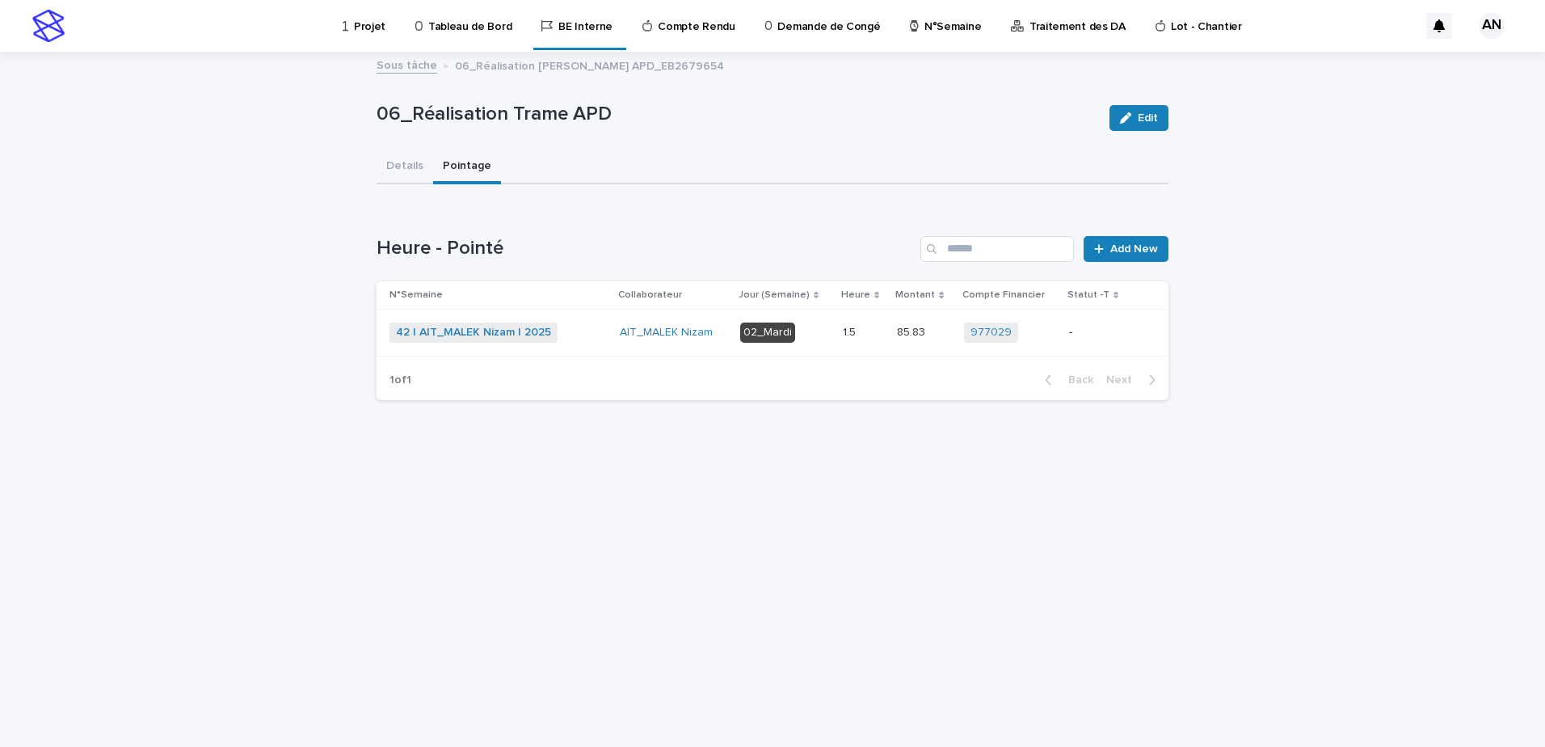
click at [589, 334] on div "42 | AIT_MALEK Nizam | 2025 + 0" at bounding box center [498, 332] width 217 height 20
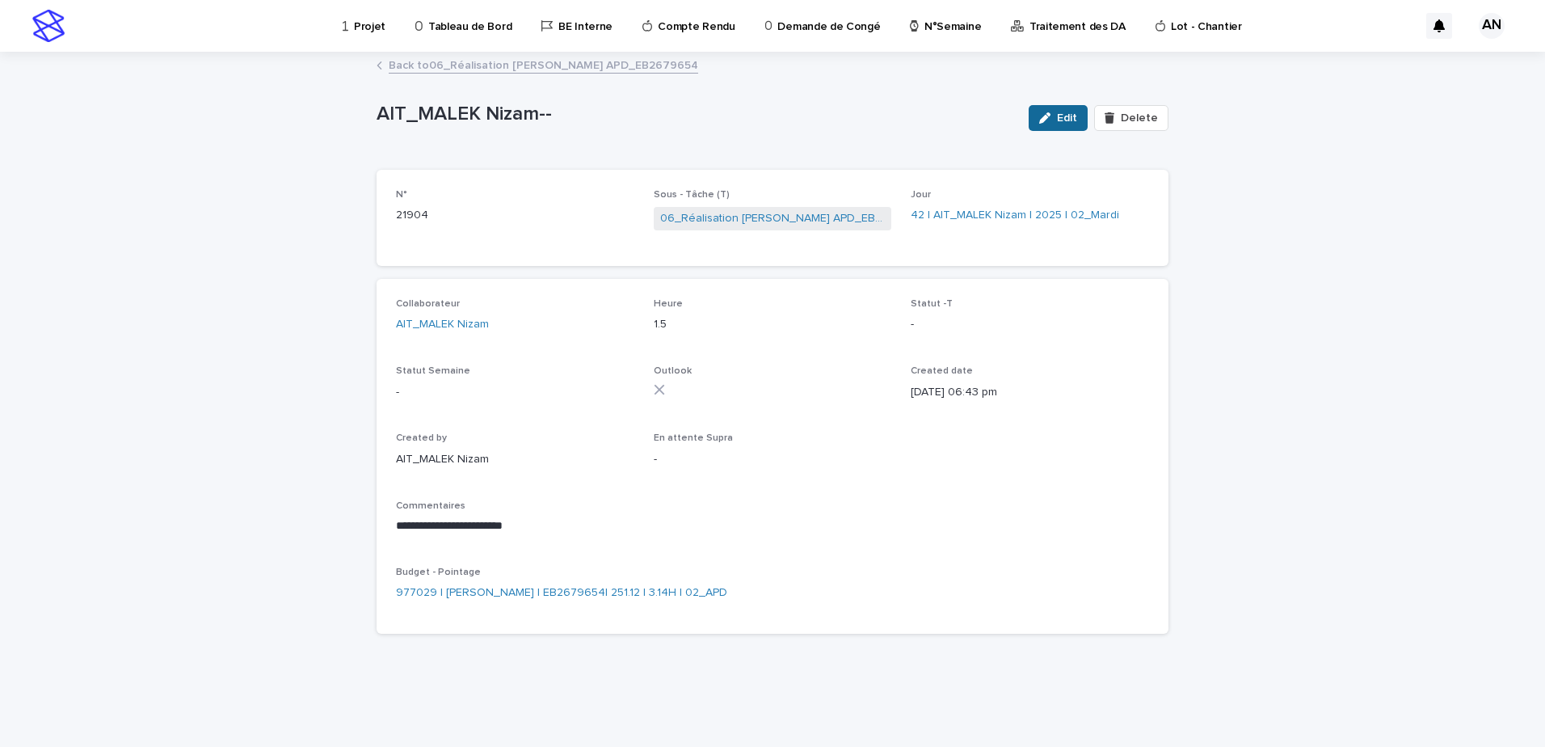
click at [1065, 116] on span "Edit" at bounding box center [1067, 117] width 20 height 11
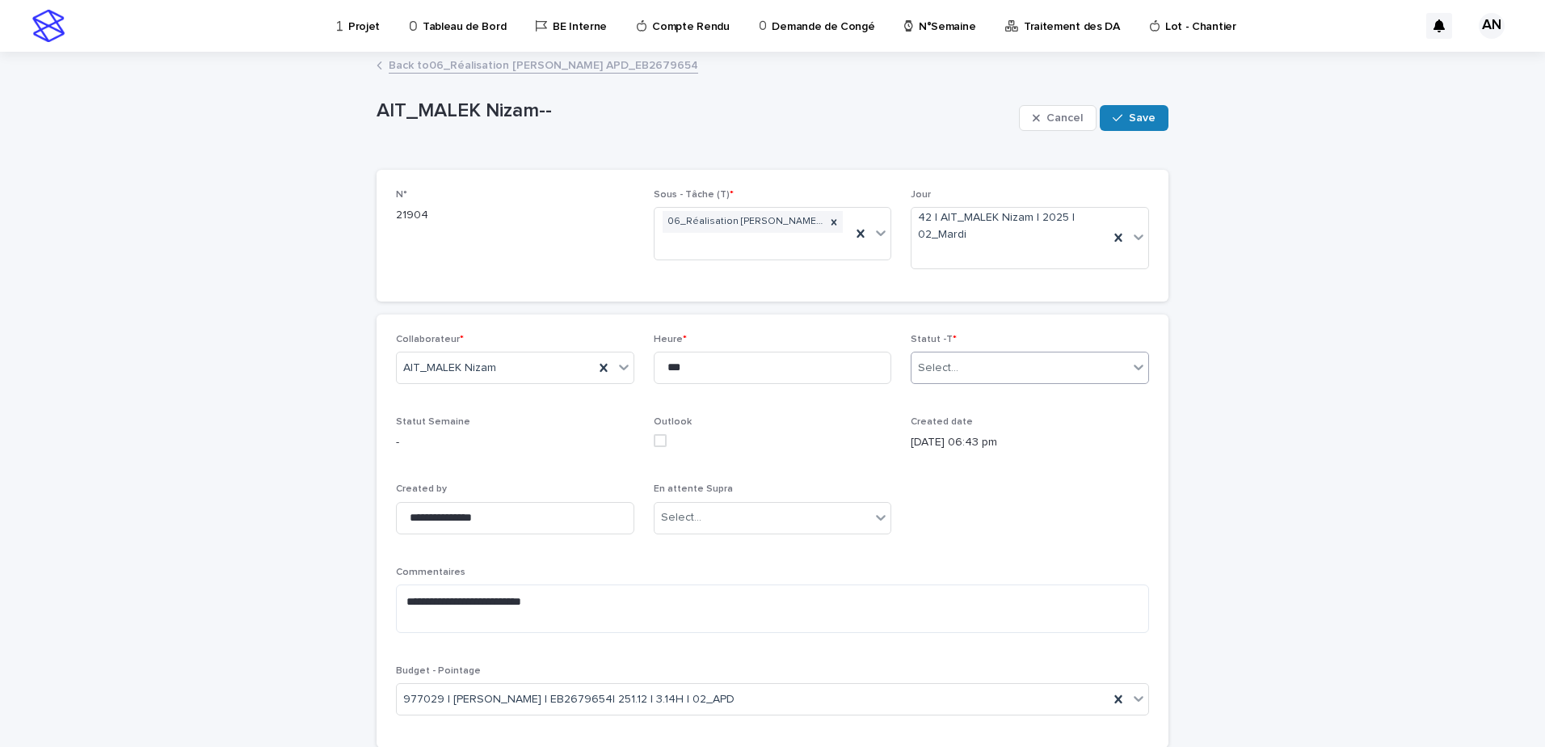
click at [1091, 375] on div "Select..." at bounding box center [1020, 368] width 217 height 27
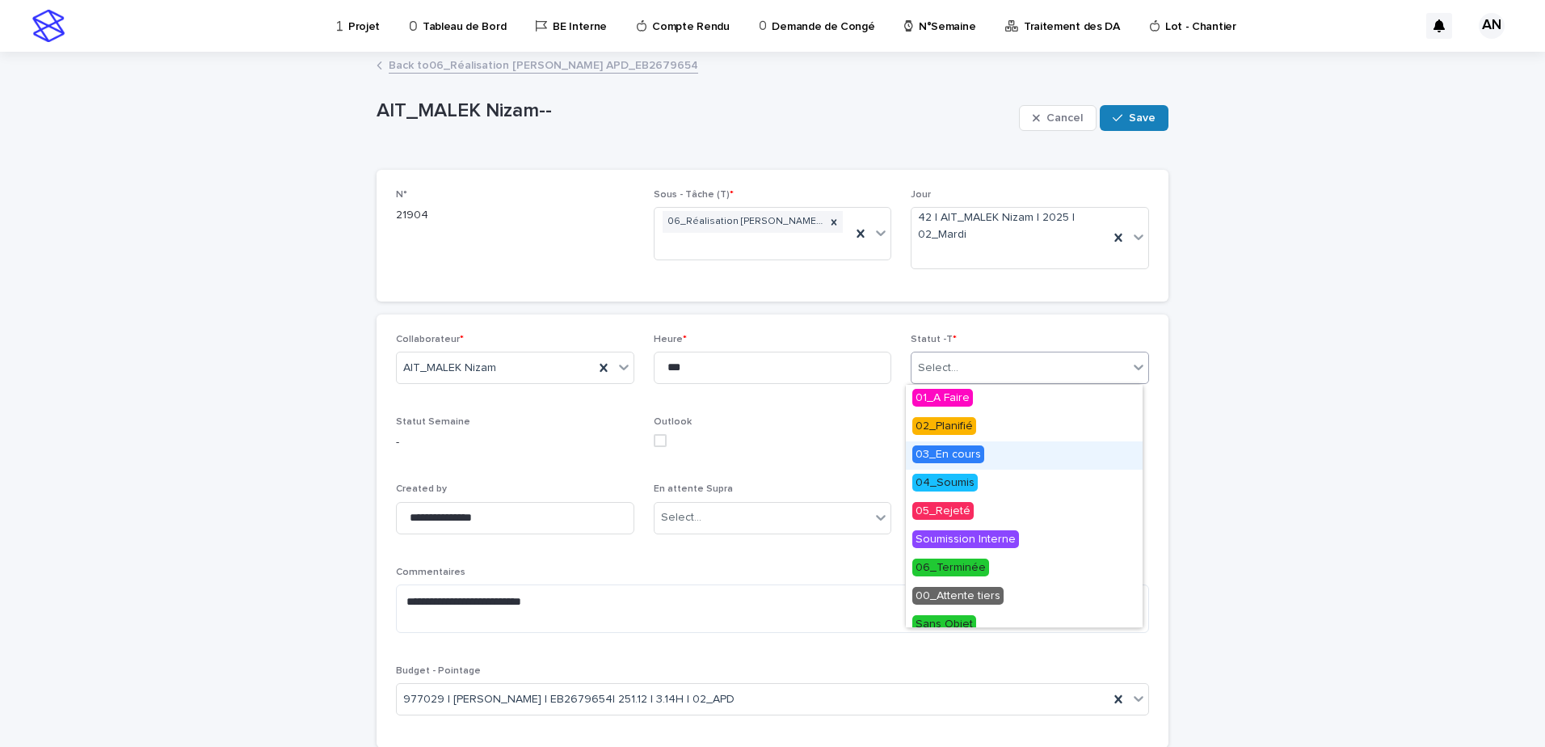
click at [983, 454] on div "03_En cours" at bounding box center [1024, 455] width 237 height 28
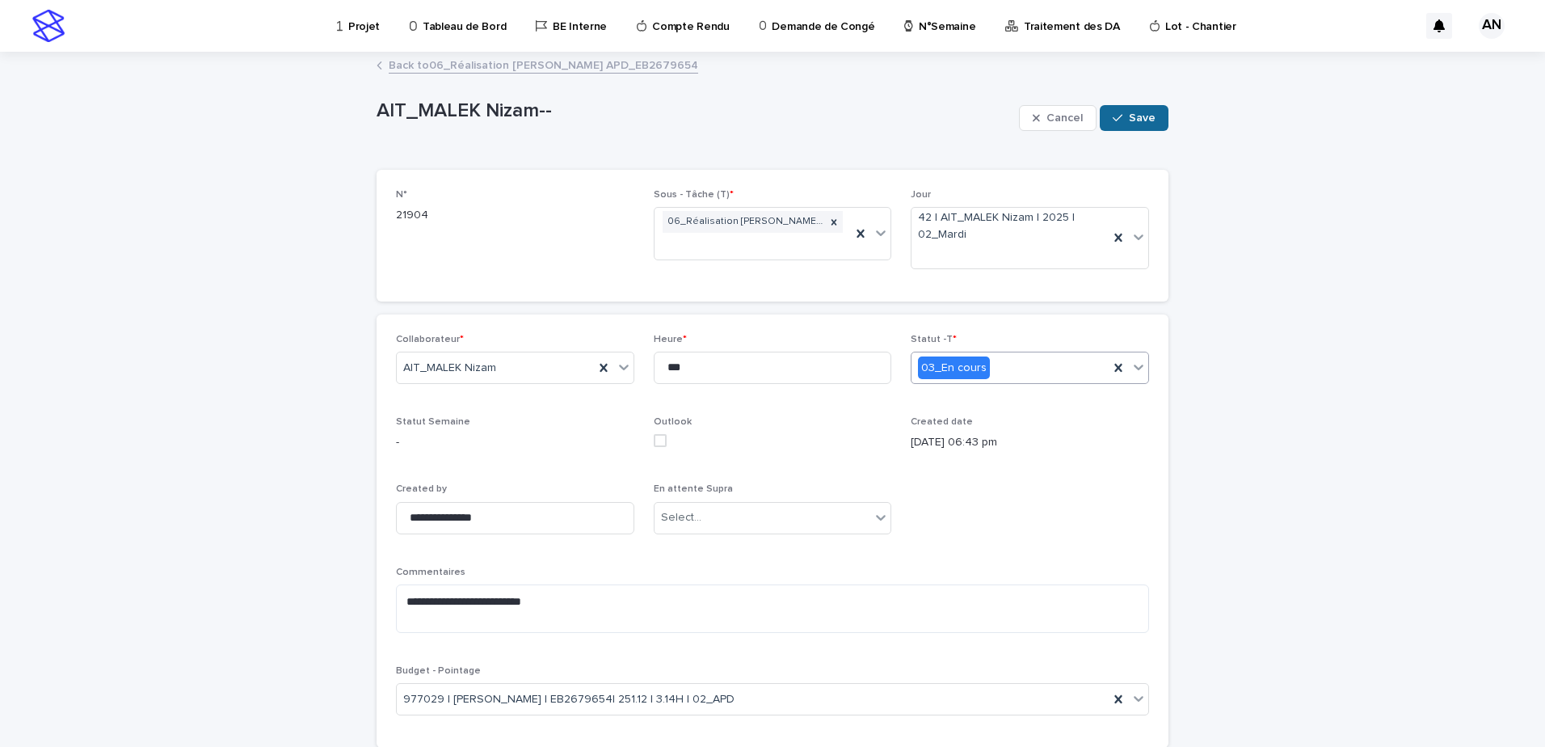
click at [1146, 115] on span "Save" at bounding box center [1142, 117] width 27 height 11
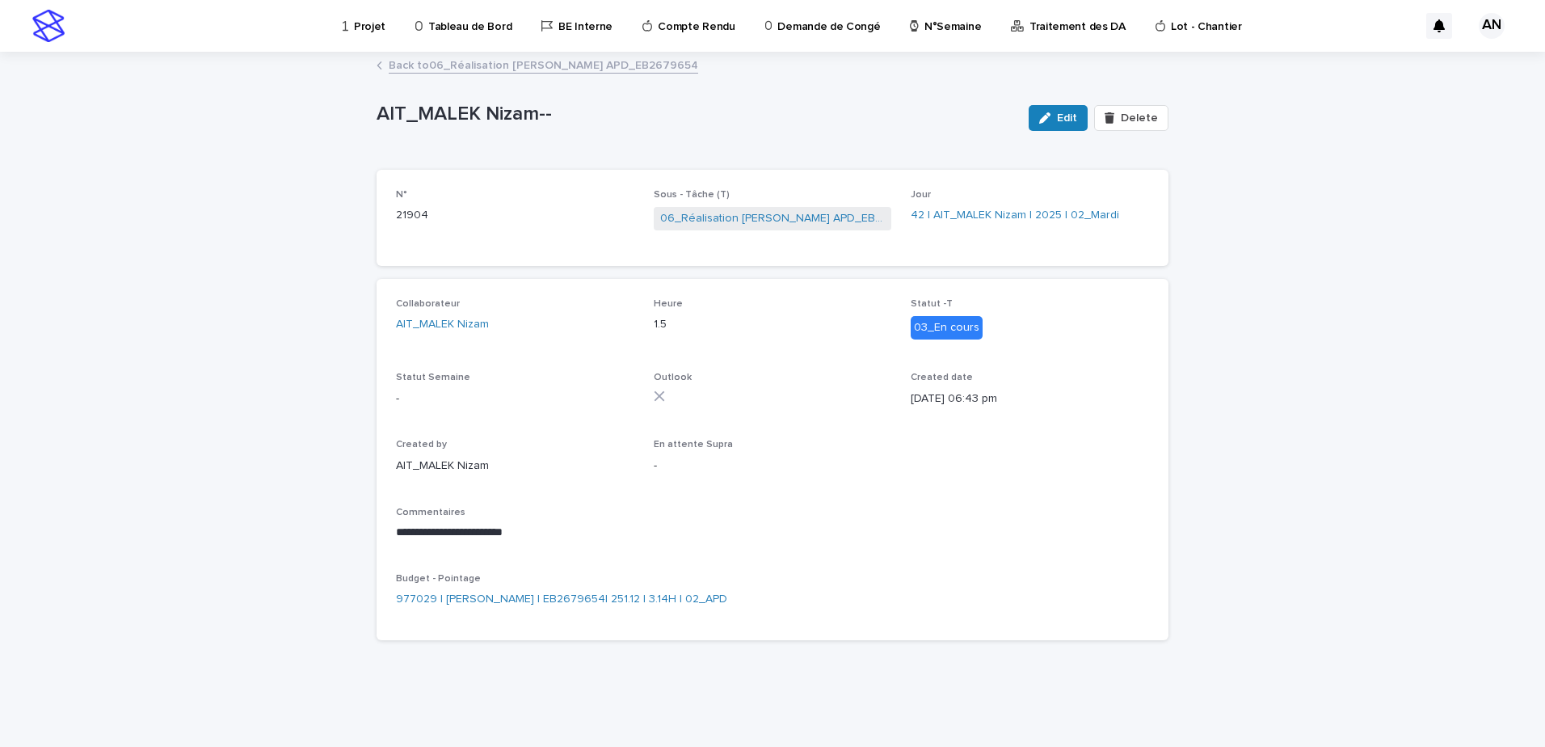
click at [563, 61] on link "Back to 06_Réalisation Trame APD_EB2679654" at bounding box center [544, 64] width 310 height 19
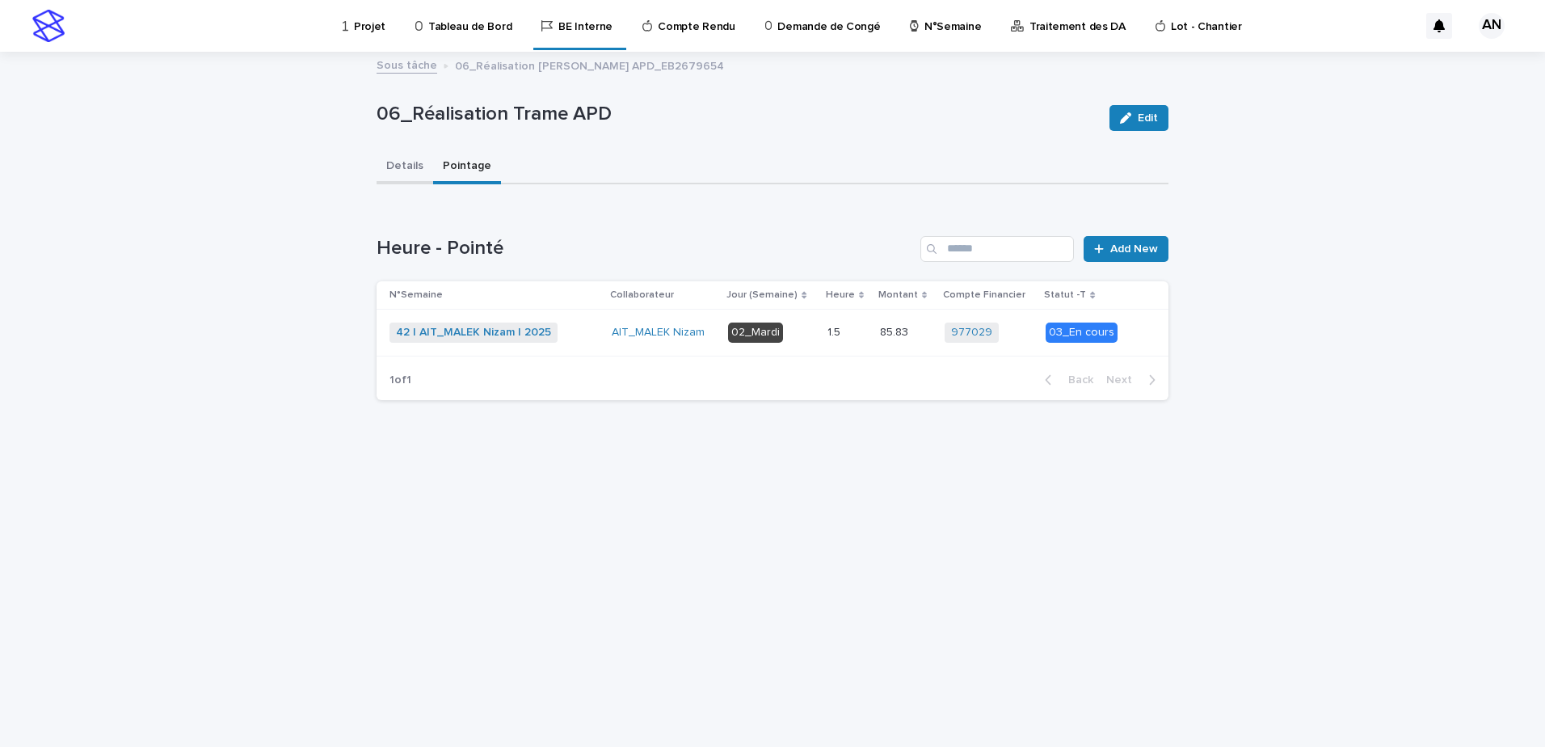
click at [405, 166] on button "Details" at bounding box center [405, 167] width 57 height 34
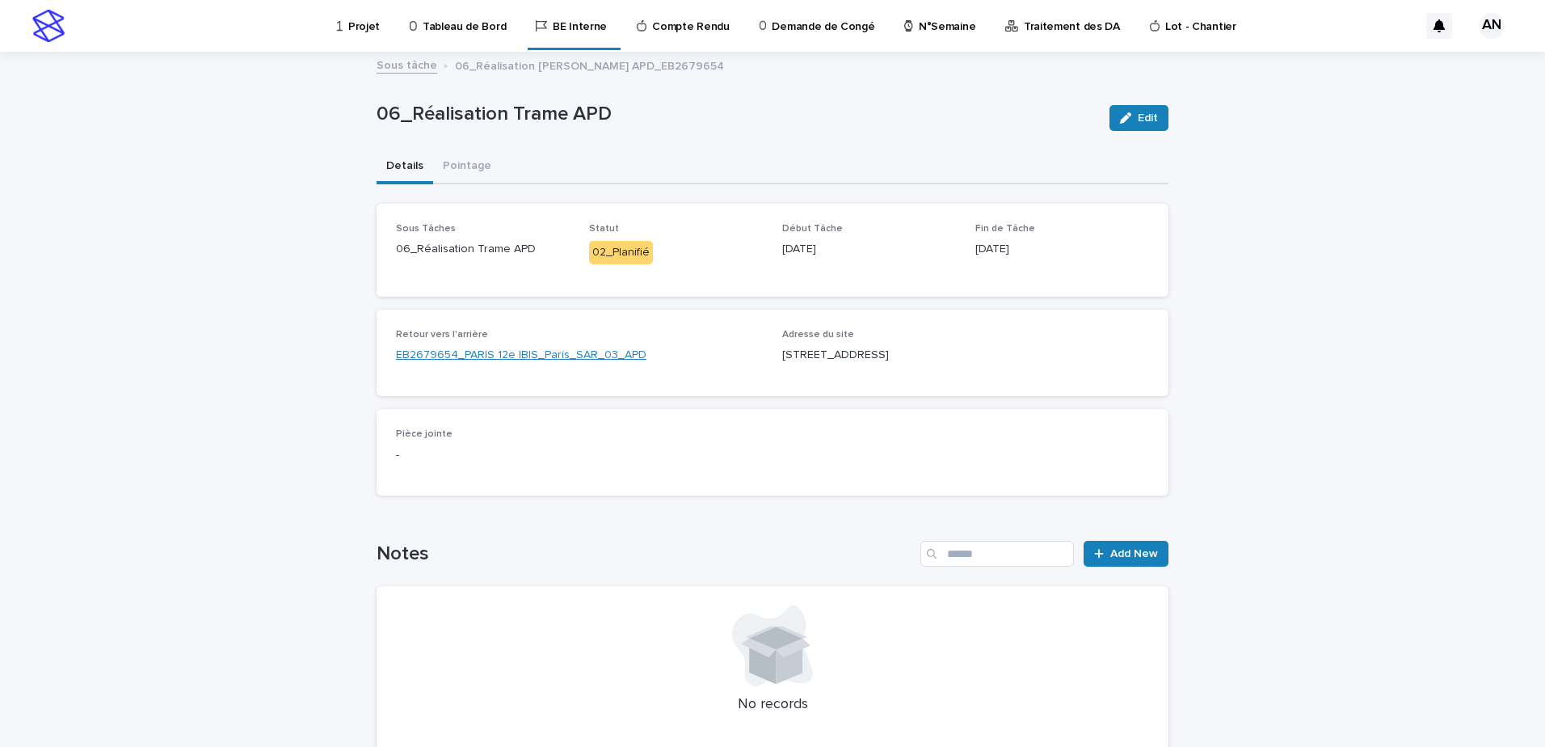
click at [491, 353] on link "EB2679654_PARIS 12e IBIS_Paris_SAR_03_APD" at bounding box center [521, 355] width 251 height 17
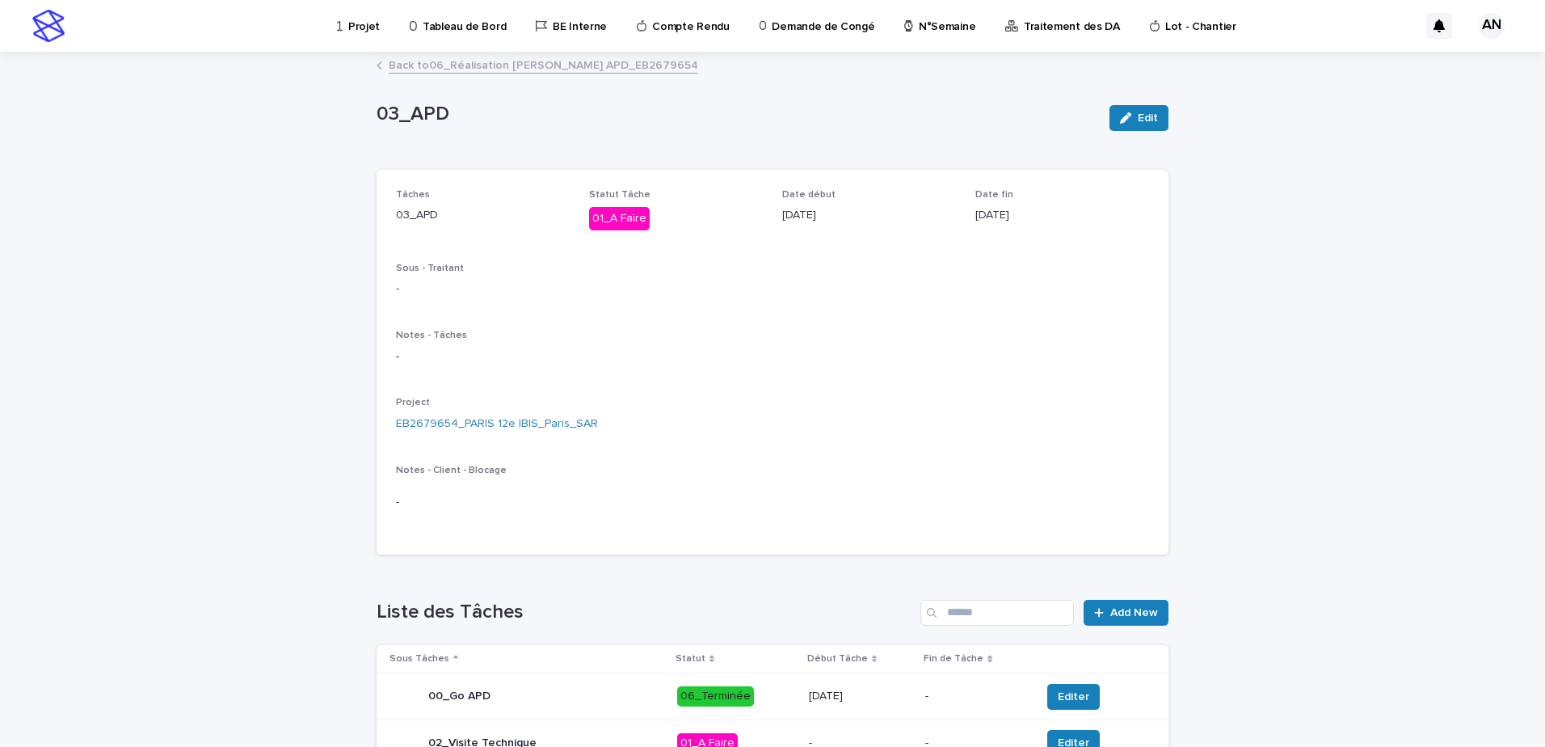
click at [467, 68] on link "Back to 06_Réalisation Trame APD_EB2679654" at bounding box center [544, 64] width 310 height 19
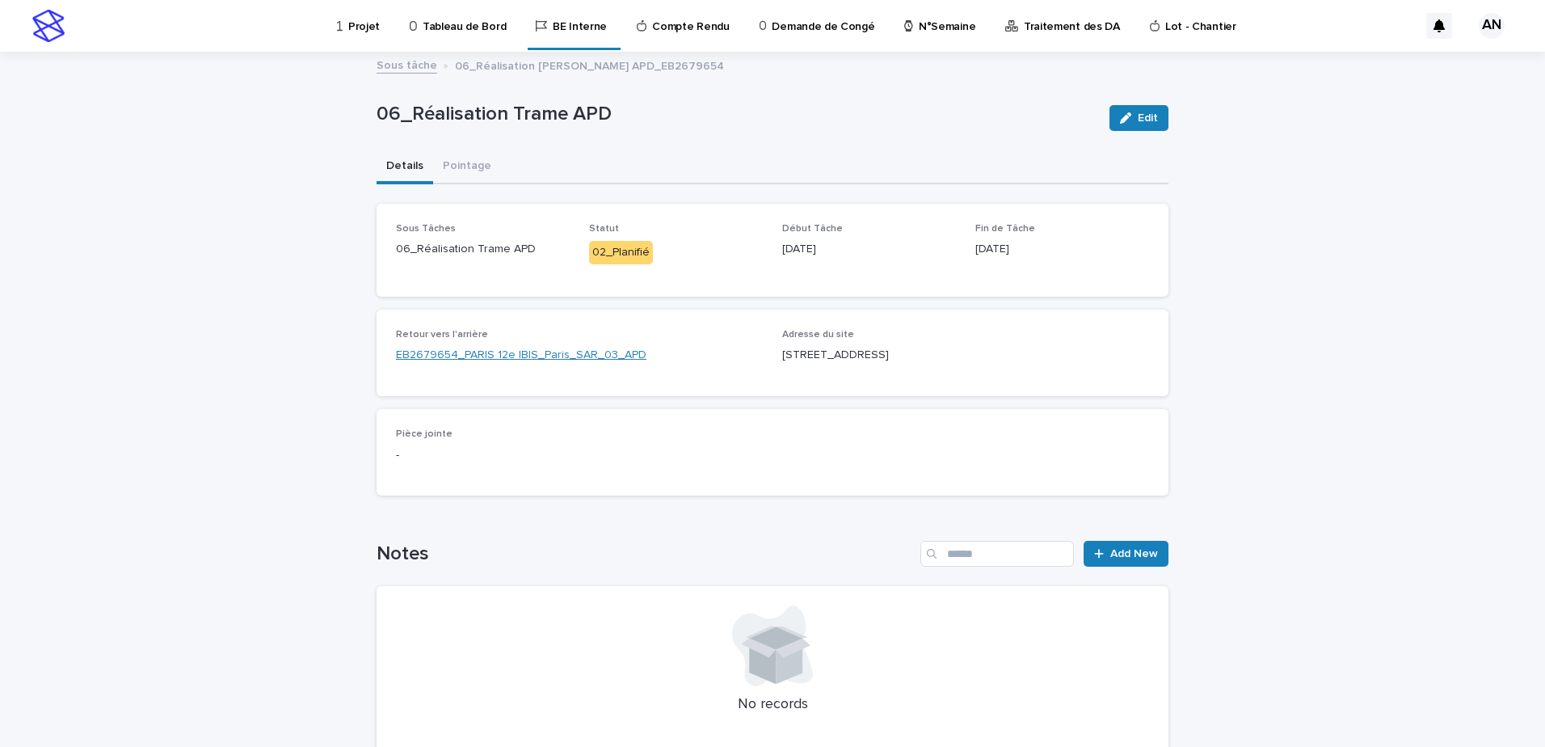
click at [493, 354] on link "EB2679654_PARIS 12e IBIS_Paris_SAR_03_APD" at bounding box center [521, 355] width 251 height 17
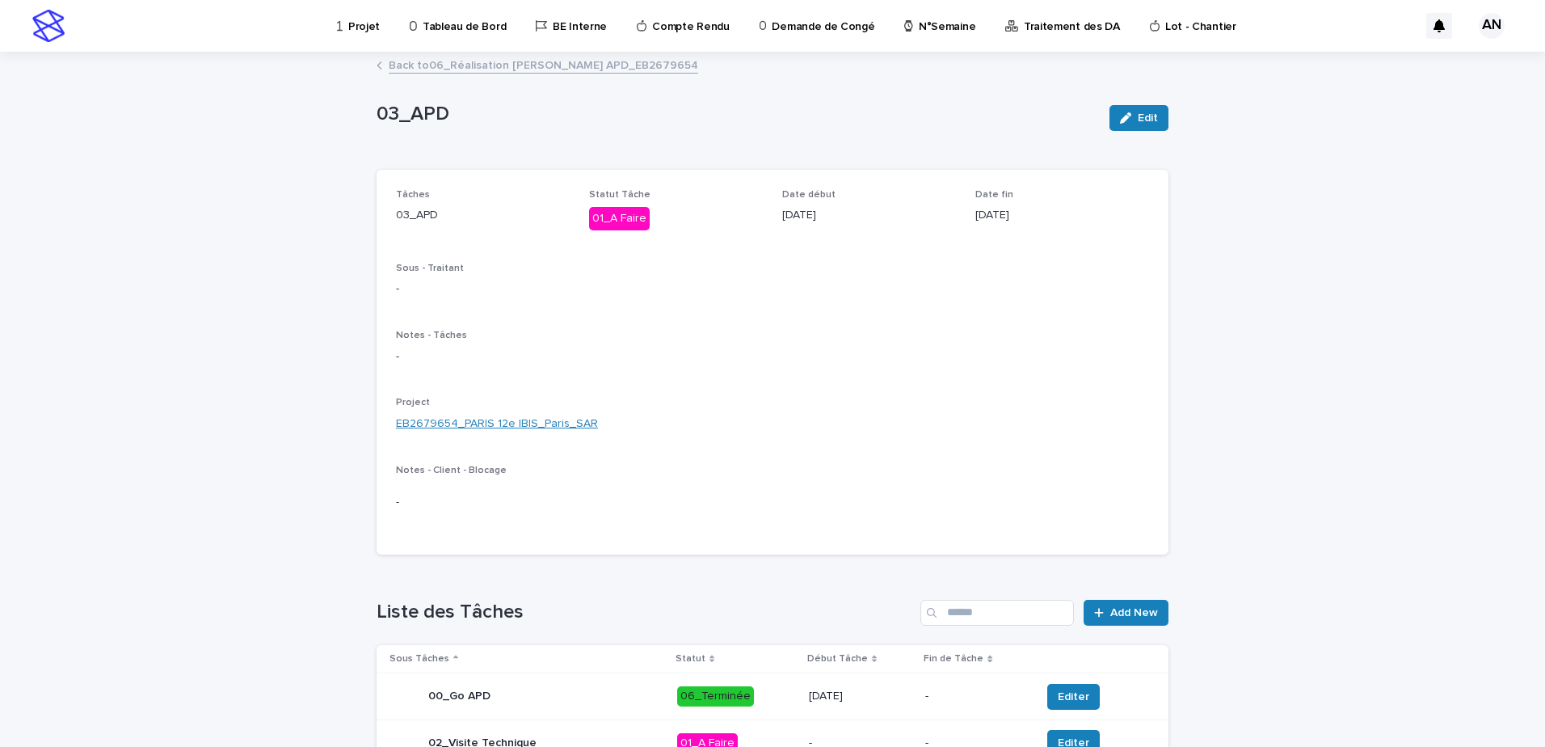
click at [497, 426] on link "EB2679654_PARIS 12e IBIS_Paris_SAR" at bounding box center [497, 423] width 202 height 17
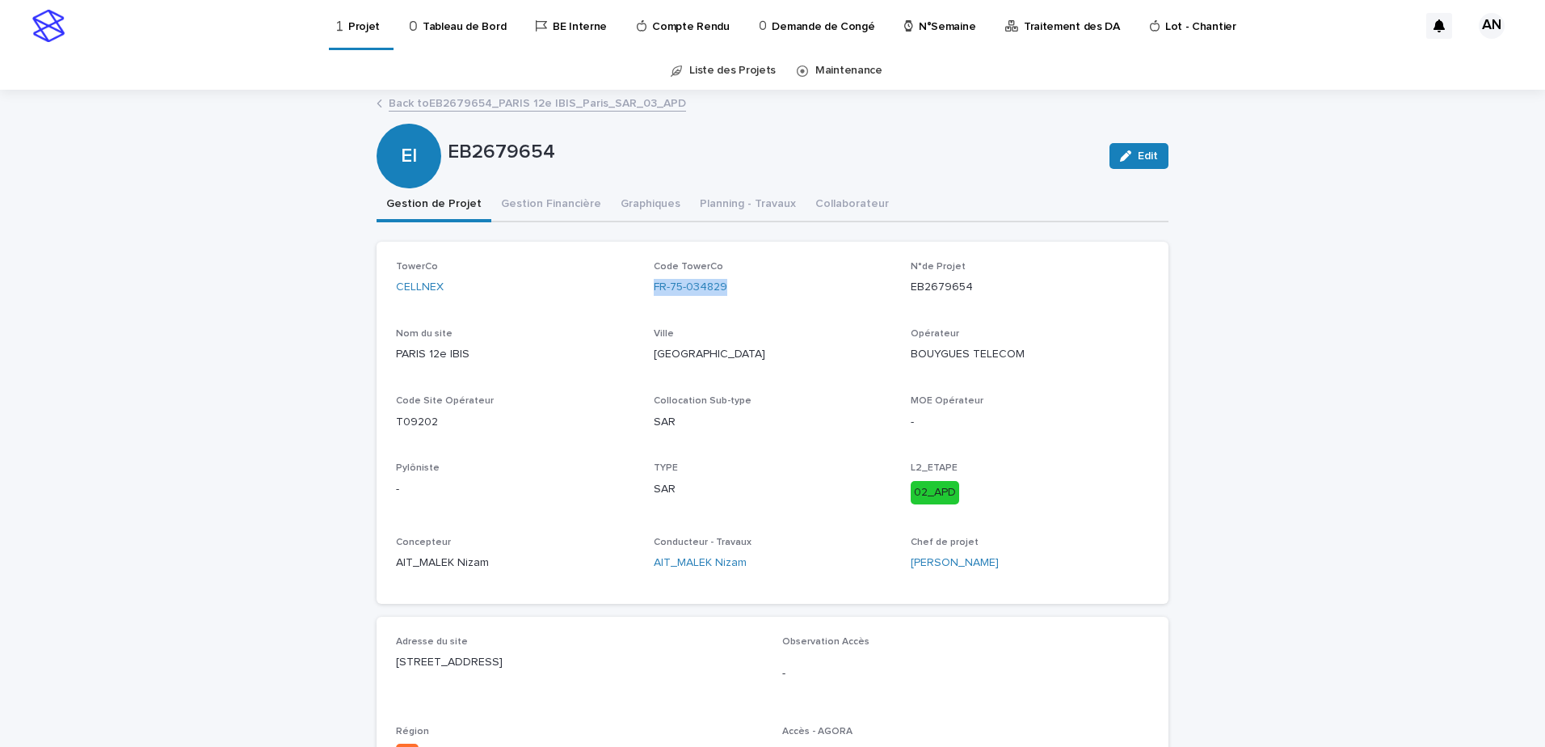
drag, startPoint x: 722, startPoint y: 295, endPoint x: 638, endPoint y: 295, distance: 84.9
click at [638, 295] on div "TowerCo CELLNEX Code TowerCo FR-75-034829 N°de Projet EB2679654 Nom du site PAR…" at bounding box center [772, 422] width 753 height 323
copy link "FR-75-034829"
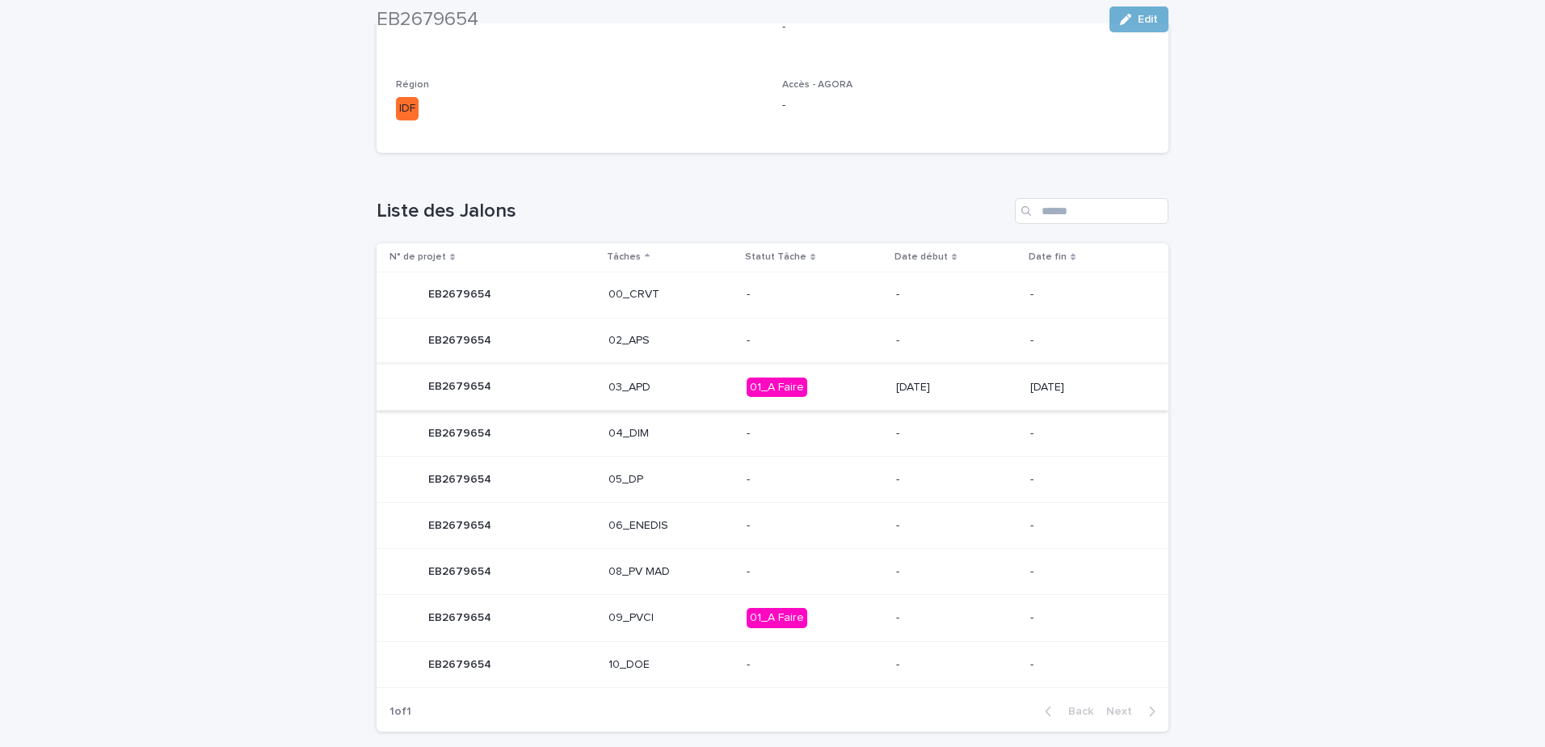
scroll to position [725, 0]
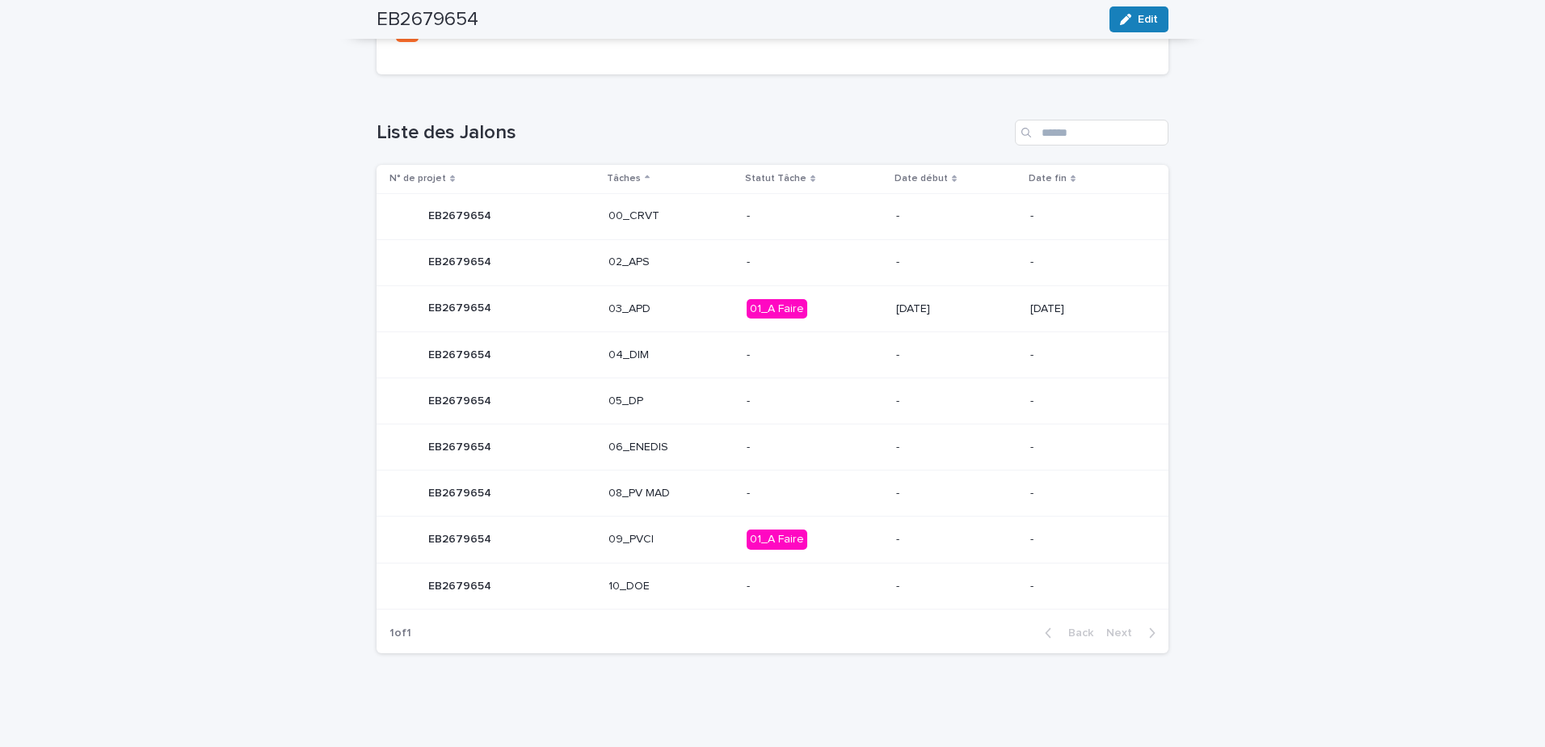
click at [673, 309] on p "03_APD" at bounding box center [671, 309] width 125 height 14
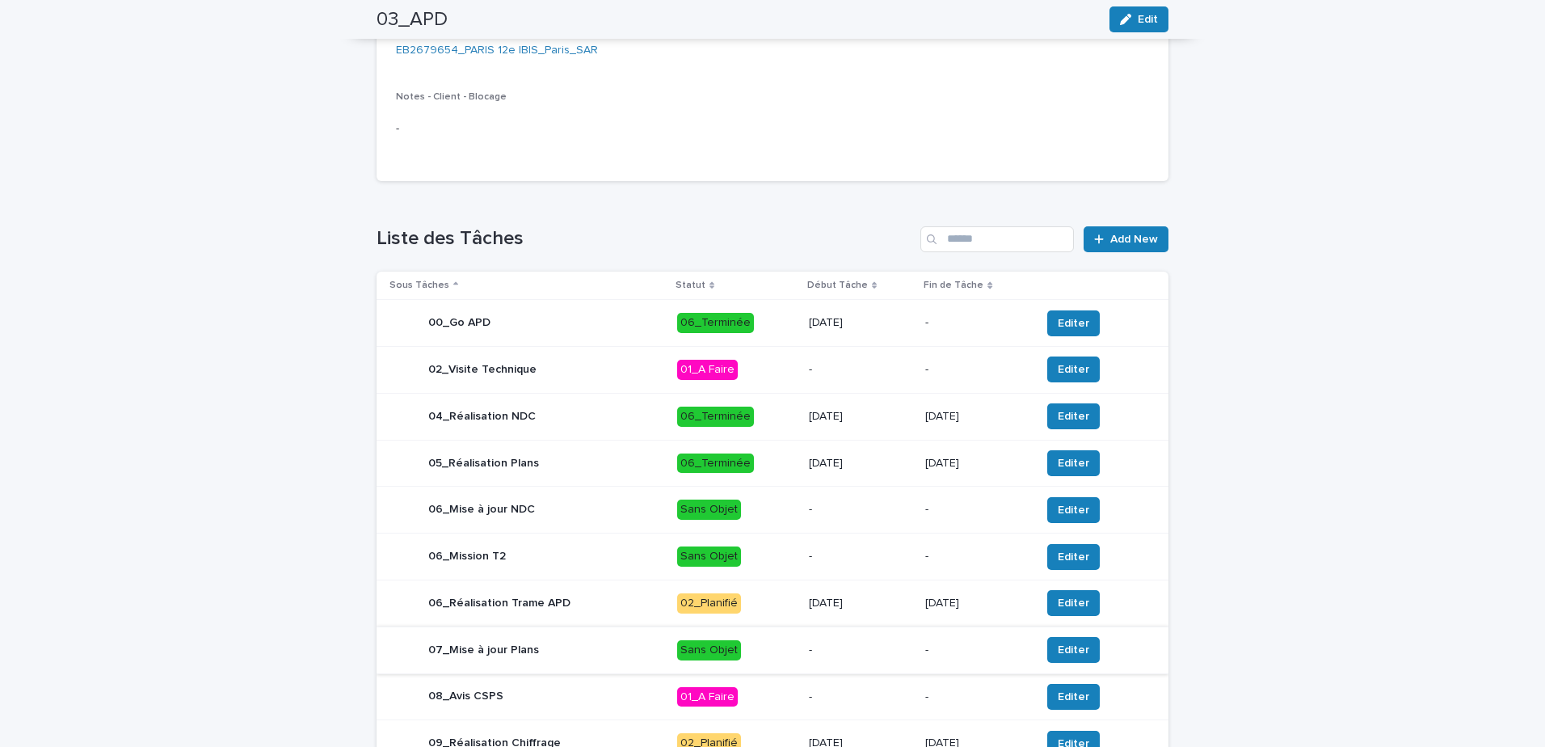
scroll to position [531, 0]
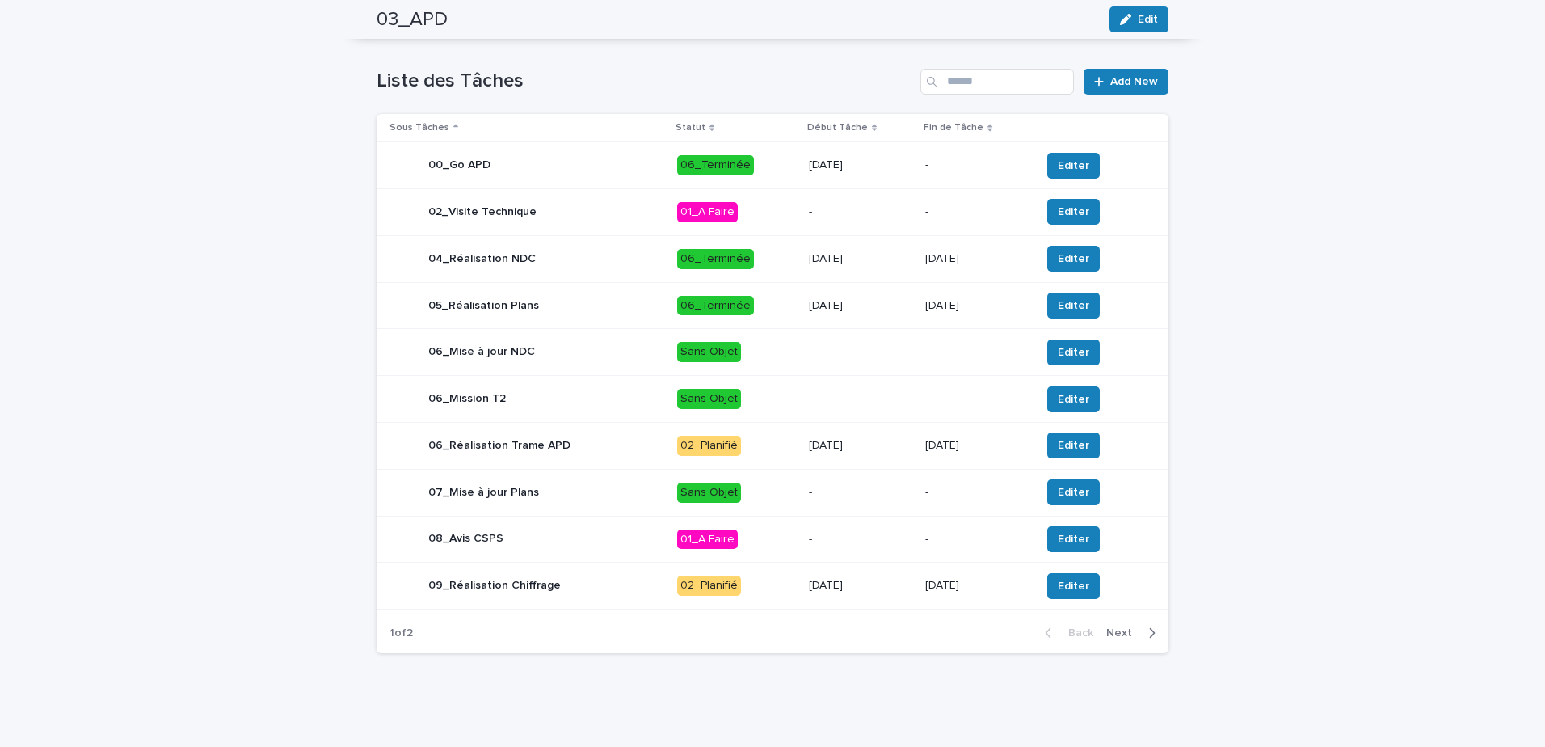
click at [773, 440] on p "02_Planifié" at bounding box center [736, 446] width 119 height 20
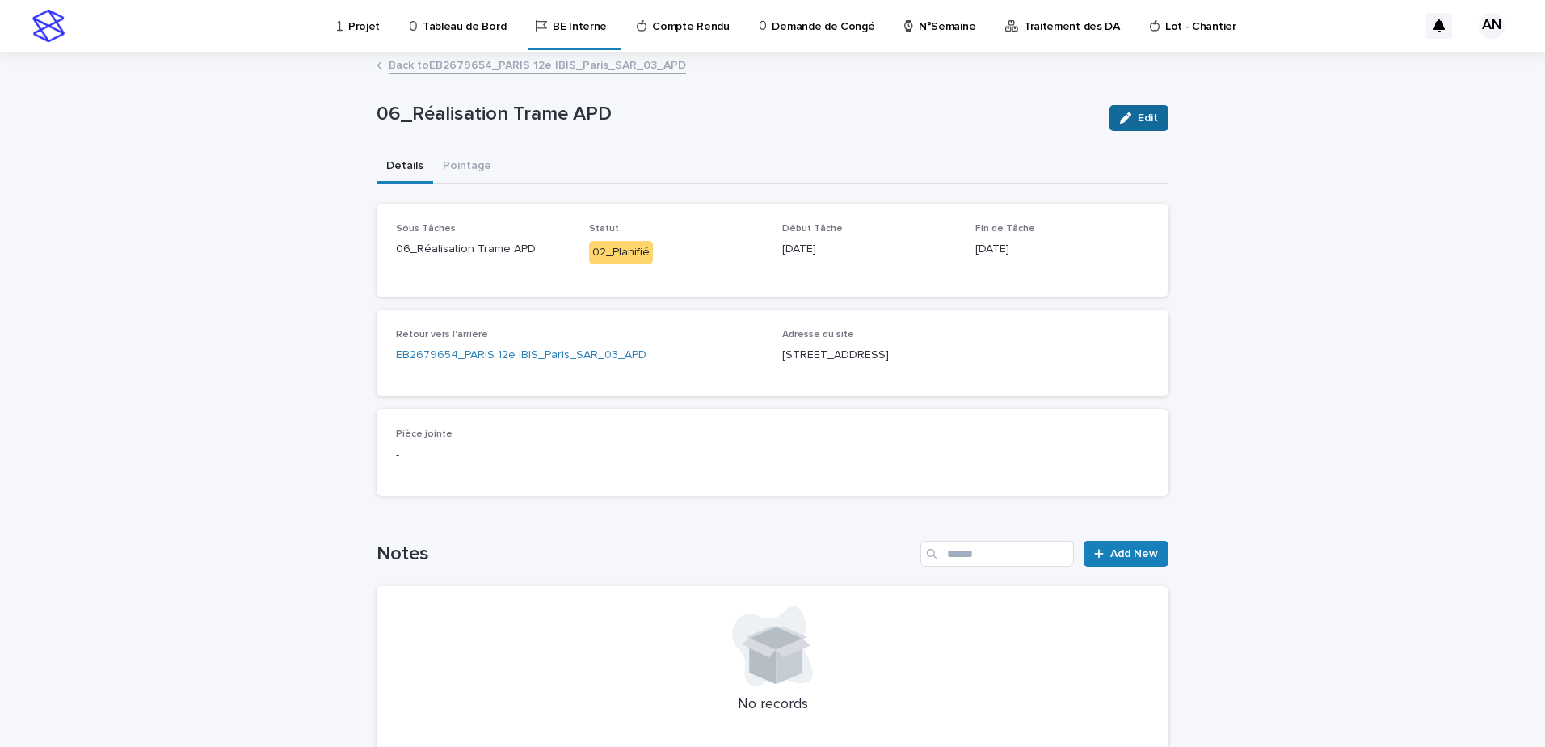
click at [1139, 121] on span "Edit" at bounding box center [1148, 117] width 20 height 11
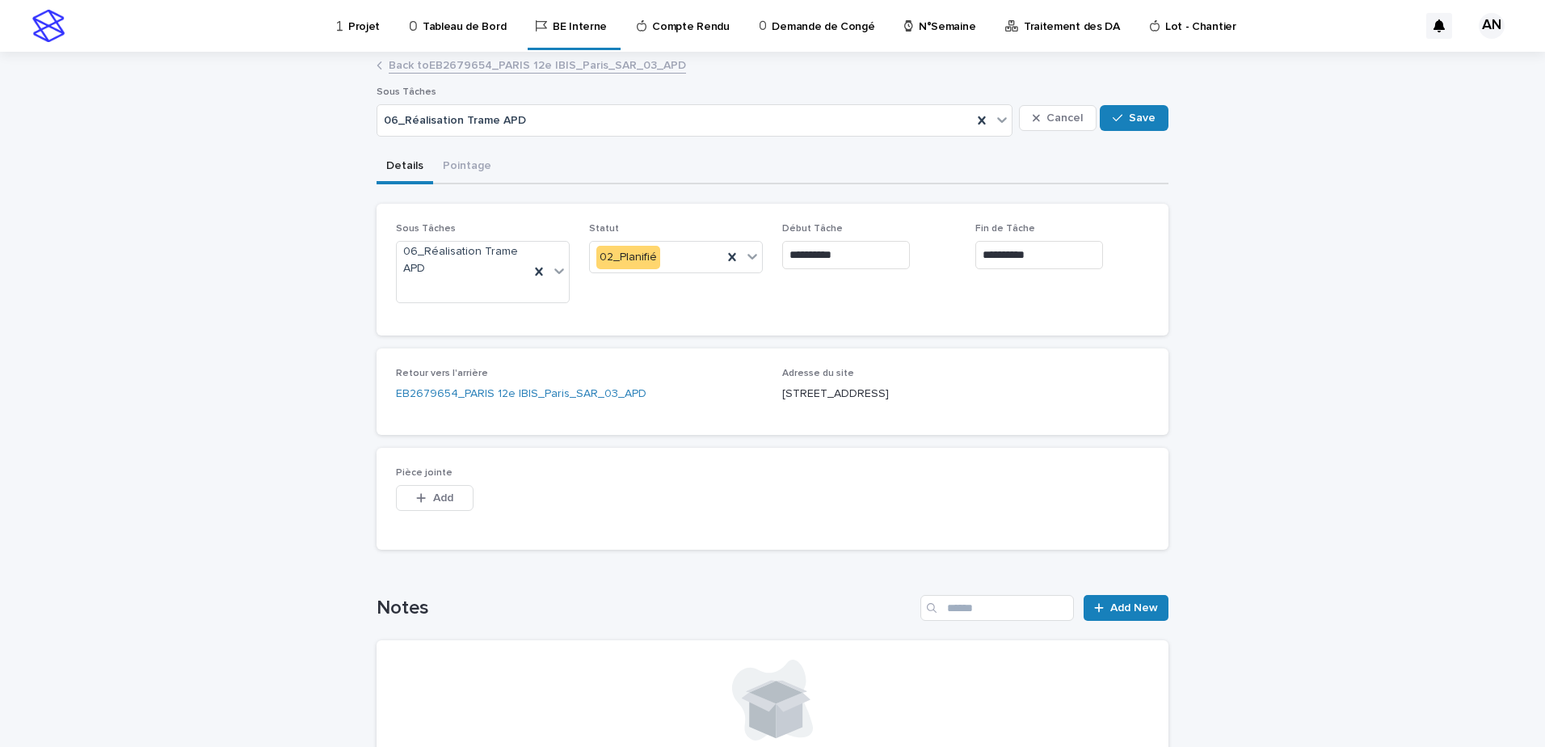
click at [577, 63] on link "Back to EB2679654_PARIS 12e IBIS_Paris_SAR_03_APD" at bounding box center [537, 64] width 297 height 19
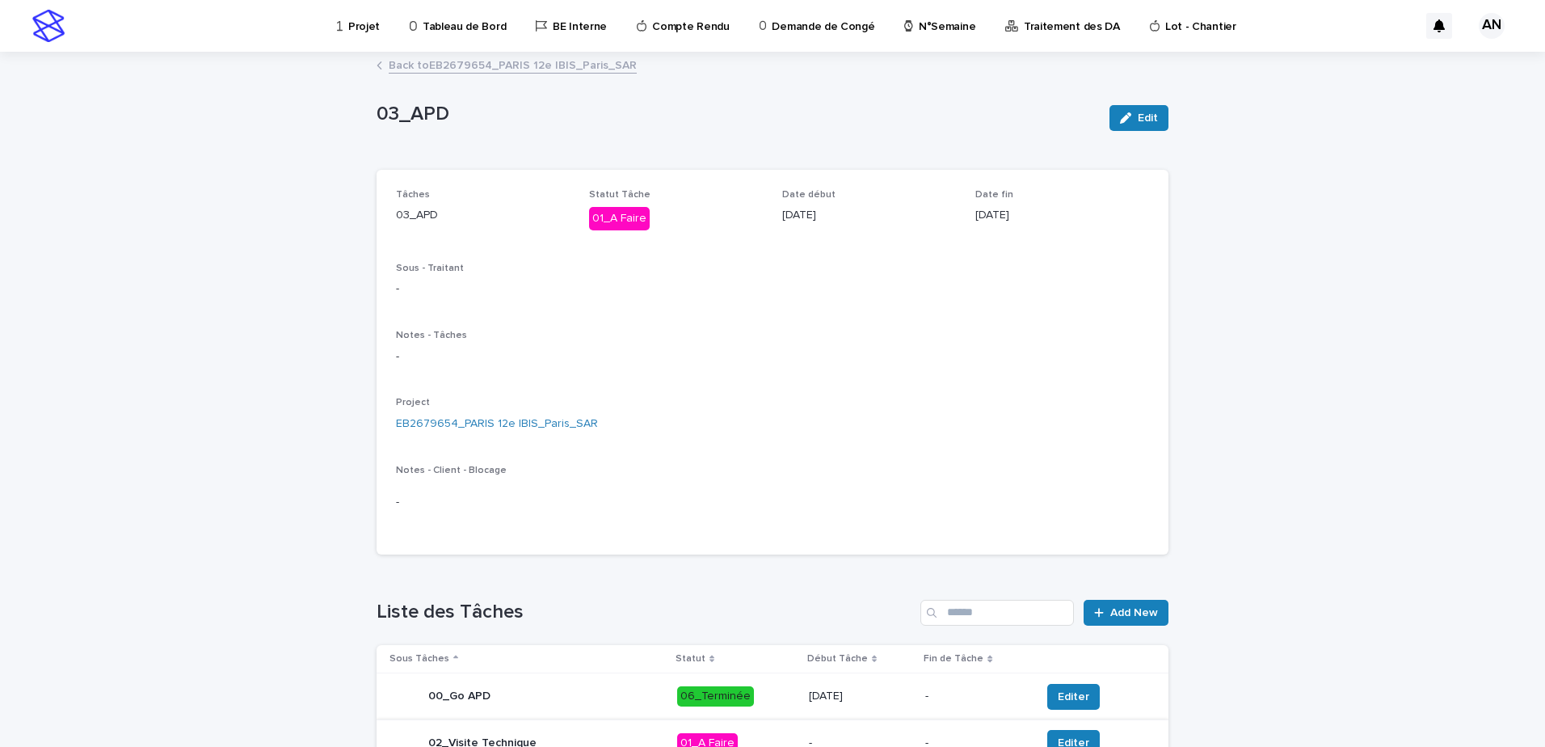
scroll to position [323, 0]
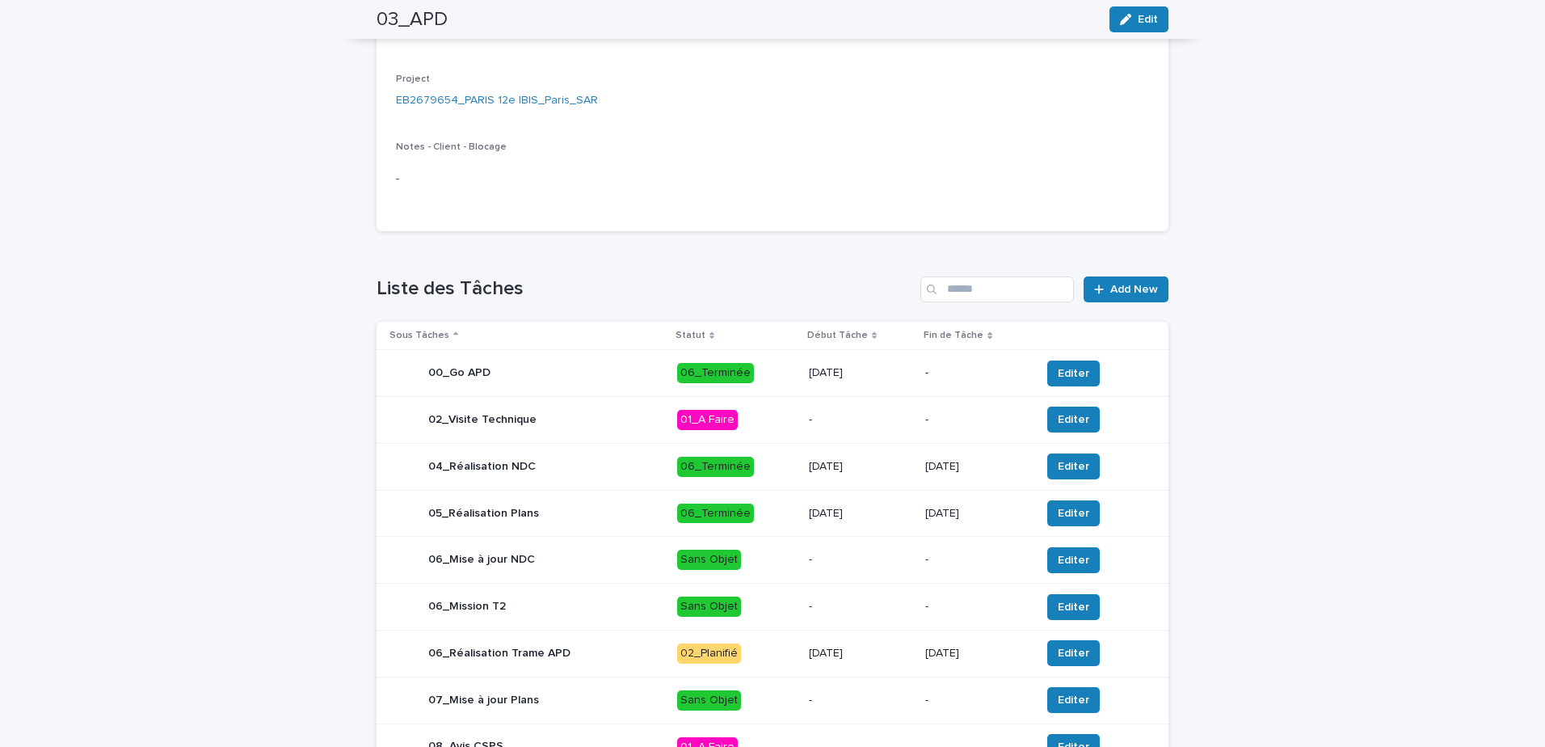
click at [765, 658] on p "02_Planifié" at bounding box center [736, 653] width 119 height 20
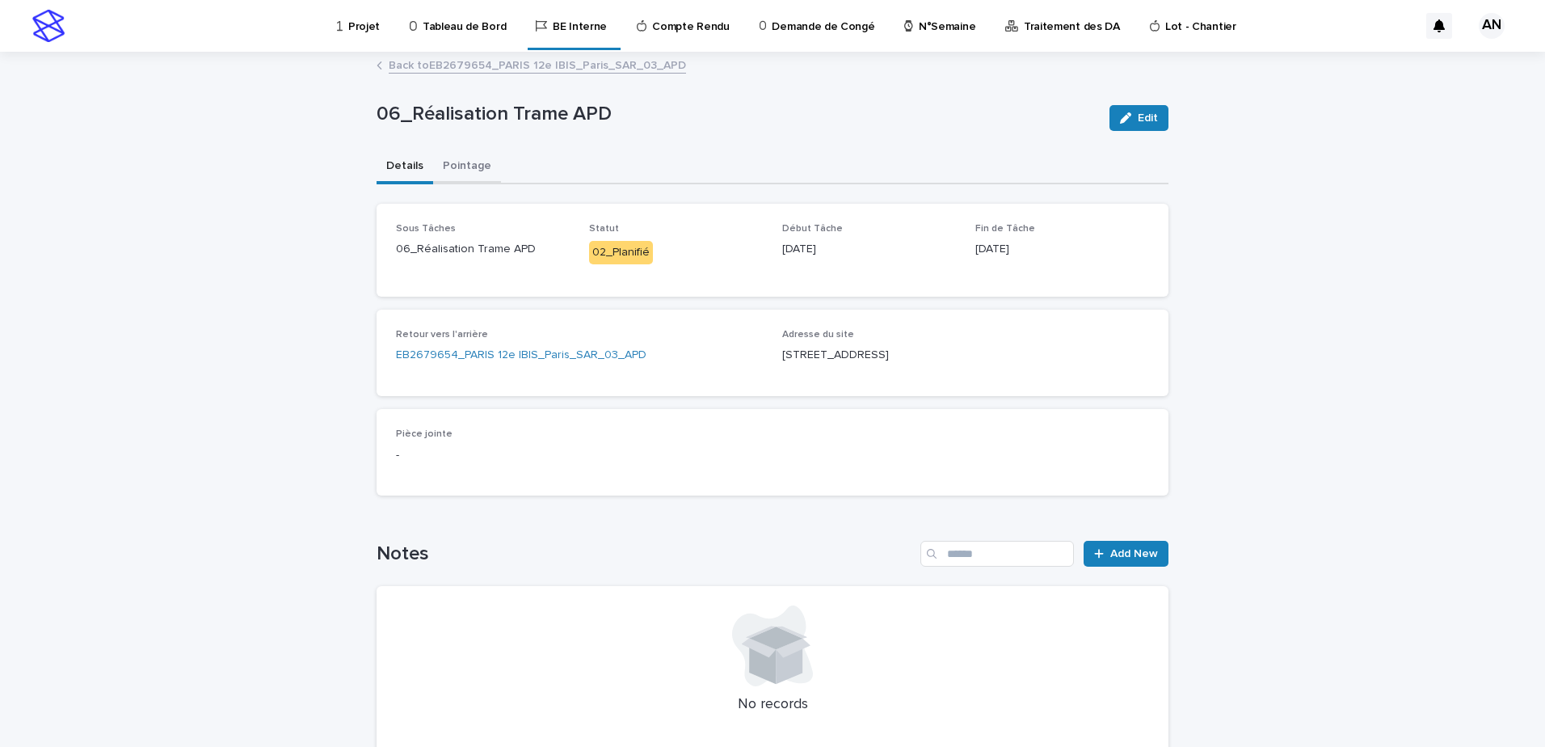
click at [460, 154] on button "Pointage" at bounding box center [467, 167] width 68 height 34
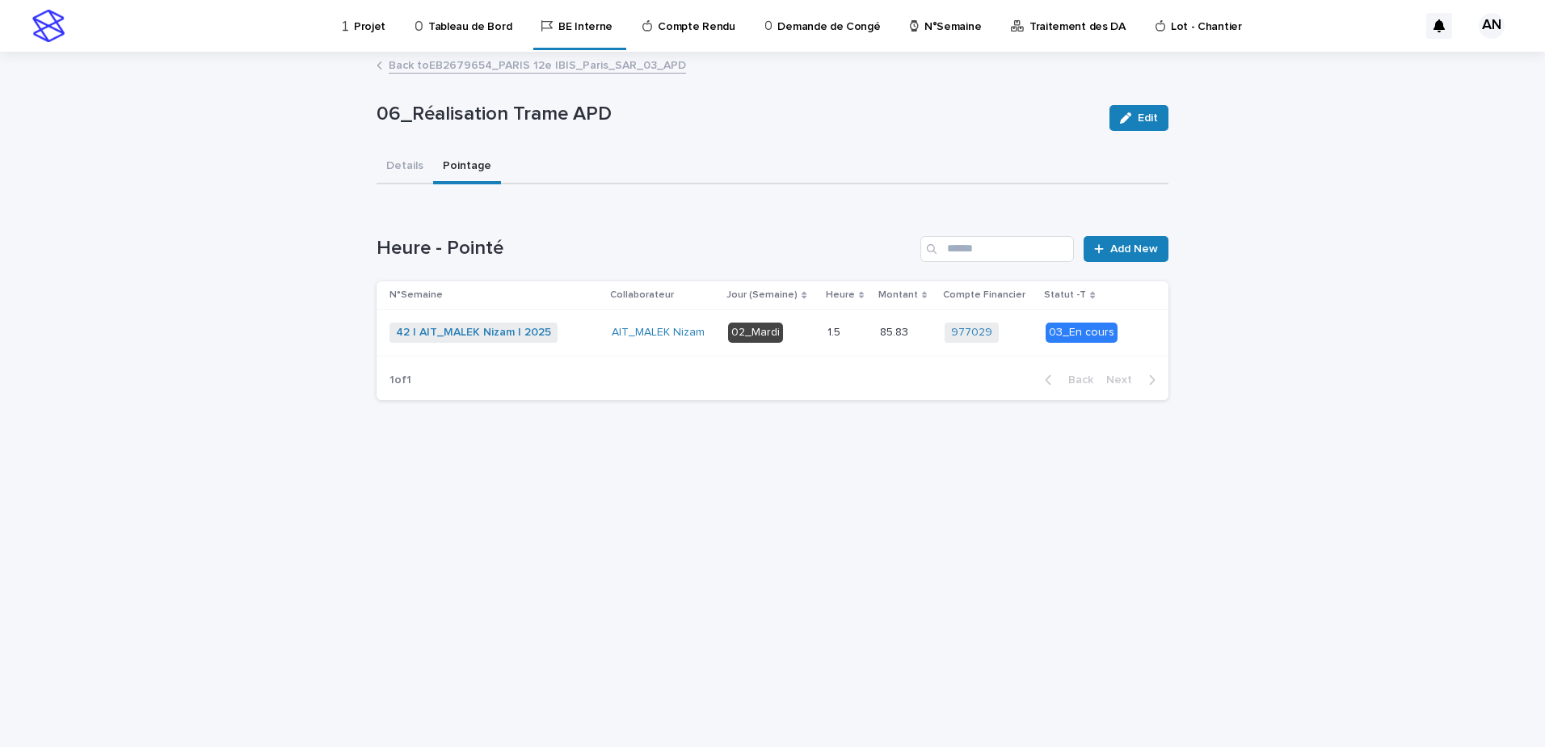
click at [589, 329] on div "42 | AIT_MALEK Nizam | 2025 + 0" at bounding box center [494, 332] width 209 height 20
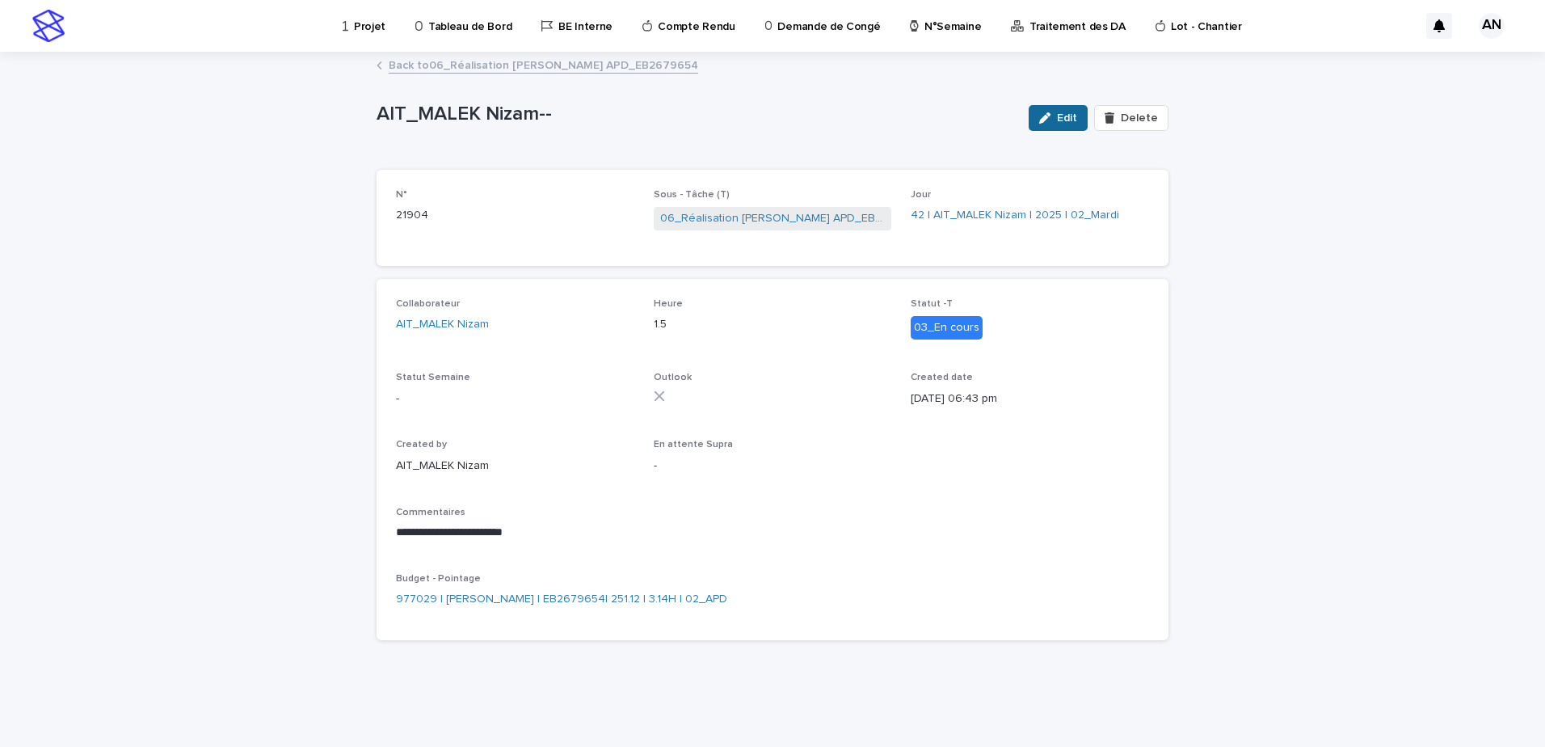
click at [1057, 117] on div "button" at bounding box center [1048, 117] width 18 height 11
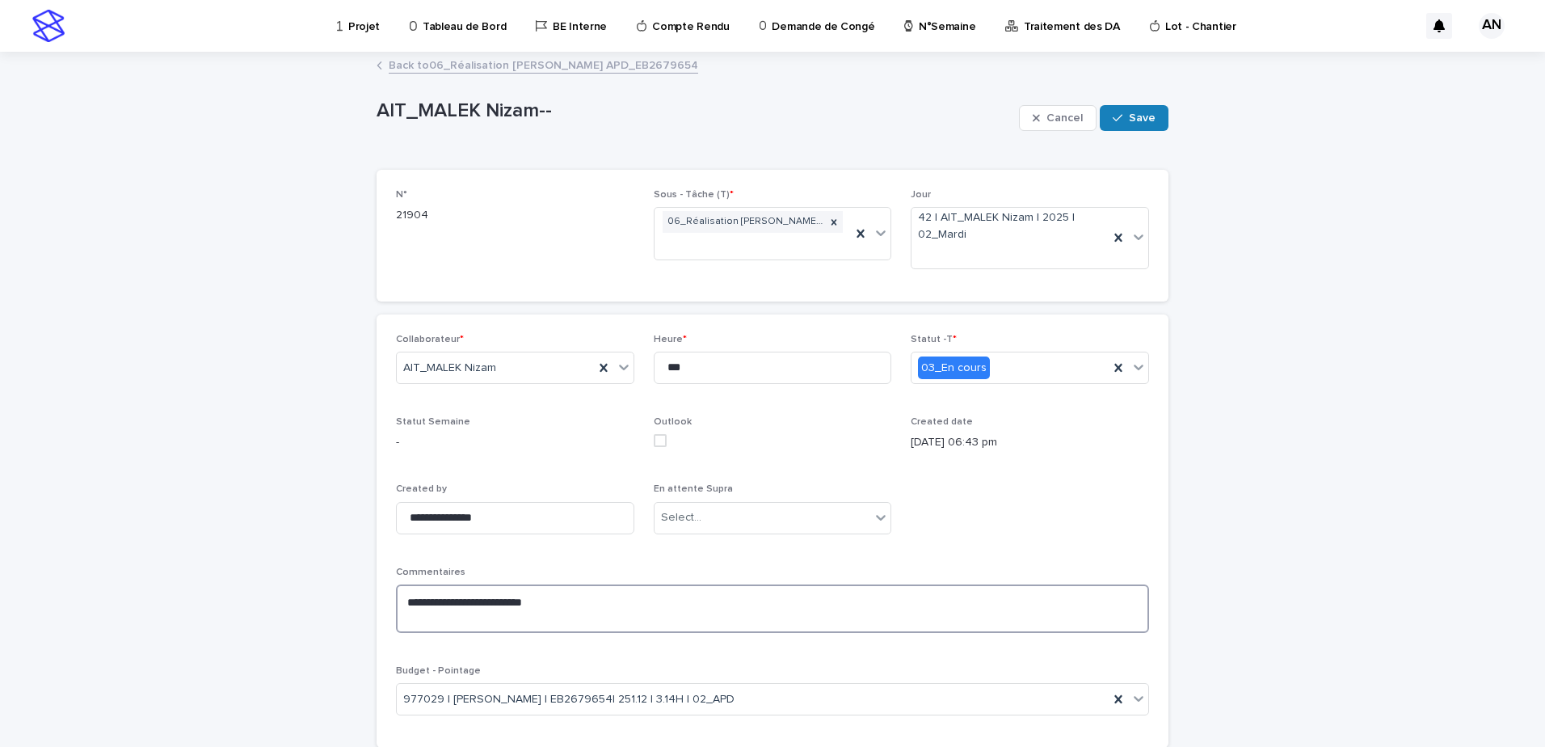
click at [548, 603] on textarea "**********" at bounding box center [772, 608] width 753 height 48
paste textarea "**********"
type textarea "**********"
click at [1129, 120] on span "Save" at bounding box center [1142, 117] width 27 height 11
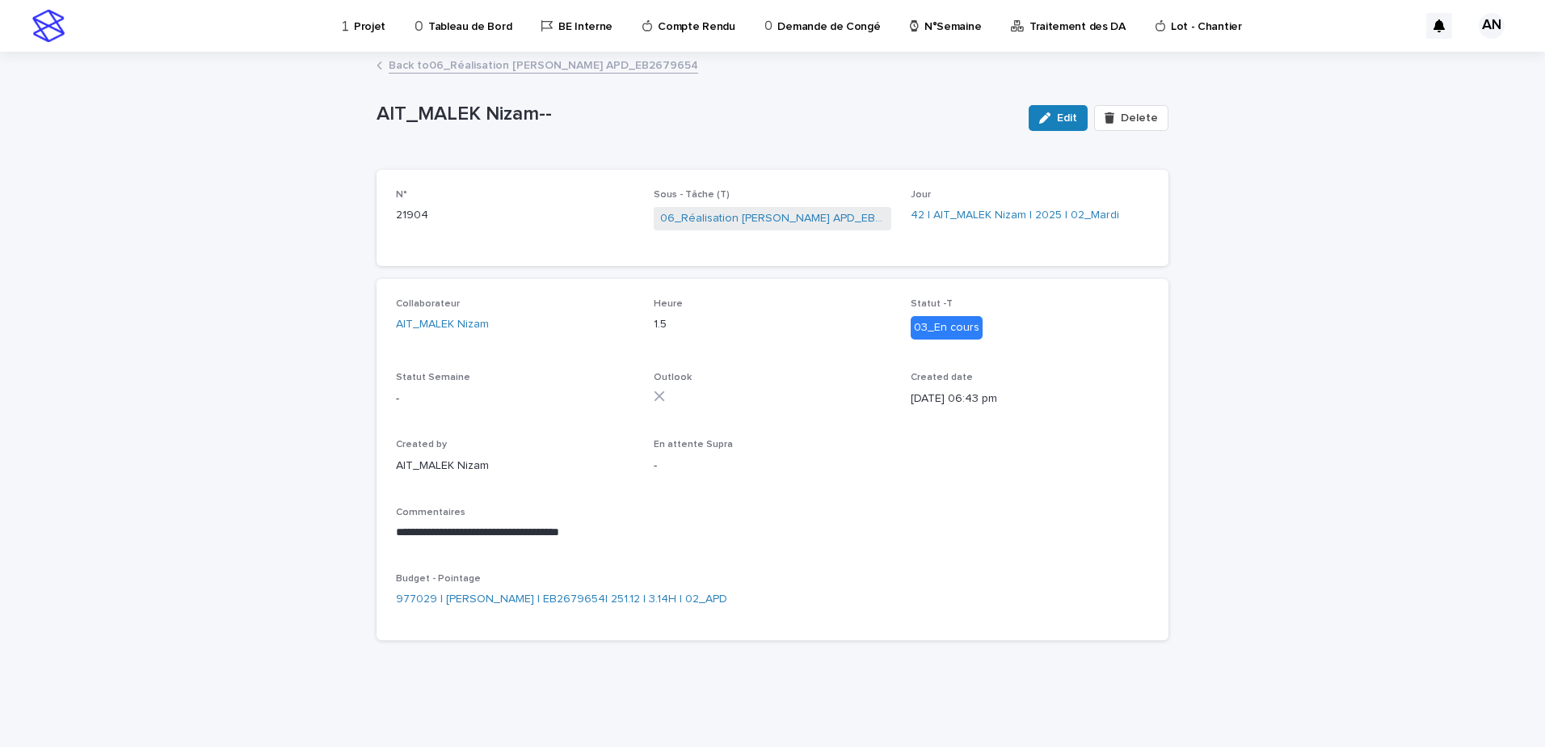
click at [577, 62] on link "Back to 06_Réalisation Trame APD_EB2679654" at bounding box center [544, 64] width 310 height 19
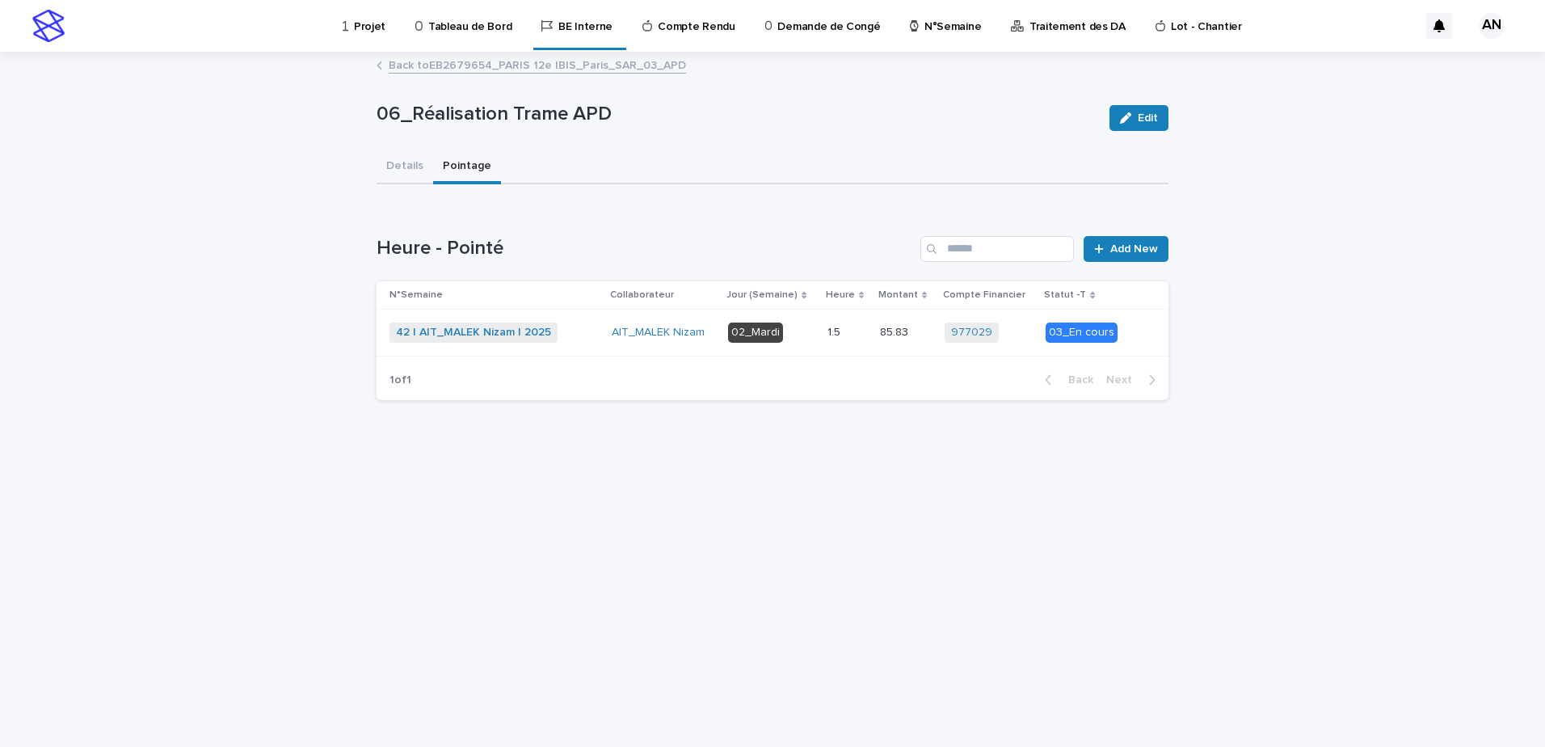
click at [499, 68] on link "Back to EB2679654_PARIS 12e IBIS_Paris_SAR_03_APD" at bounding box center [537, 64] width 297 height 19
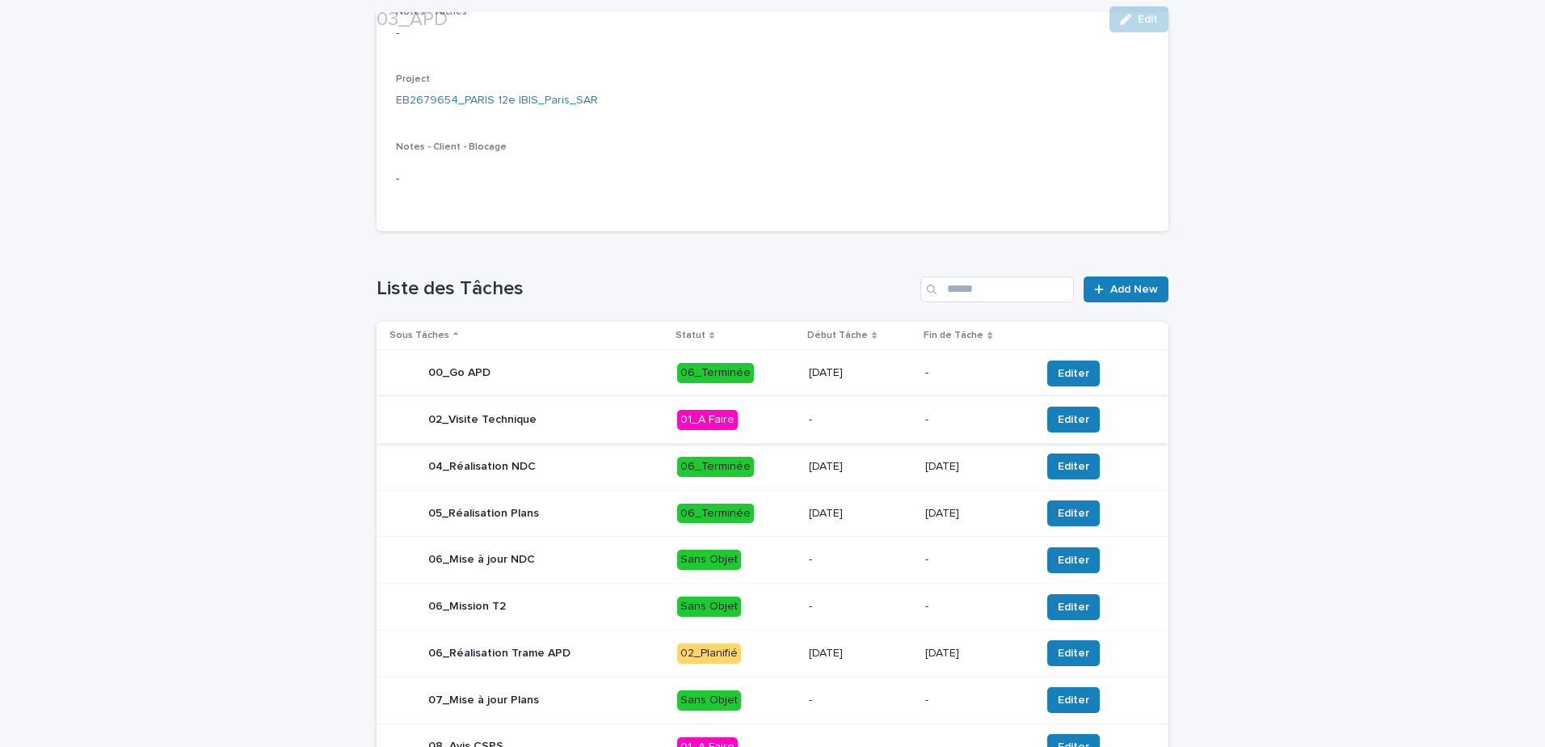
scroll to position [531, 0]
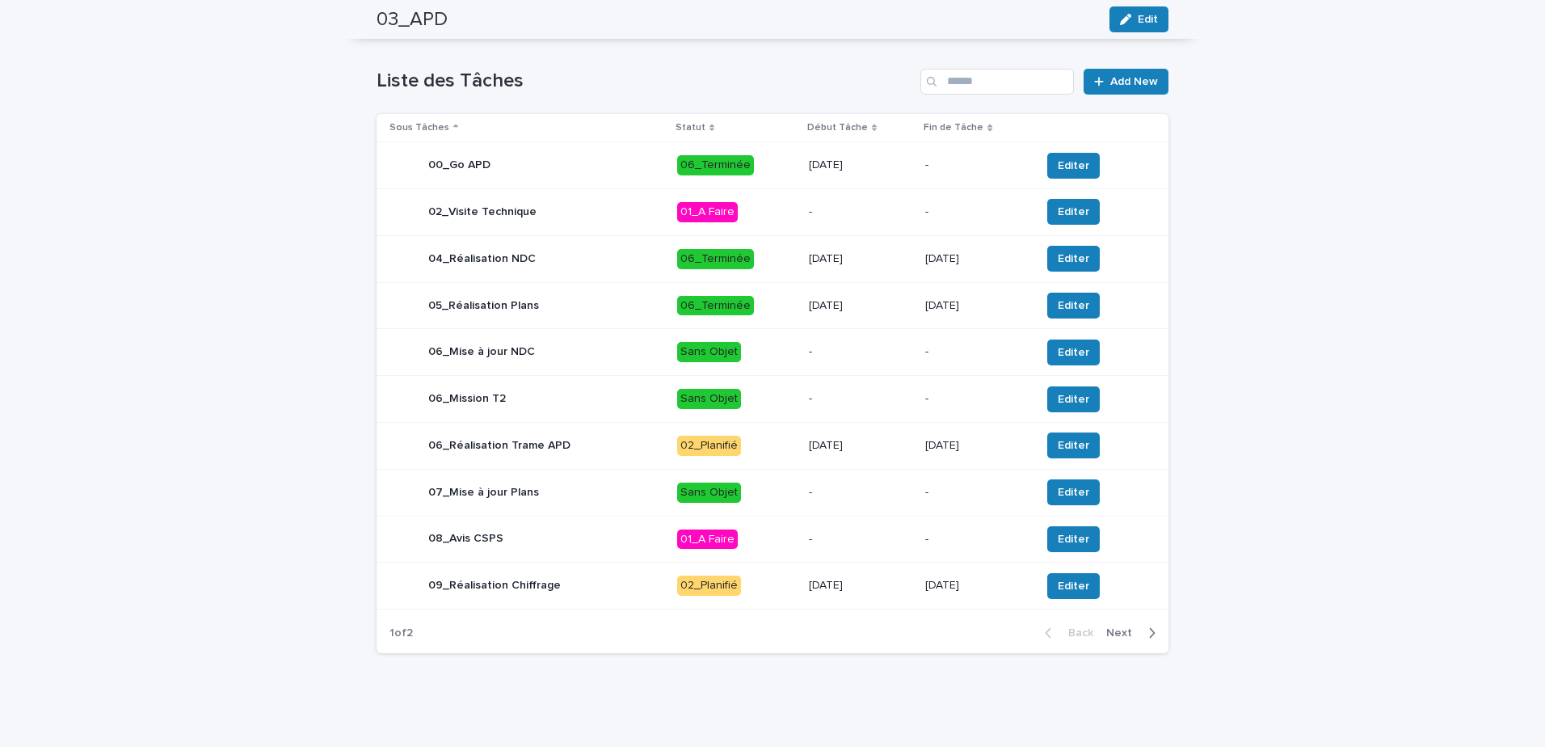
click at [588, 438] on div "06_Réalisation Trame APD" at bounding box center [527, 445] width 275 height 32
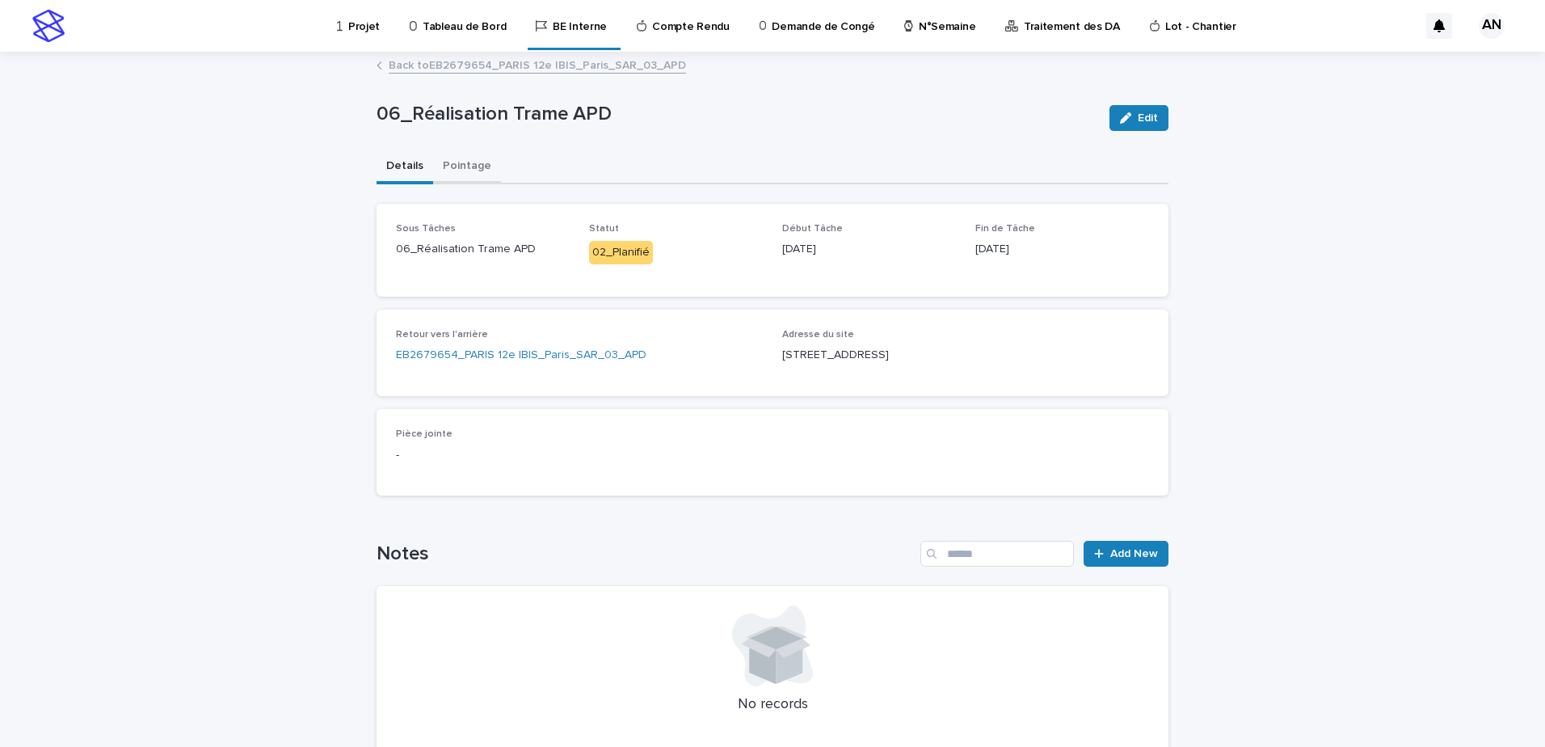
click at [462, 159] on button "Pointage" at bounding box center [467, 167] width 68 height 34
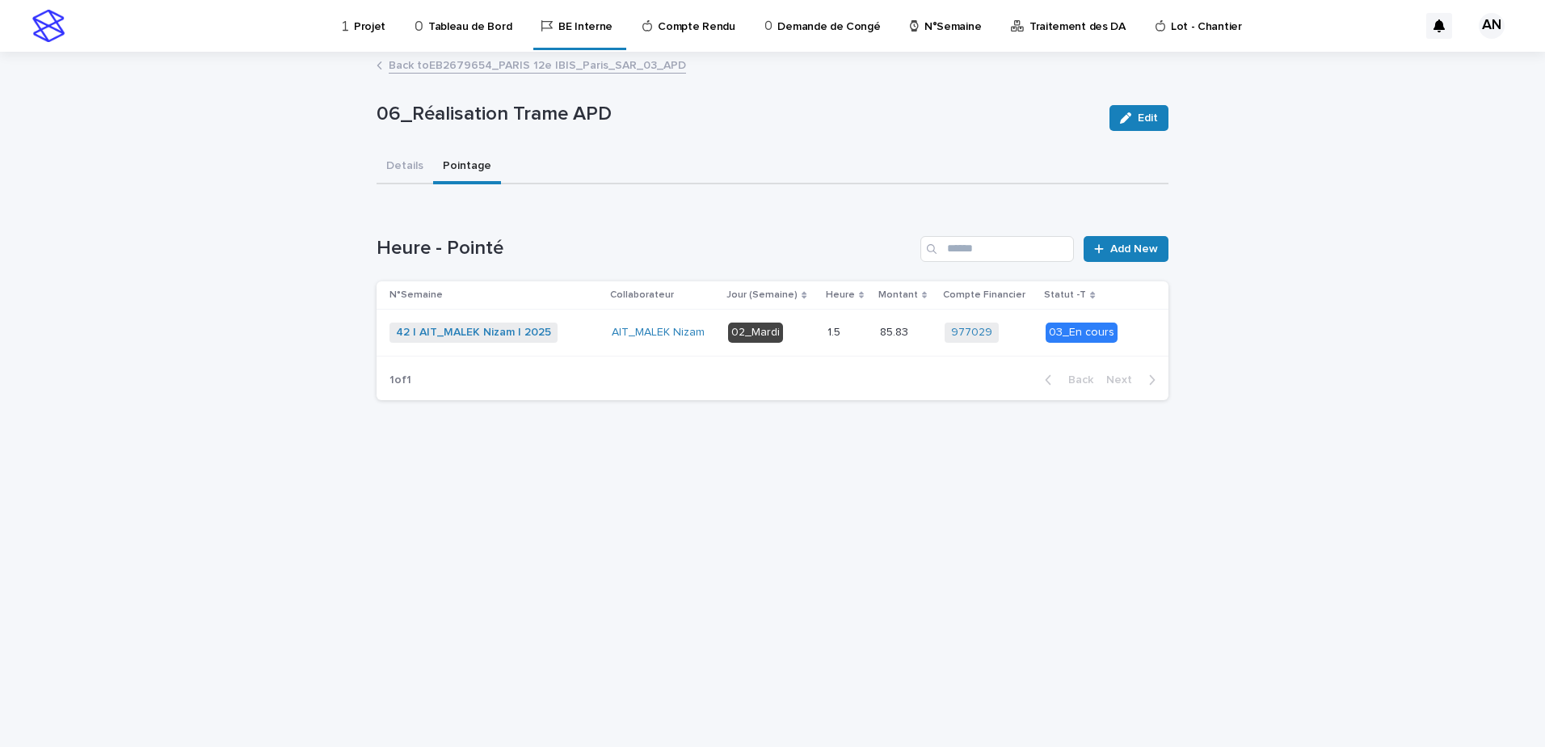
click at [444, 65] on link "Back to EB2679654_PARIS 12e IBIS_Paris_SAR_03_APD" at bounding box center [537, 64] width 297 height 19
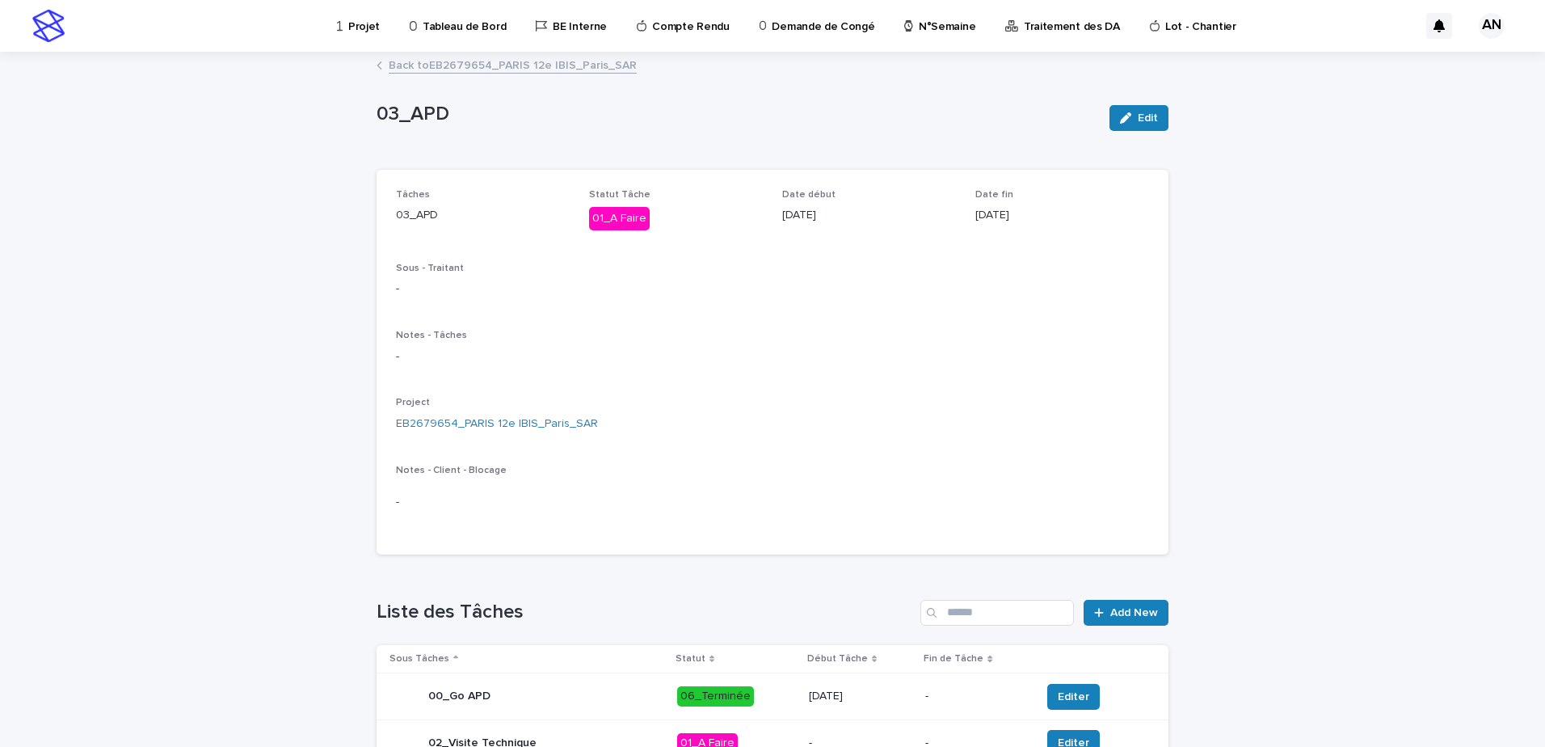
click at [495, 71] on link "Back to EB2679654_PARIS 12e IBIS_Paris_SAR" at bounding box center [513, 64] width 248 height 19
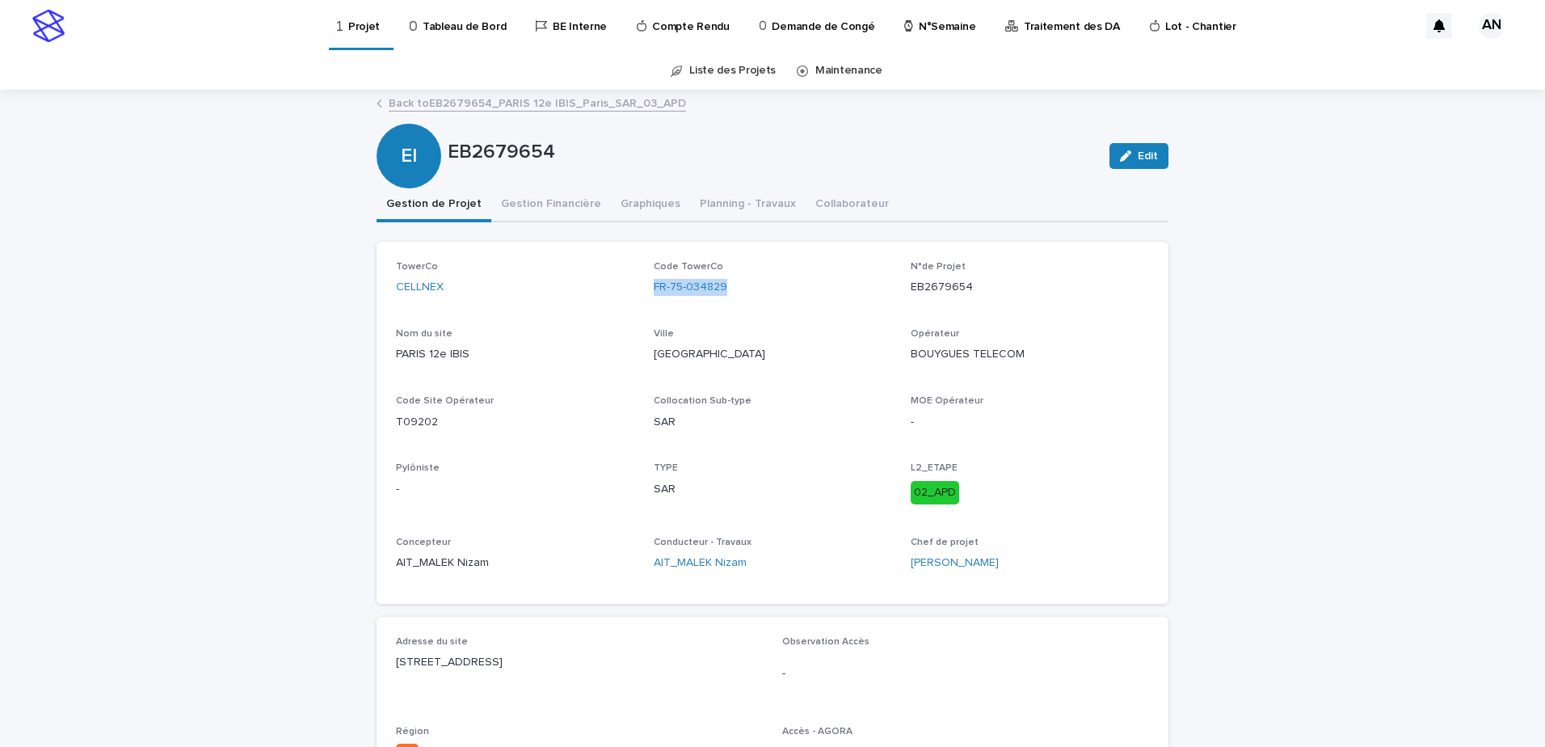
drag, startPoint x: 712, startPoint y: 291, endPoint x: 648, endPoint y: 303, distance: 65.0
click at [654, 303] on div "Code TowerCo FR-75-034829" at bounding box center [773, 285] width 238 height 48
copy link "FR-75-034829"
click at [758, 305] on div "Code TowerCo FR-75-034829" at bounding box center [773, 285] width 238 height 48
drag, startPoint x: 737, startPoint y: 290, endPoint x: 642, endPoint y: 301, distance: 95.9
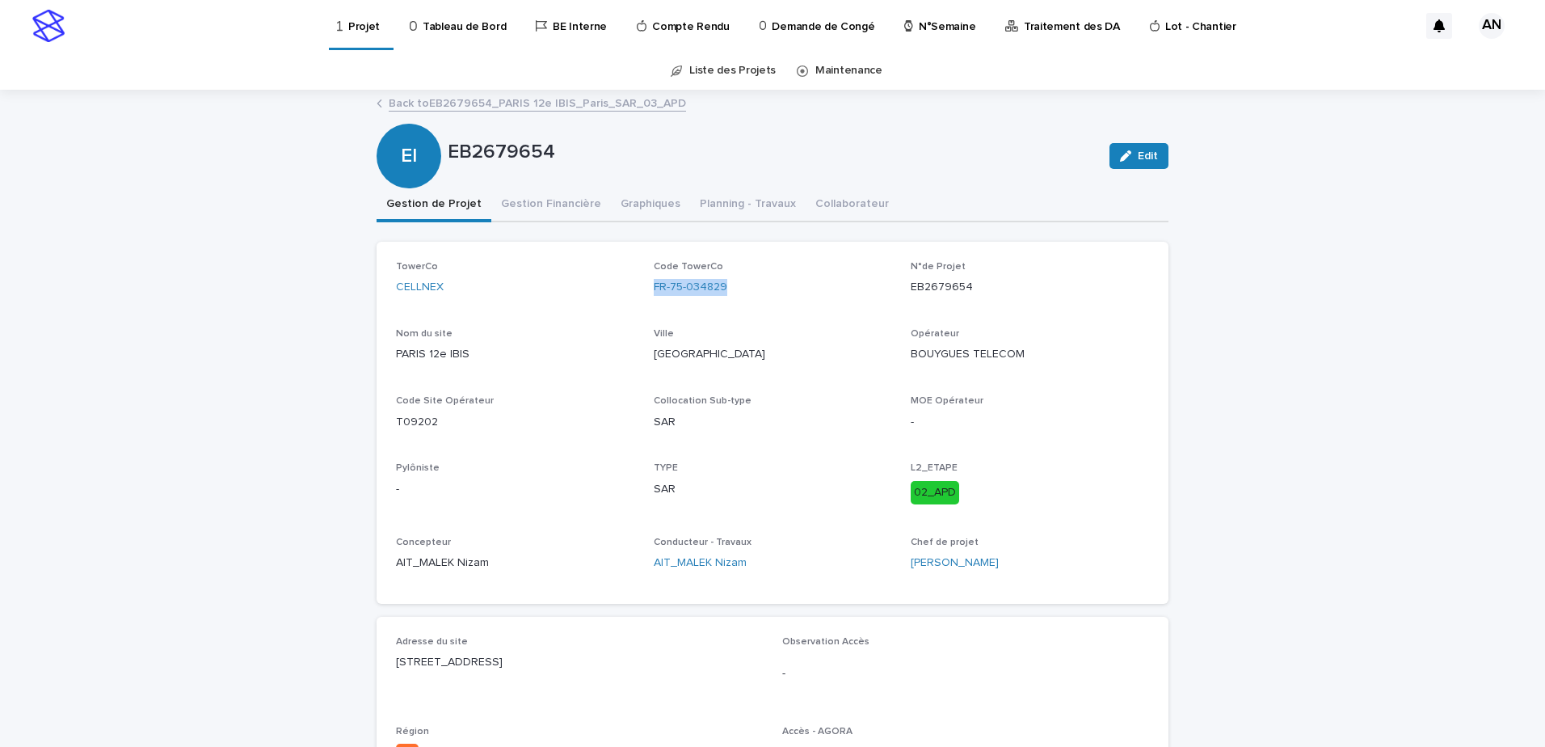
click at [642, 301] on div "TowerCo CELLNEX Code TowerCo FR-75-034829 N°de Projet EB2679654 Nom du site PAR…" at bounding box center [772, 422] width 753 height 323
copy link "FR-75-034829"
drag, startPoint x: 974, startPoint y: 284, endPoint x: 904, endPoint y: 287, distance: 69.6
click at [911, 287] on p "EB2679654" at bounding box center [1030, 287] width 238 height 17
copy p "EB2679654"
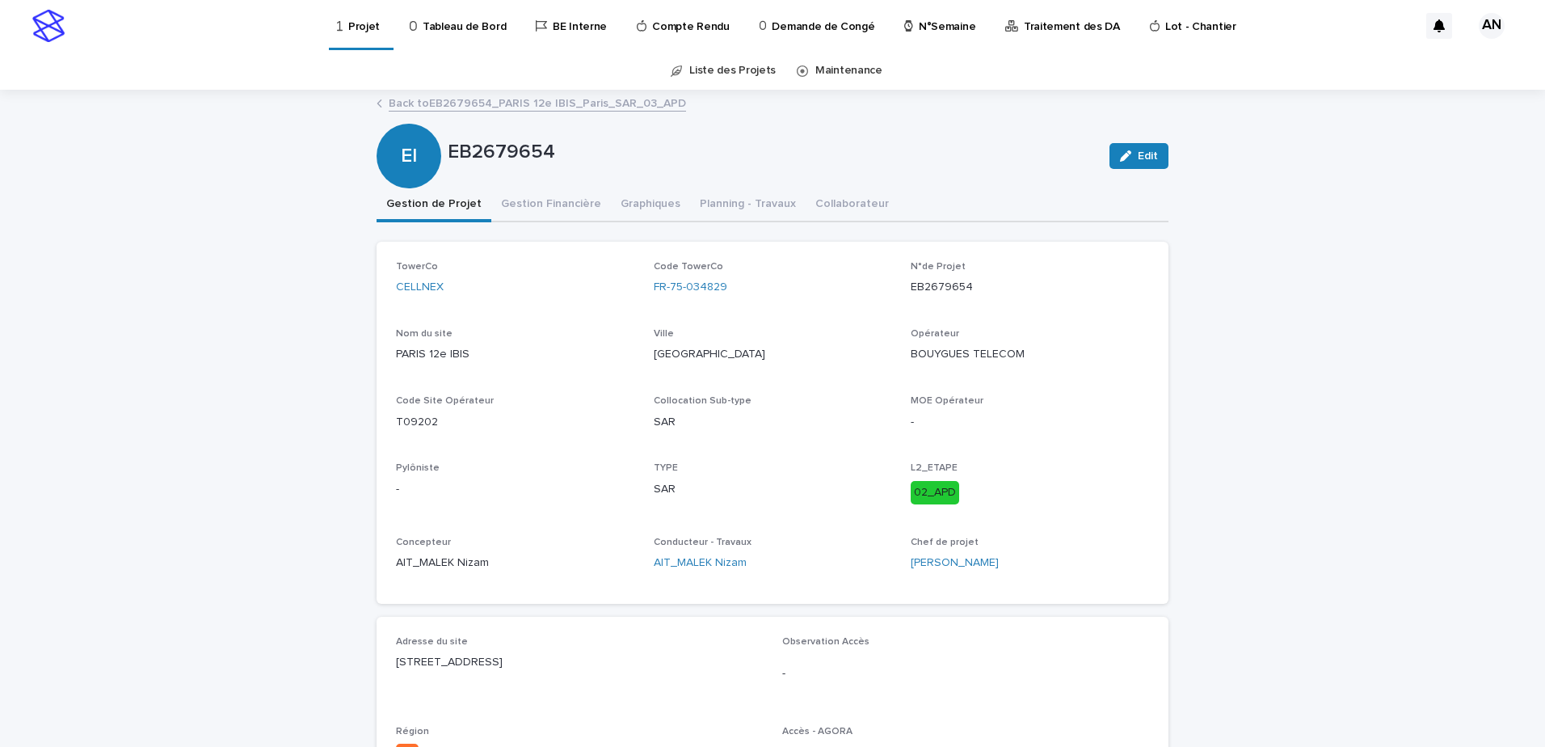
click at [752, 297] on div "Code TowerCo FR-75-034829" at bounding box center [773, 285] width 238 height 48
drag, startPoint x: 715, startPoint y: 284, endPoint x: 640, endPoint y: 286, distance: 75.2
click at [640, 286] on div "TowerCo CELLNEX Code TowerCo FR-75-034829 N°de Projet EB2679654 Nom du site PAR…" at bounding box center [772, 422] width 753 height 323
copy link "FR-75-034829"
drag, startPoint x: 956, startPoint y: 290, endPoint x: 906, endPoint y: 296, distance: 50.4
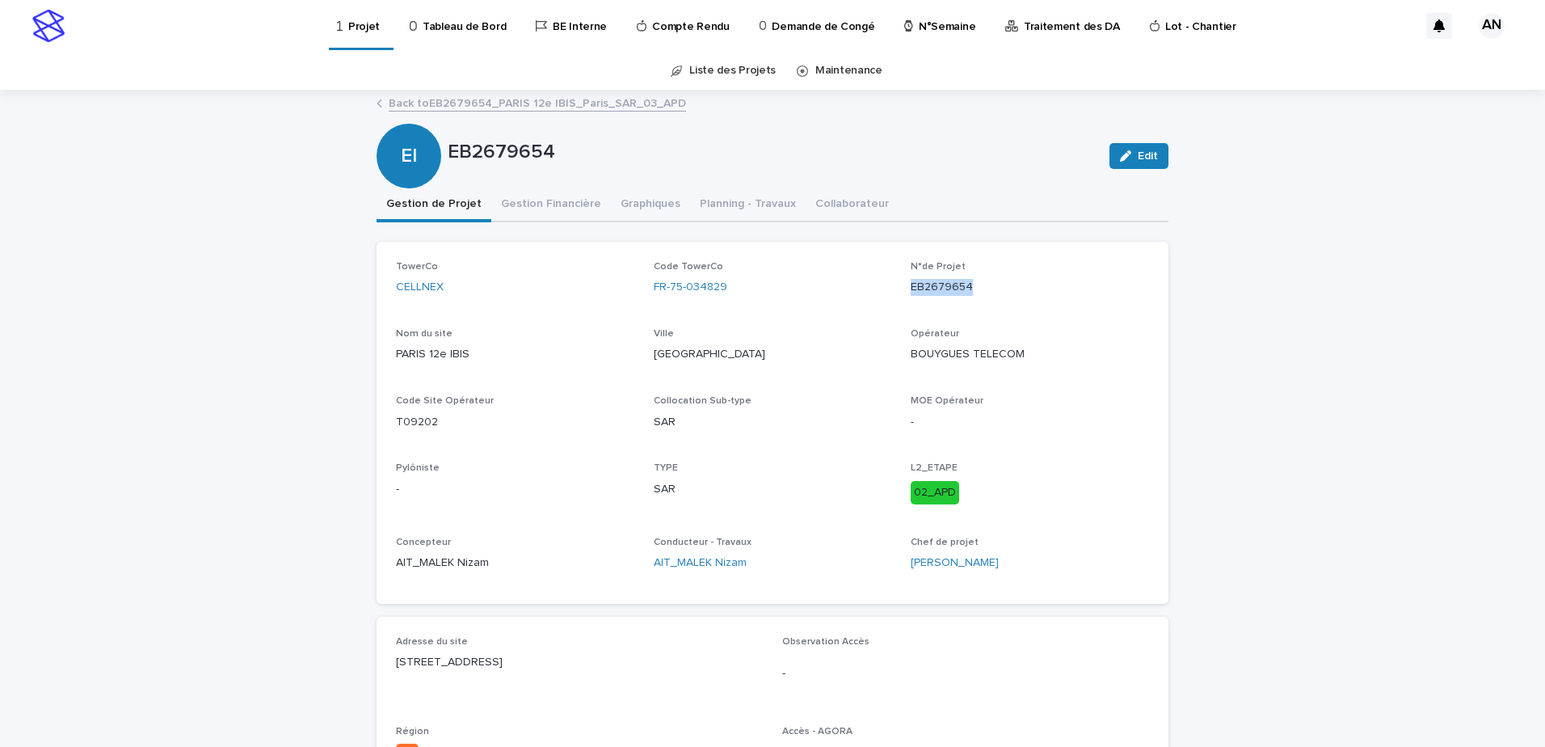
click at [911, 296] on div "N°de Projet EB2679654" at bounding box center [1030, 285] width 238 height 48
copy p "EB2679654"
click at [387, 427] on div "TowerCo CELLNEX Code TowerCo FR-75-034829 N°de Projet EB2679654 Nom du site PAR…" at bounding box center [773, 423] width 792 height 362
copy p "T09202"
drag, startPoint x: 741, startPoint y: 313, endPoint x: 738, endPoint y: 297, distance: 15.7
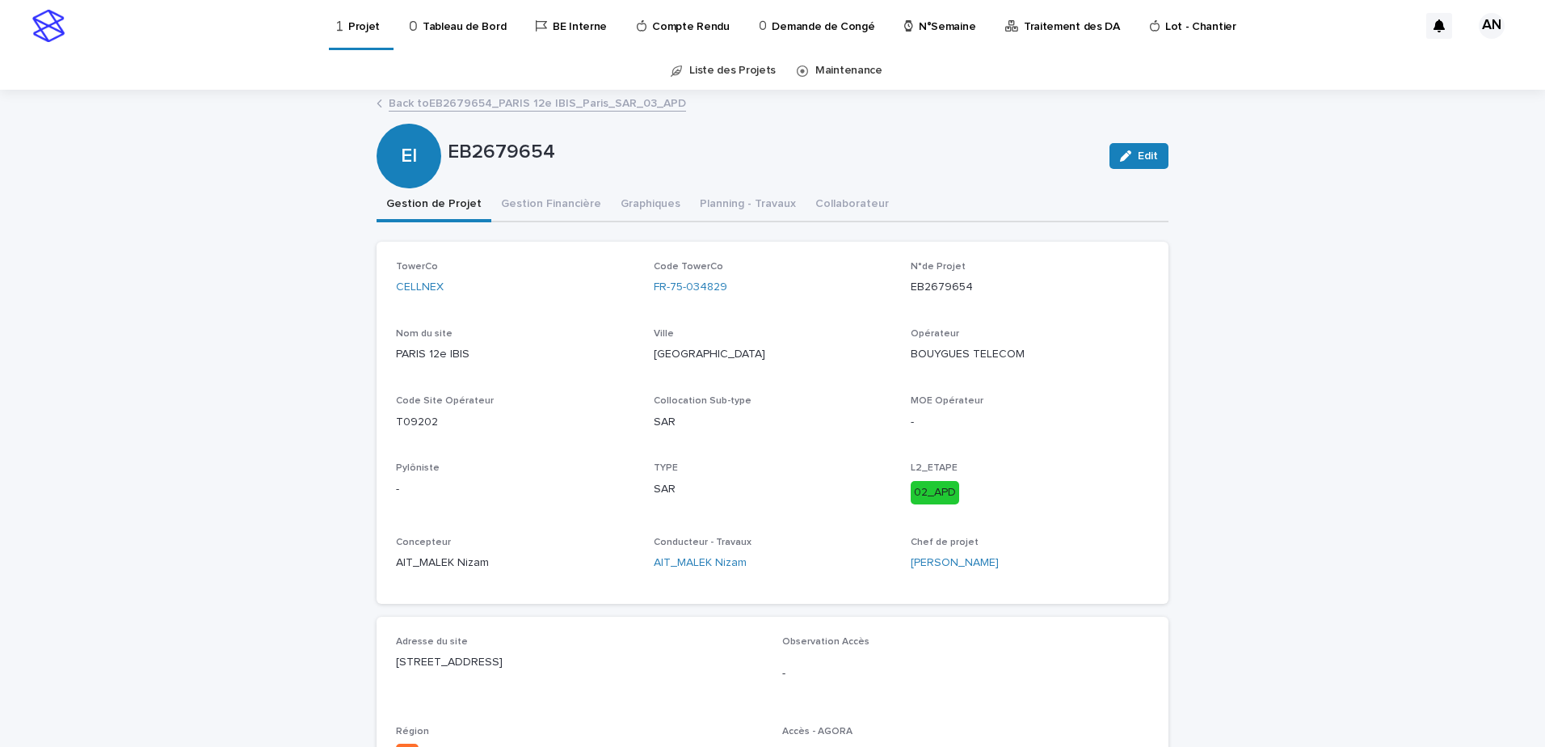
click at [740, 313] on div "TowerCo CELLNEX Code TowerCo FR-75-034829 N°de Projet EB2679654 Nom du site PAR…" at bounding box center [772, 422] width 753 height 323
drag, startPoint x: 738, startPoint y: 291, endPoint x: 647, endPoint y: 297, distance: 91.5
click at [647, 297] on div "TowerCo CELLNEX Code TowerCo FR-75-034829 N°de Projet EB2679654 Nom du site PAR…" at bounding box center [772, 422] width 753 height 323
copy link "FR-75-034829"
drag, startPoint x: 997, startPoint y: 280, endPoint x: 977, endPoint y: 289, distance: 22.4
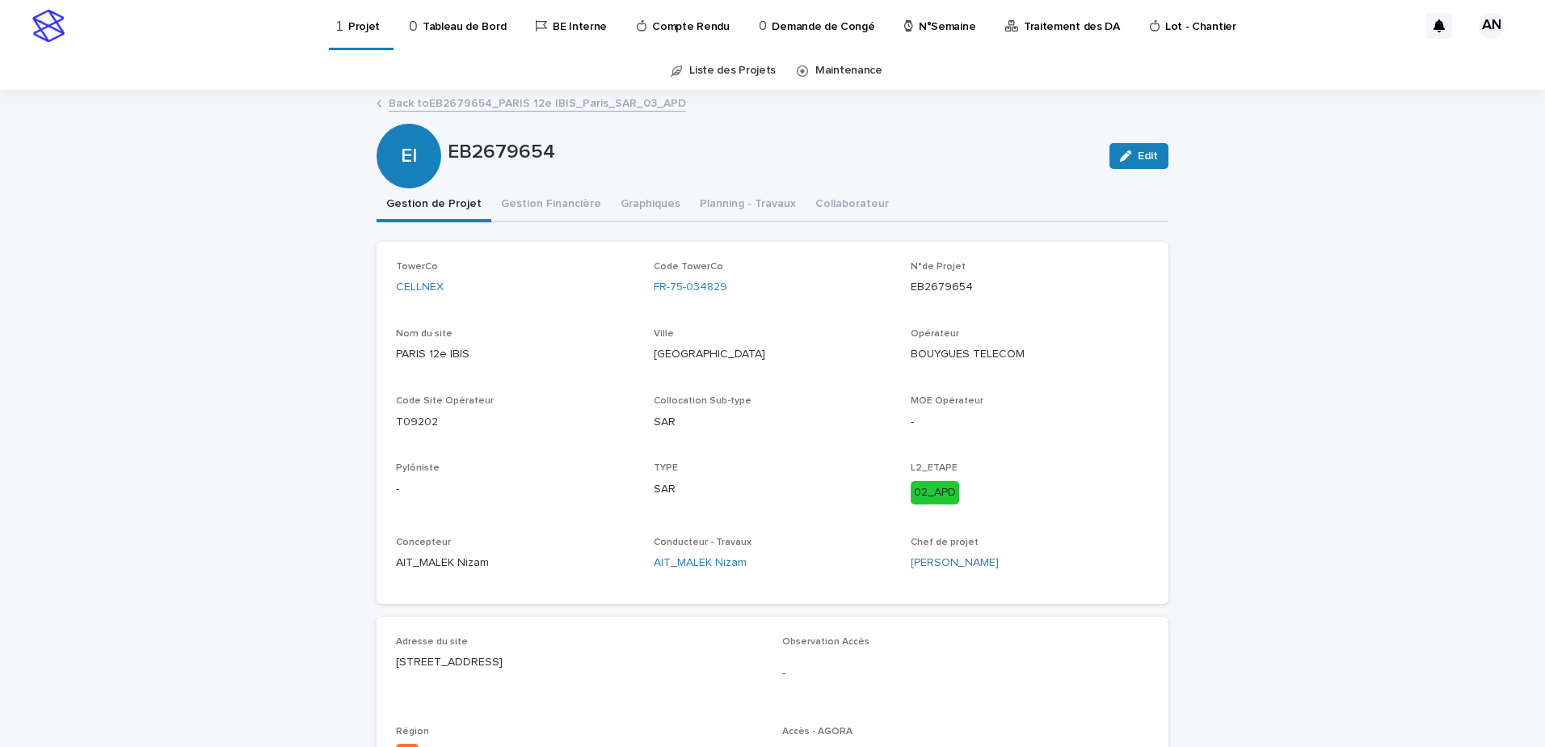
click at [991, 283] on p "EB2679654" at bounding box center [1030, 287] width 238 height 17
drag, startPoint x: 971, startPoint y: 288, endPoint x: 896, endPoint y: 301, distance: 75.6
click at [896, 301] on div "TowerCo CELLNEX Code TowerCo FR-75-034829 N°de Projet EB2679654 Nom du site PAR…" at bounding box center [772, 422] width 753 height 323
click at [428, 423] on p "T09202" at bounding box center [515, 422] width 238 height 17
drag, startPoint x: 431, startPoint y: 423, endPoint x: 387, endPoint y: 423, distance: 43.6
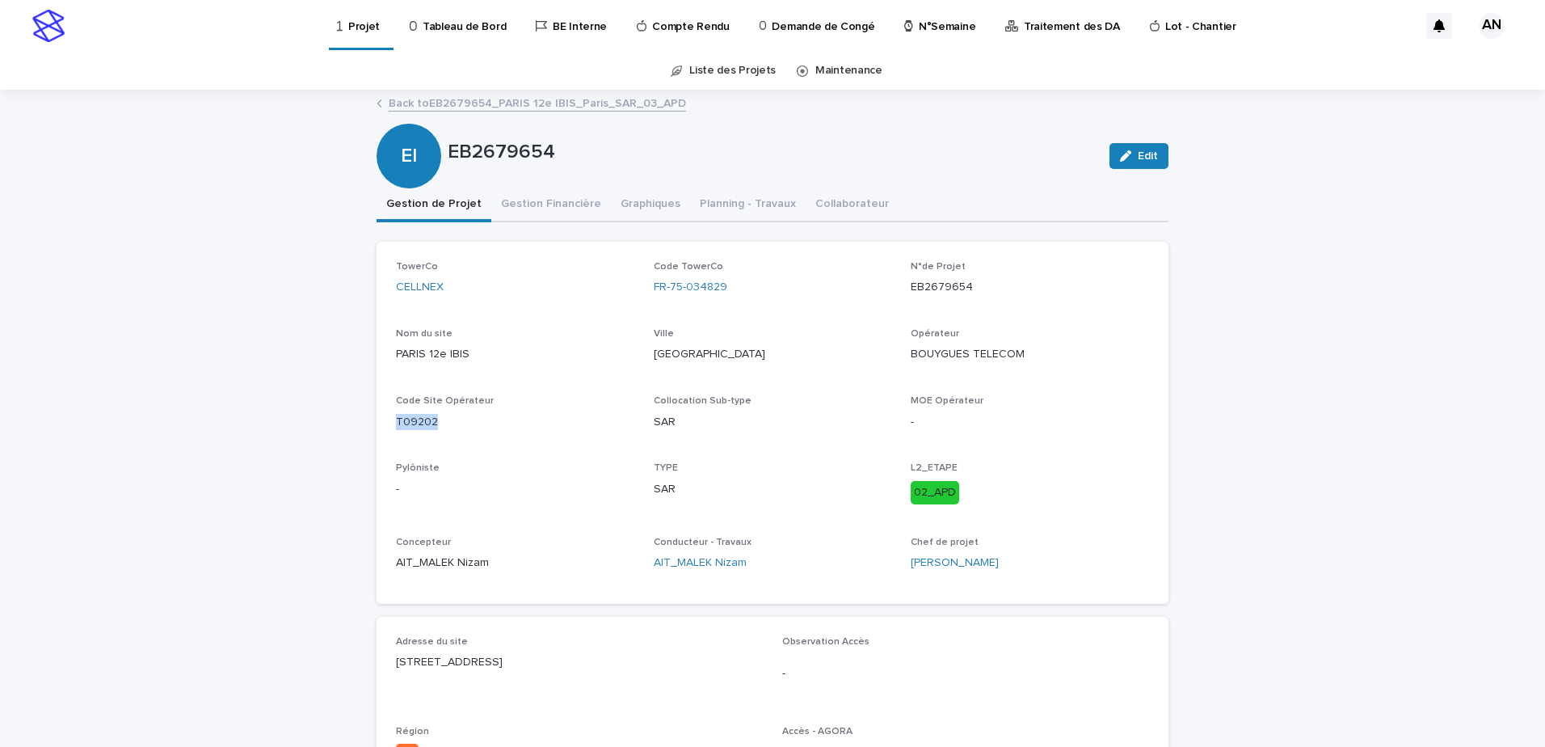
click at [387, 423] on div "TowerCo CELLNEX Code TowerCo FR-75-034829 N°de Projet EB2679654 Nom du site PAR…" at bounding box center [773, 423] width 792 height 362
drag, startPoint x: 470, startPoint y: 351, endPoint x: 377, endPoint y: 354, distance: 93.0
click at [377, 354] on div "TowerCo CELLNEX Code TowerCo FR-75-034829 N°de Projet EB2679654 Nom du site PAR…" at bounding box center [773, 423] width 792 height 362
click at [597, 658] on p "19 place des vins de france 75012 Paris" at bounding box center [579, 662] width 367 height 17
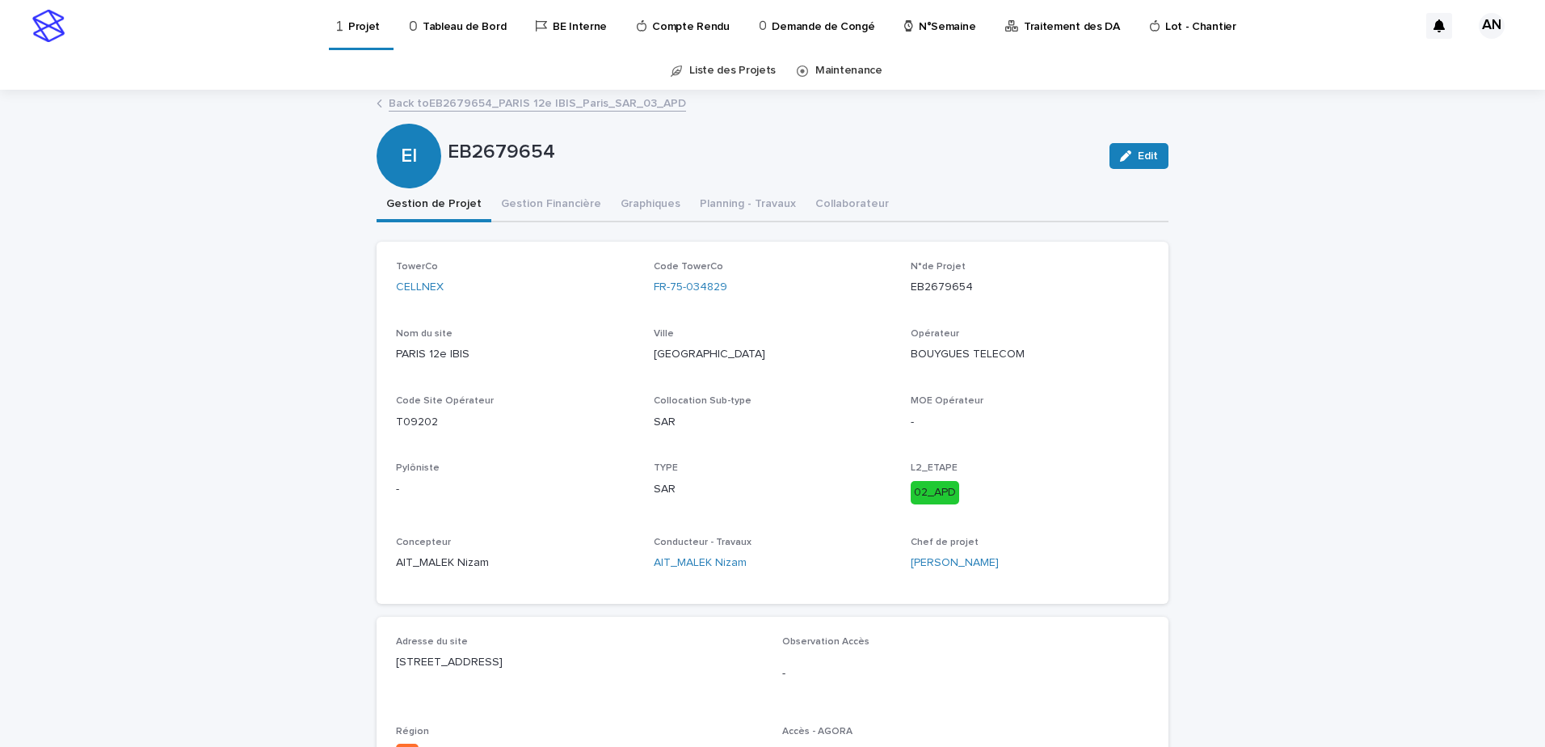
drag, startPoint x: 588, startPoint y: 660, endPoint x: 377, endPoint y: 669, distance: 211.1
click at [377, 669] on div "Adresse du site 19 place des vins de france 75012 Paris Observation Accès - Rég…" at bounding box center [773, 708] width 792 height 183
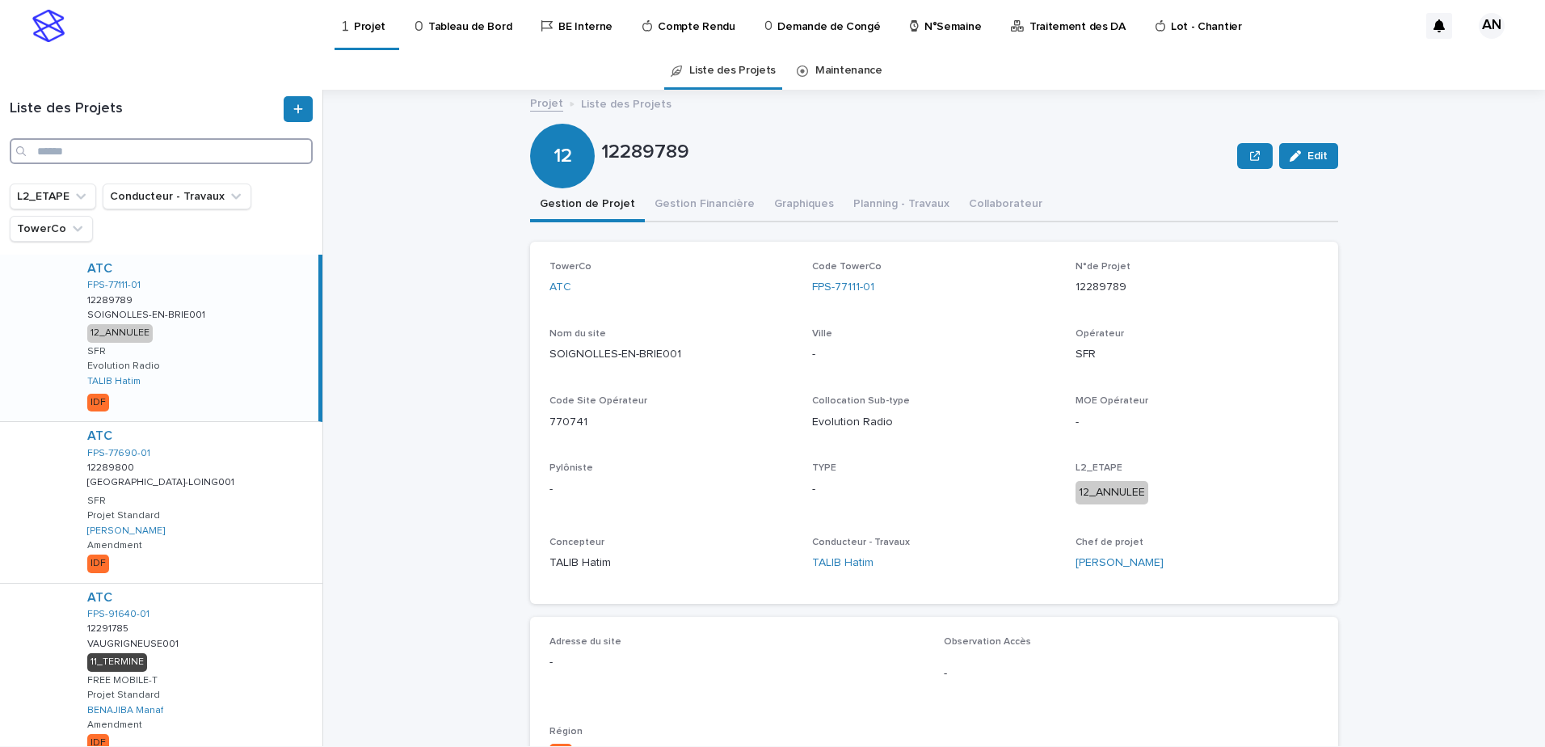
click at [249, 153] on input "Search" at bounding box center [161, 151] width 303 height 26
paste input "**********"
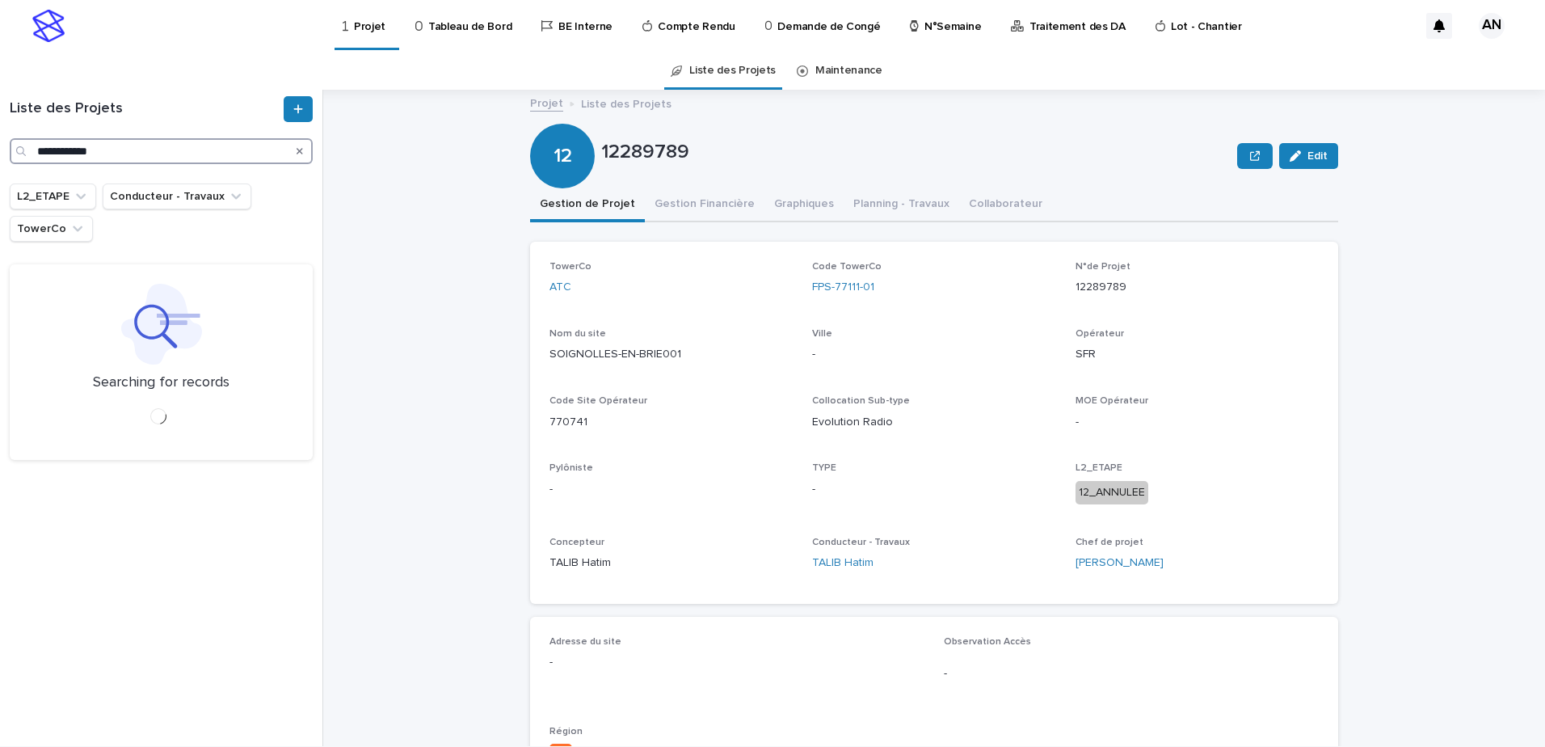
type input "**********"
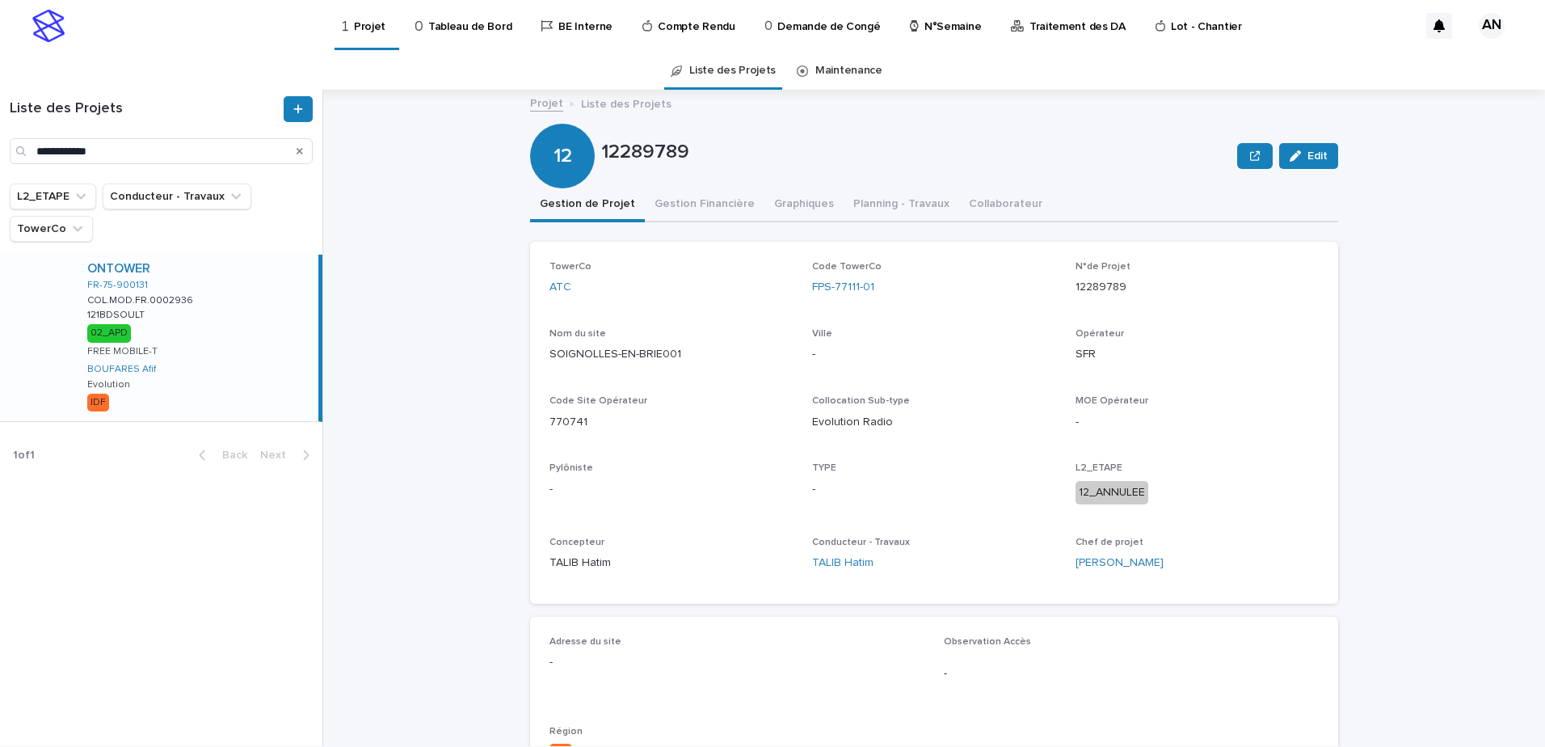
click at [242, 293] on div "ONTOWER FR-75-900131 COL.MOD.FR.0002936 COL.MOD.FR.0002936 121BDSOULT 121BDSOUL…" at bounding box center [196, 338] width 244 height 166
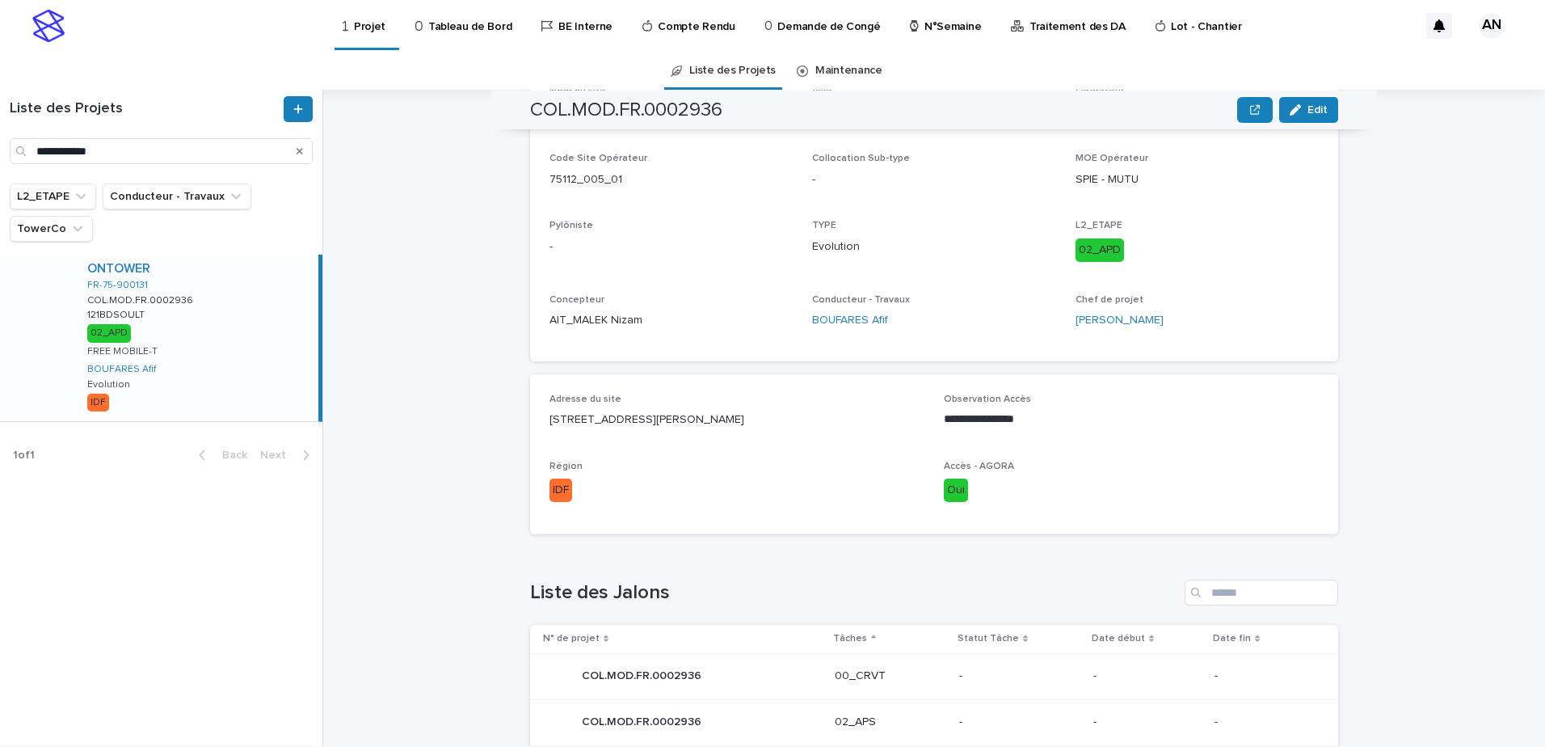
scroll to position [81, 0]
